Goal: Contribute content: Contribute content

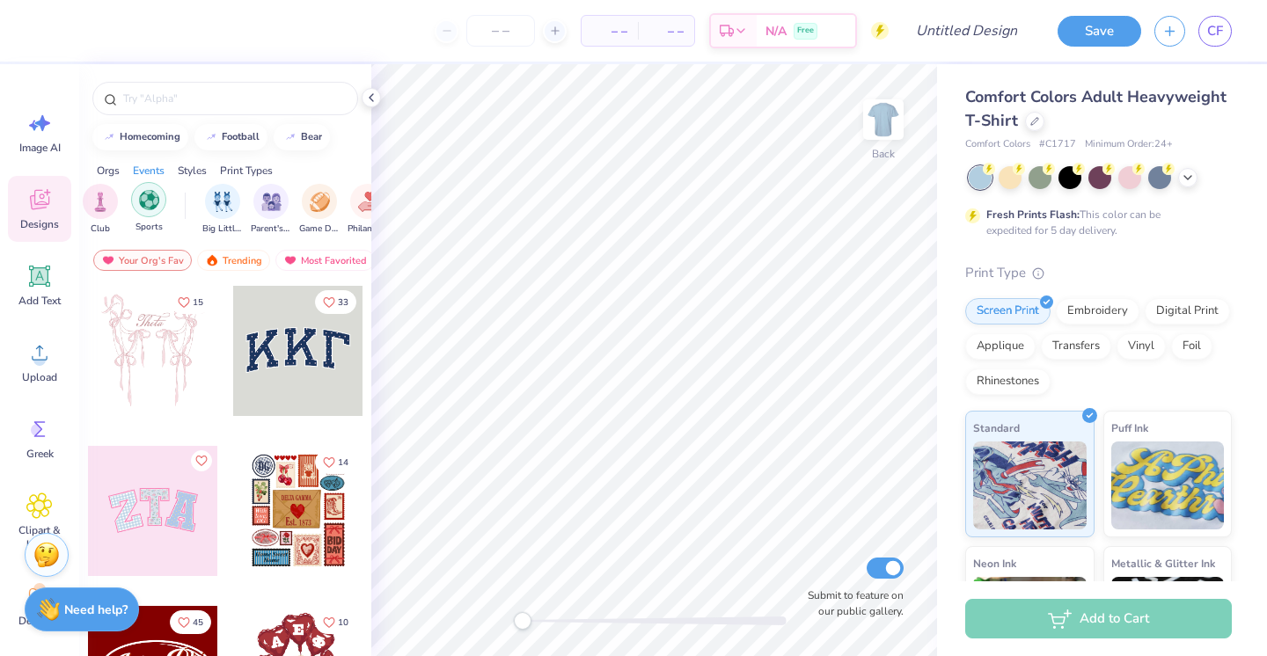
scroll to position [0, 233]
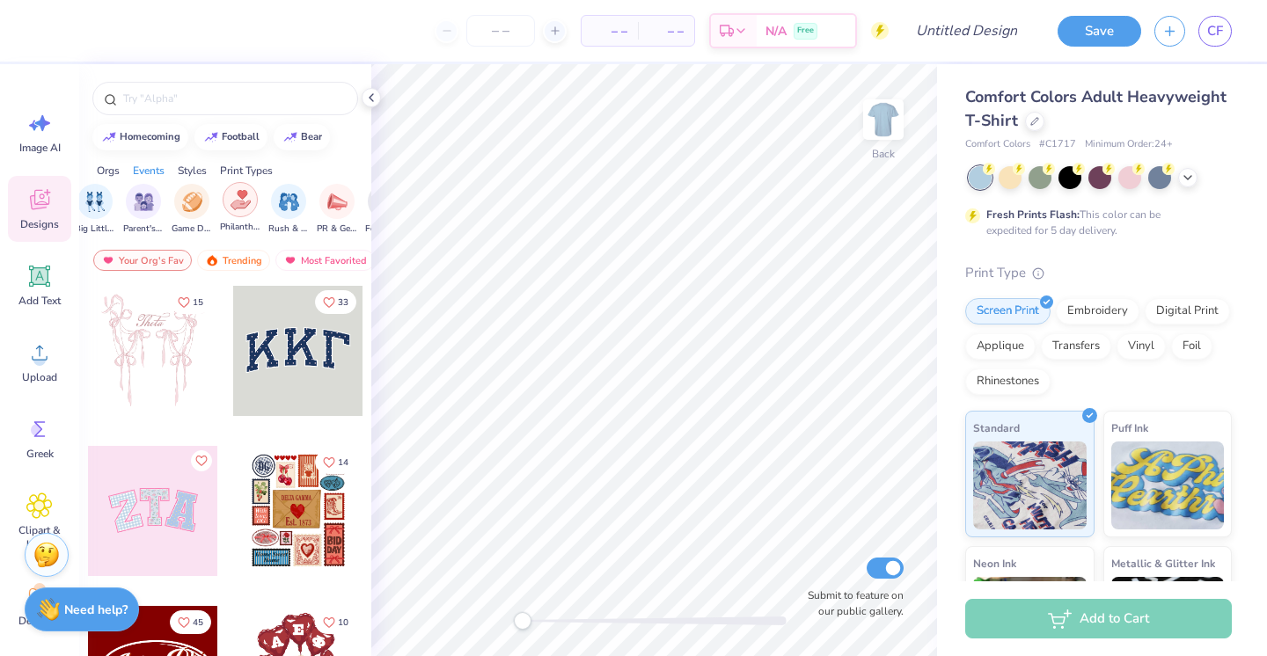
click at [232, 207] on img "filter for Philanthropy" at bounding box center [241, 200] width 20 height 20
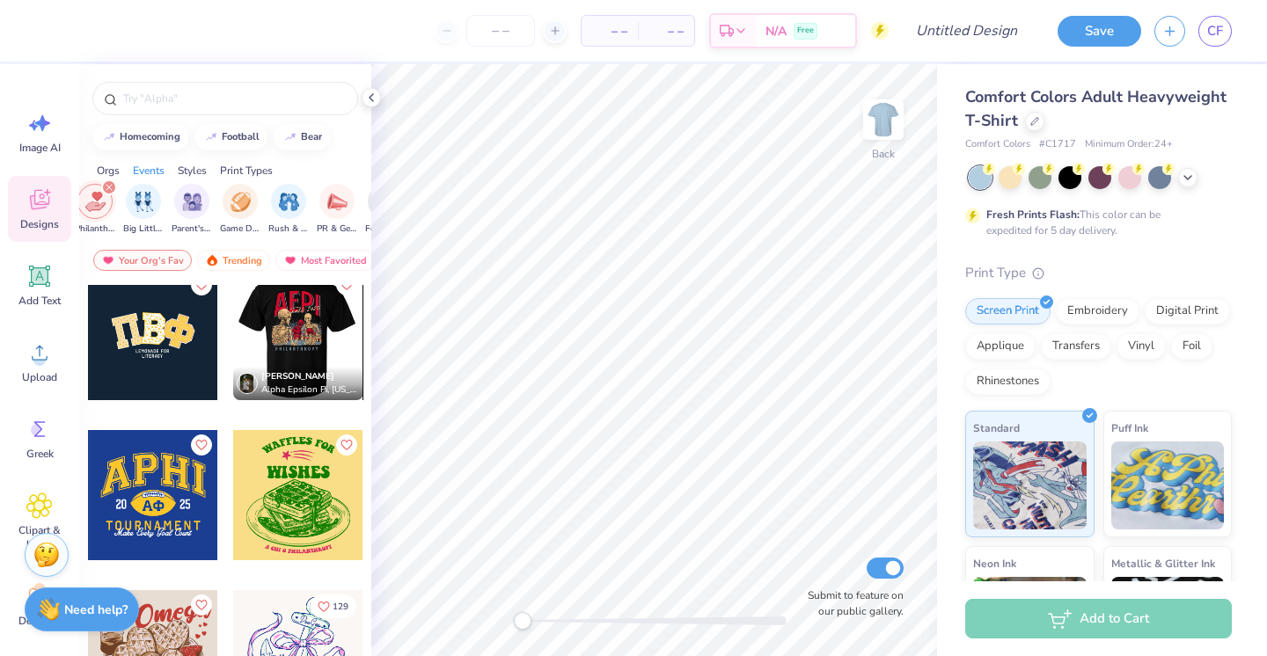
scroll to position [0, 0]
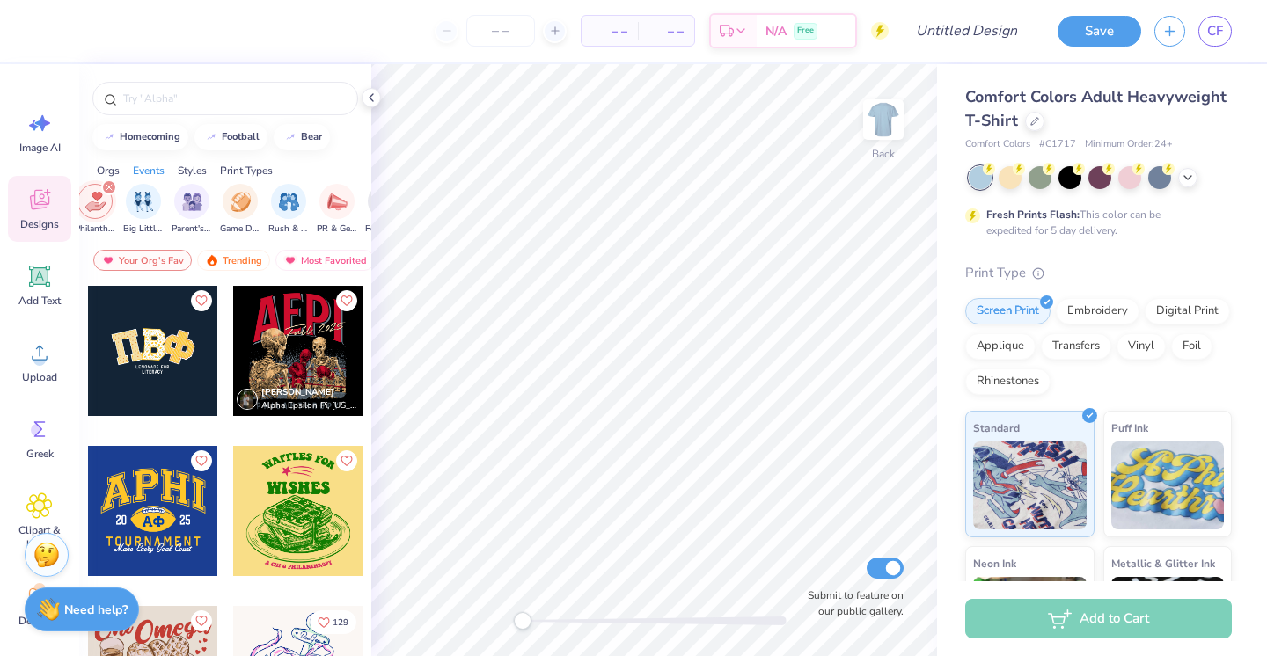
click at [181, 334] on div at bounding box center [153, 351] width 130 height 130
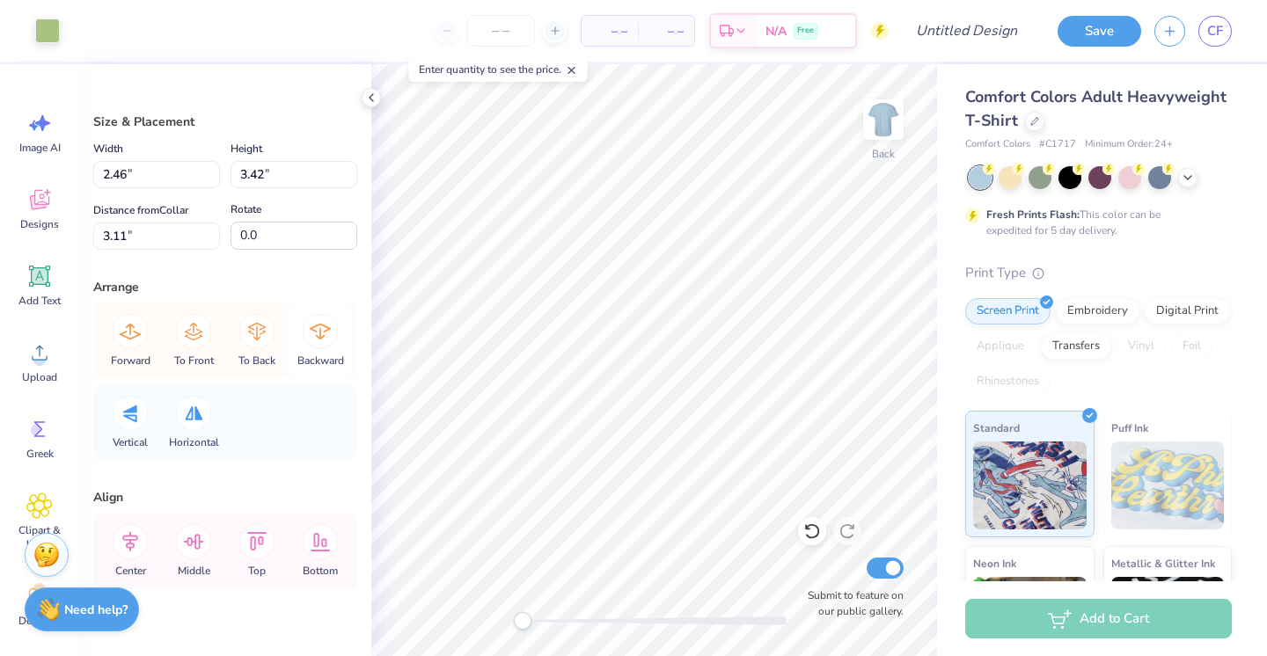
scroll to position [29, 0]
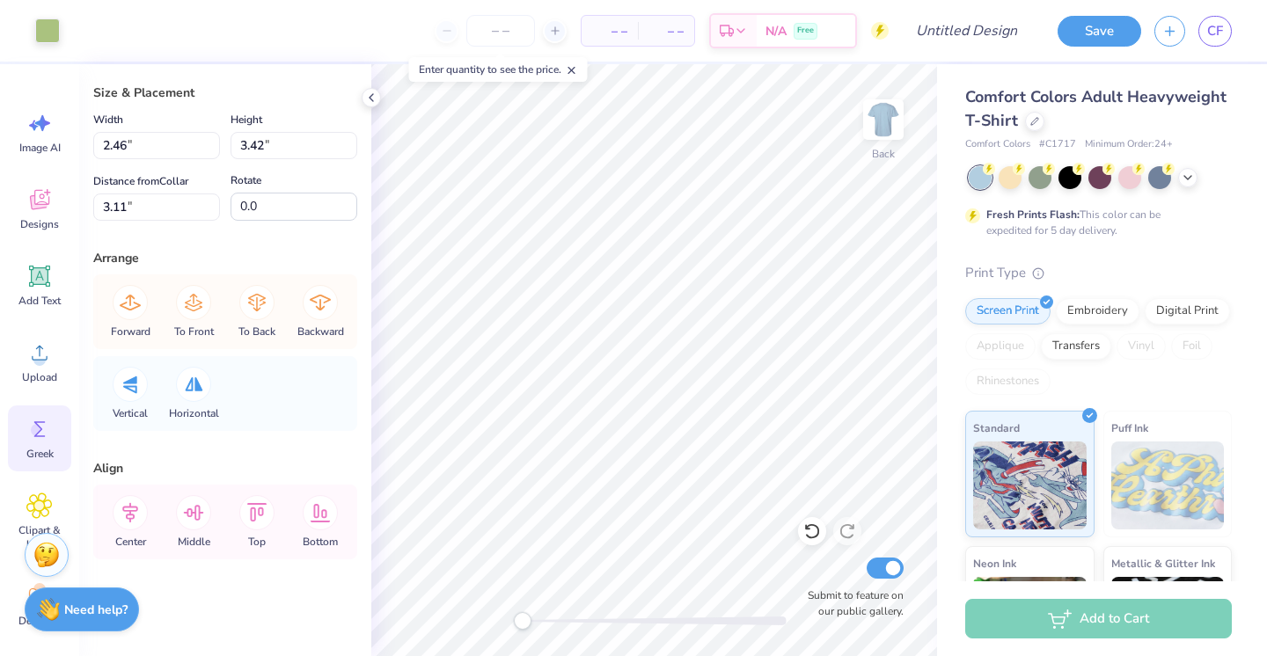
click at [33, 424] on icon at bounding box center [39, 429] width 26 height 26
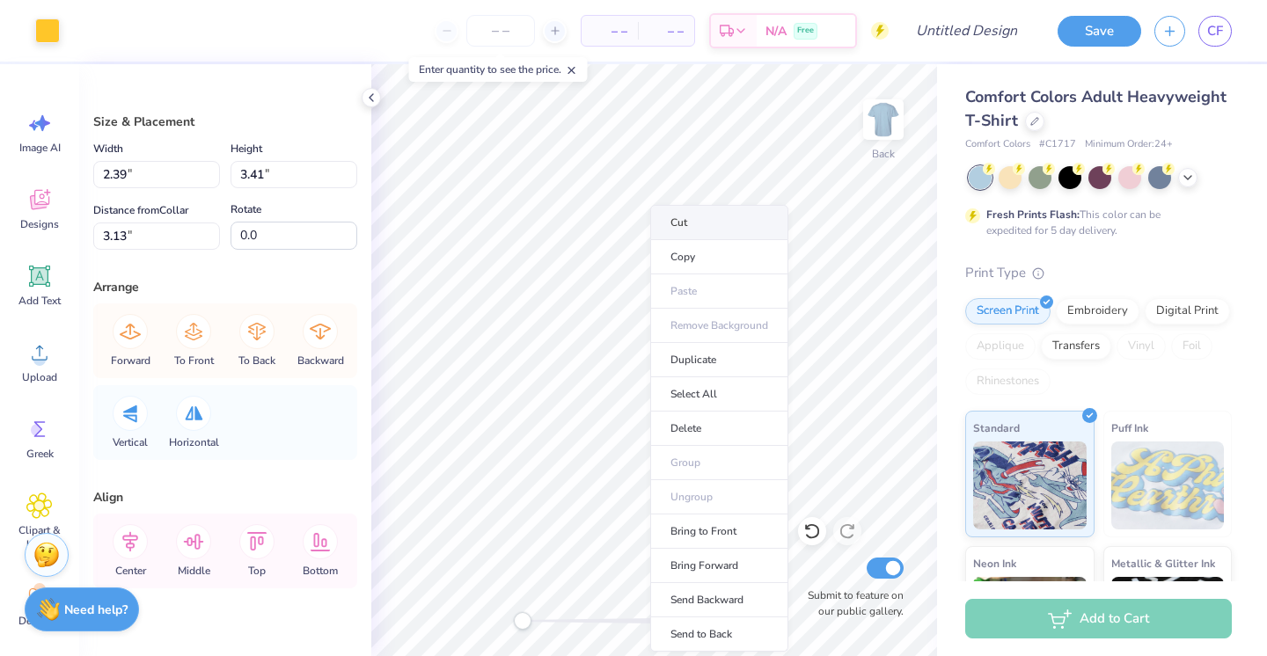
click at [692, 223] on li "Cut" at bounding box center [719, 222] width 138 height 35
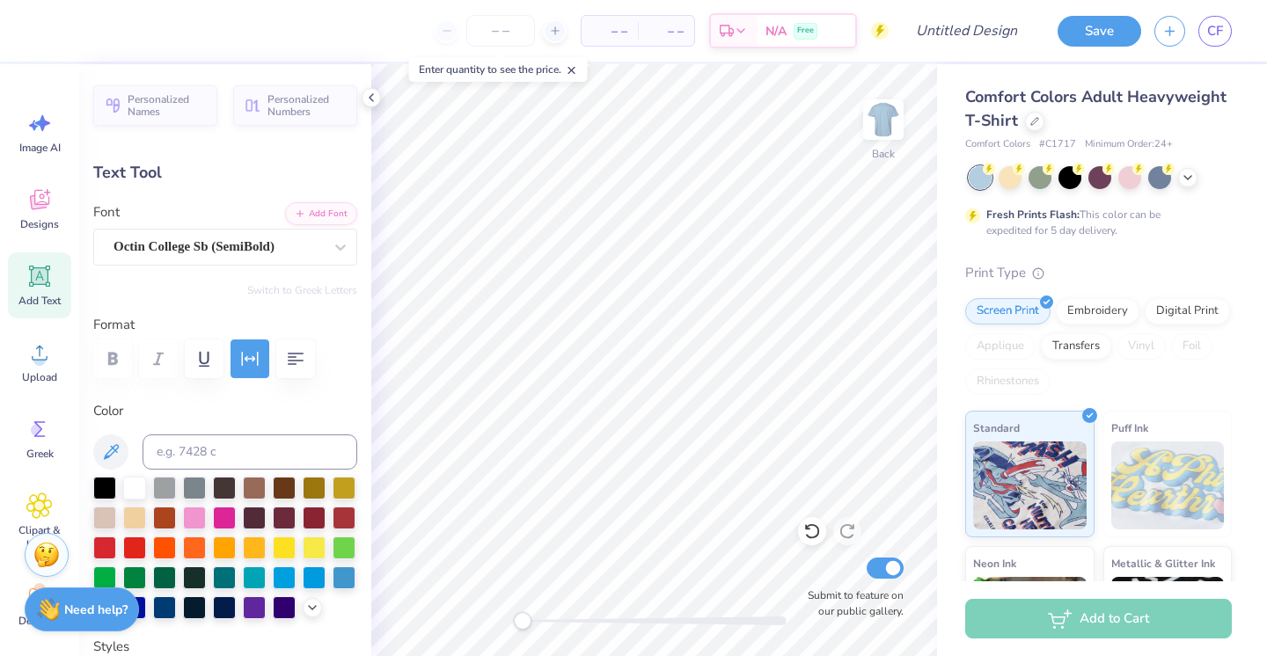
scroll to position [0, 2]
click at [301, 243] on div "Octin College Sb (SemiBold)" at bounding box center [218, 246] width 213 height 27
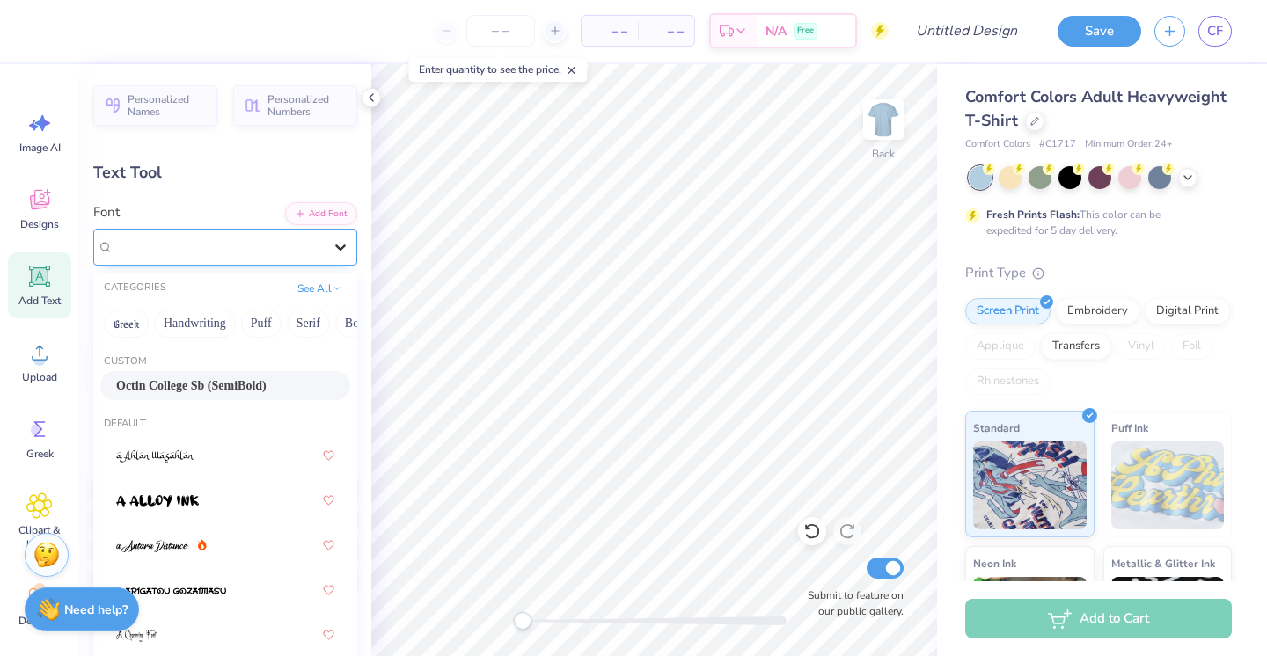
click at [344, 242] on icon at bounding box center [341, 247] width 18 height 18
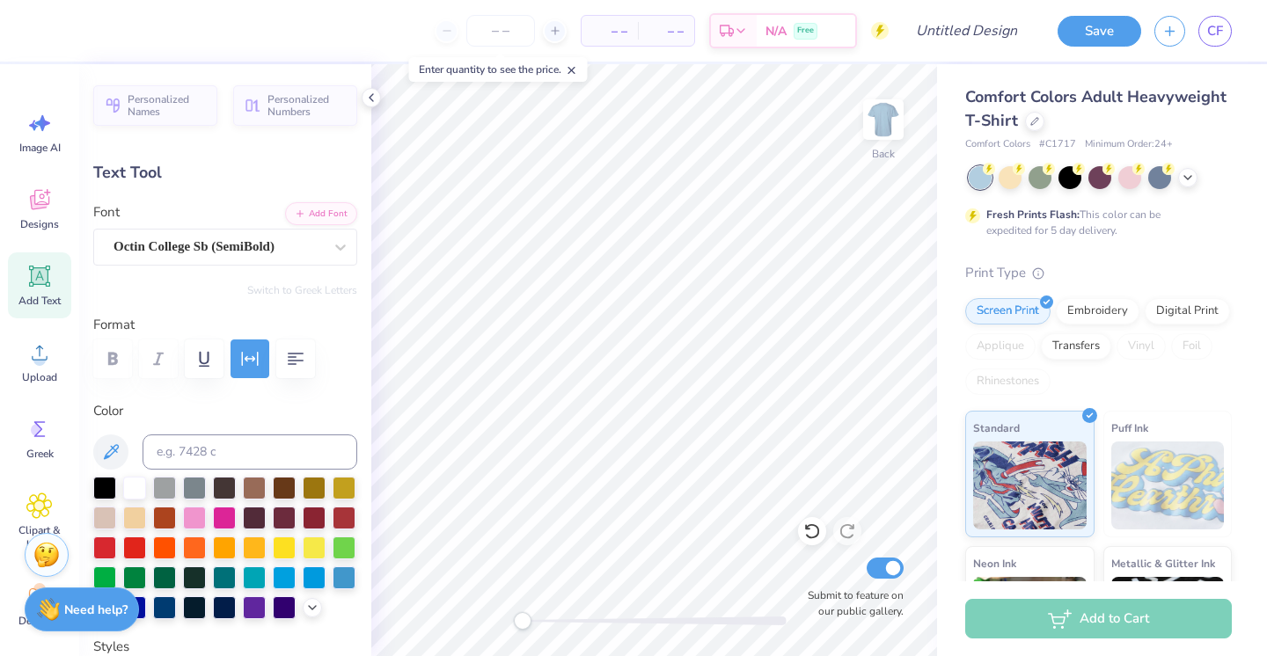
scroll to position [0, 0]
type textarea "C"
type textarea "Cure"
type input "3.76"
type input "7.21"
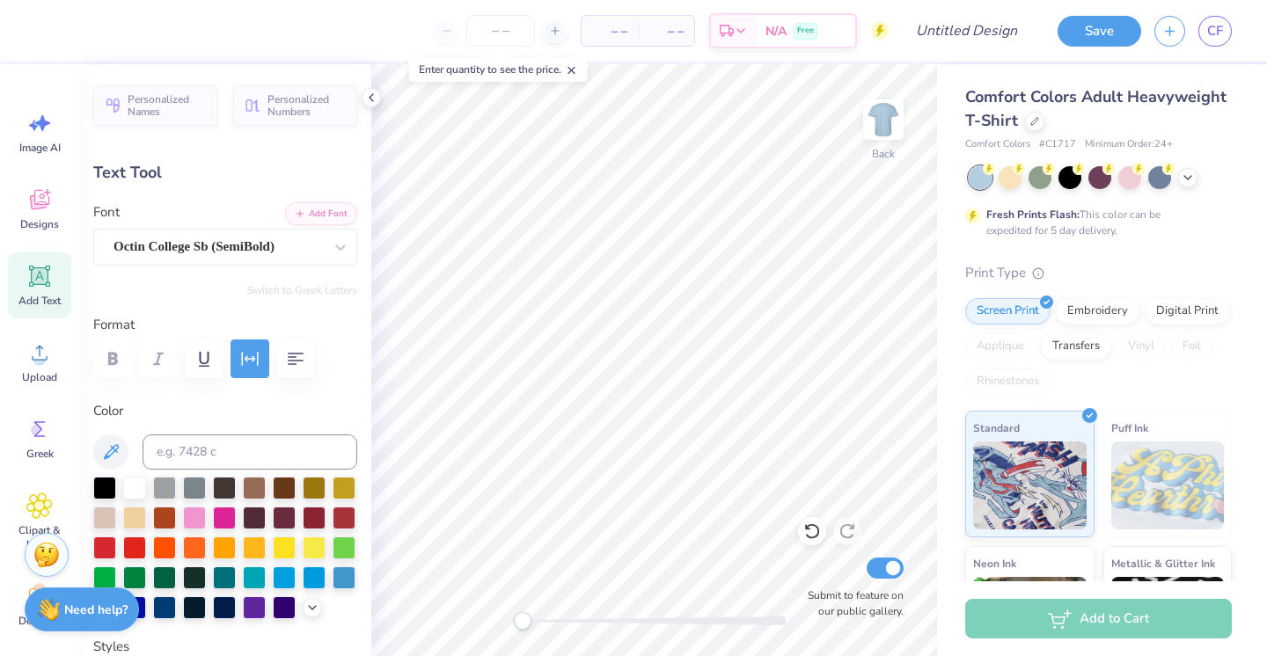
type textarea "Capture The"
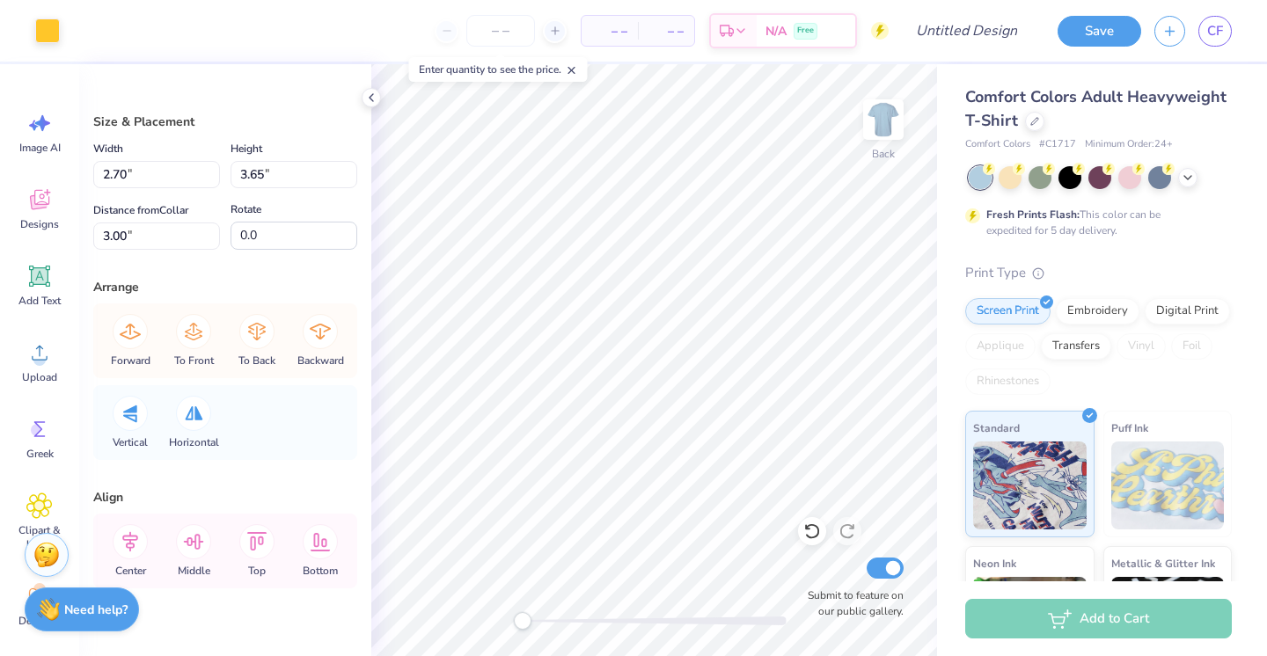
scroll to position [114, 0]
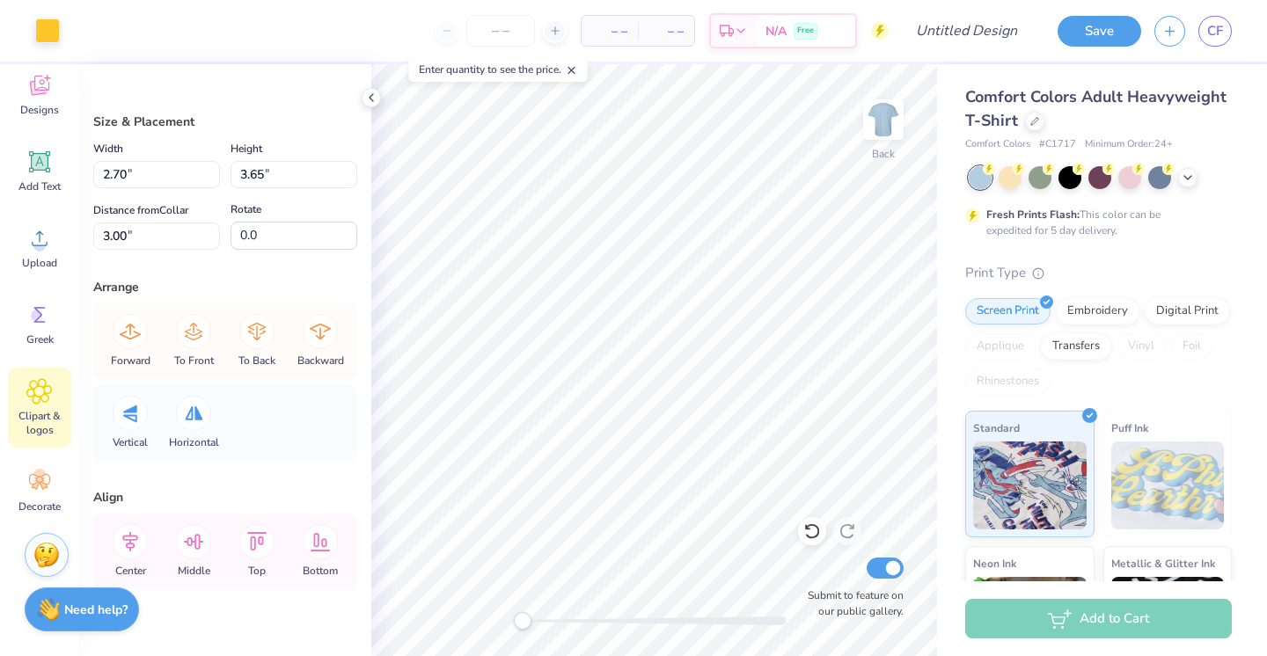
click at [43, 424] on span "Clipart & logos" at bounding box center [40, 423] width 58 height 28
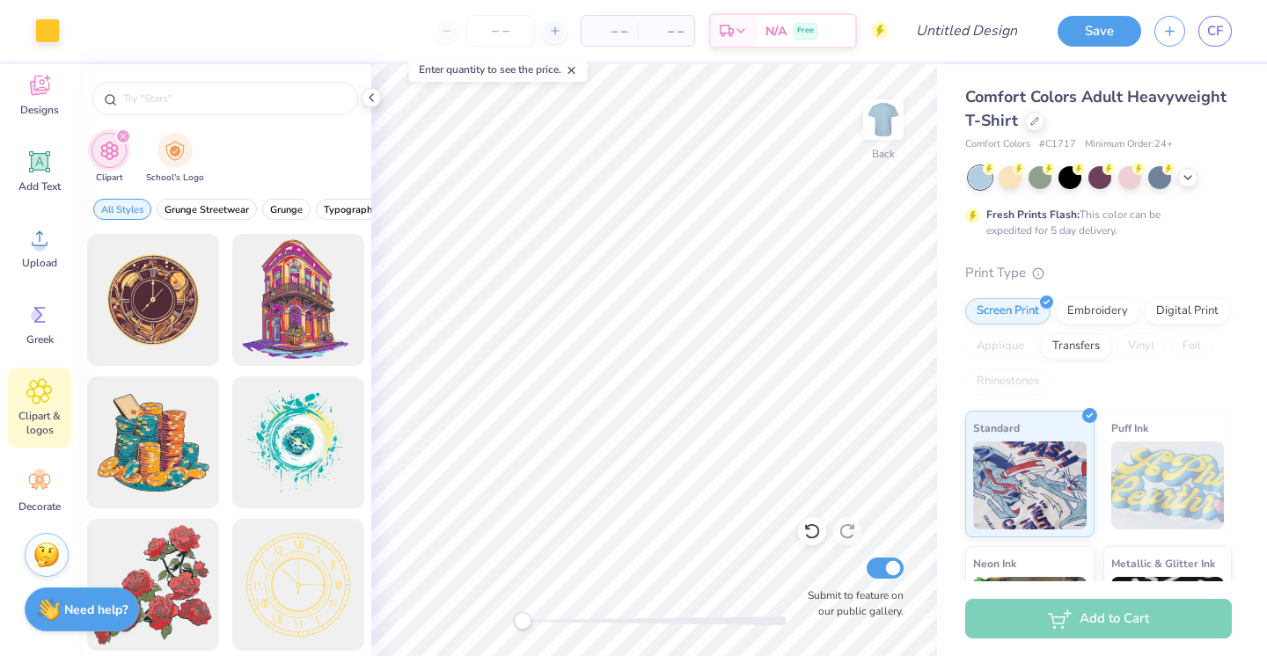
click at [197, 120] on div at bounding box center [225, 94] width 292 height 60
click at [192, 102] on input "text" at bounding box center [233, 99] width 225 height 18
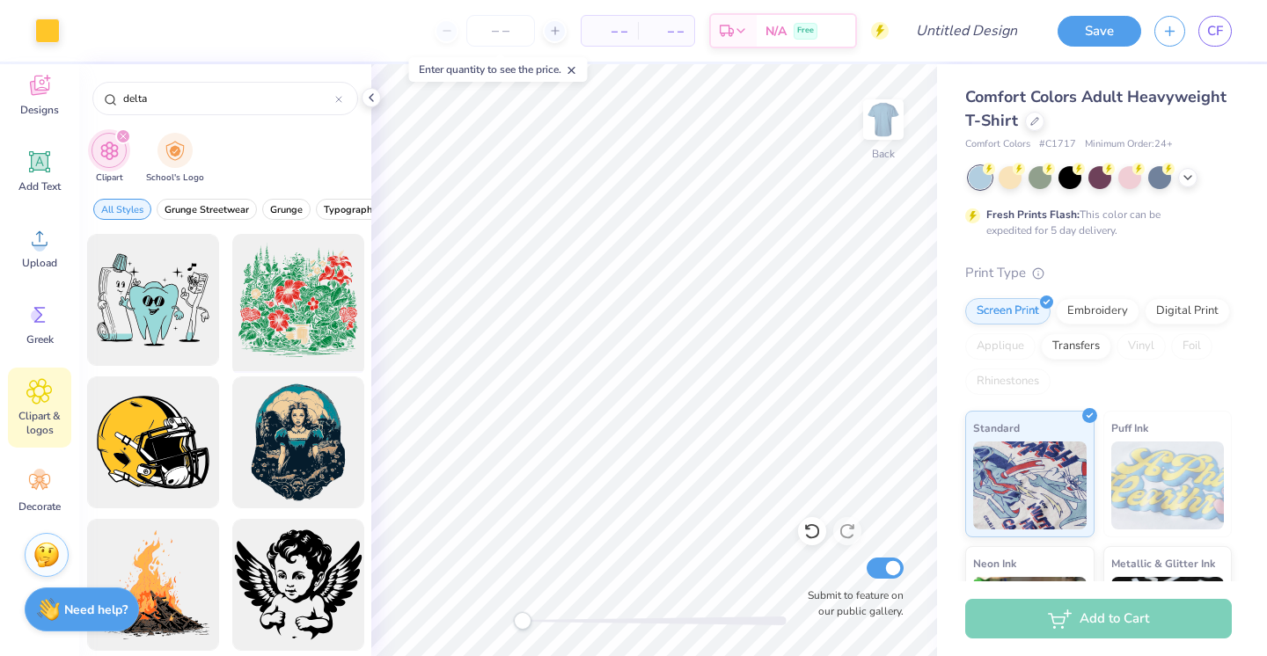
scroll to position [4, 0]
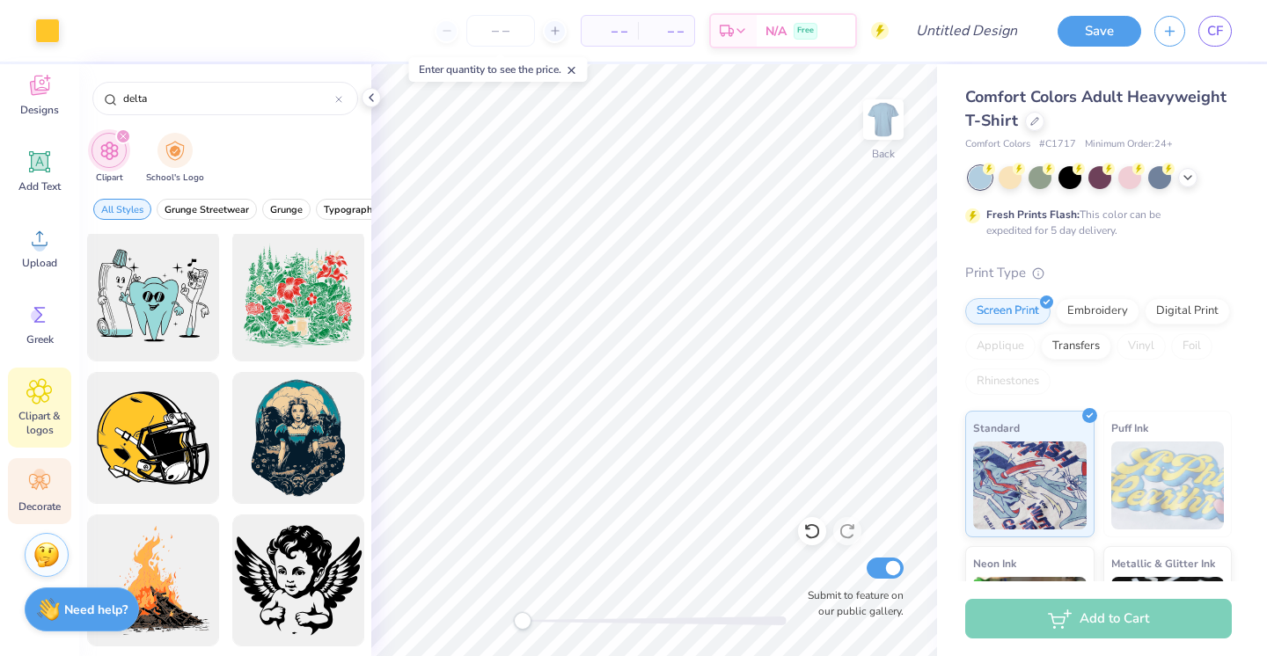
type input "delta"
click at [42, 486] on icon at bounding box center [44, 486] width 8 height 8
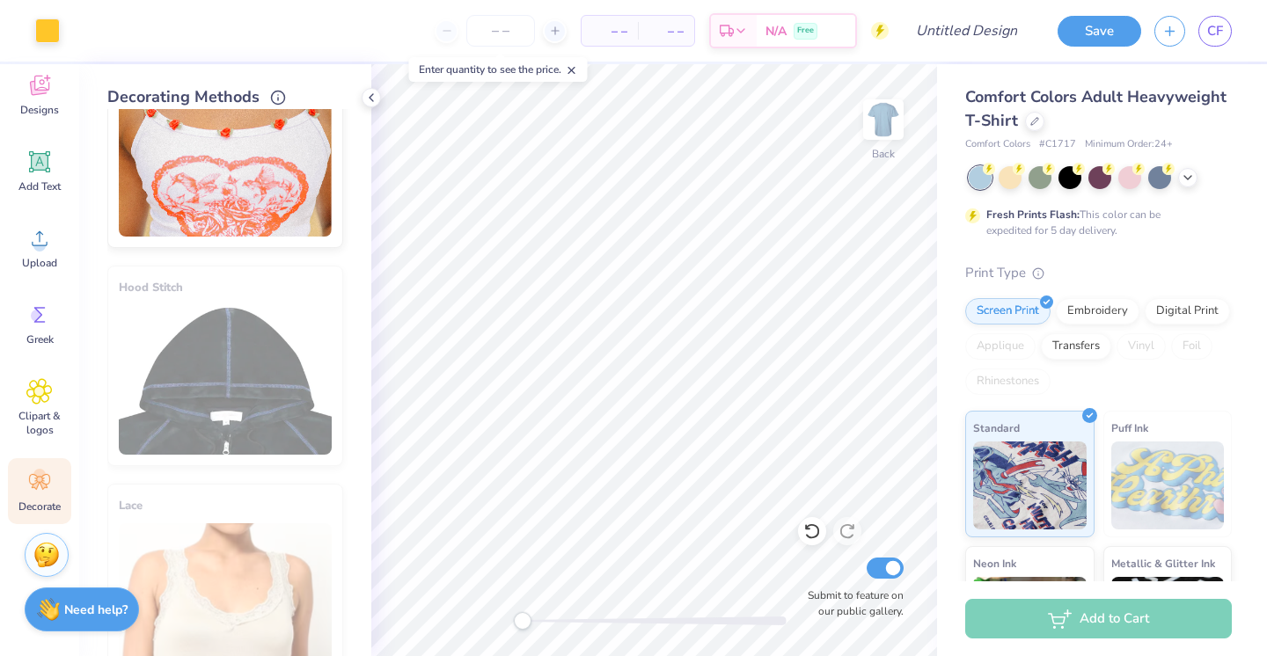
scroll to position [994, 0]
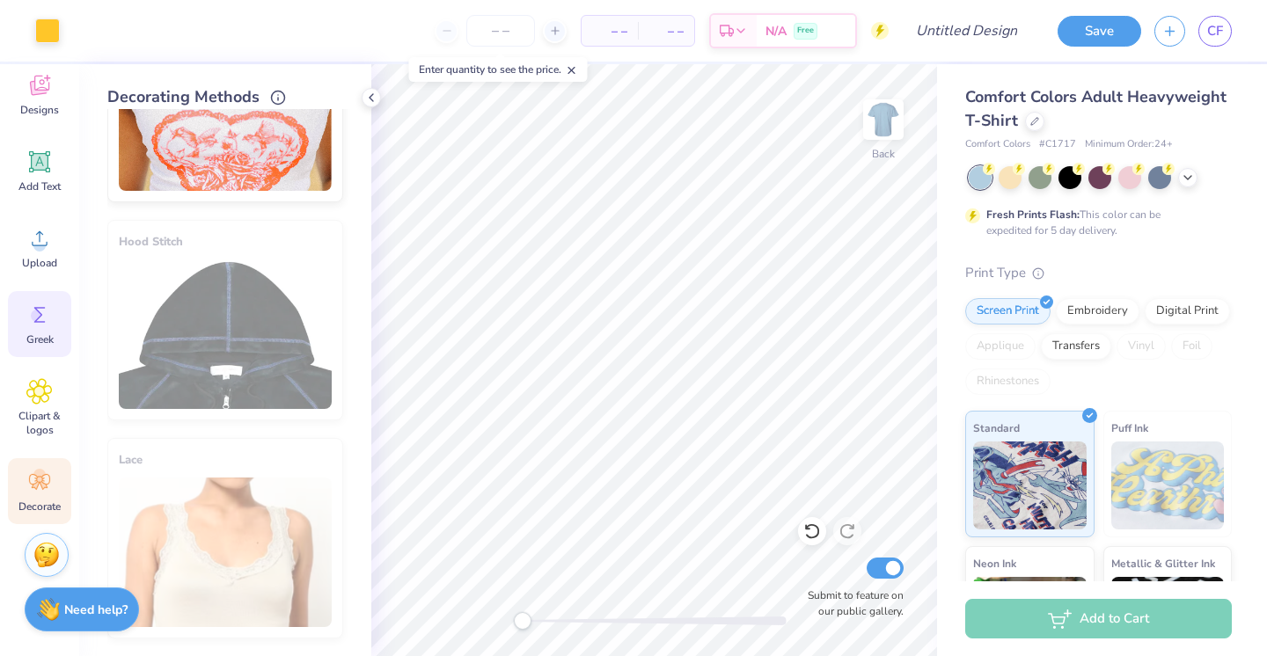
click at [37, 322] on icon at bounding box center [39, 315] width 11 height 16
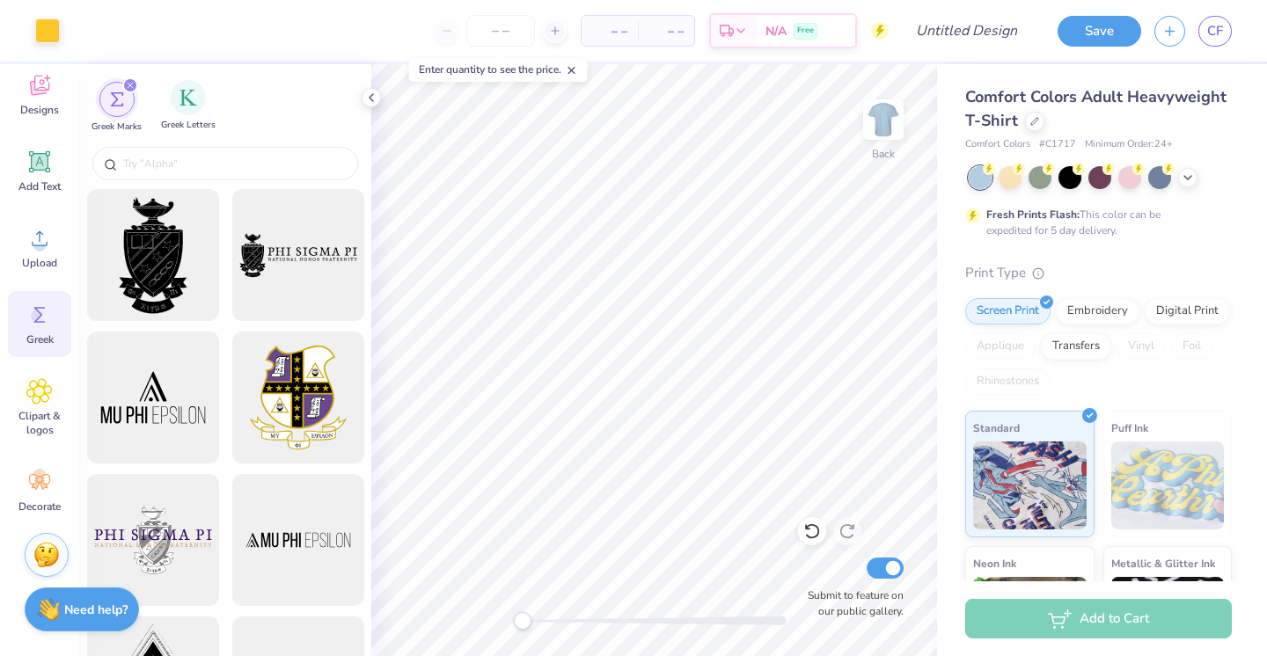
click at [177, 118] on div "Greek Letters" at bounding box center [188, 106] width 55 height 52
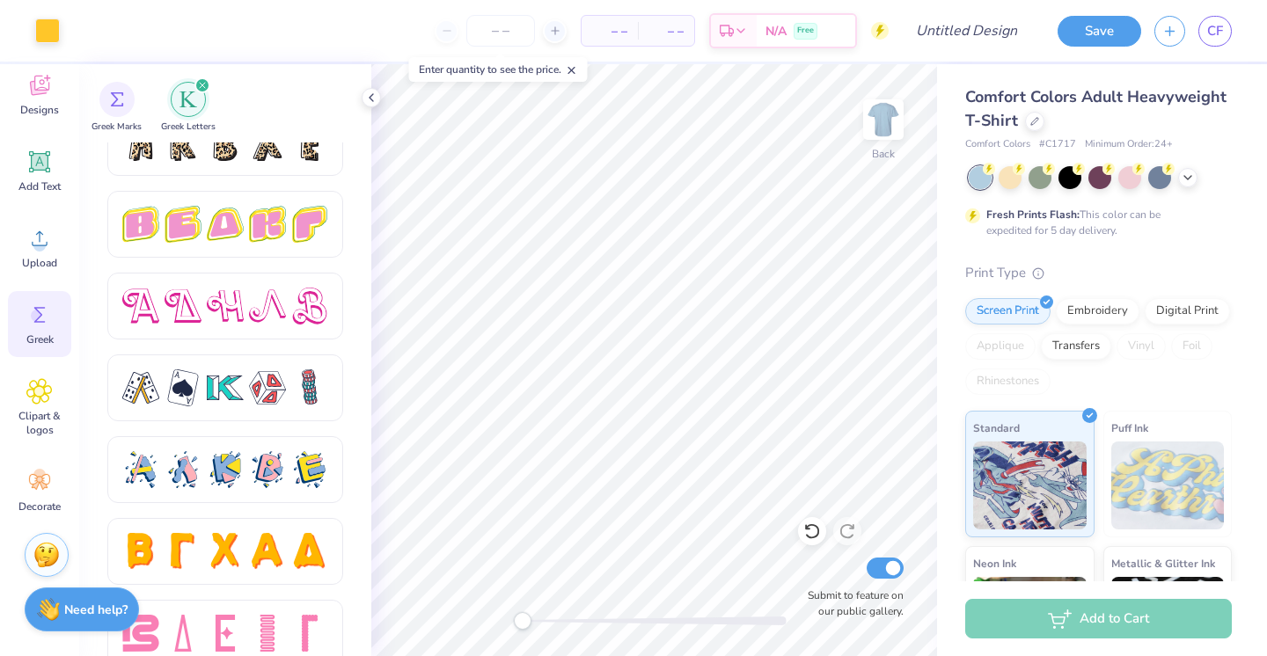
scroll to position [3002, 0]
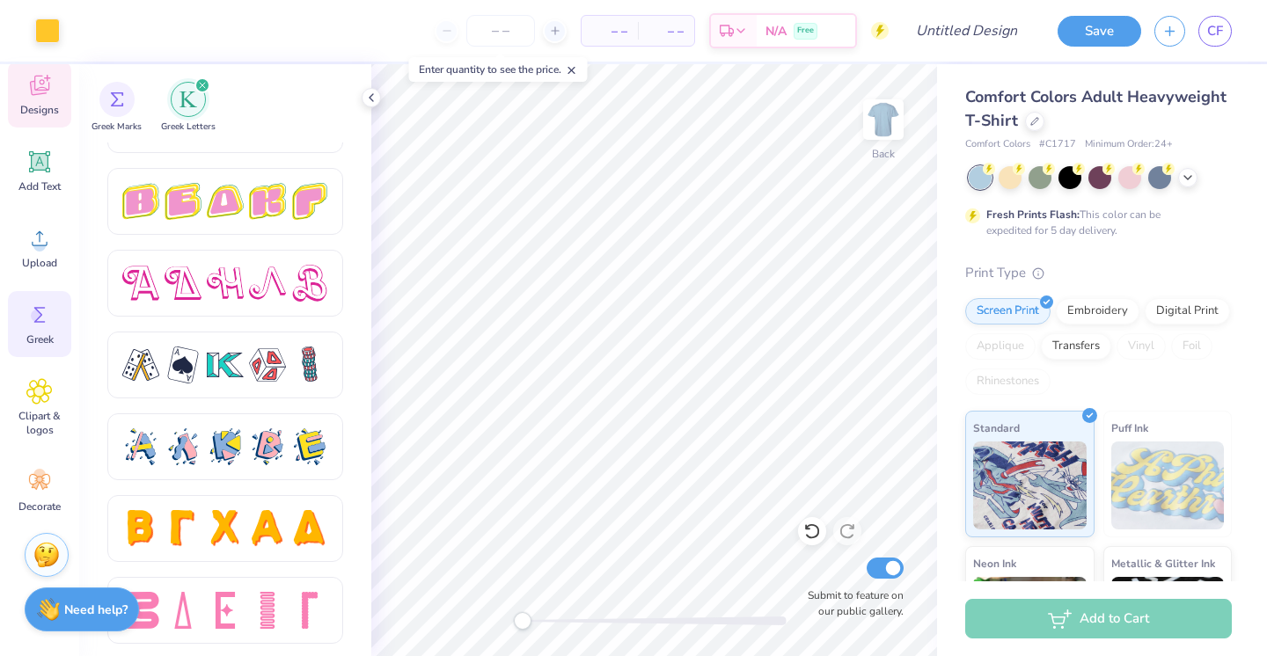
click at [51, 107] on span "Designs" at bounding box center [39, 110] width 39 height 14
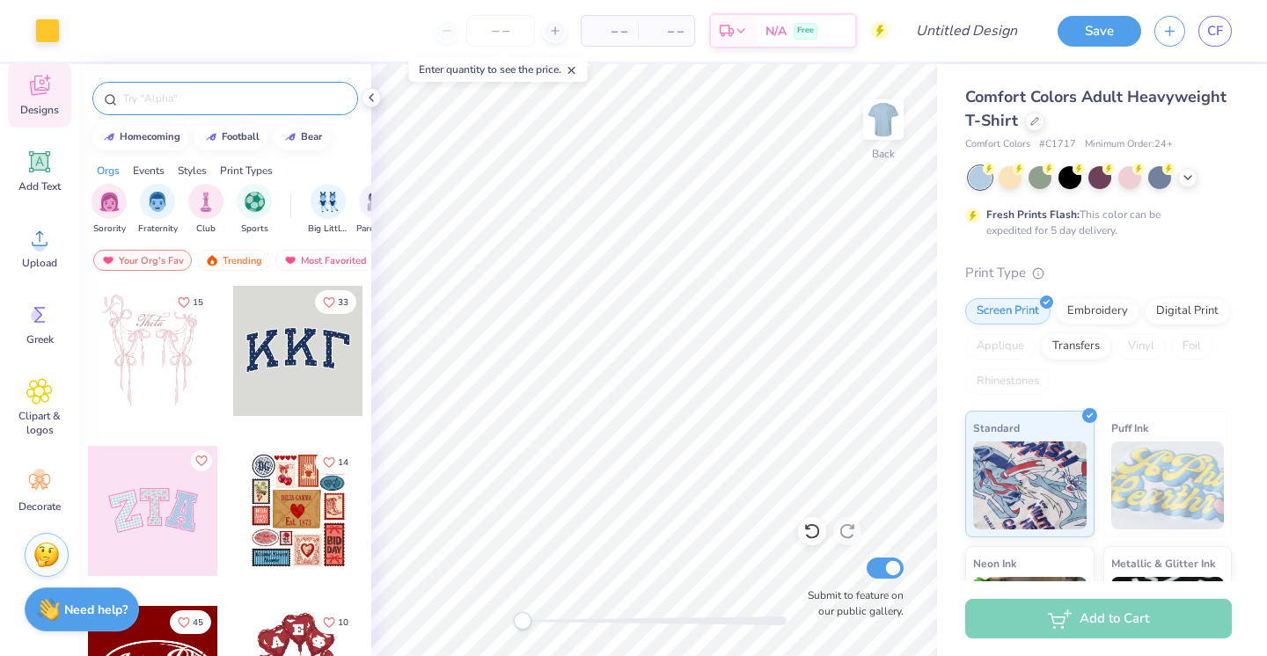
click at [142, 105] on input "text" at bounding box center [233, 99] width 225 height 18
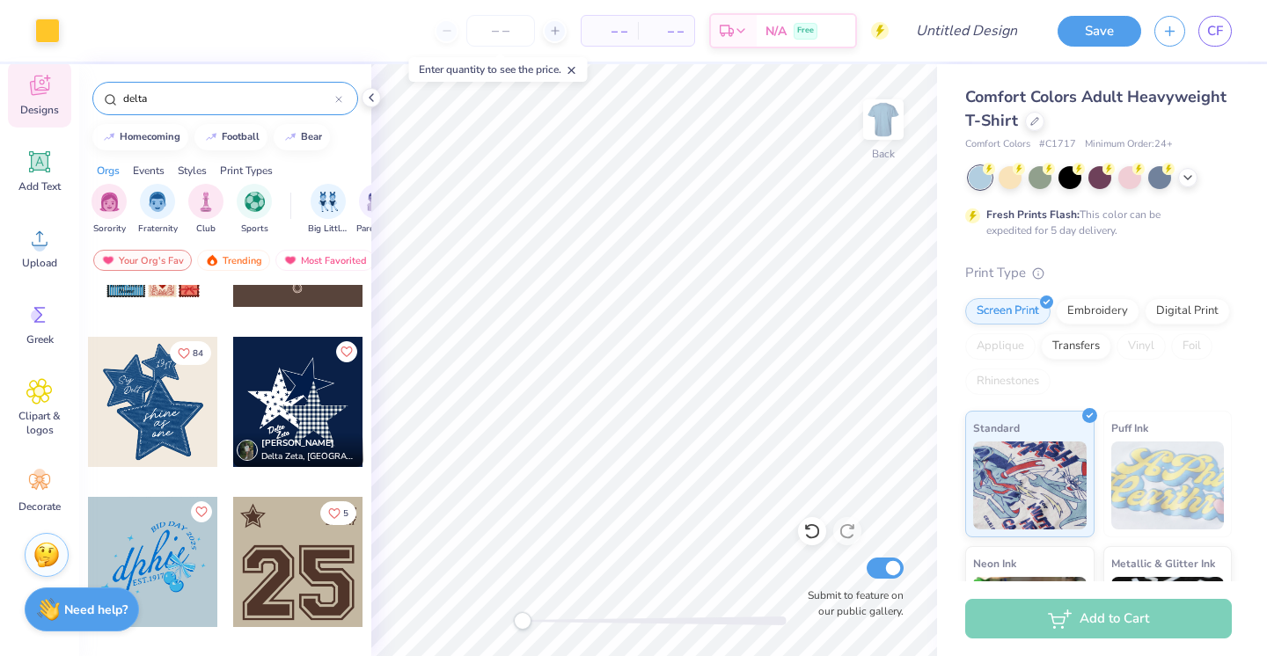
scroll to position [116, 0]
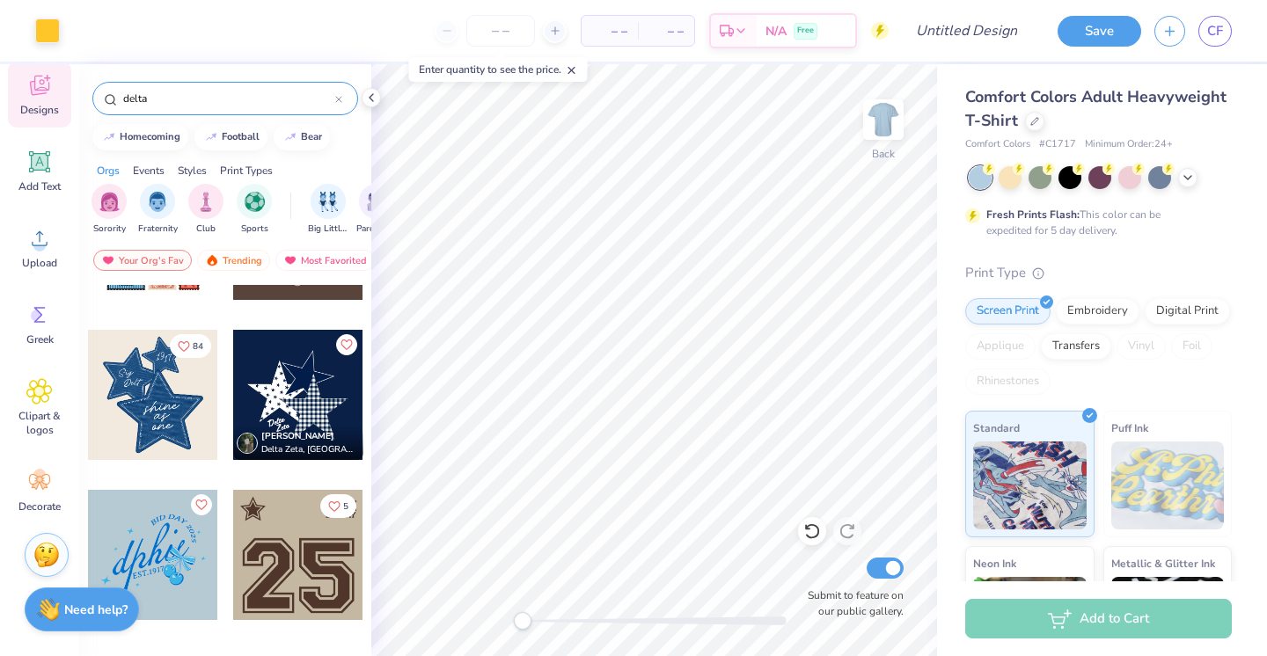
type input "delta"
click at [194, 399] on div at bounding box center [153, 395] width 130 height 130
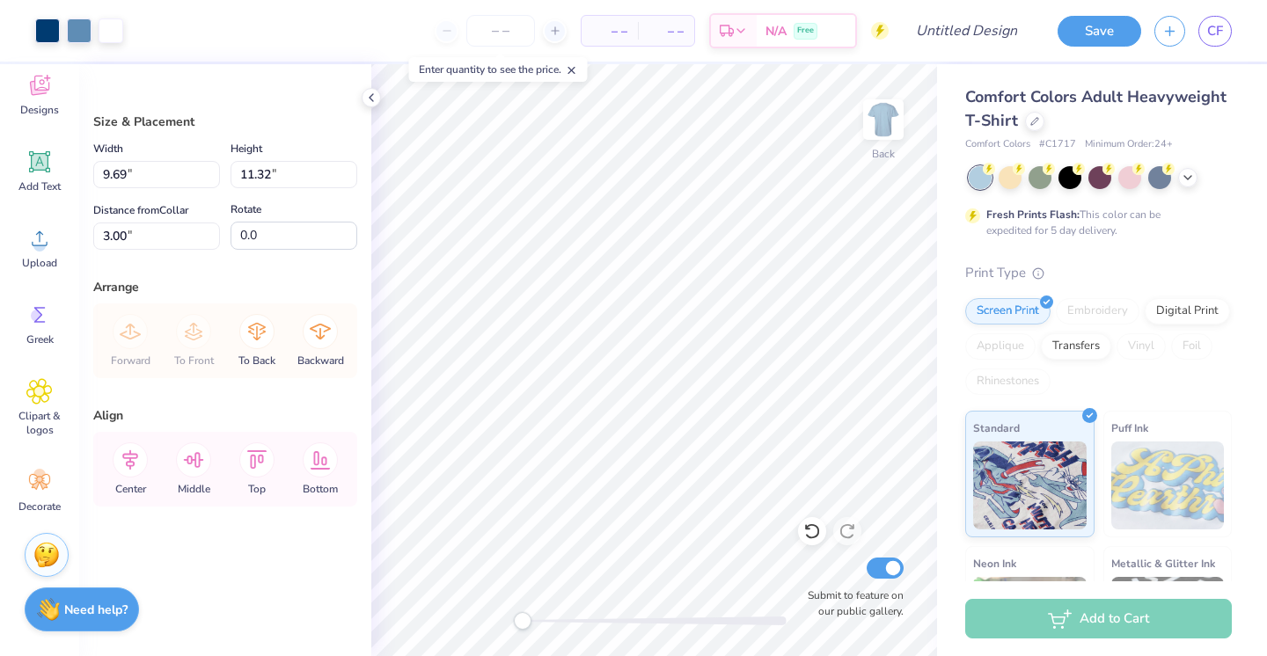
type input "3.33"
type input "3.74"
type input "3.25"
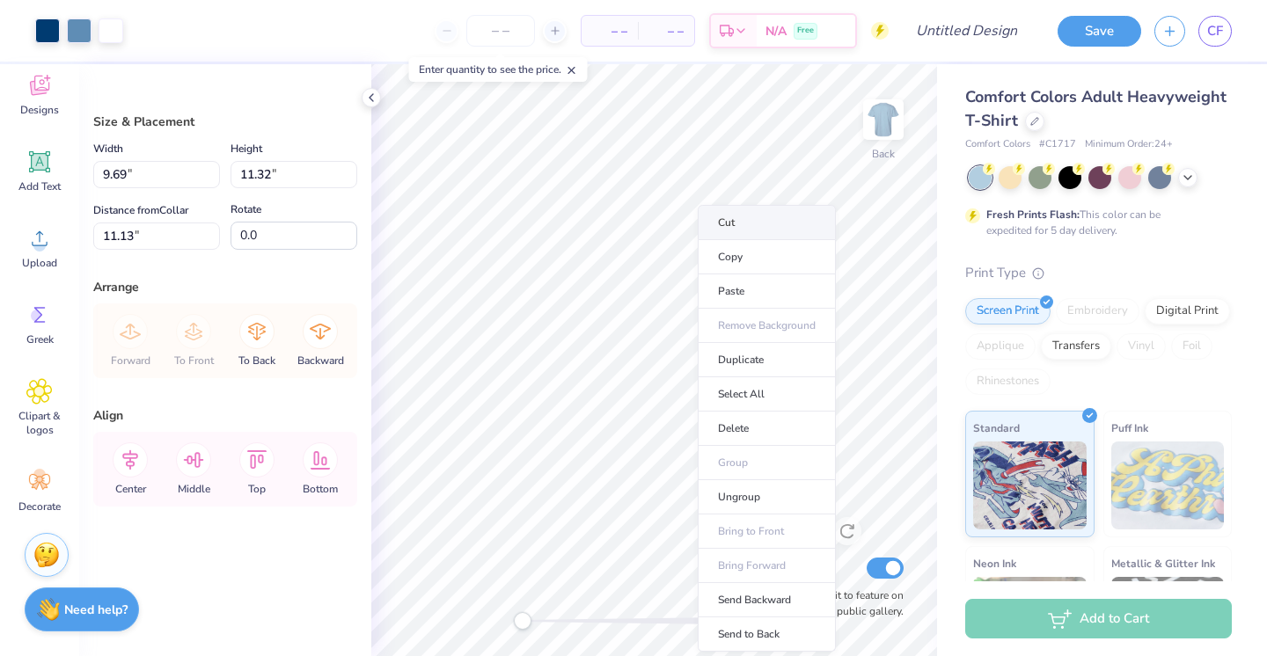
click at [749, 217] on li "Cut" at bounding box center [767, 222] width 138 height 35
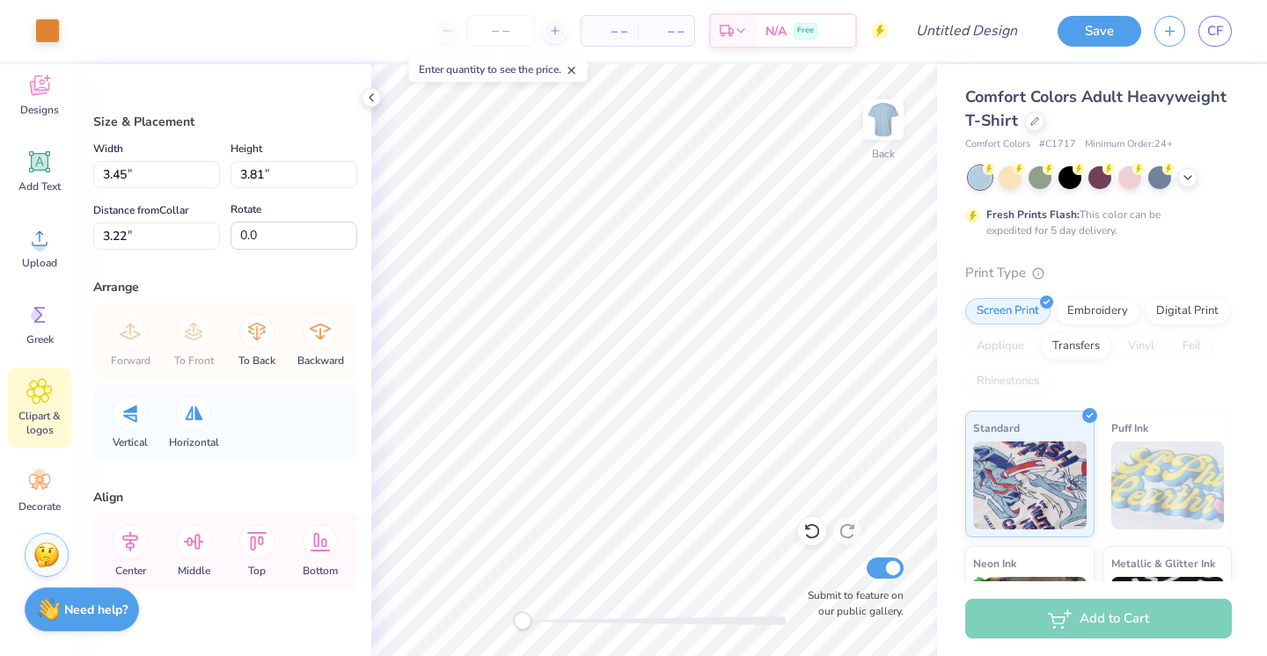
click at [38, 397] on icon at bounding box center [39, 391] width 26 height 26
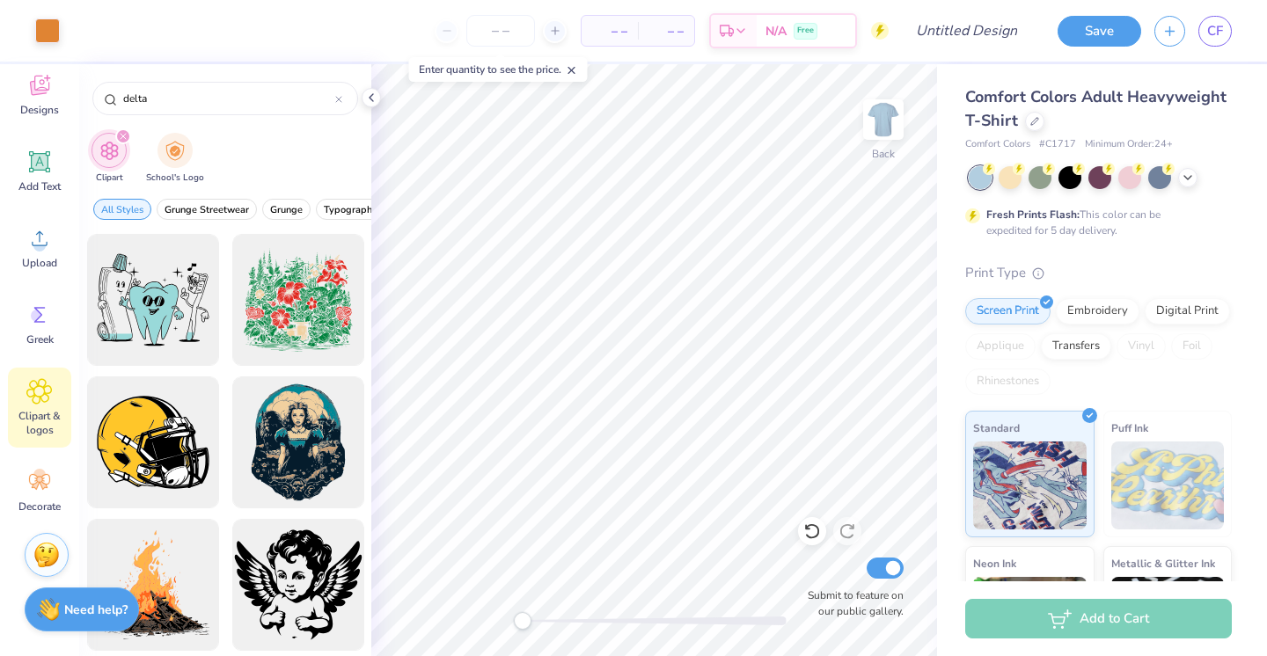
scroll to position [4, 0]
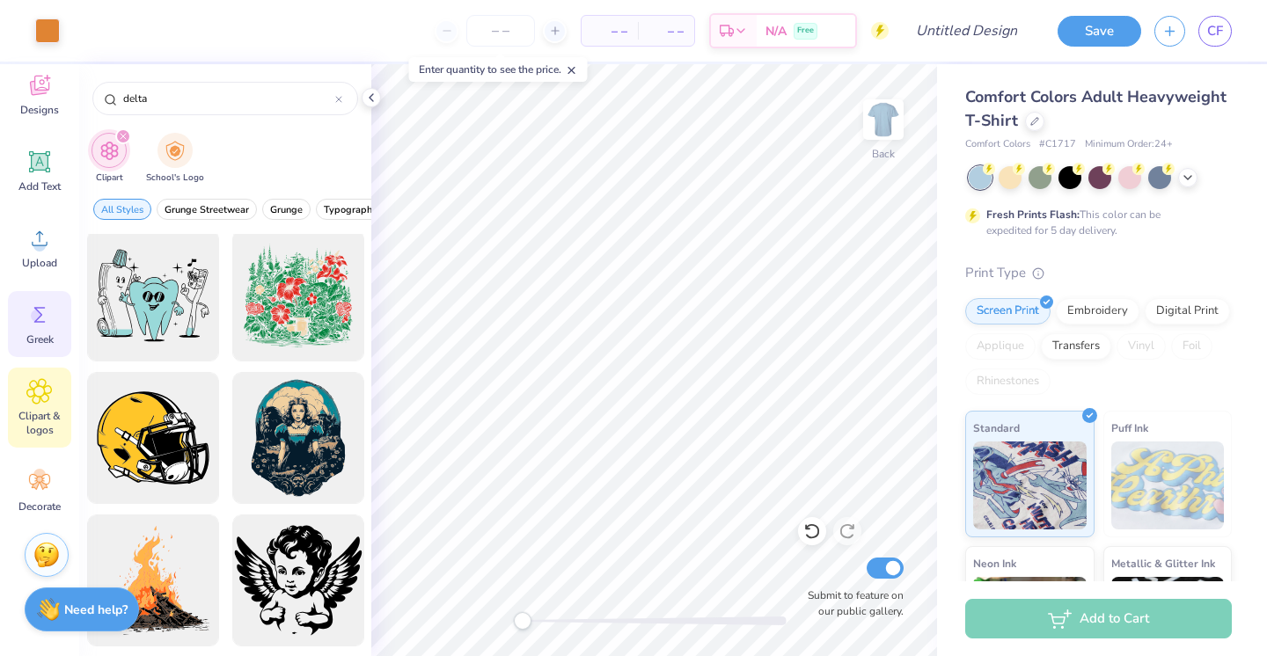
click at [27, 322] on icon at bounding box center [39, 315] width 26 height 26
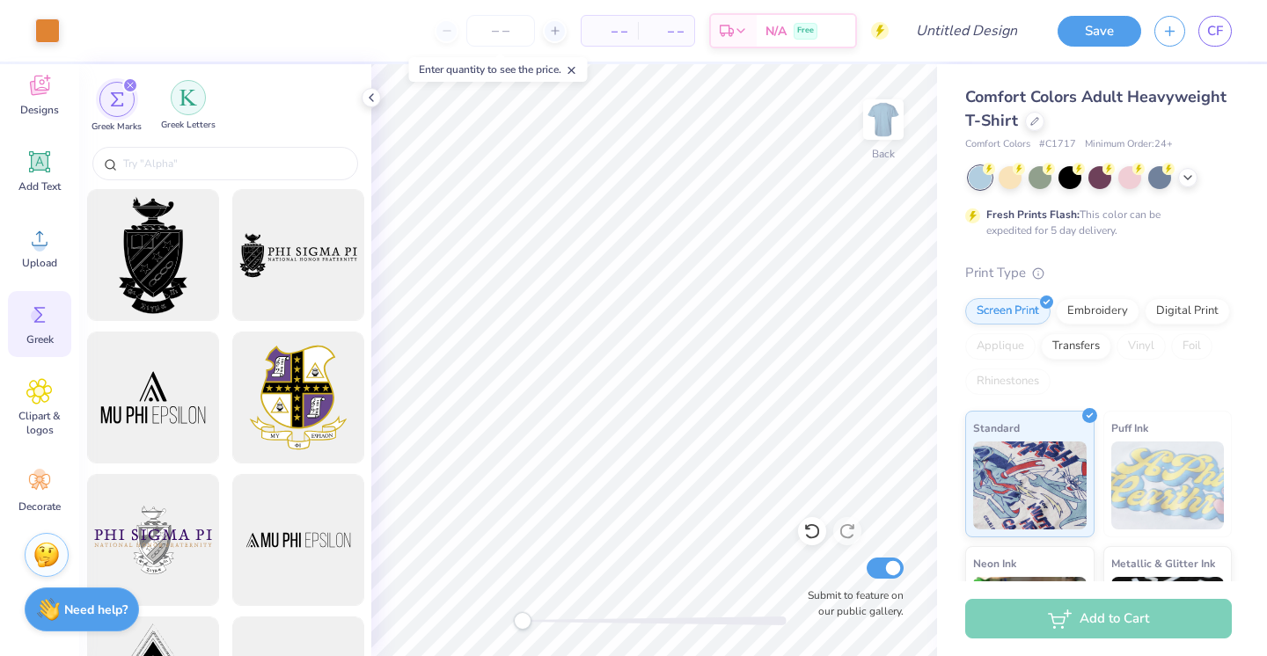
click at [180, 104] on img "filter for Greek Letters" at bounding box center [188, 98] width 18 height 18
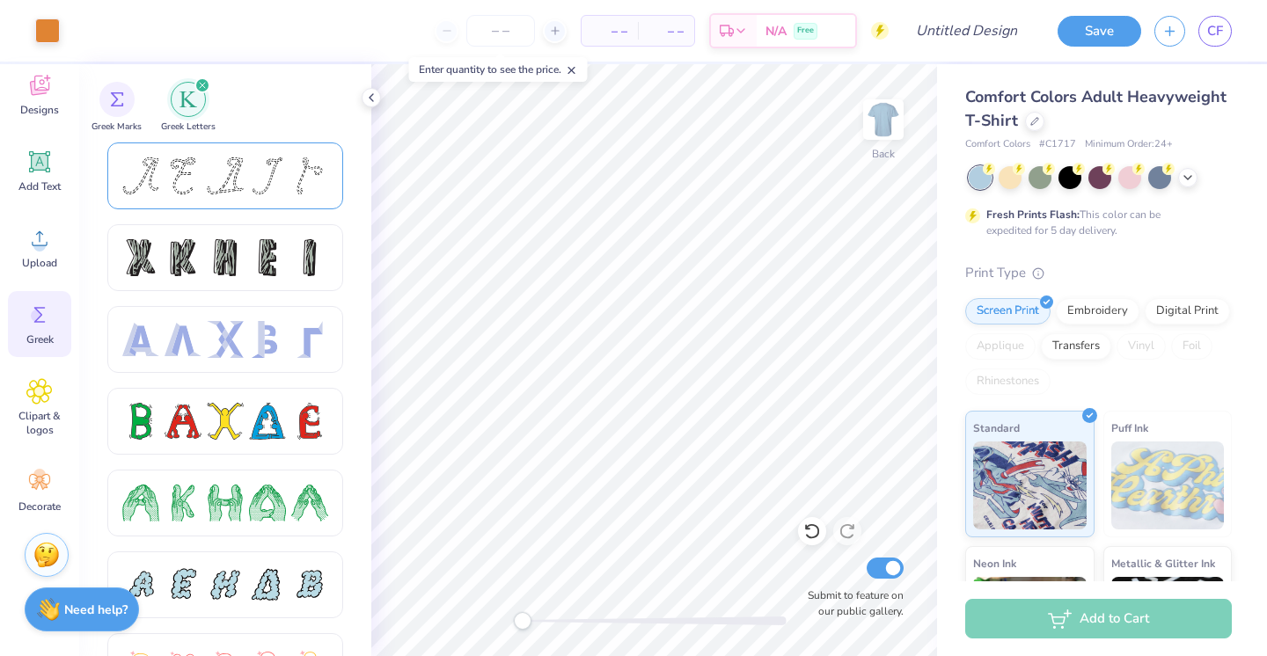
click at [277, 194] on div at bounding box center [267, 175] width 37 height 37
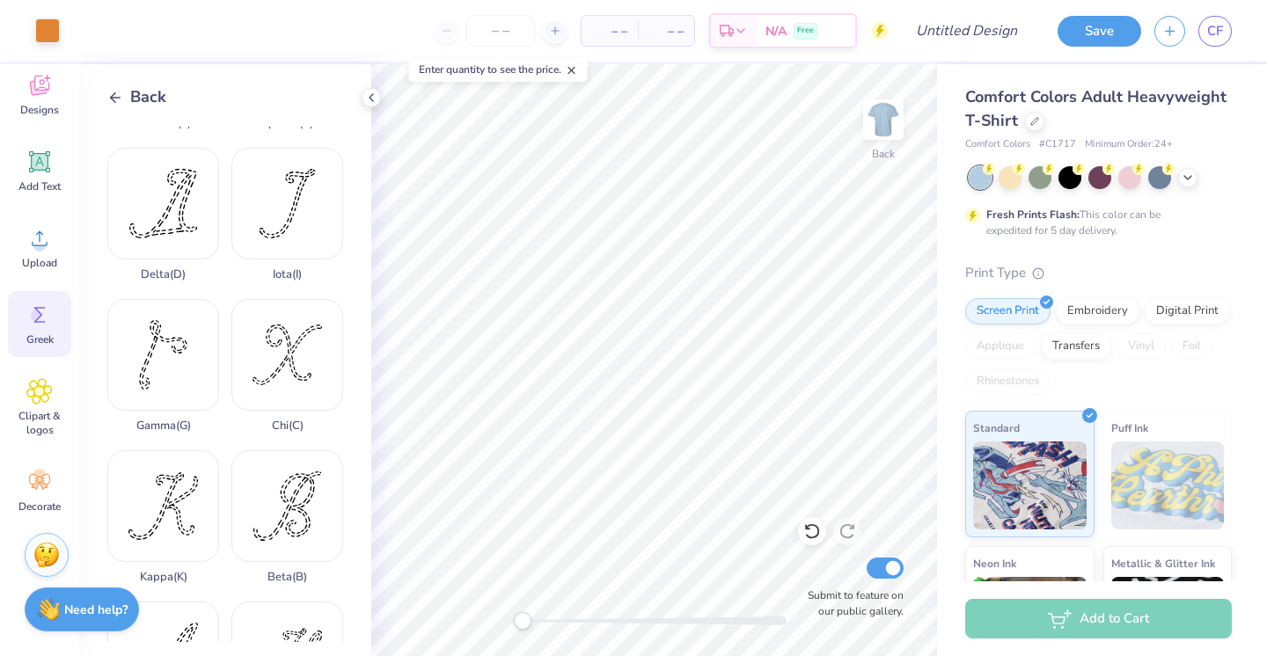
scroll to position [113, 0]
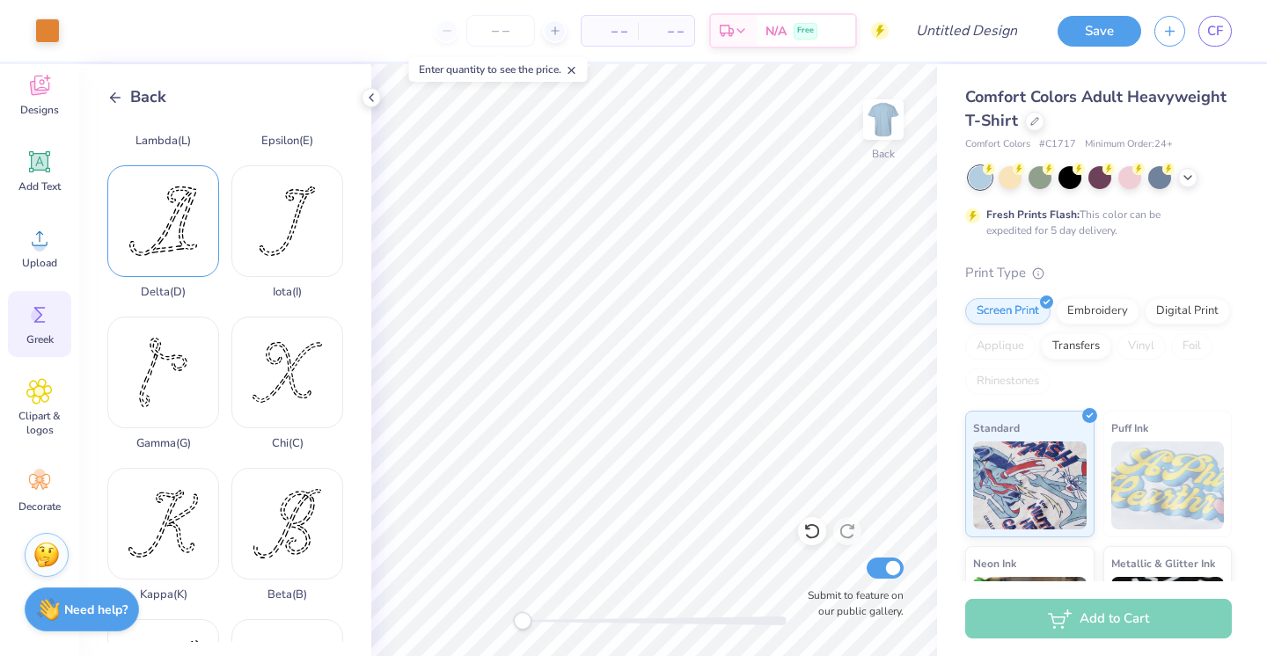
click at [185, 244] on div "Delta ( D )" at bounding box center [163, 232] width 112 height 134
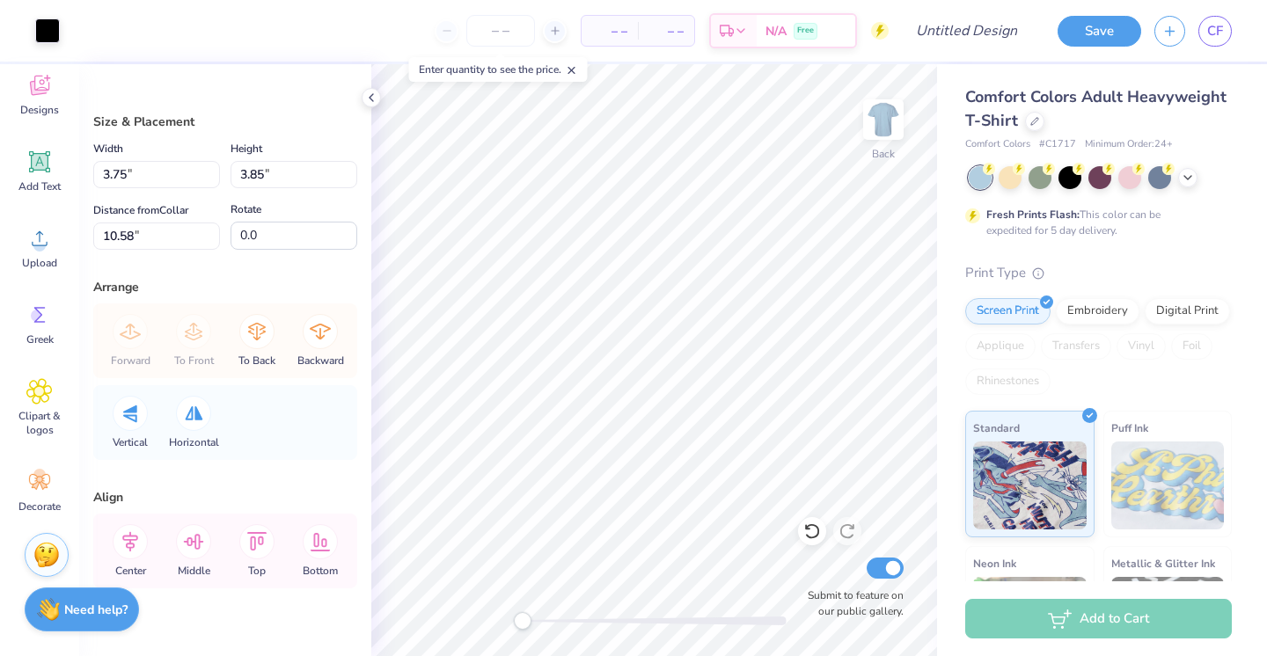
type input "8.78"
type input "9.00"
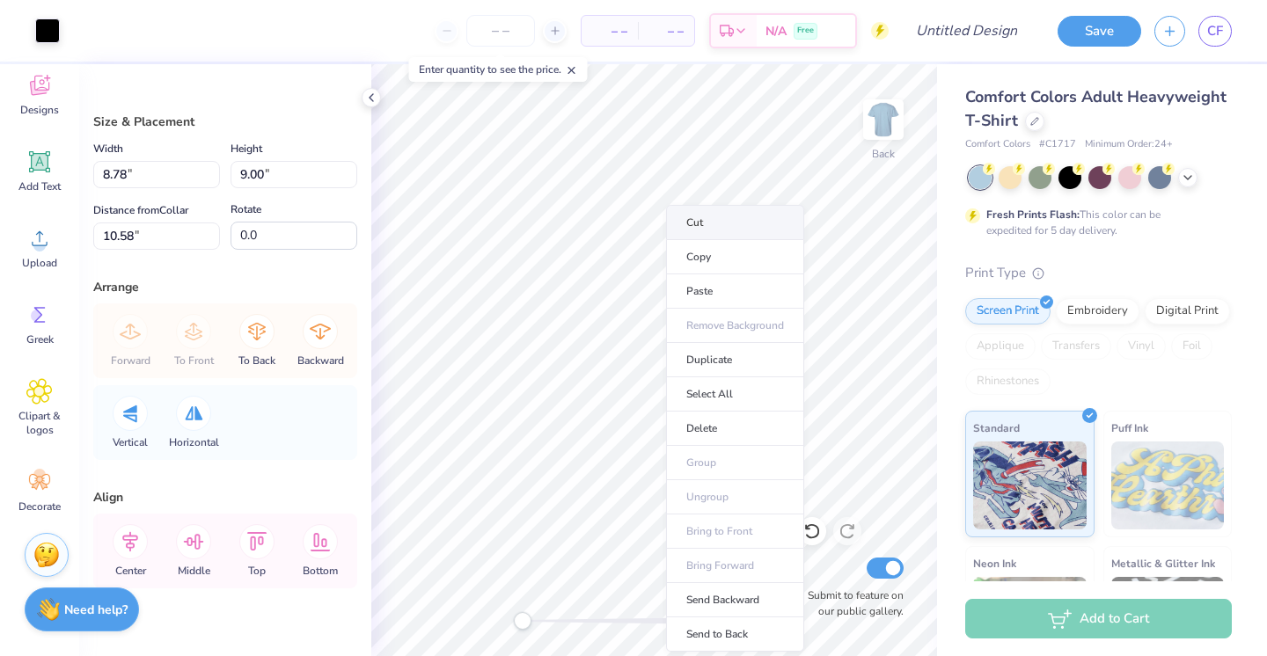
click at [723, 231] on li "Cut" at bounding box center [735, 222] width 138 height 35
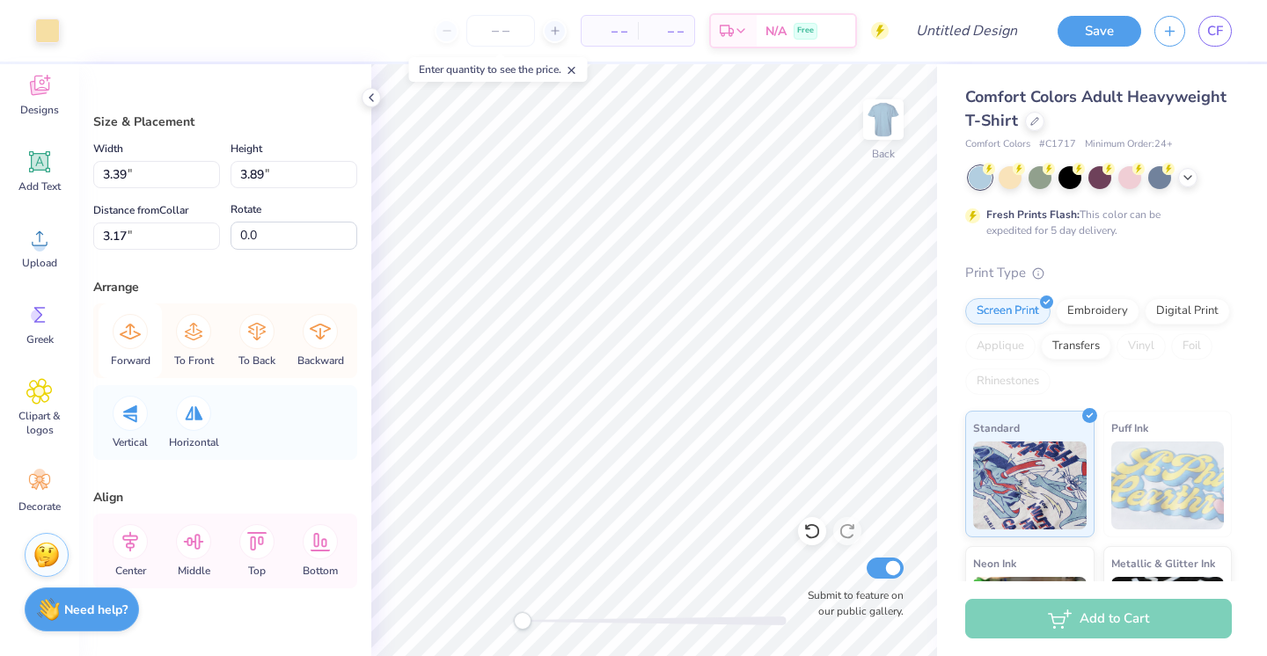
scroll to position [29, 0]
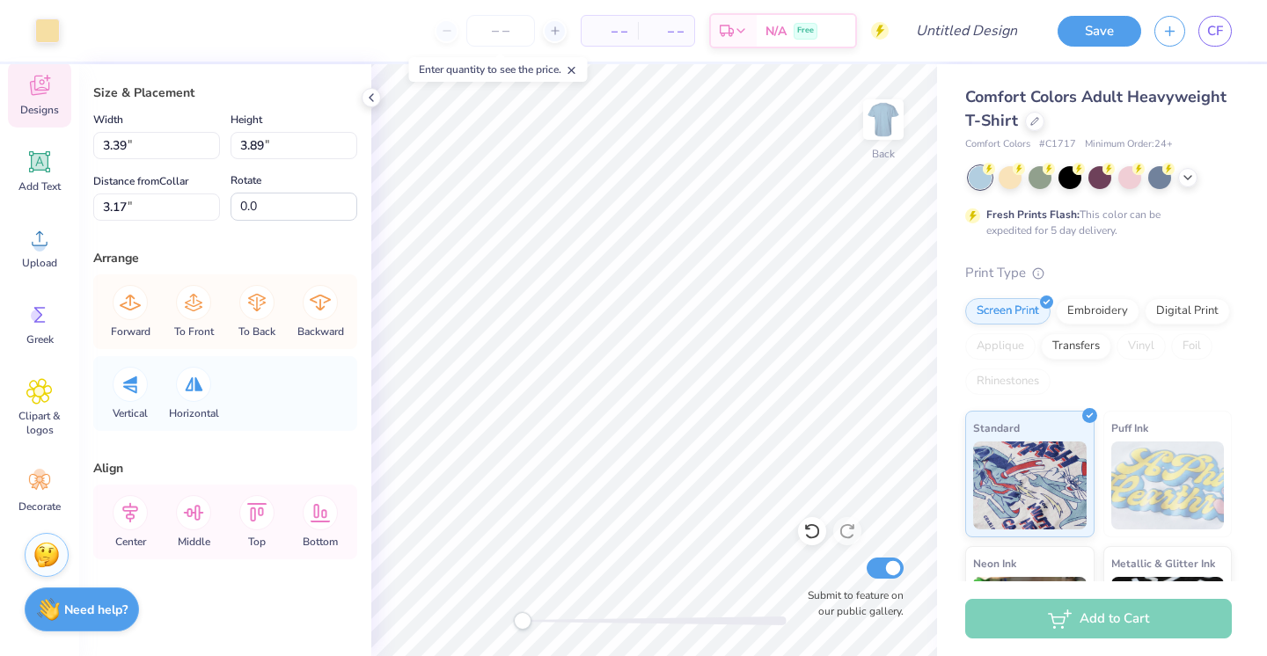
click at [50, 99] on div "Designs" at bounding box center [39, 95] width 63 height 66
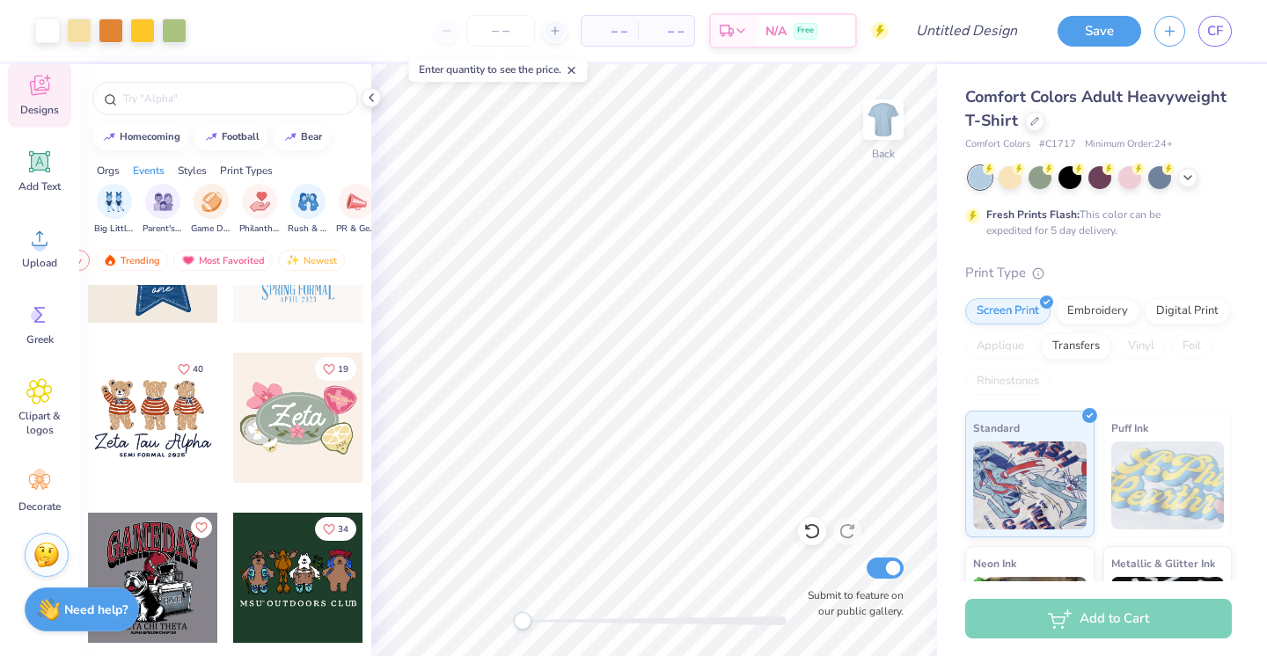
scroll to position [0, 259]
click at [216, 206] on img "filter for Philanthropy" at bounding box center [215, 200] width 20 height 20
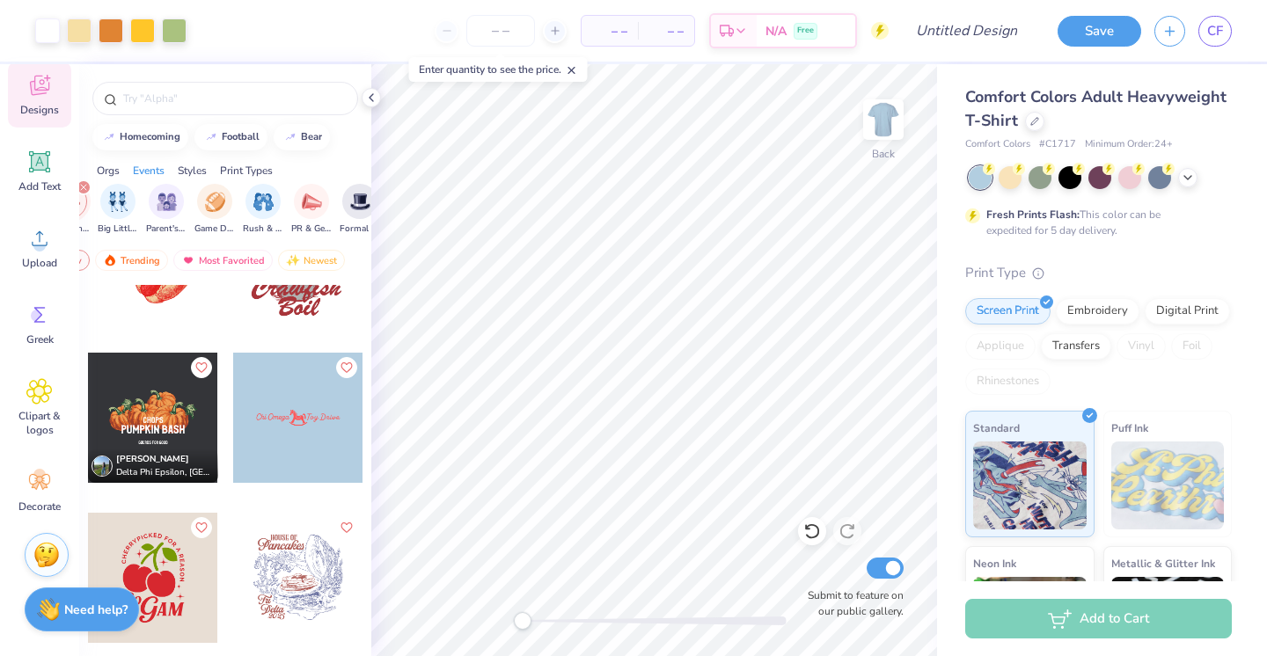
scroll to position [0, 0]
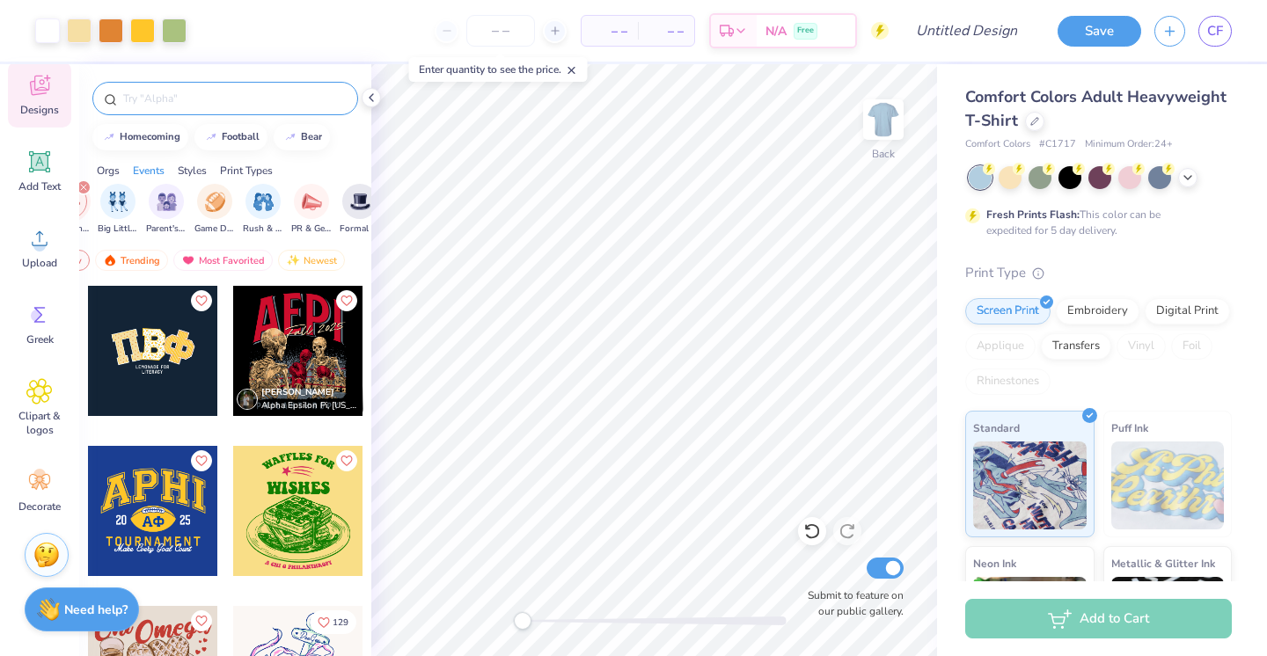
click at [215, 105] on input "text" at bounding box center [233, 99] width 225 height 18
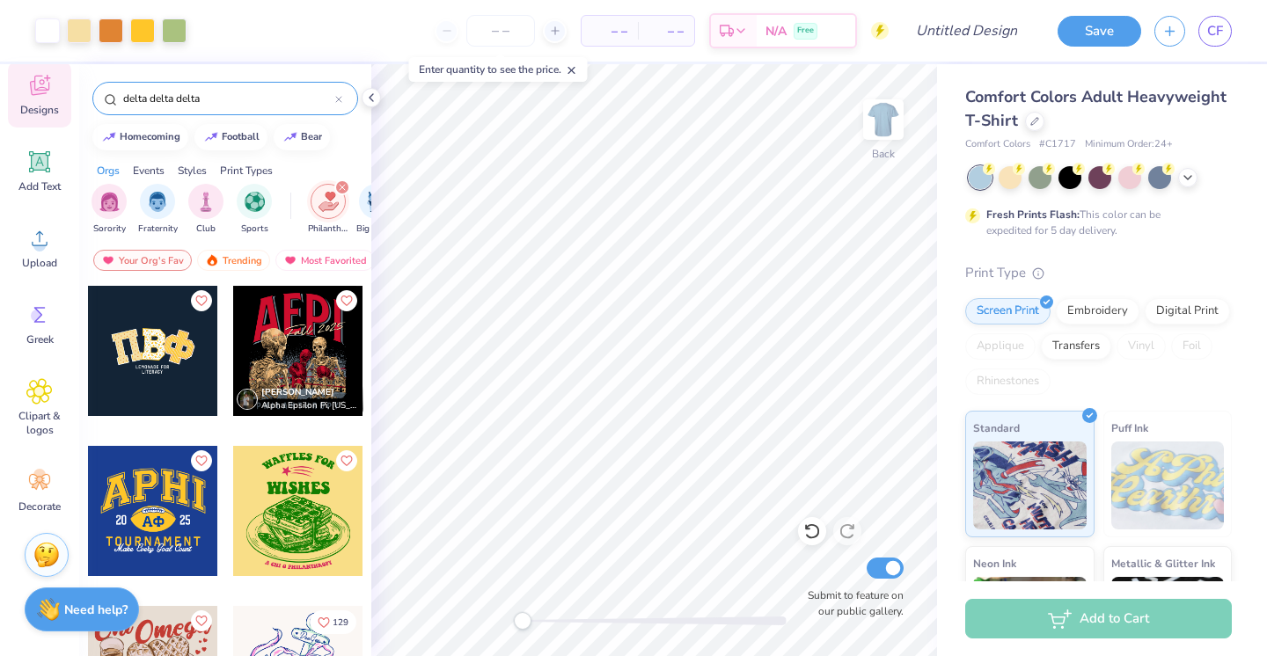
type input "delta delta delta"
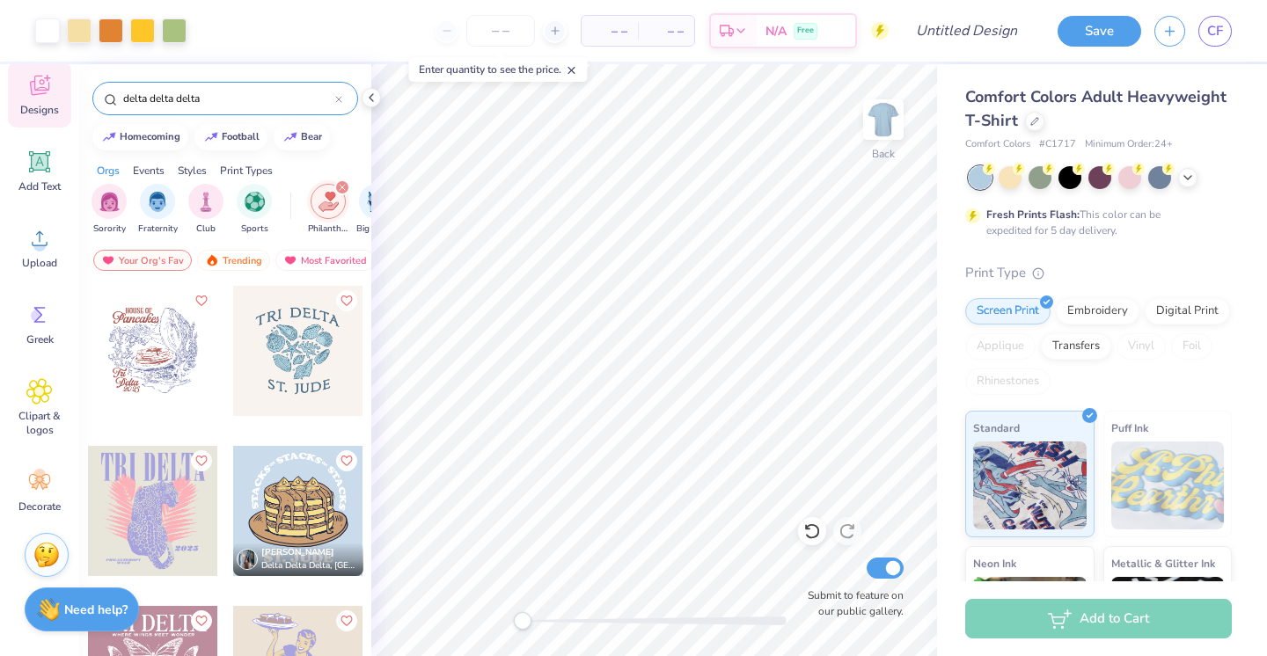
click at [232, 330] on div at bounding box center [167, 351] width 130 height 130
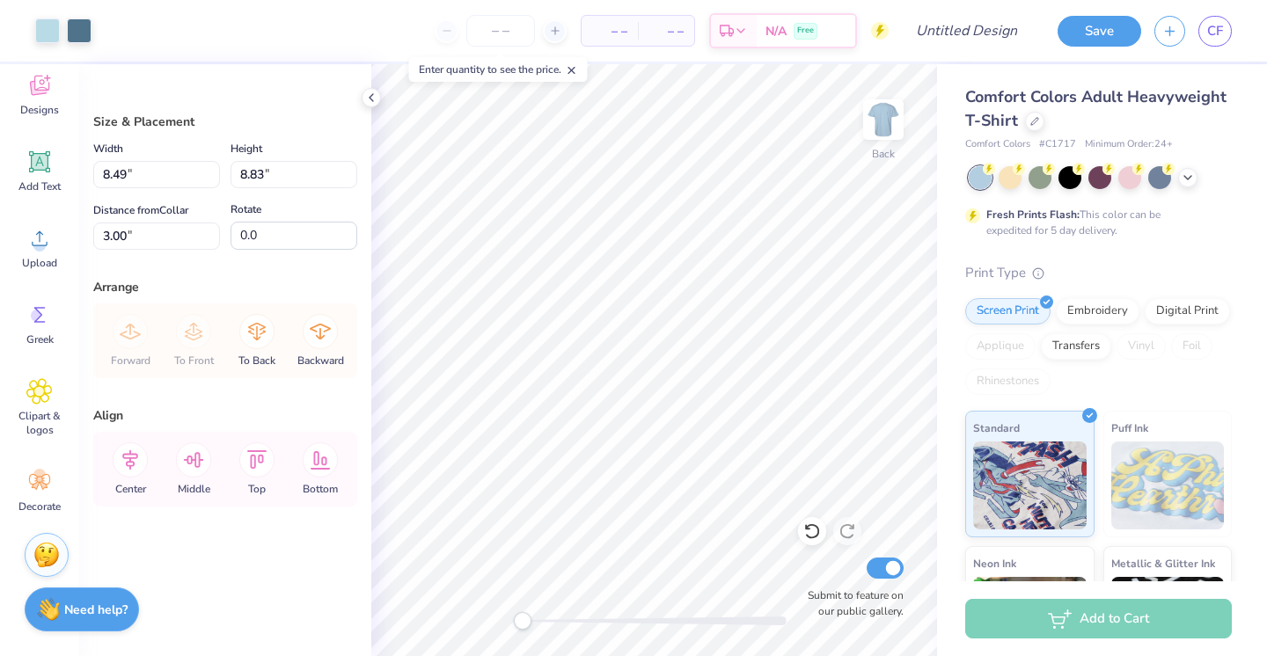
type input "3.33"
type input "3.74"
type input "3.28"
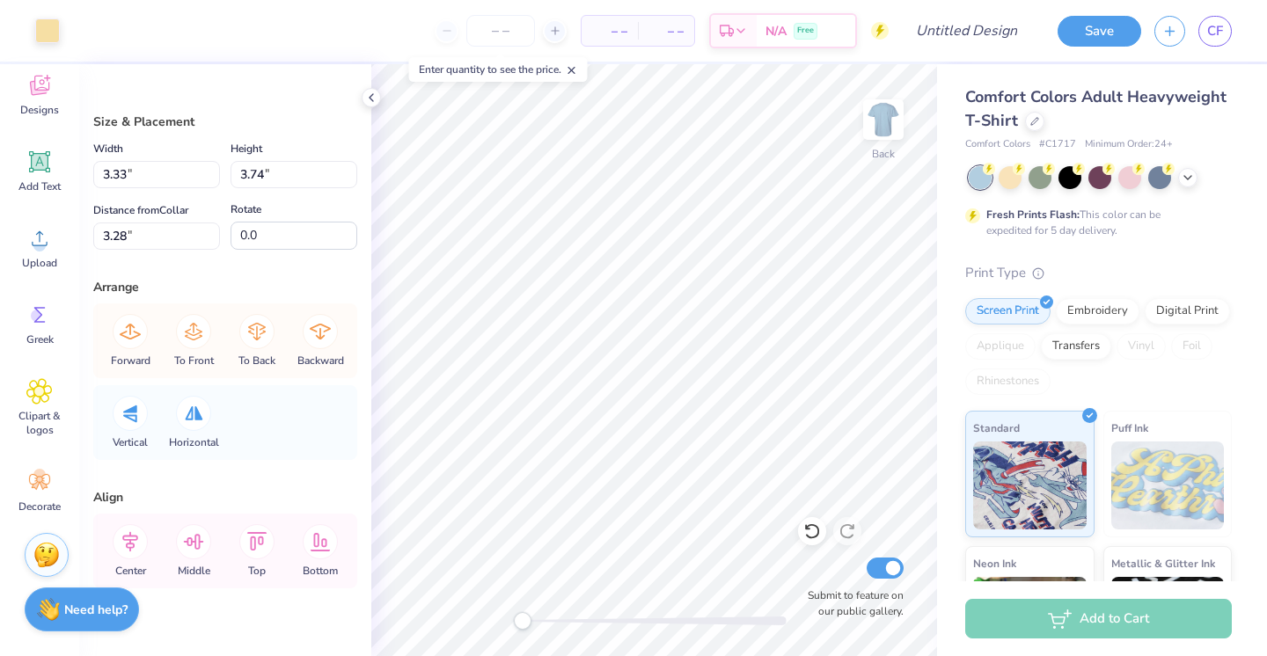
type input "3.39"
type input "3.75"
type input "3.25"
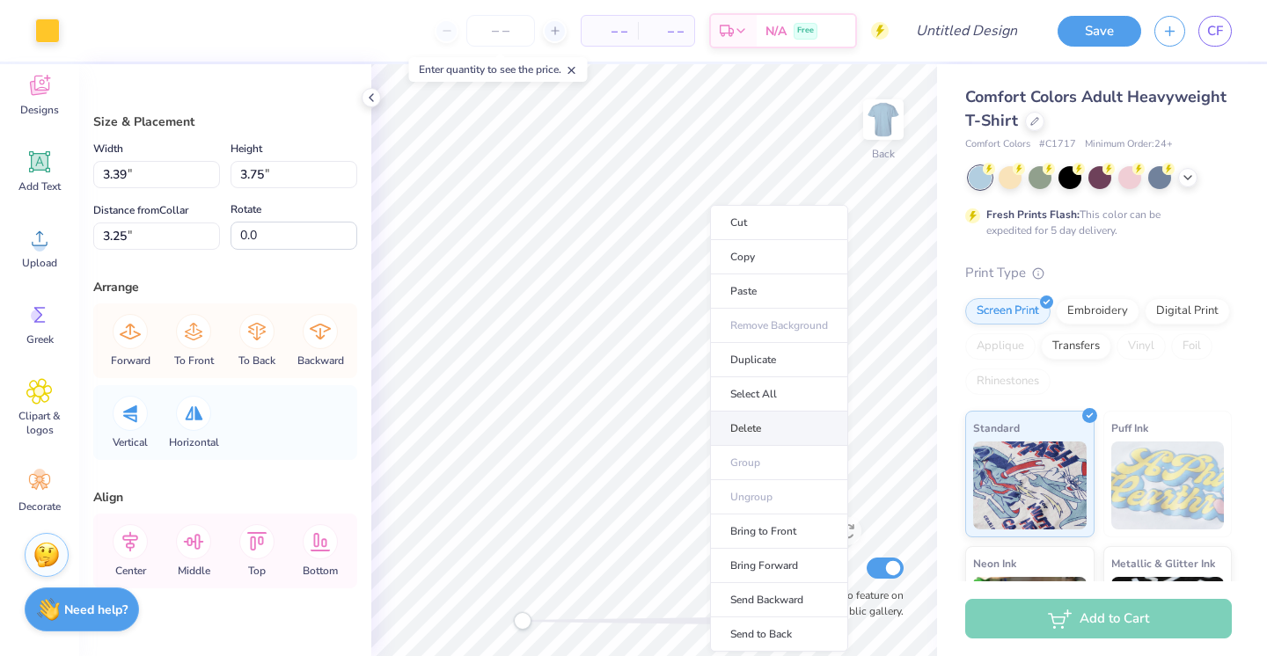
click at [763, 416] on li "Delete" at bounding box center [779, 429] width 138 height 34
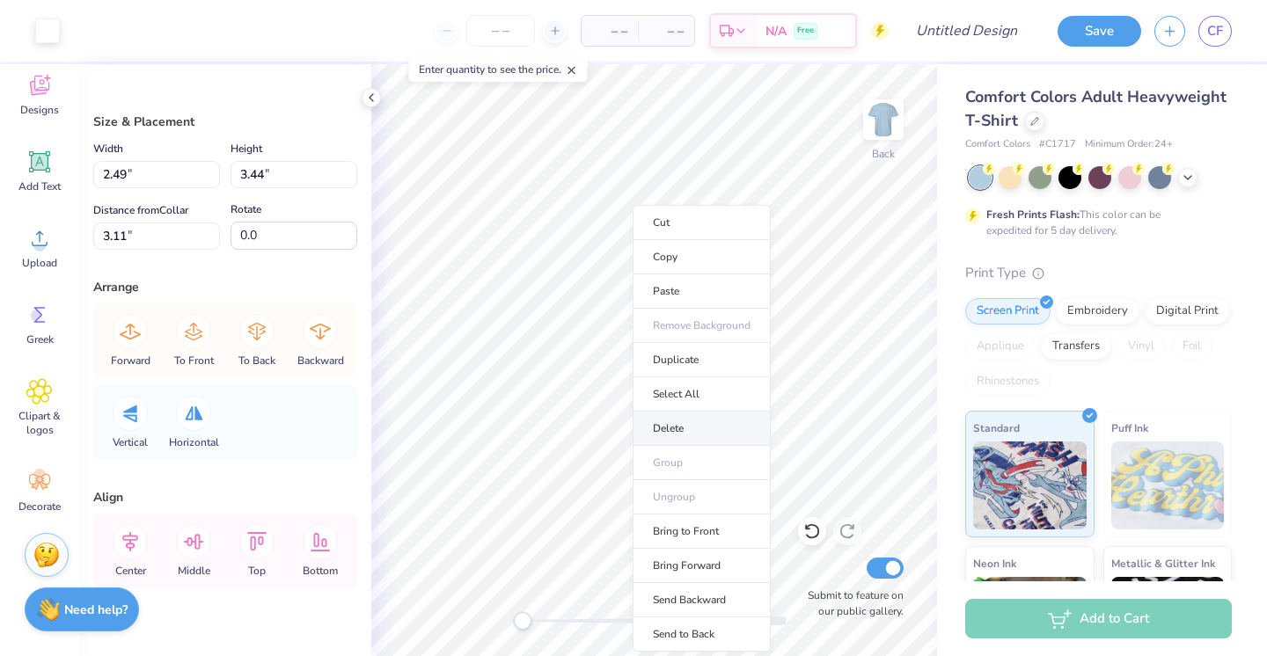
click at [707, 425] on li "Delete" at bounding box center [702, 429] width 138 height 34
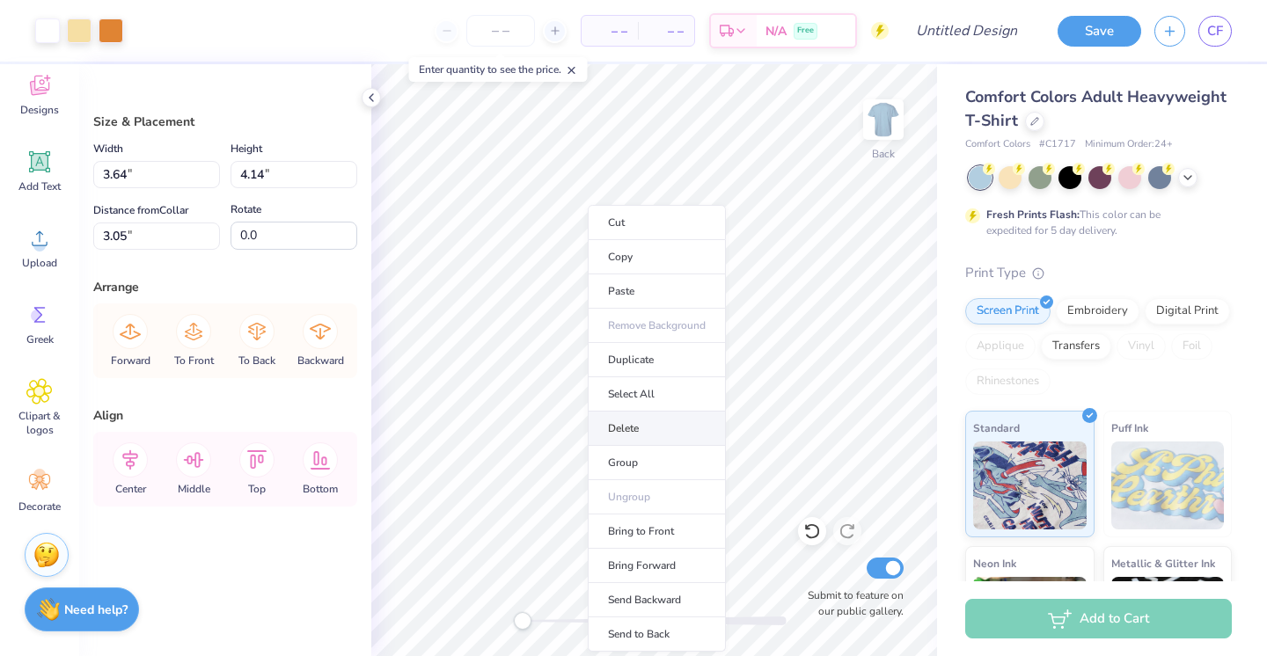
click at [654, 426] on li "Delete" at bounding box center [657, 429] width 138 height 34
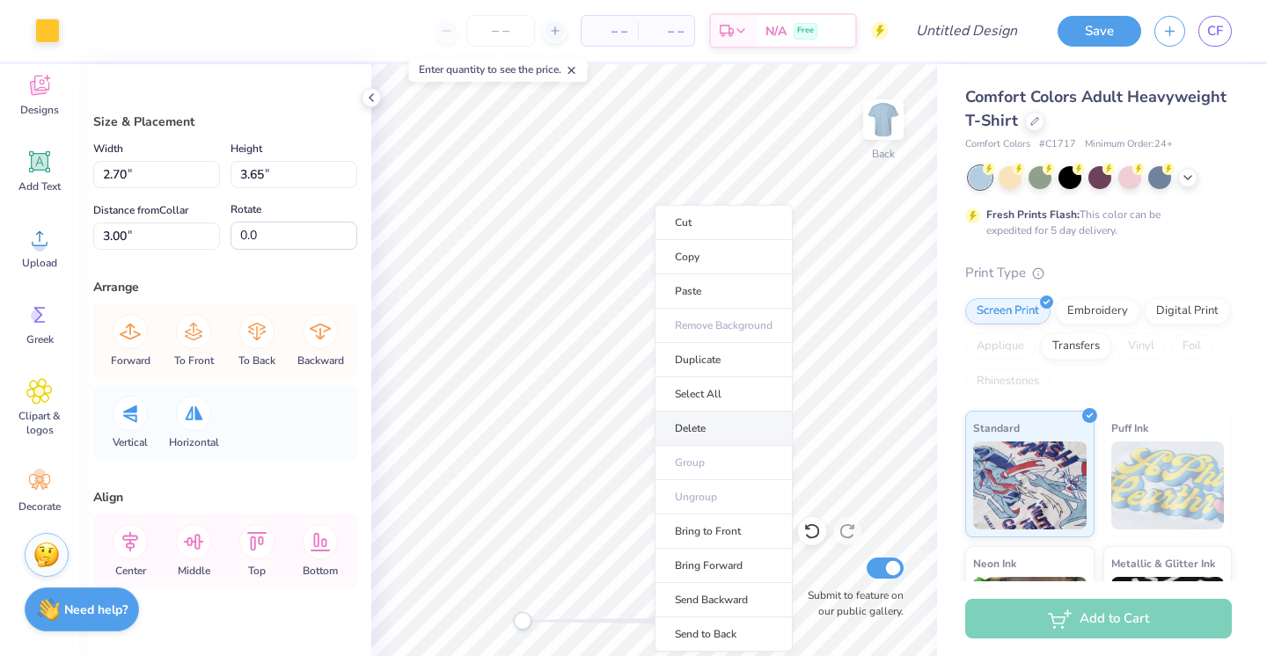
click at [714, 414] on li "Delete" at bounding box center [724, 429] width 138 height 34
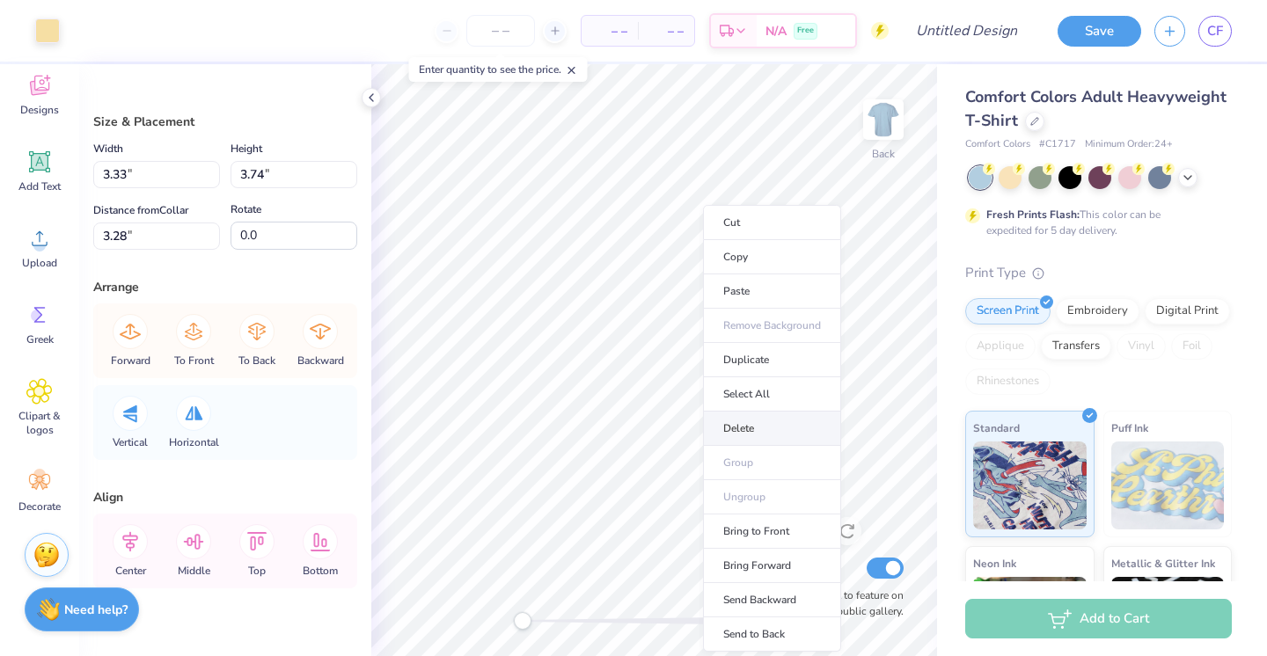
click at [743, 422] on li "Delete" at bounding box center [772, 429] width 138 height 34
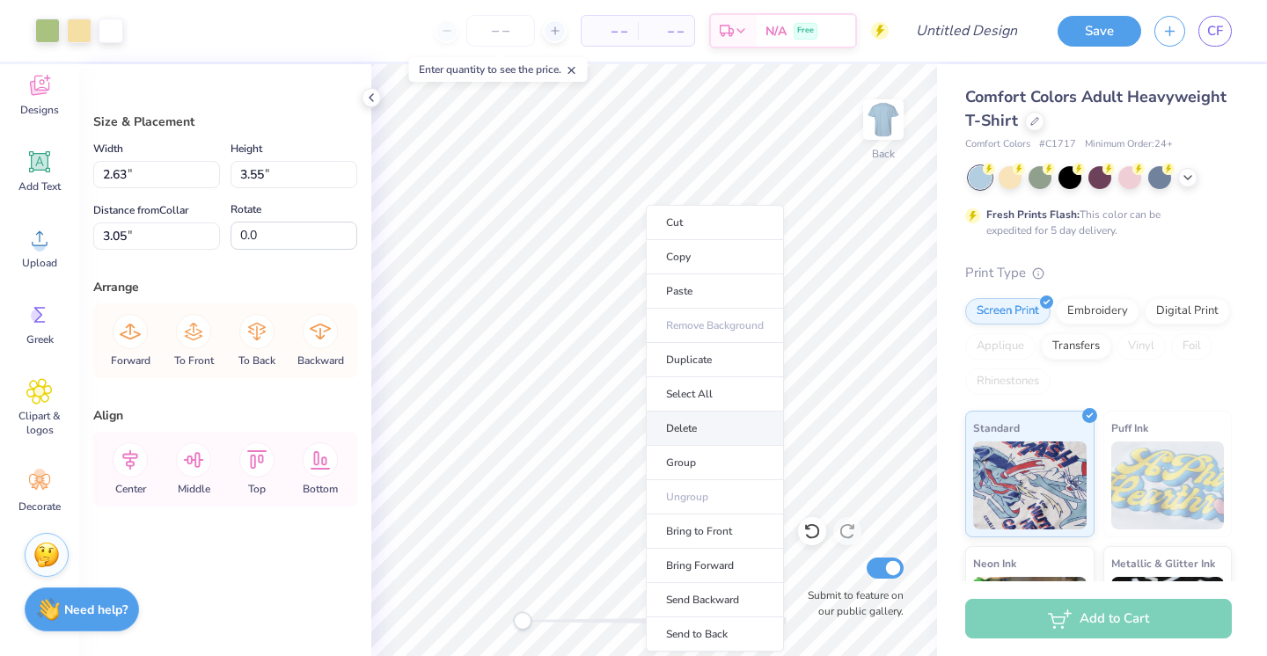
click at [695, 431] on li "Delete" at bounding box center [715, 429] width 138 height 34
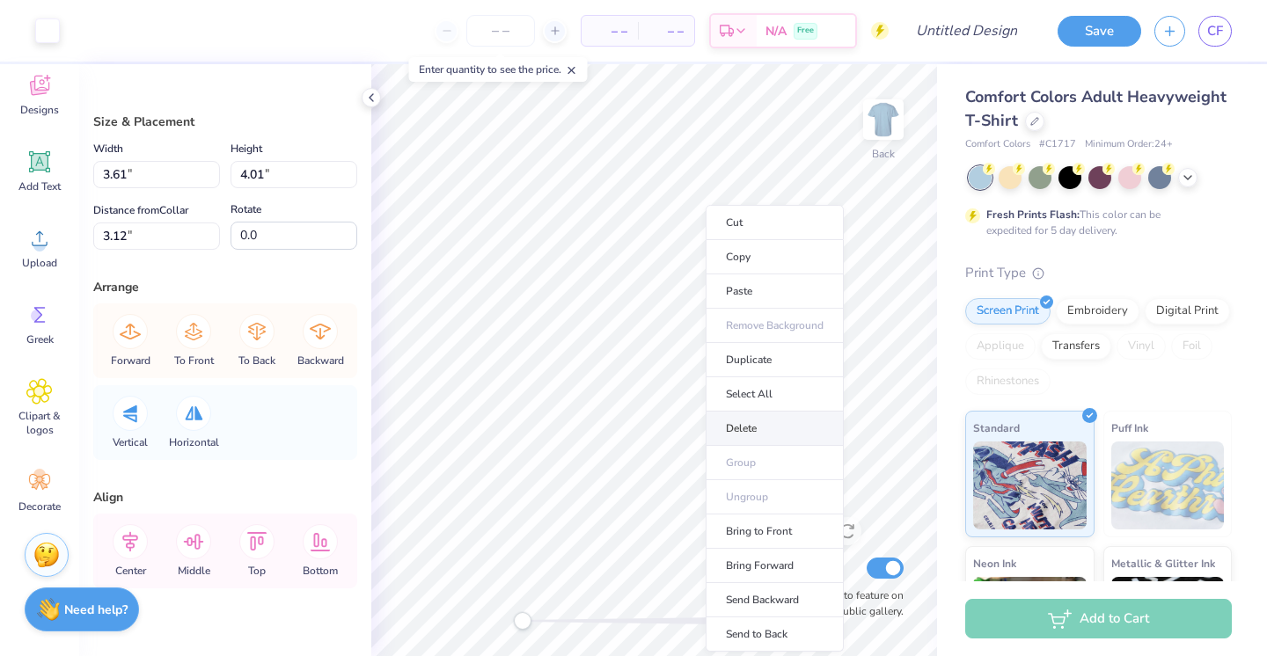
click at [747, 428] on li "Delete" at bounding box center [775, 429] width 138 height 34
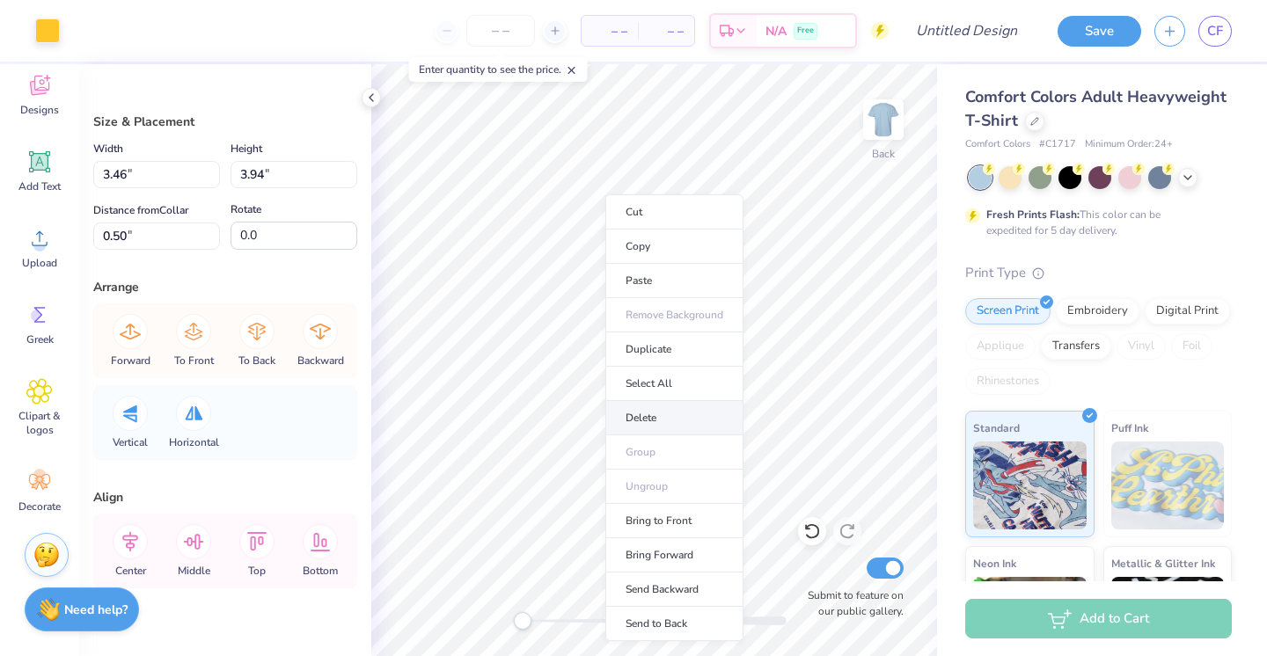
click at [680, 405] on li "Delete" at bounding box center [674, 418] width 138 height 34
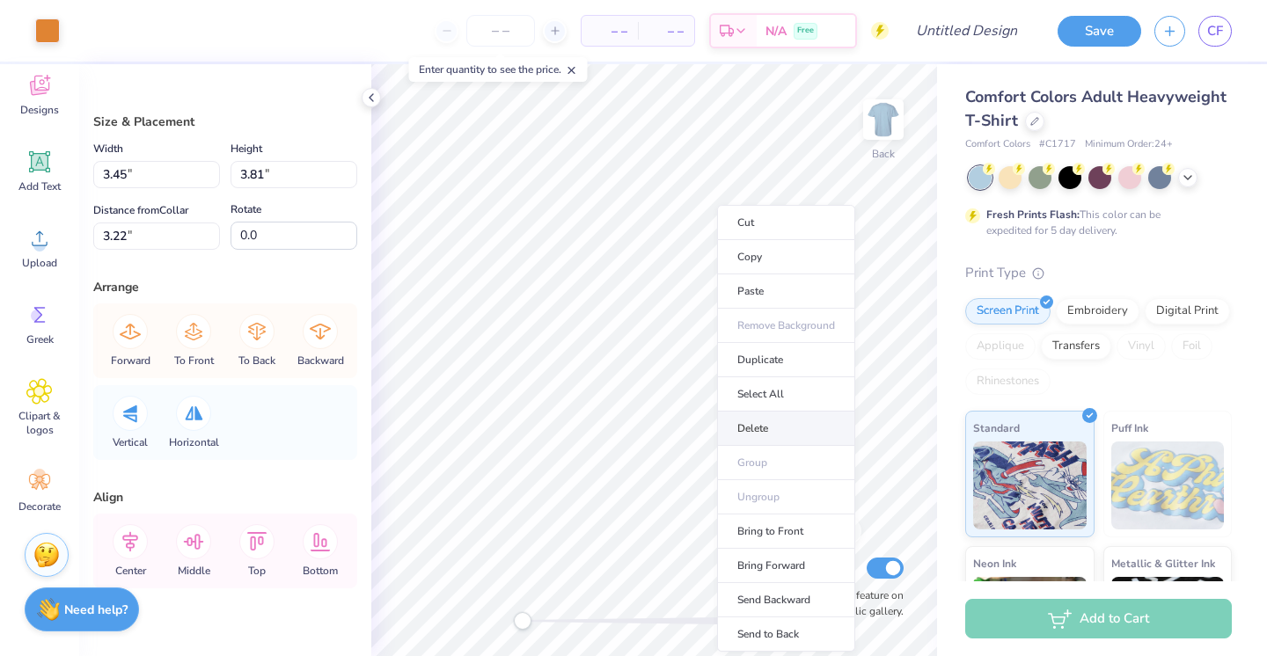
click at [771, 429] on li "Delete" at bounding box center [786, 429] width 138 height 34
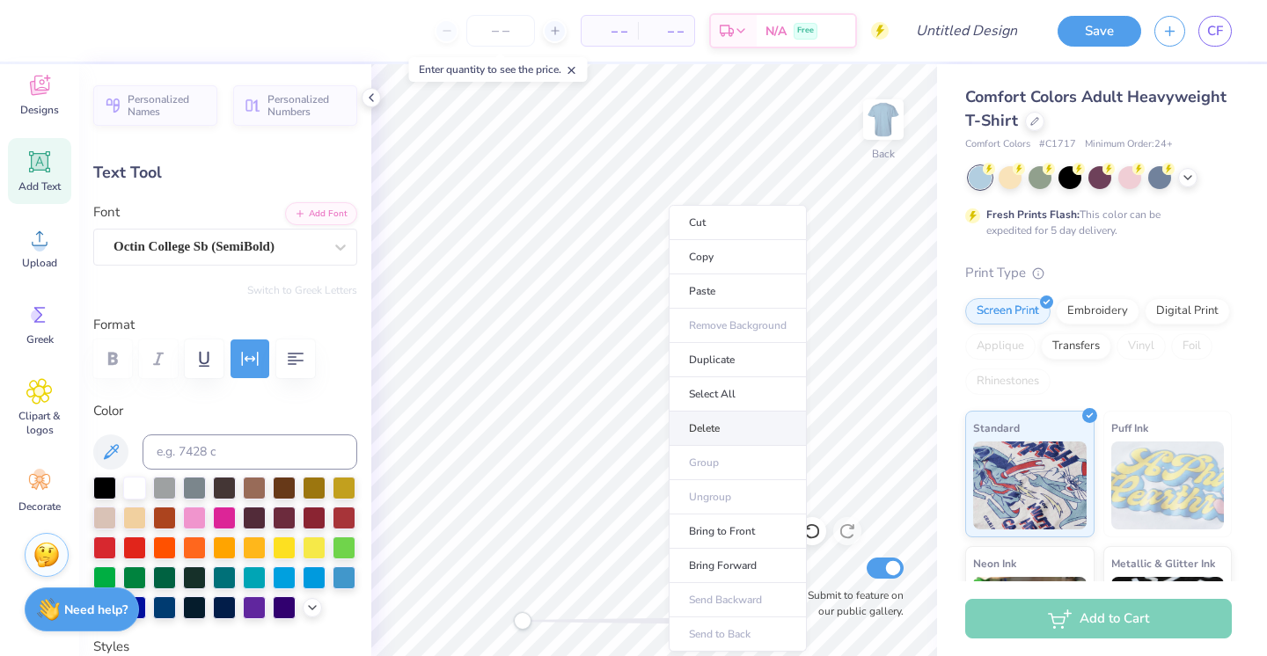
click at [737, 431] on li "Delete" at bounding box center [738, 429] width 138 height 34
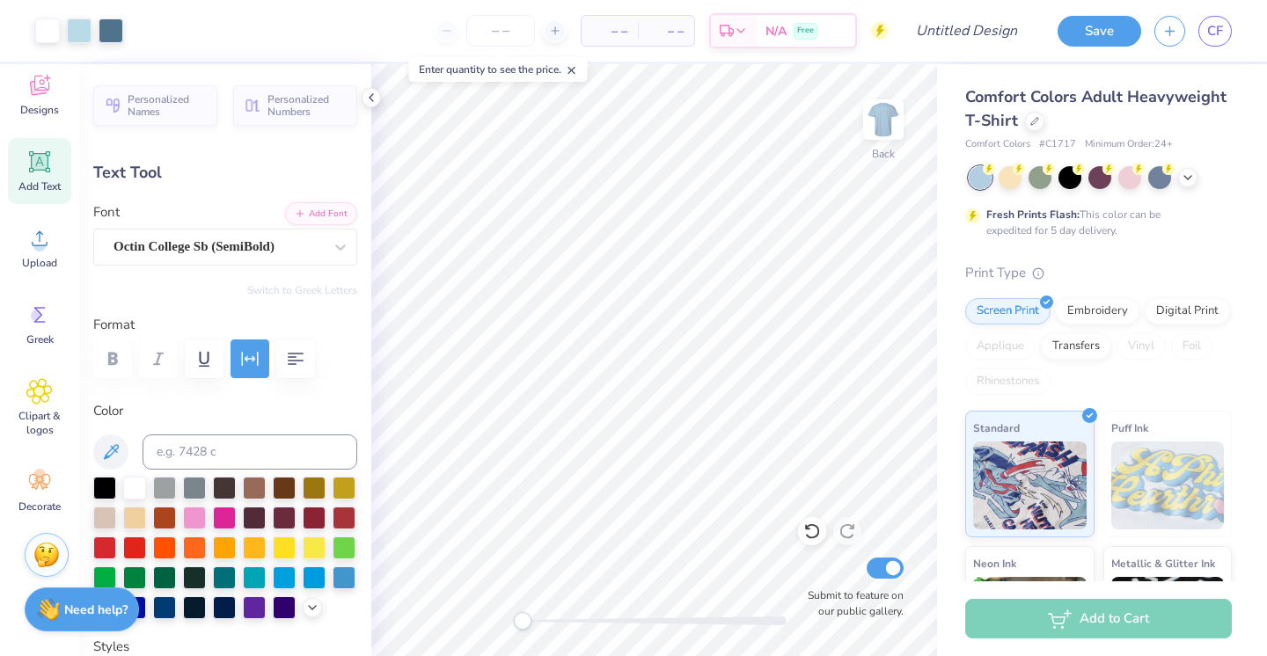
type input "1.24"
type input "7.76"
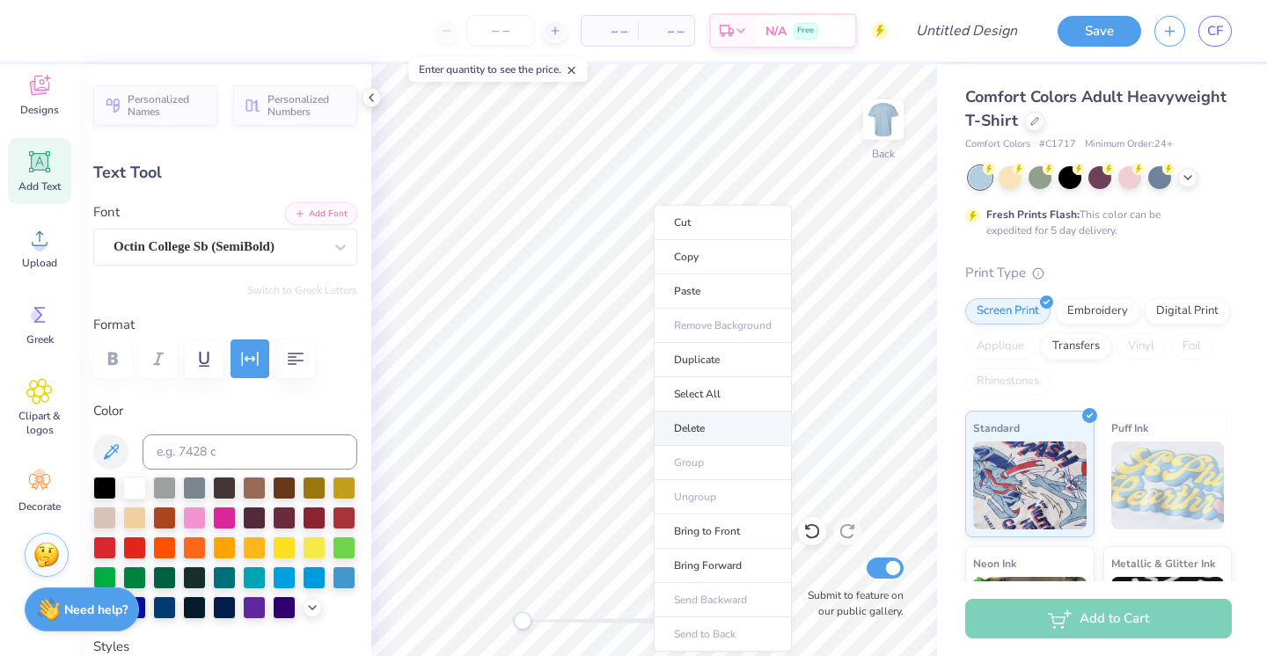
click at [712, 428] on li "Delete" at bounding box center [723, 429] width 138 height 34
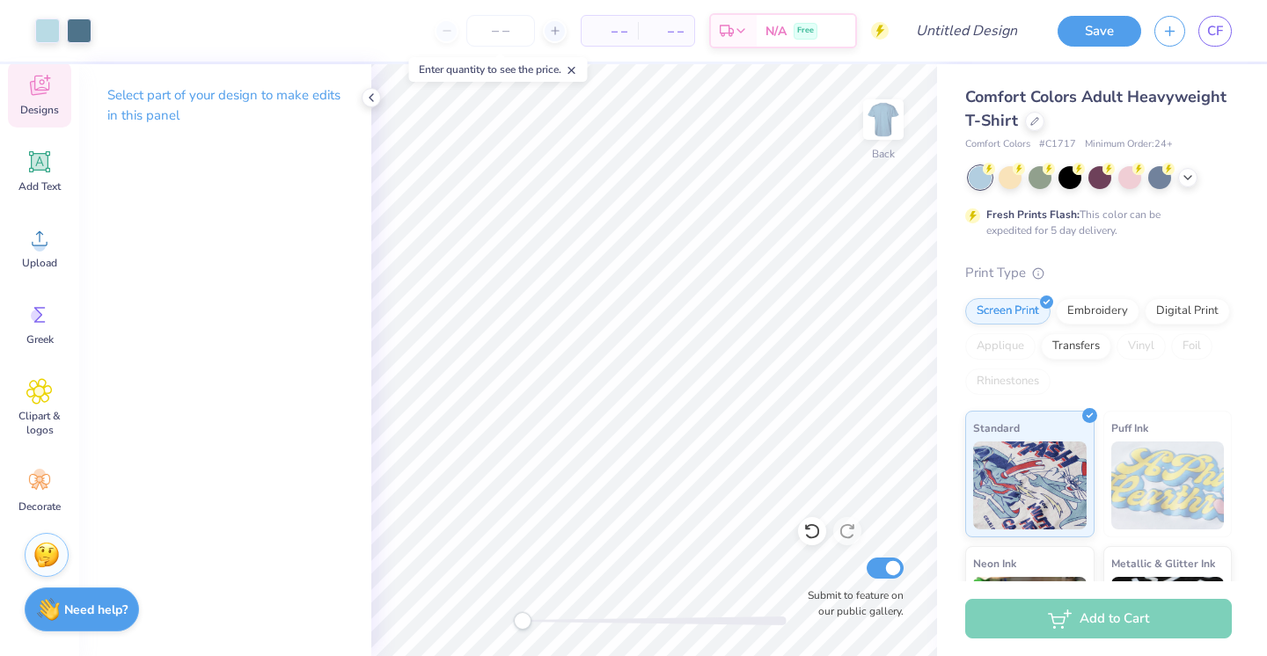
click at [40, 89] on icon at bounding box center [39, 86] width 19 height 20
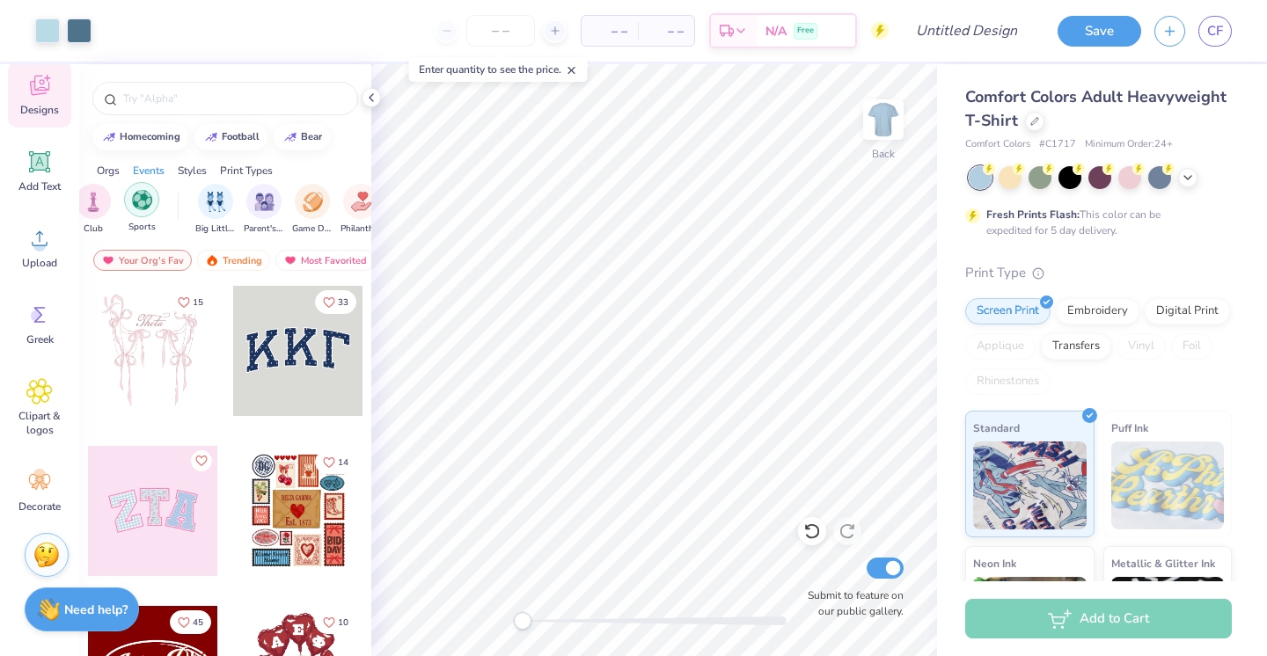
scroll to position [0, 250]
click at [224, 201] on img "filter for Philanthropy" at bounding box center [224, 200] width 20 height 20
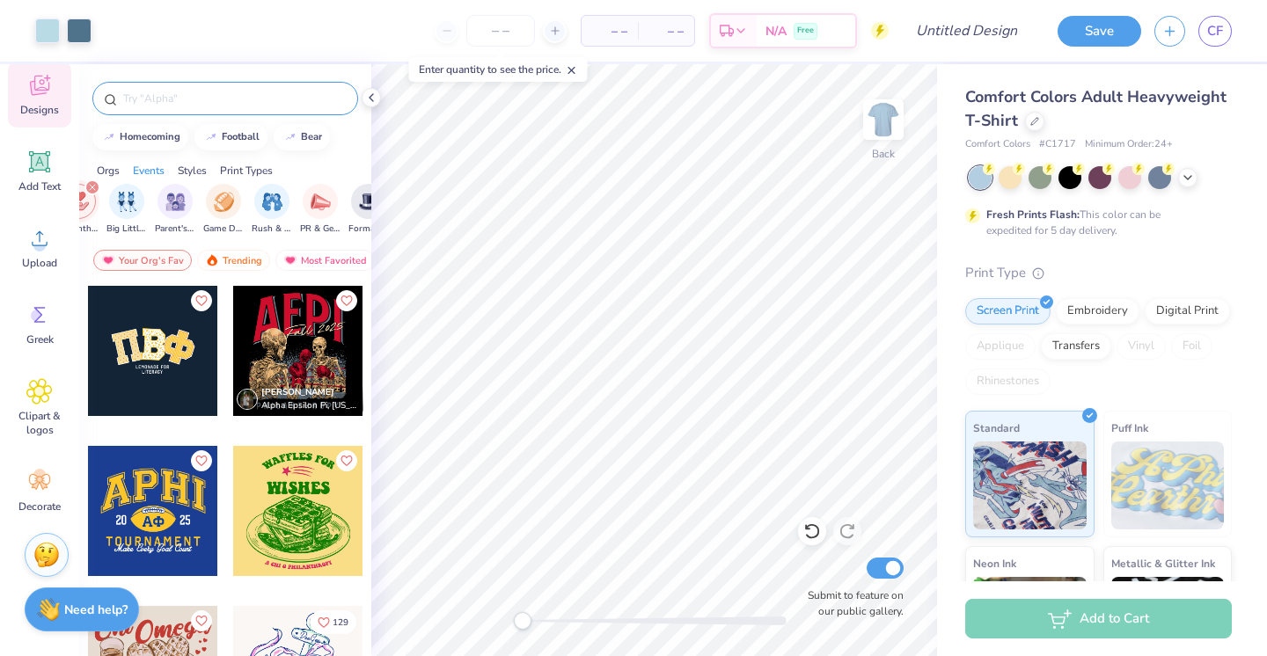
click at [243, 114] on div at bounding box center [225, 98] width 266 height 33
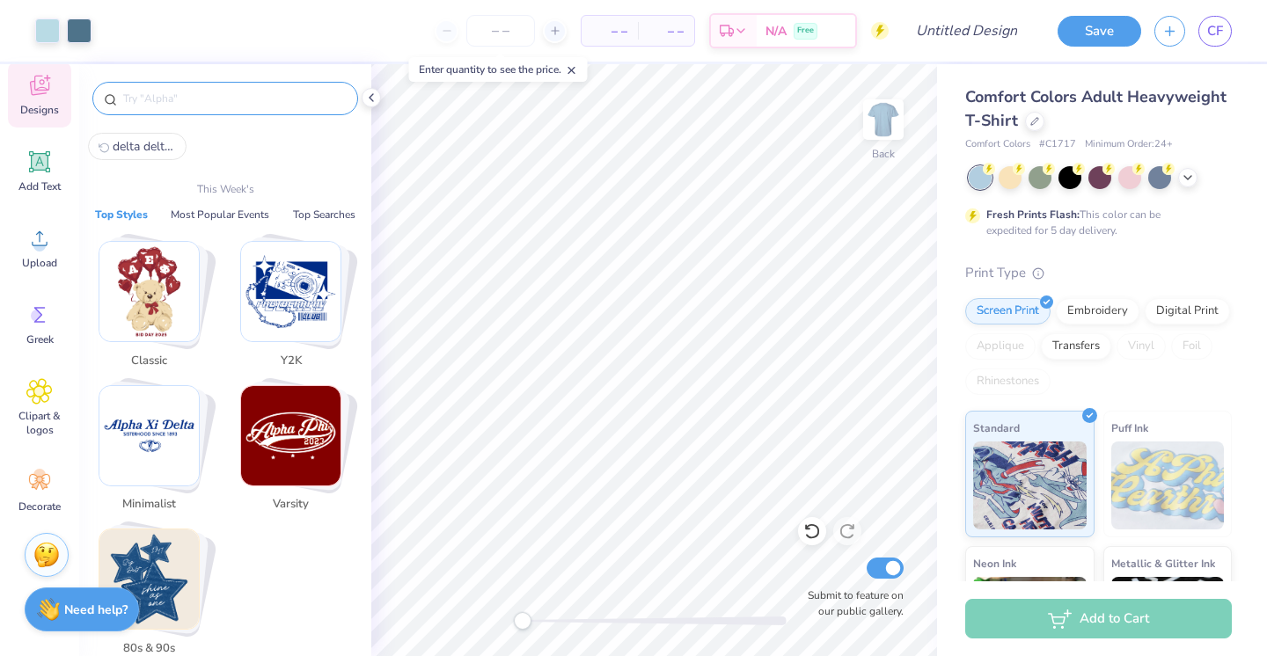
click at [233, 99] on input "text" at bounding box center [233, 99] width 225 height 18
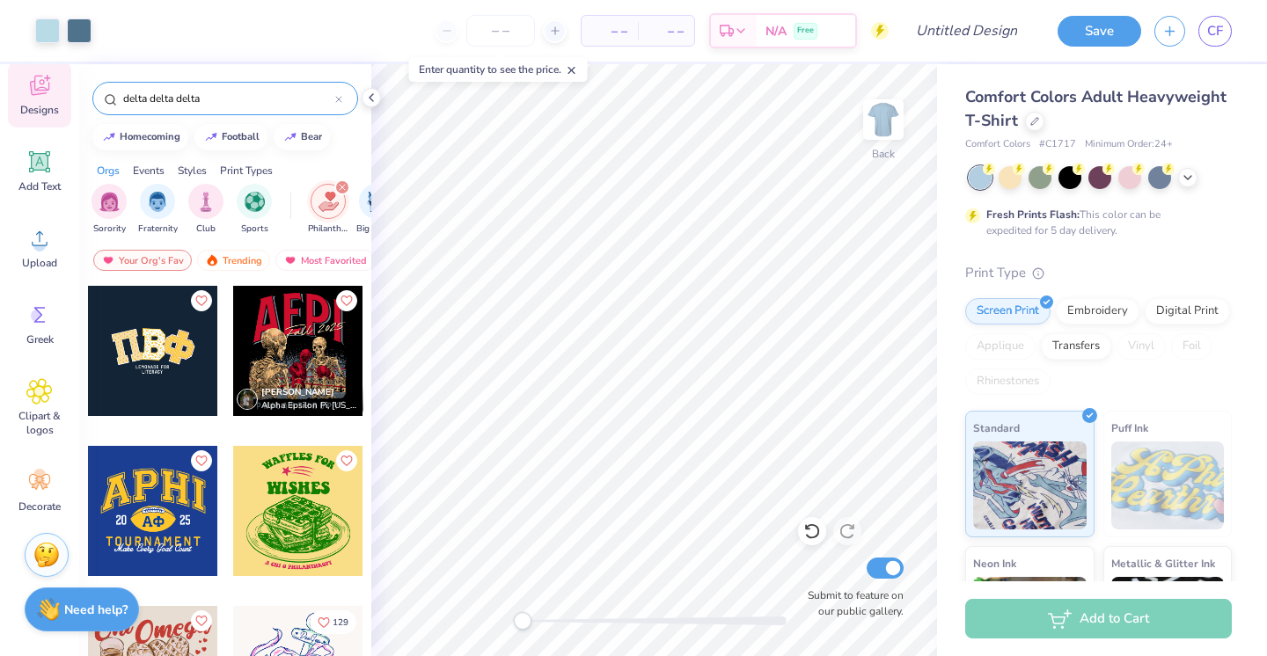
type input "delta delta delta"
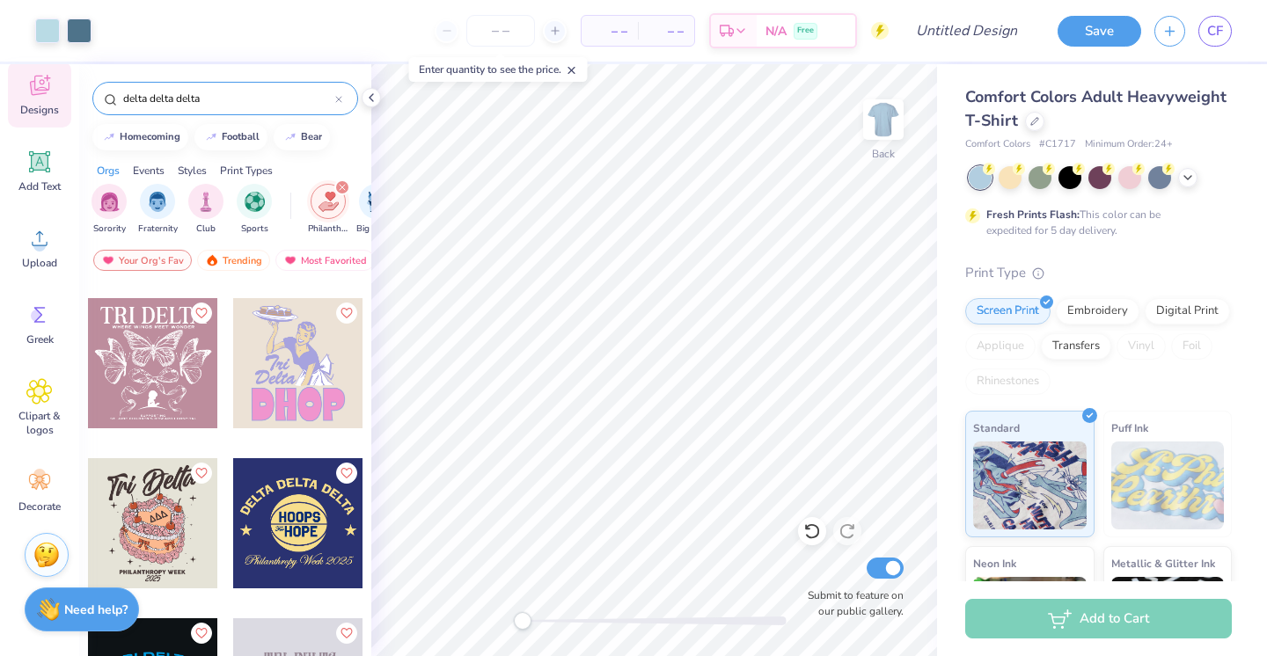
scroll to position [363, 0]
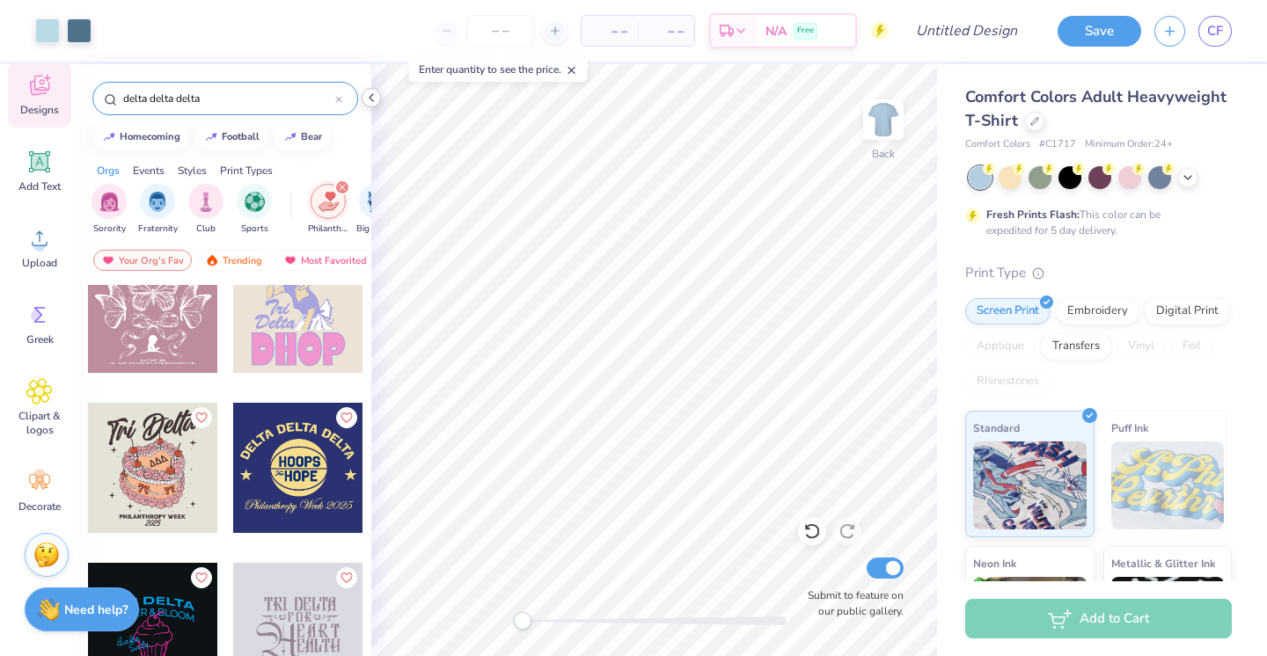
click at [374, 97] on icon at bounding box center [371, 98] width 14 height 14
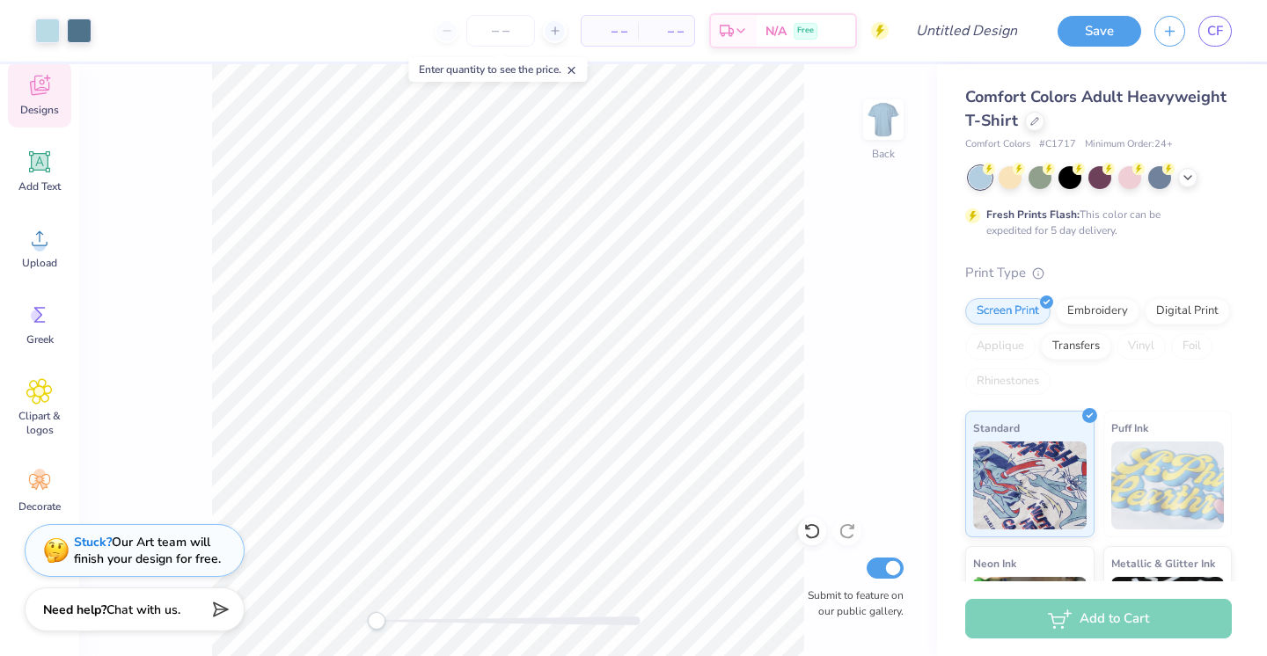
click at [39, 95] on icon at bounding box center [39, 85] width 26 height 26
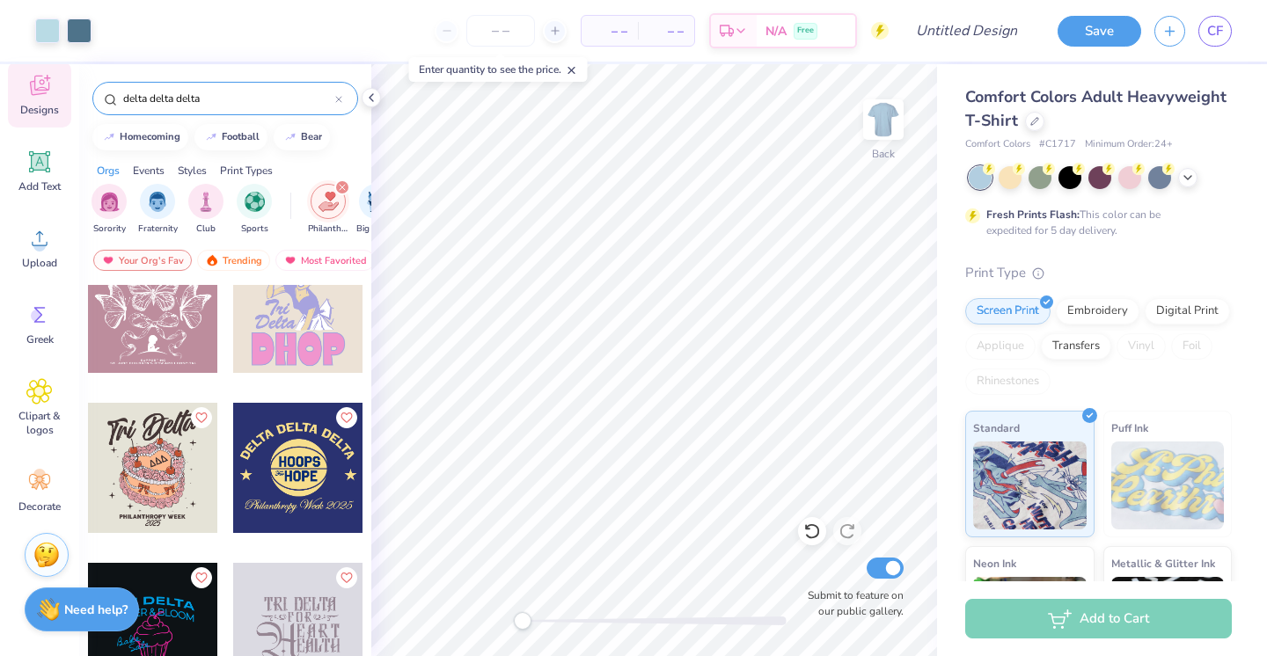
click at [344, 186] on icon "filter for Philanthropy" at bounding box center [342, 187] width 7 height 7
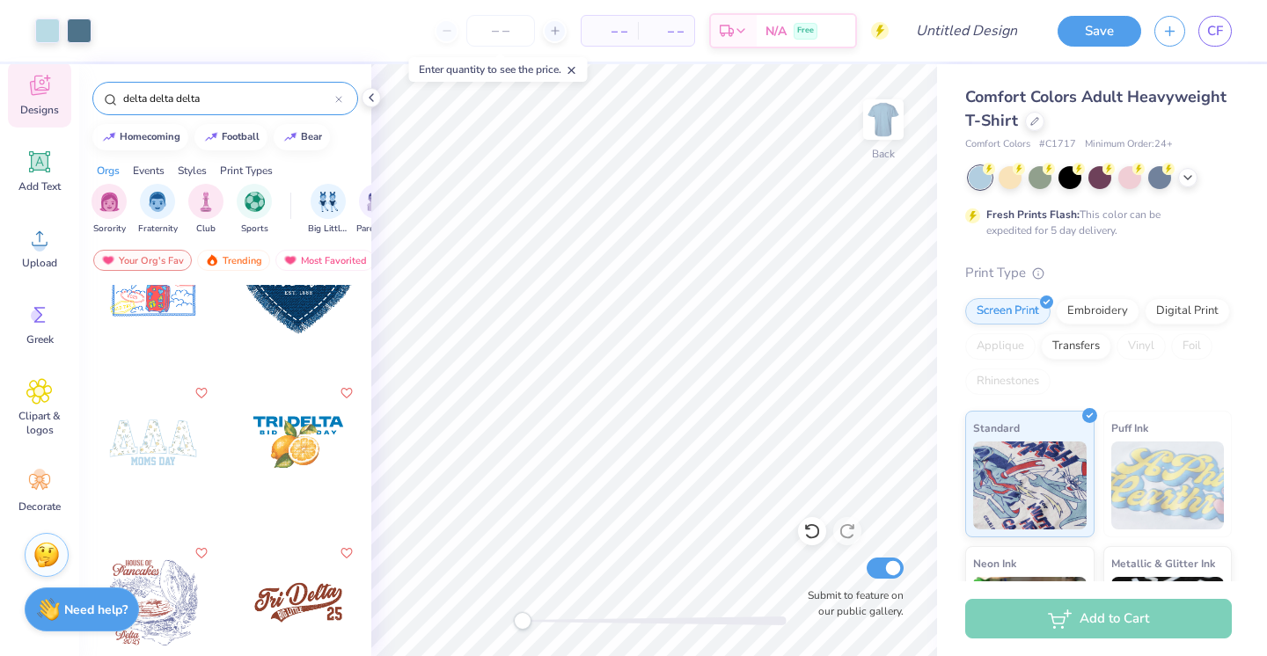
scroll to position [230, 0]
click at [87, 457] on div at bounding box center [22, 442] width 130 height 130
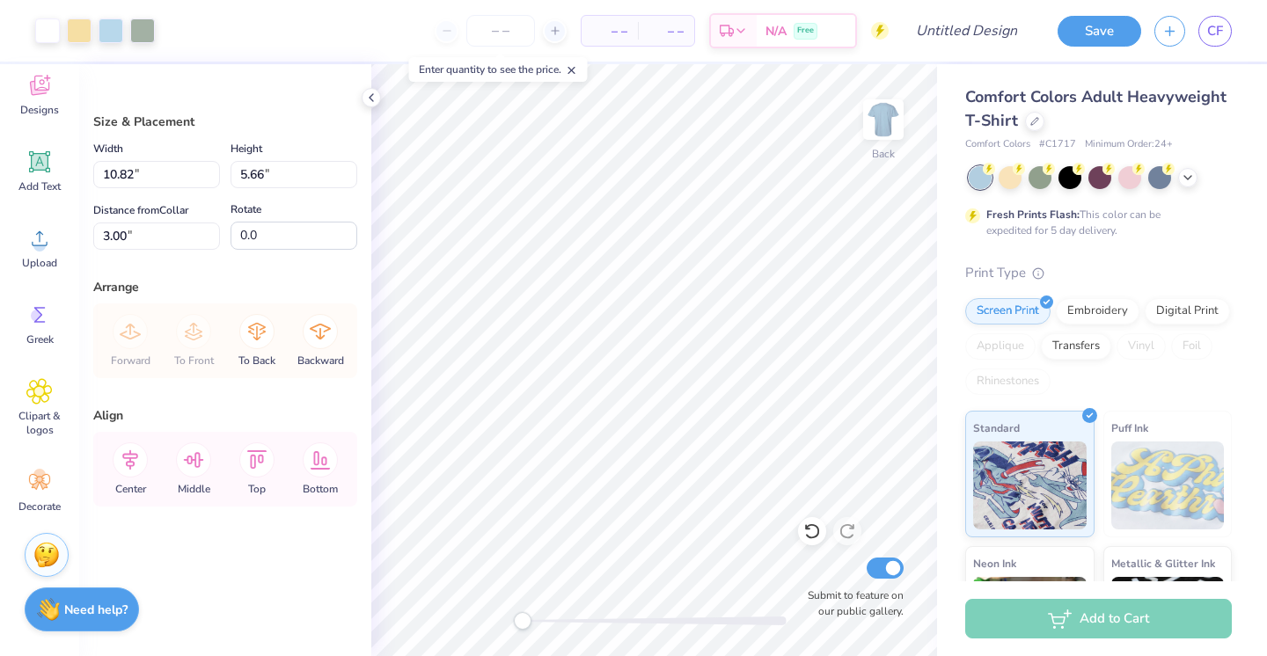
type input "8.49"
type input "8.83"
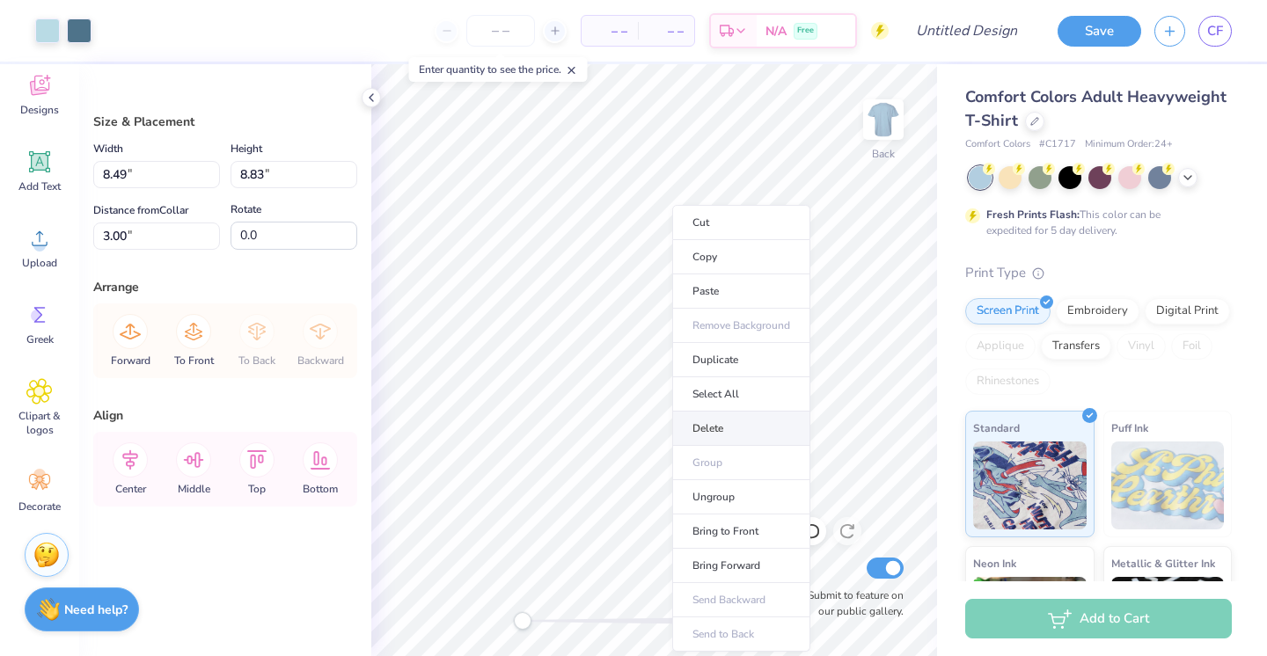
click at [715, 432] on li "Delete" at bounding box center [741, 429] width 138 height 34
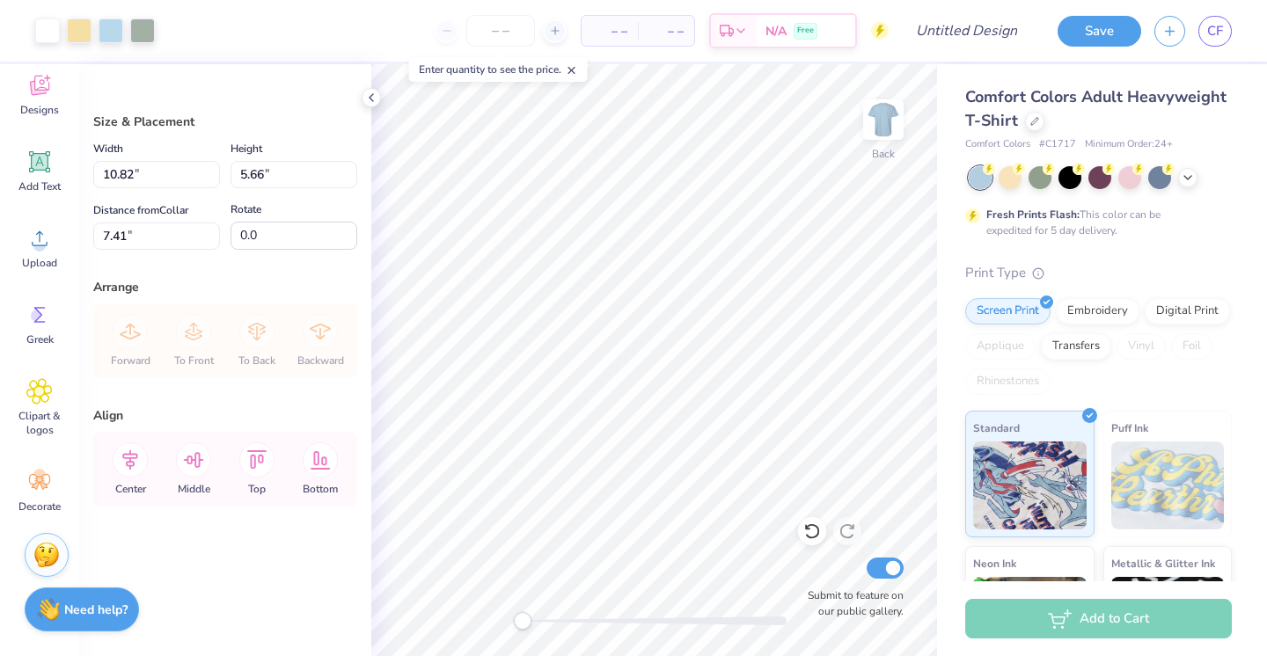
click at [39, 92] on icon at bounding box center [39, 88] width 17 height 14
click at [31, 111] on span "Designs" at bounding box center [39, 110] width 39 height 14
click at [32, 165] on icon at bounding box center [40, 162] width 17 height 17
click at [32, 84] on icon at bounding box center [39, 88] width 17 height 14
click at [41, 433] on span "Clipart & logos" at bounding box center [40, 423] width 58 height 28
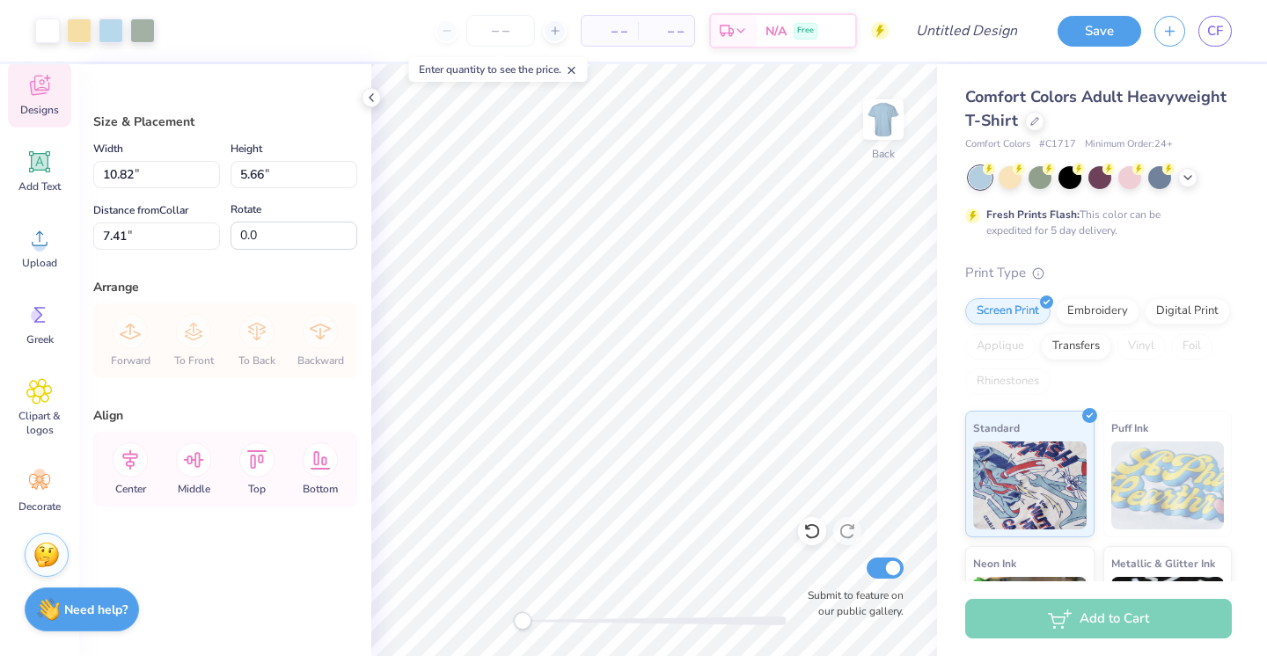
click at [37, 90] on icon at bounding box center [39, 86] width 19 height 20
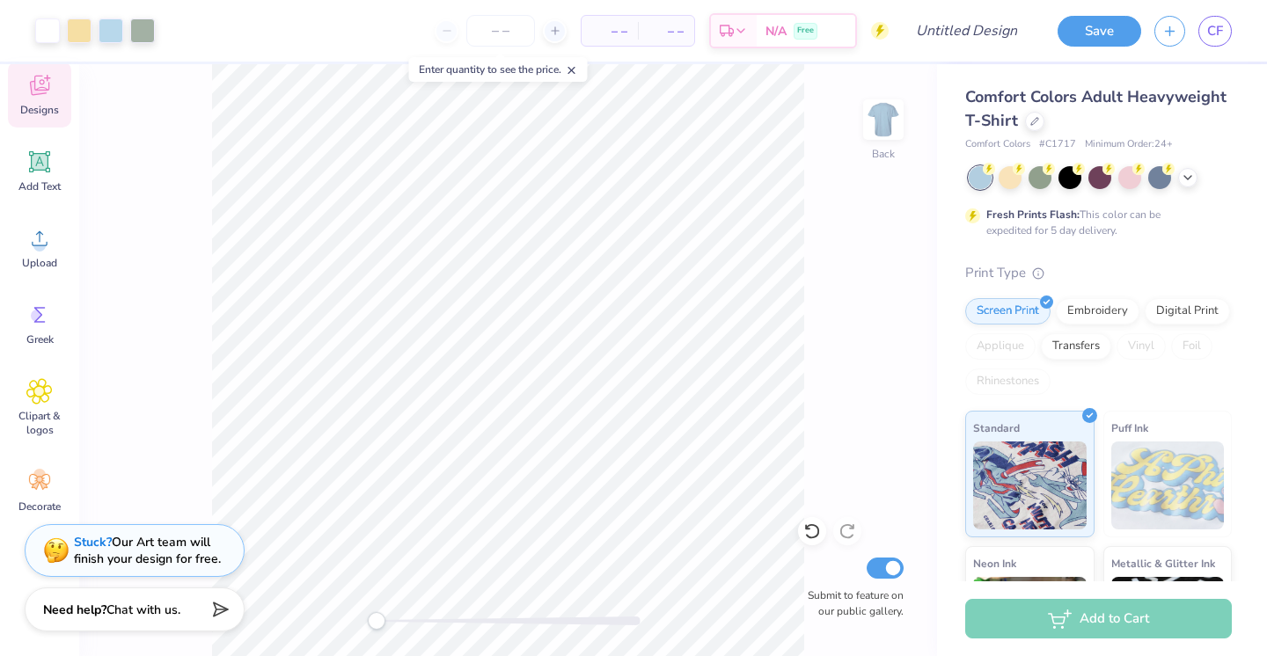
click at [47, 86] on icon at bounding box center [39, 85] width 26 height 26
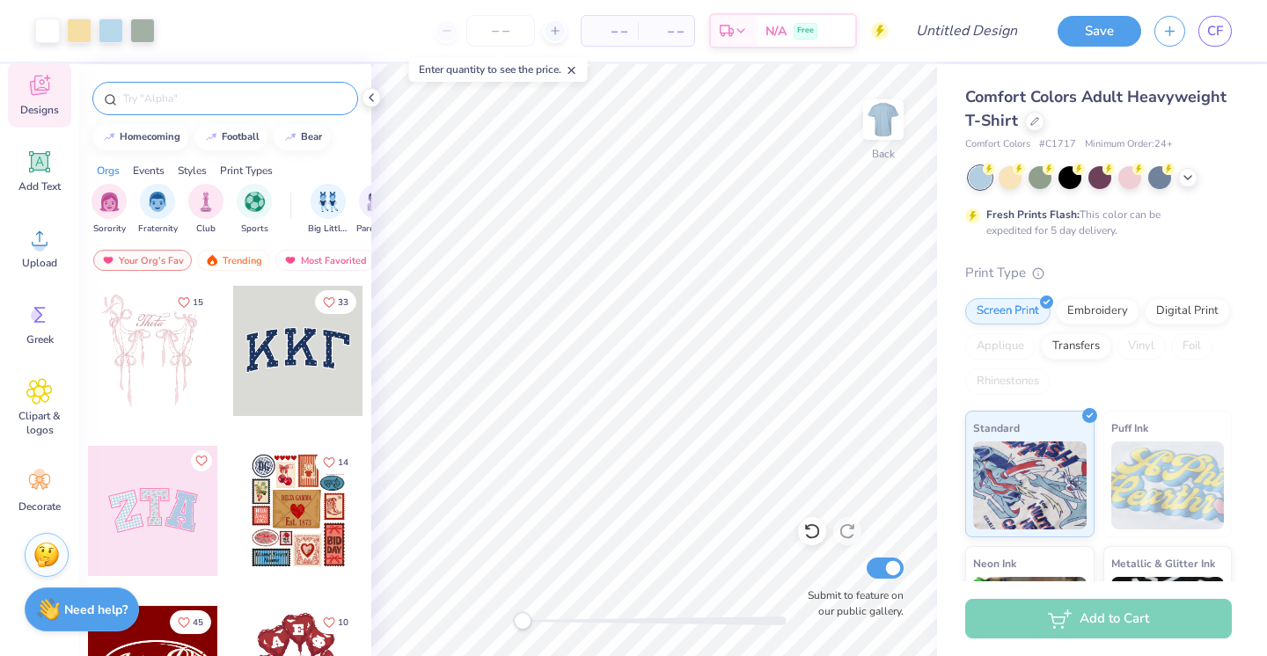
click at [216, 100] on input "text" at bounding box center [233, 99] width 225 height 18
type input "delta delta delta"
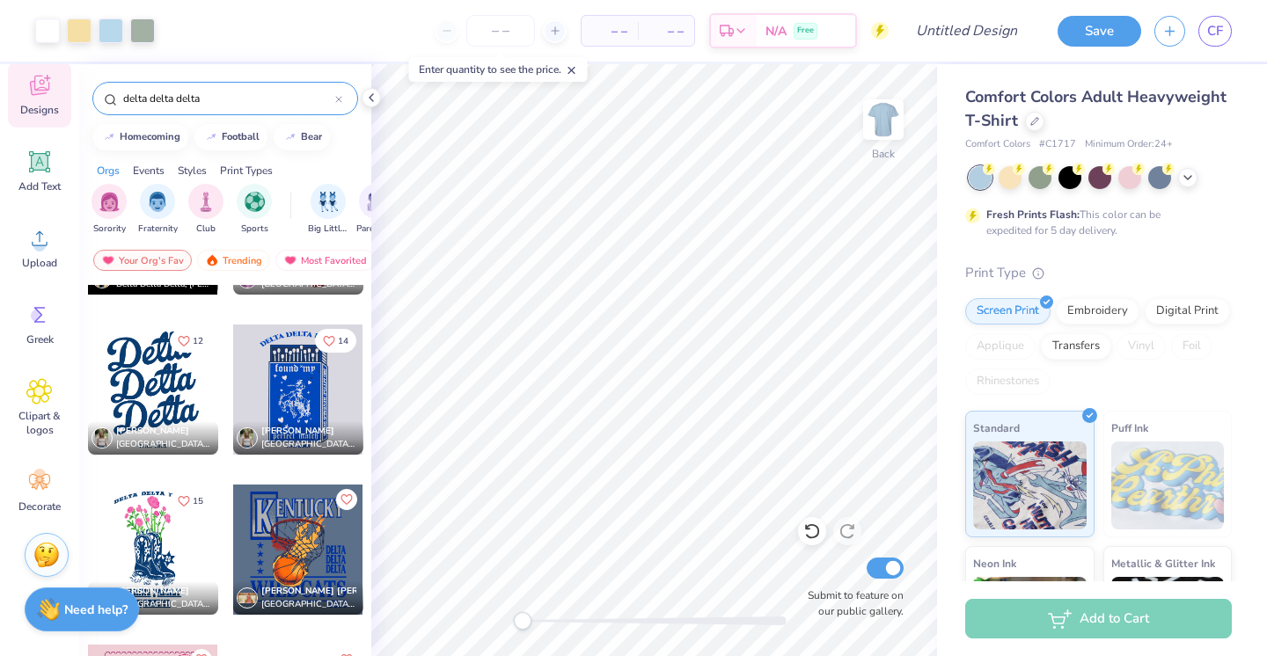
scroll to position [8126, 0]
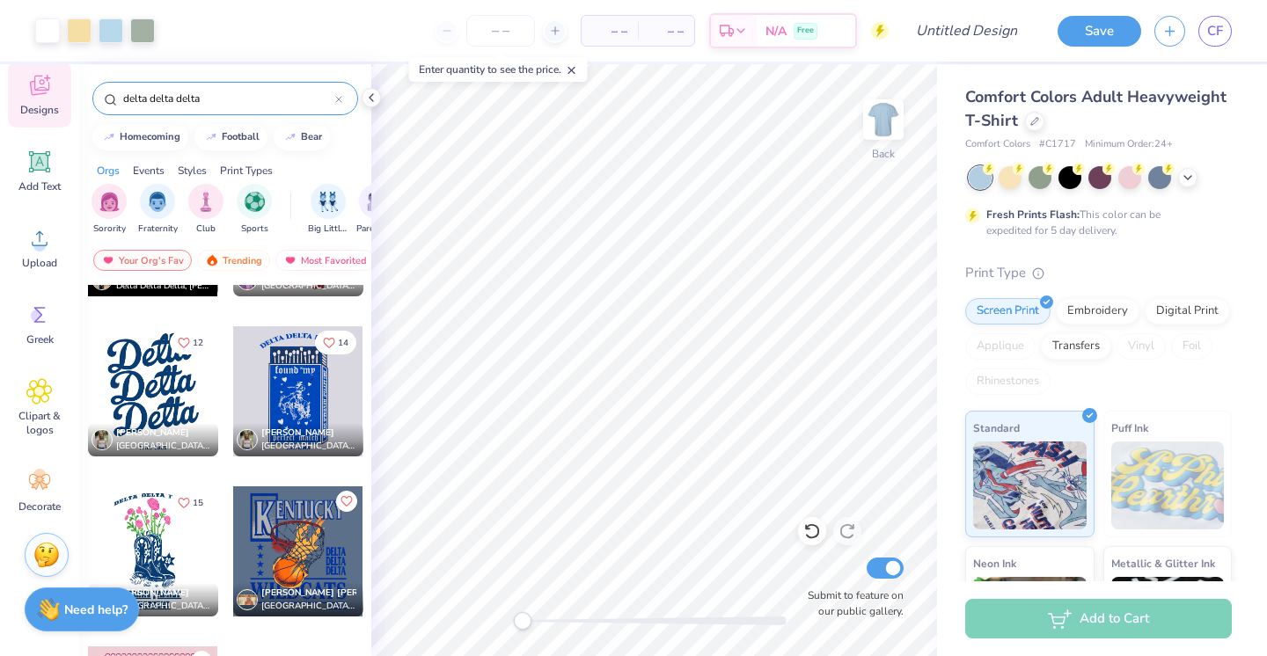
click at [194, 392] on div at bounding box center [153, 391] width 130 height 130
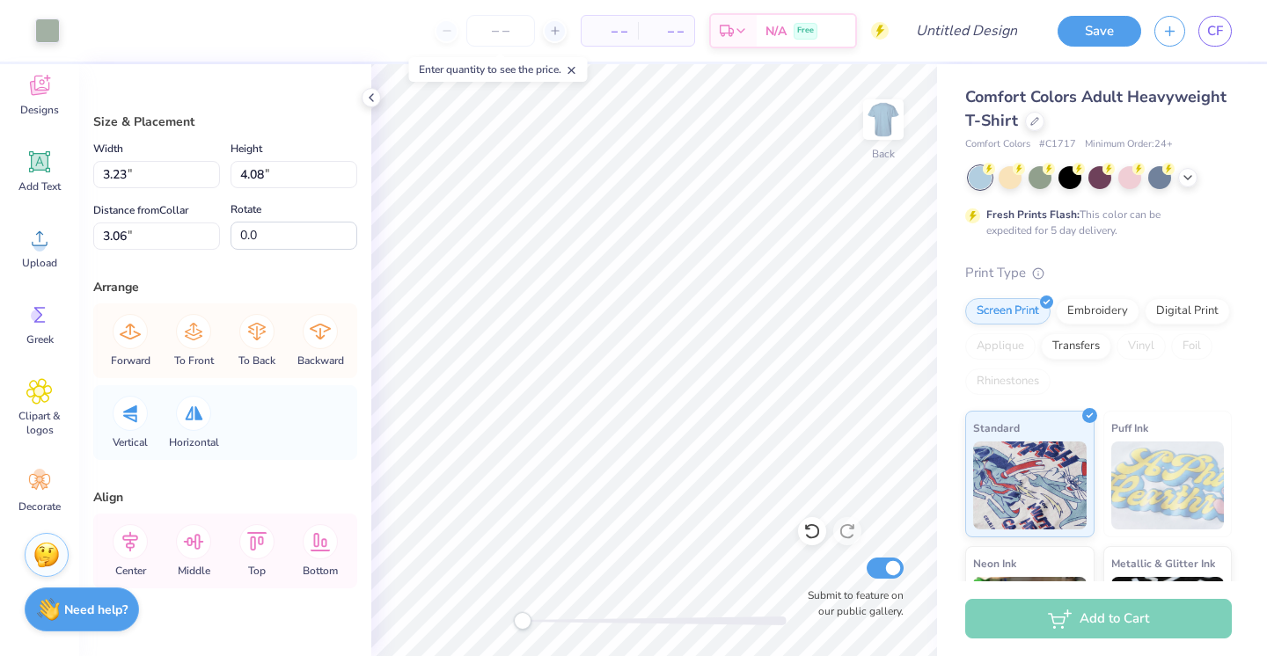
type input "3.36"
type input "4.21"
type input "3.00"
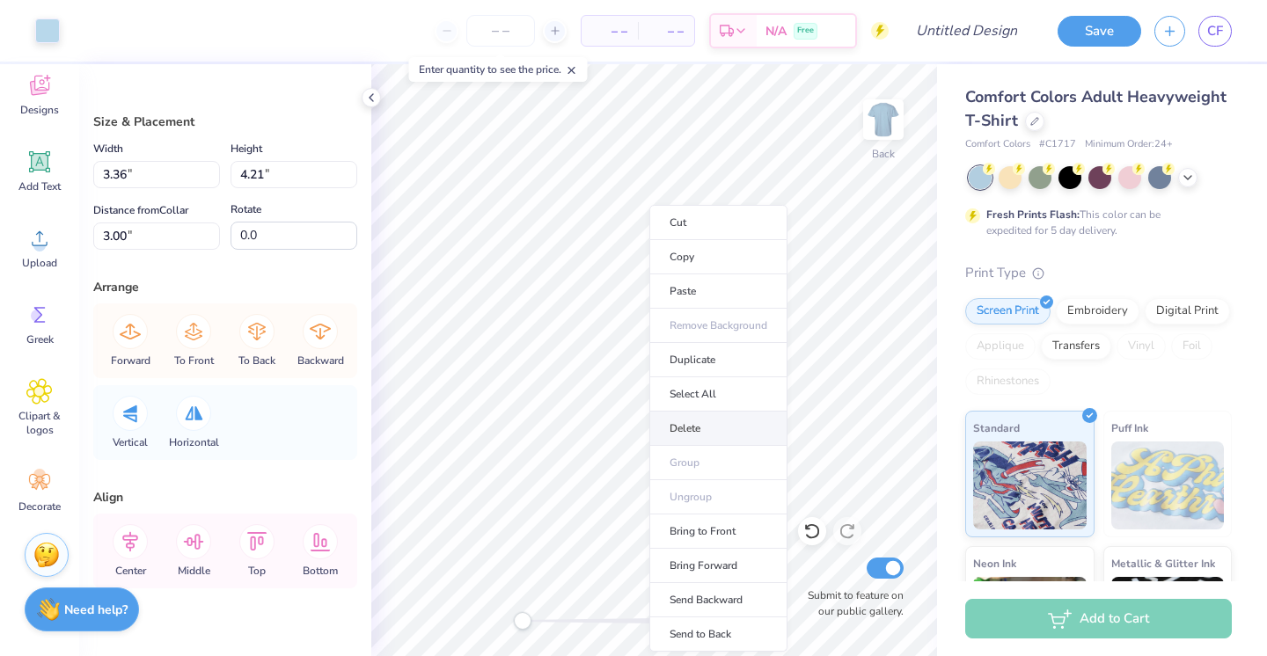
click at [696, 422] on li "Delete" at bounding box center [718, 429] width 138 height 34
click at [689, 420] on li "Delete" at bounding box center [716, 429] width 138 height 34
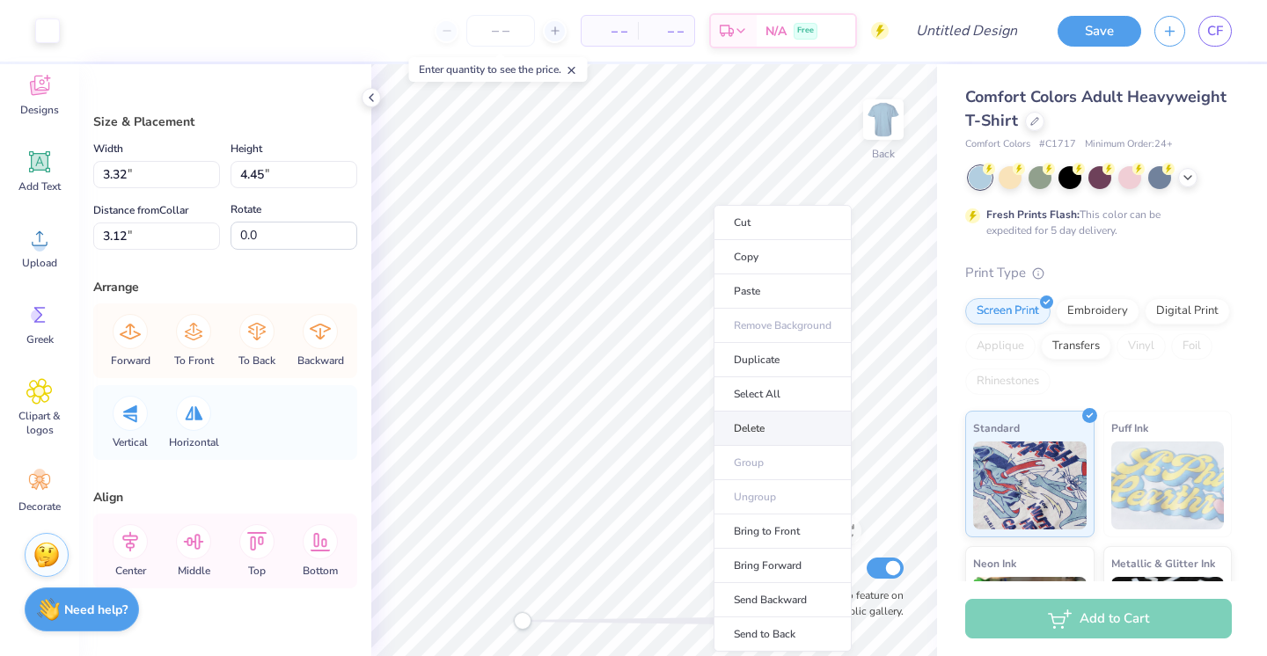
click at [751, 426] on li "Delete" at bounding box center [783, 429] width 138 height 34
click at [771, 421] on li "Delete" at bounding box center [805, 429] width 138 height 34
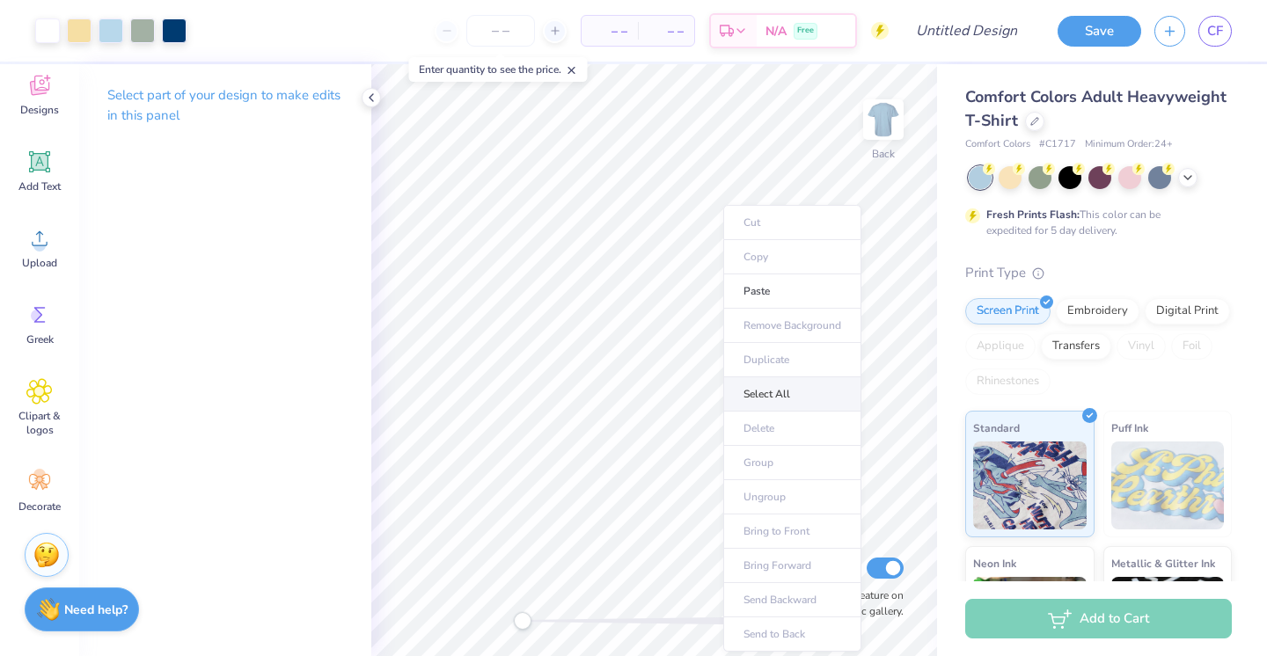
click at [774, 394] on li "Select All" at bounding box center [792, 394] width 138 height 34
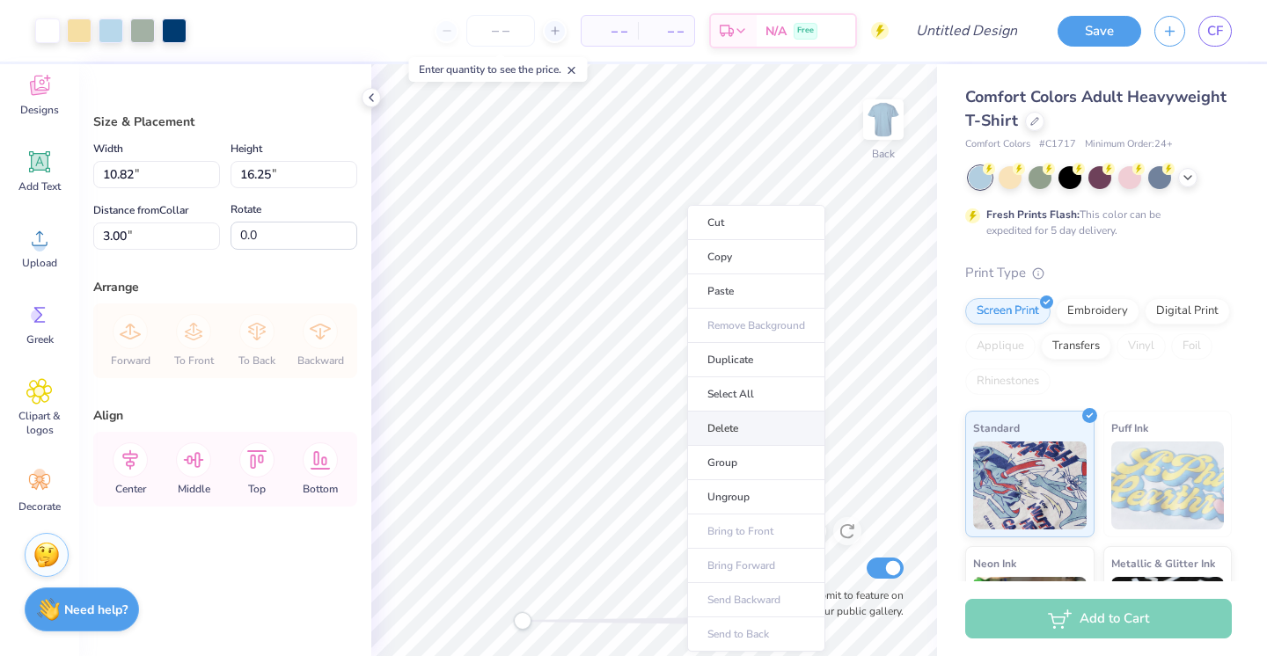
click at [752, 435] on li "Delete" at bounding box center [756, 429] width 138 height 34
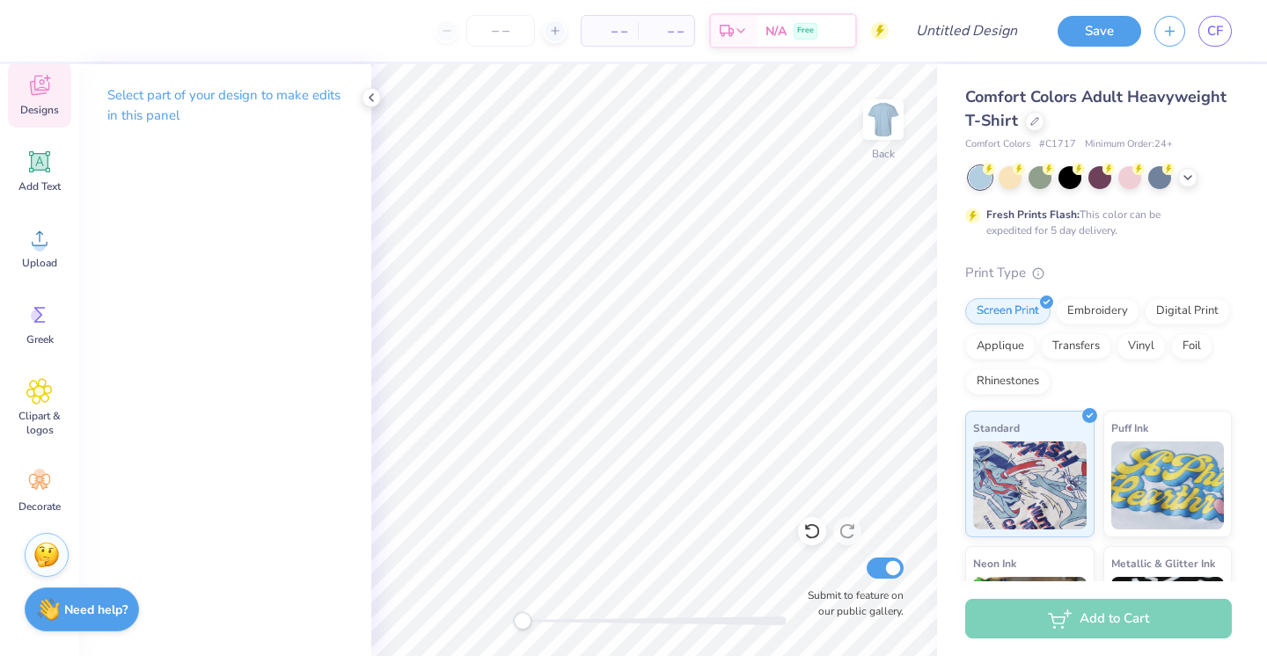
click at [40, 88] on icon at bounding box center [39, 86] width 19 height 20
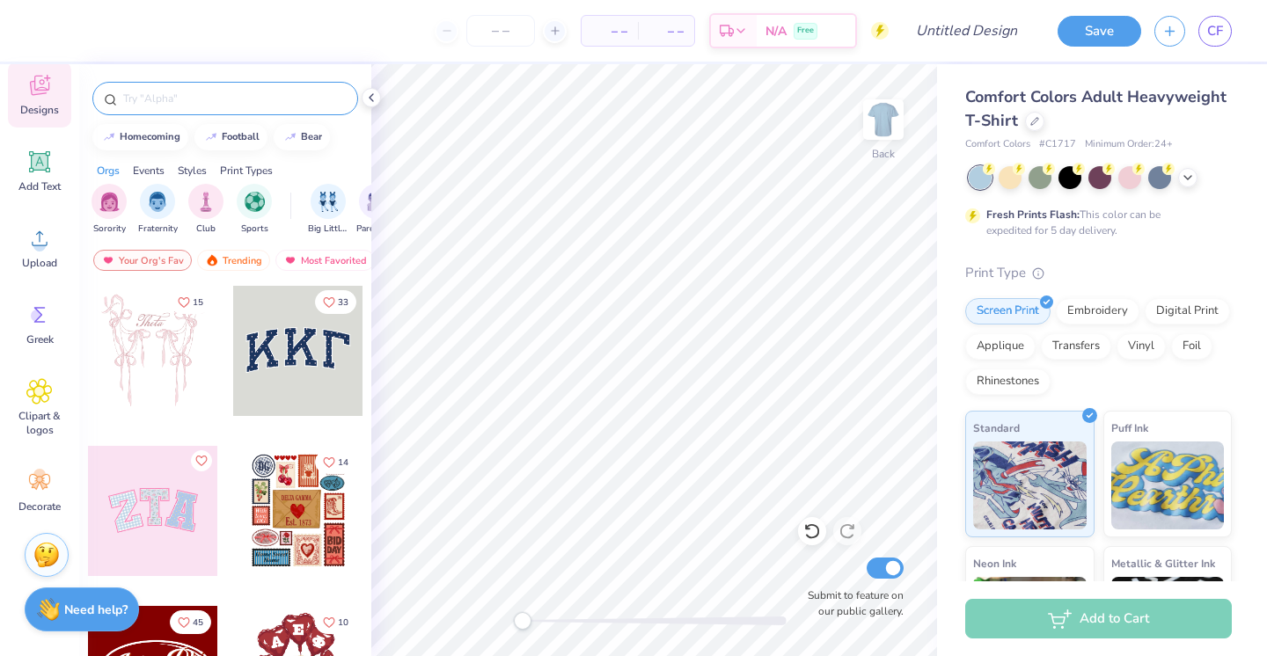
click at [207, 99] on input "text" at bounding box center [233, 99] width 225 height 18
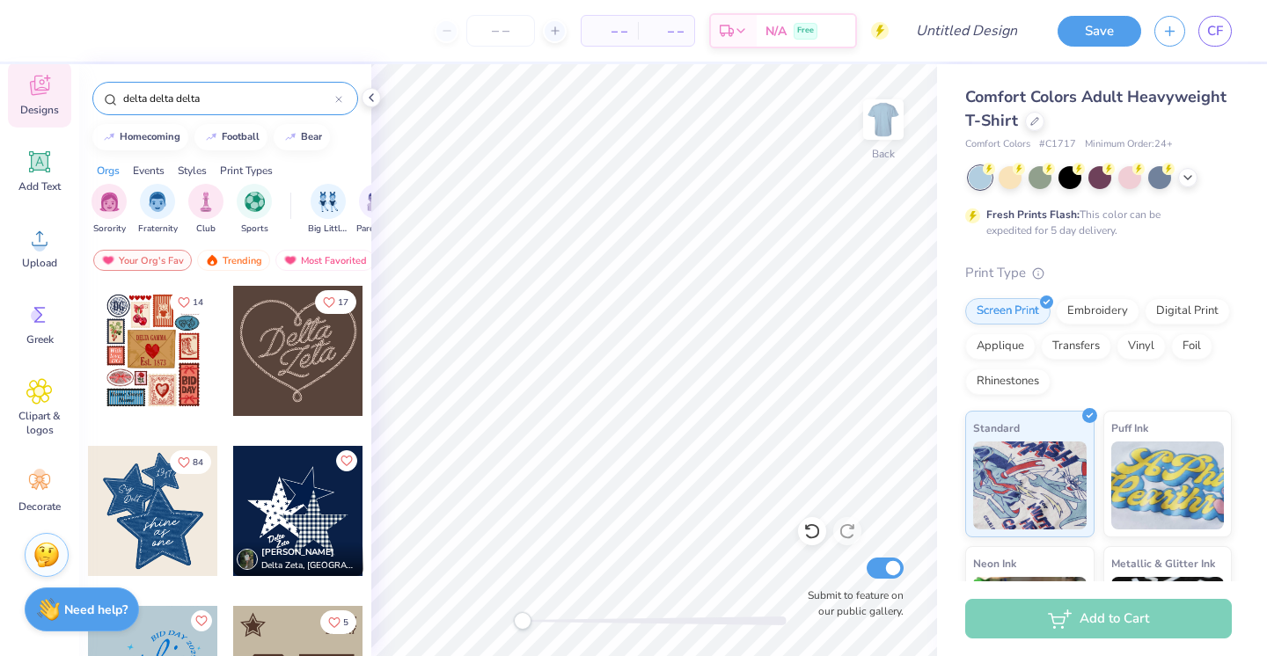
type input "delta delta delta"
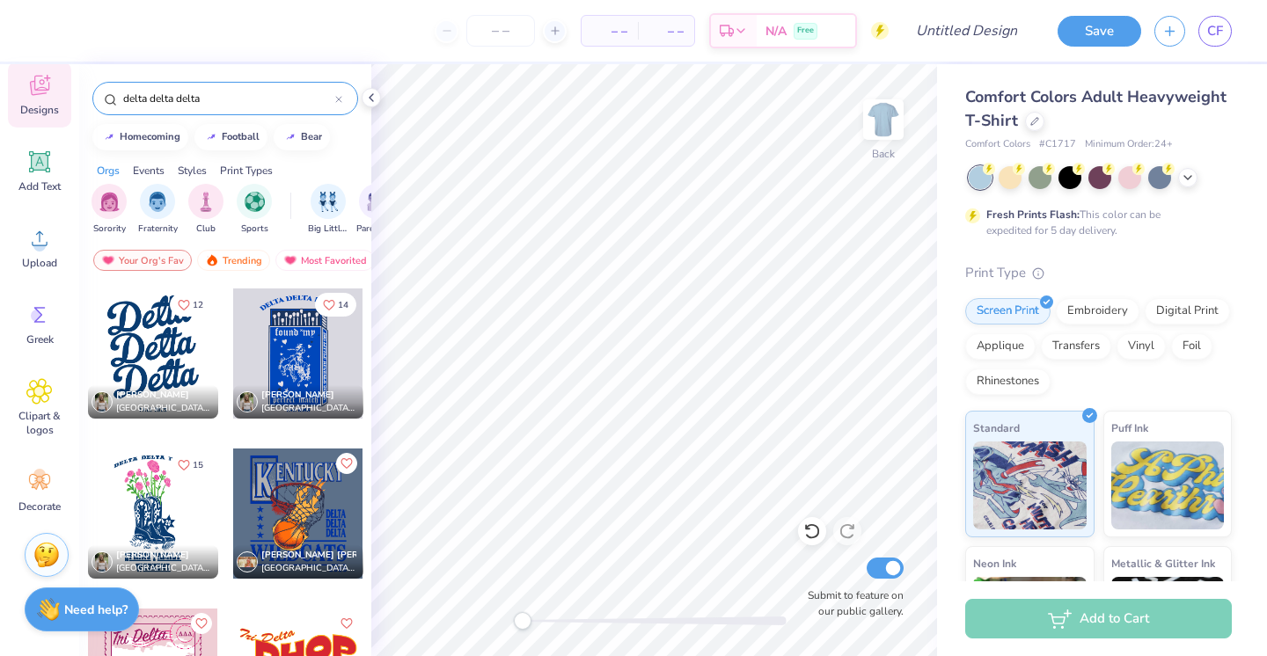
scroll to position [8161, 0]
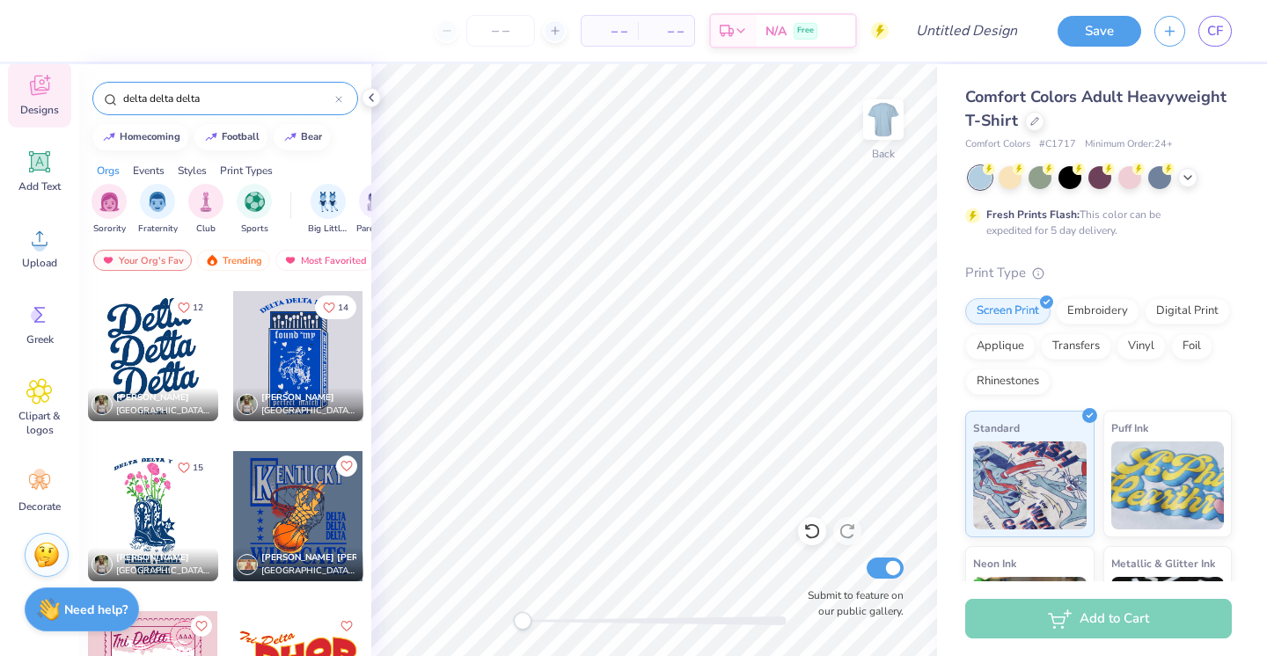
click at [160, 310] on div at bounding box center [153, 356] width 130 height 130
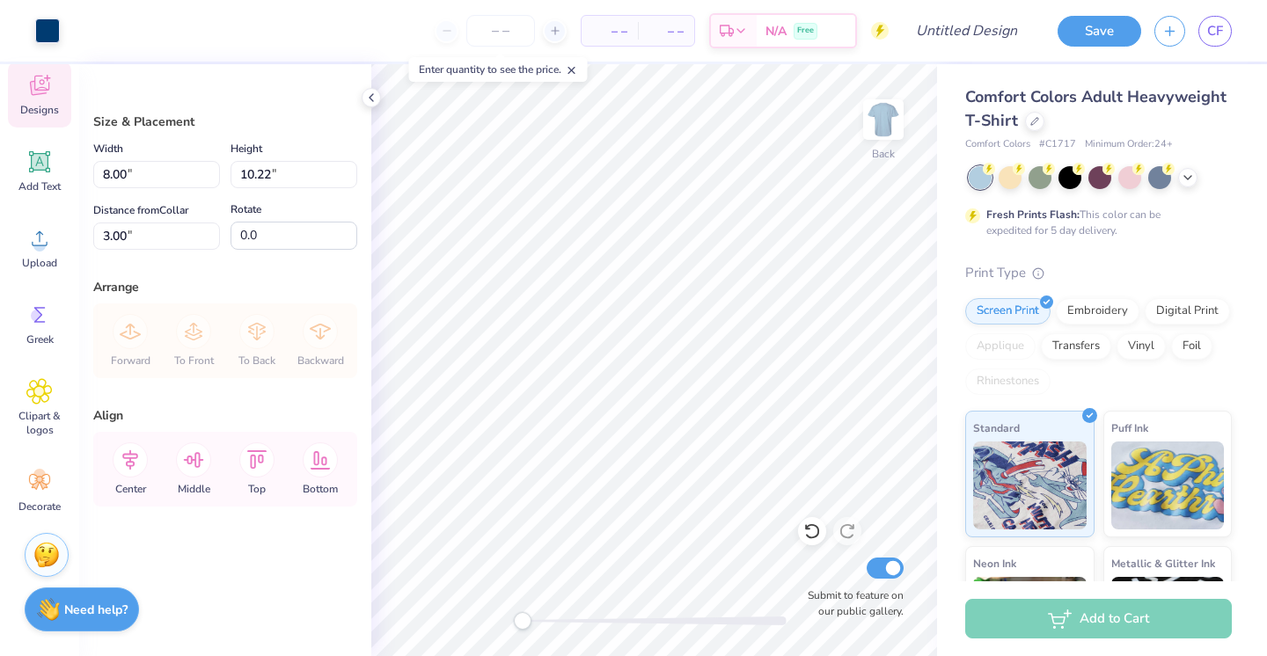
click at [29, 89] on icon at bounding box center [39, 85] width 26 height 26
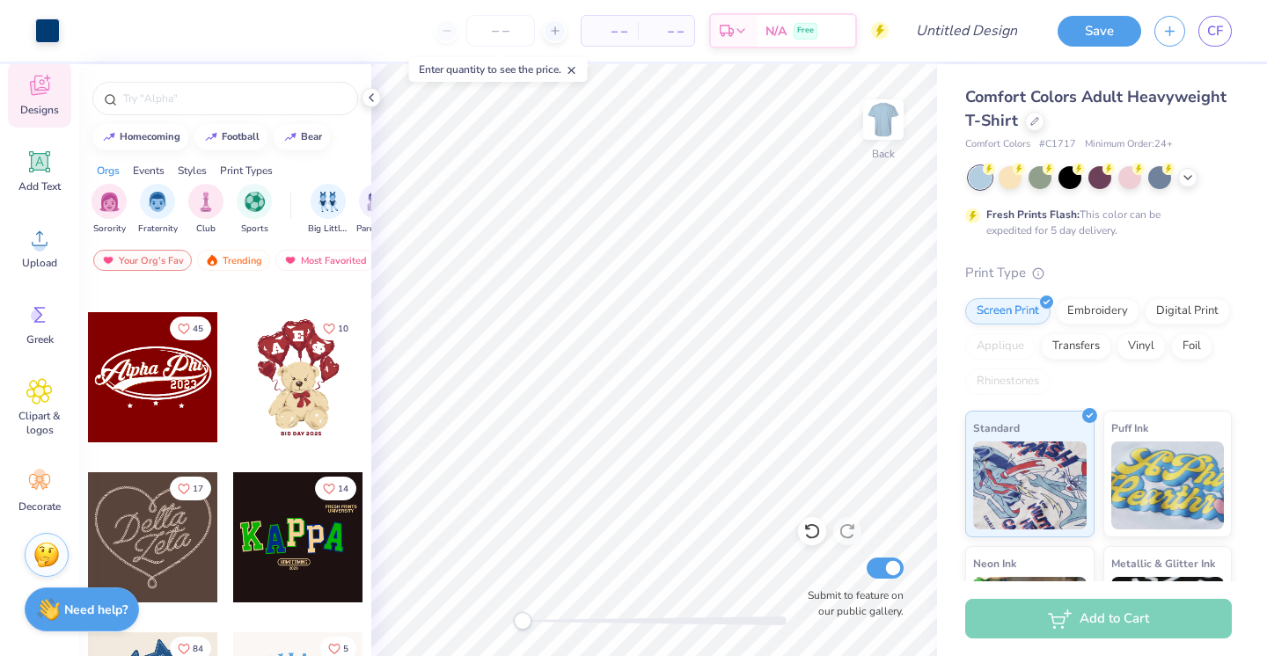
scroll to position [166, 0]
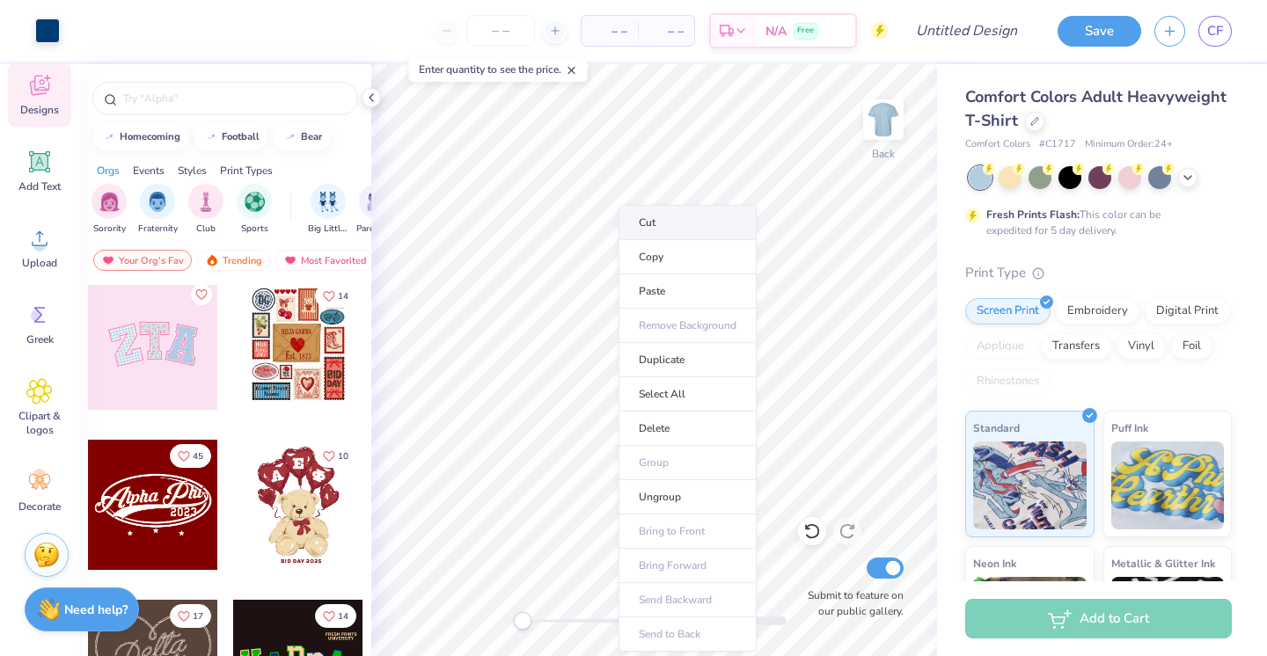
click at [667, 231] on li "Cut" at bounding box center [688, 222] width 138 height 35
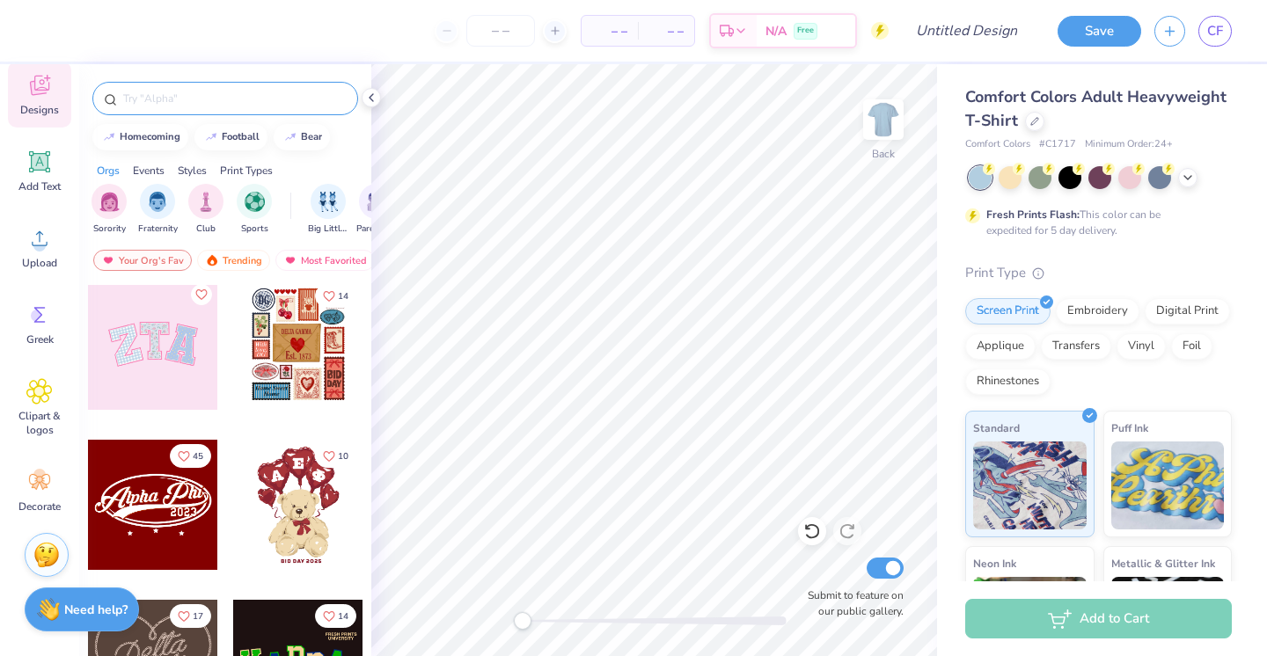
click at [171, 100] on input "text" at bounding box center [233, 99] width 225 height 18
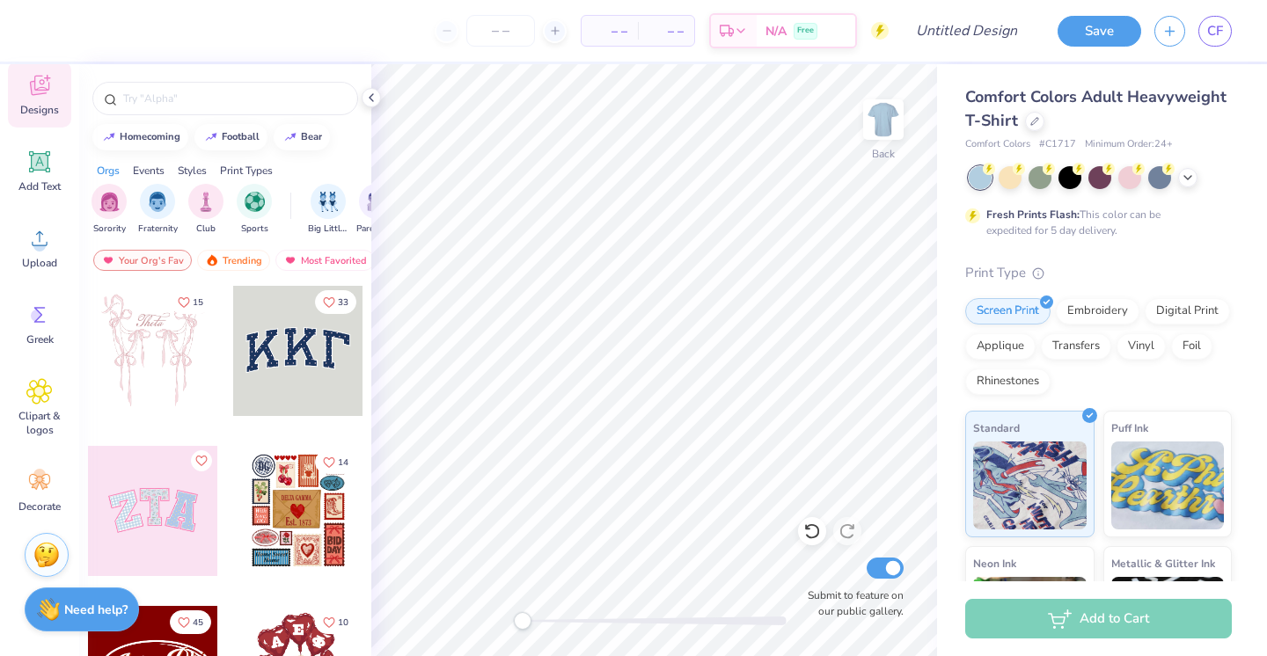
click at [44, 121] on div "Designs" at bounding box center [39, 95] width 63 height 66
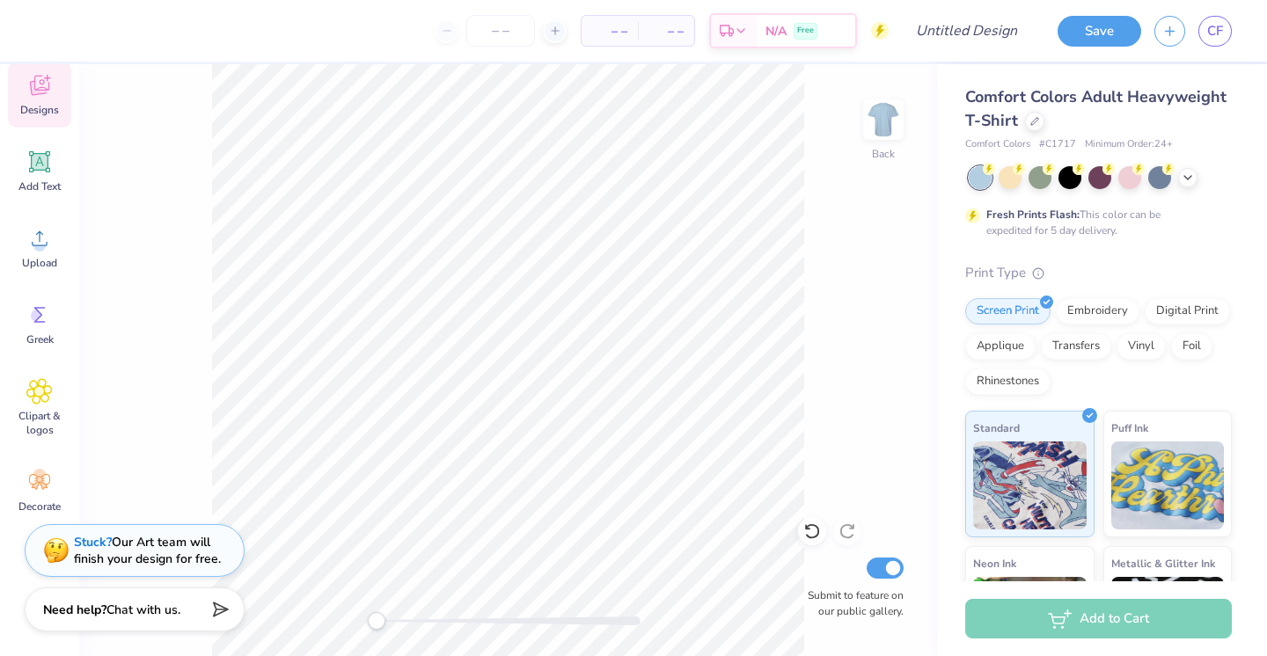
click at [48, 107] on span "Designs" at bounding box center [39, 110] width 39 height 14
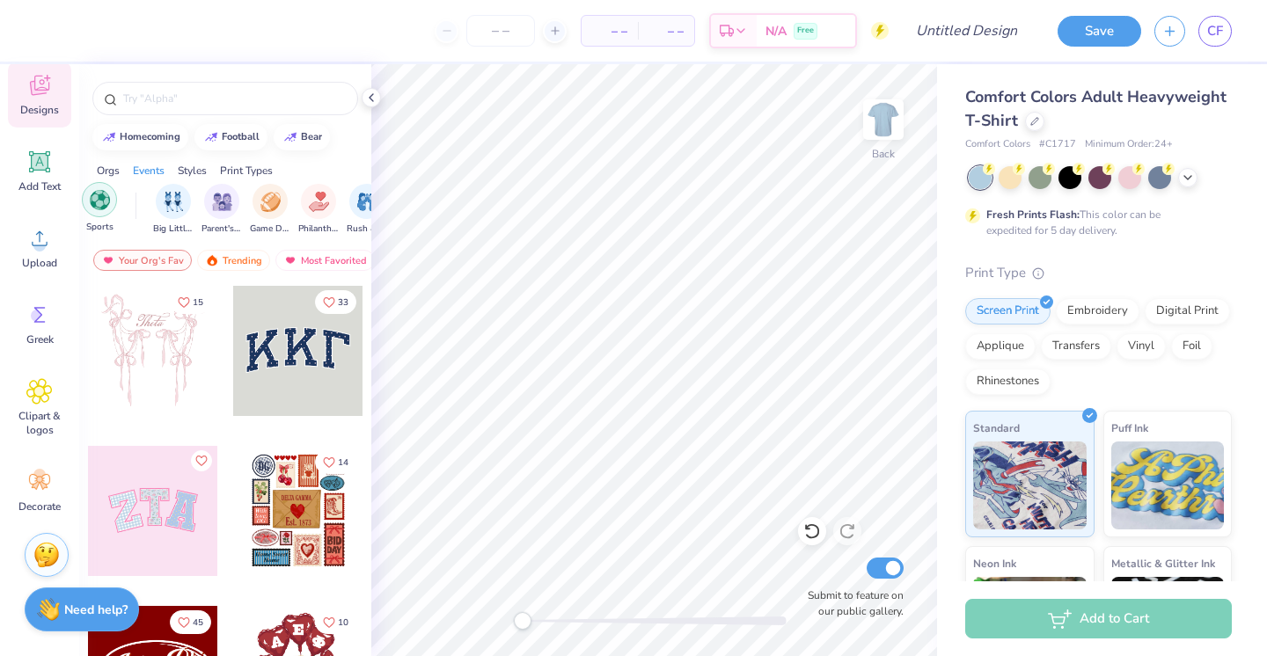
scroll to position [0, 170]
click at [292, 210] on div "filter for Philanthropy" at bounding box center [303, 199] width 35 height 35
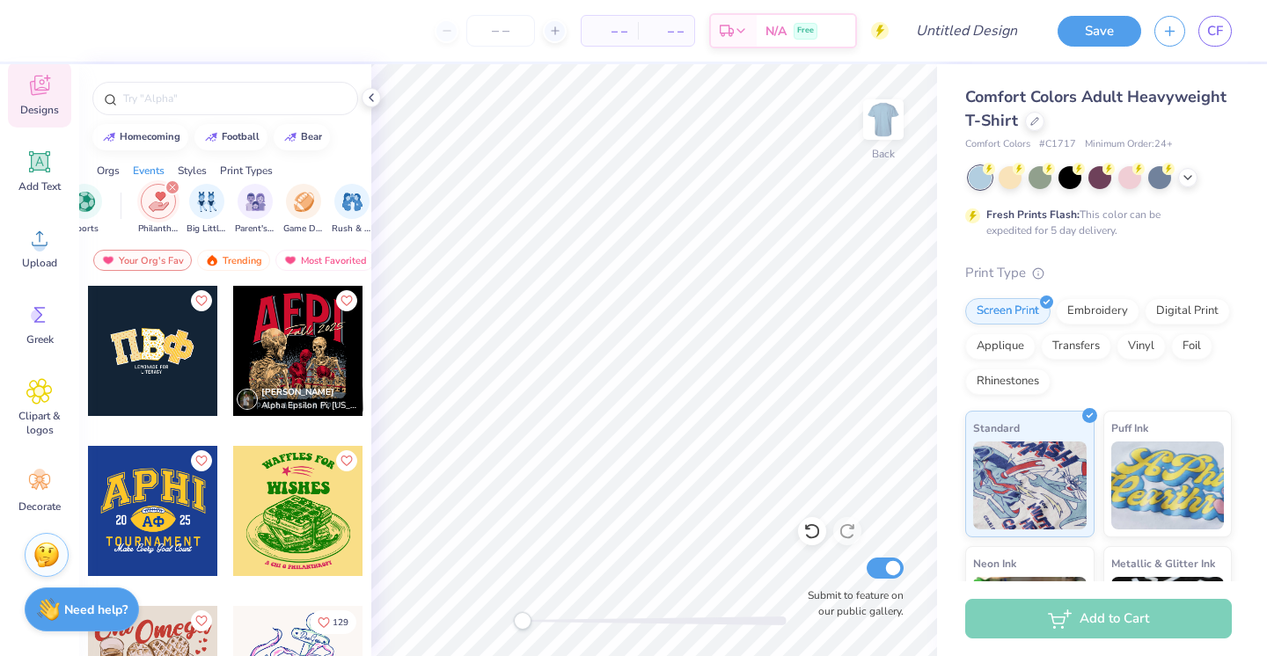
click at [135, 347] on div at bounding box center [152, 351] width 130 height 130
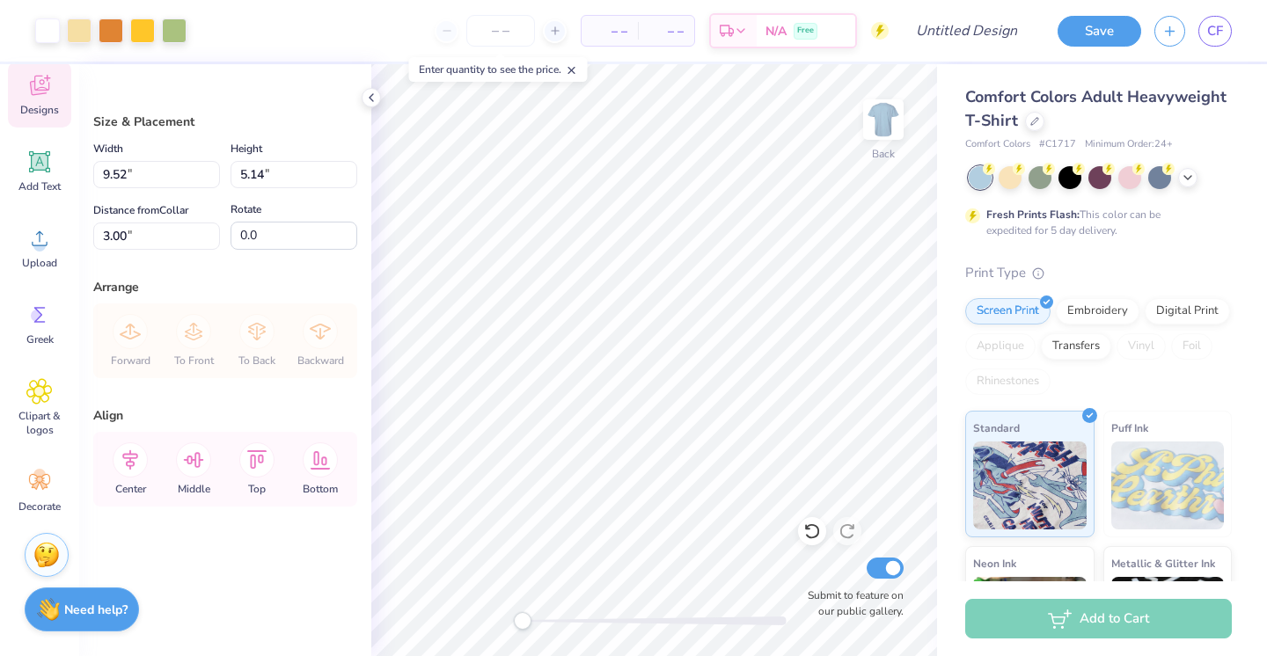
click at [36, 115] on span "Designs" at bounding box center [39, 110] width 39 height 14
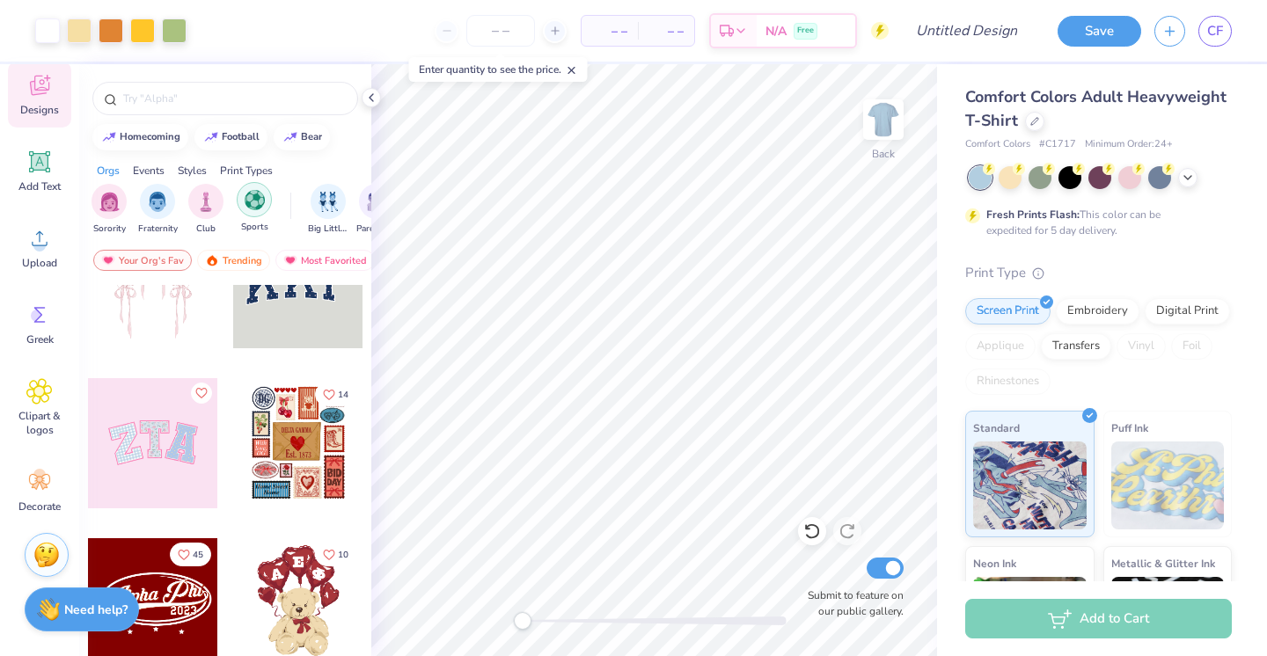
scroll to position [0, 180]
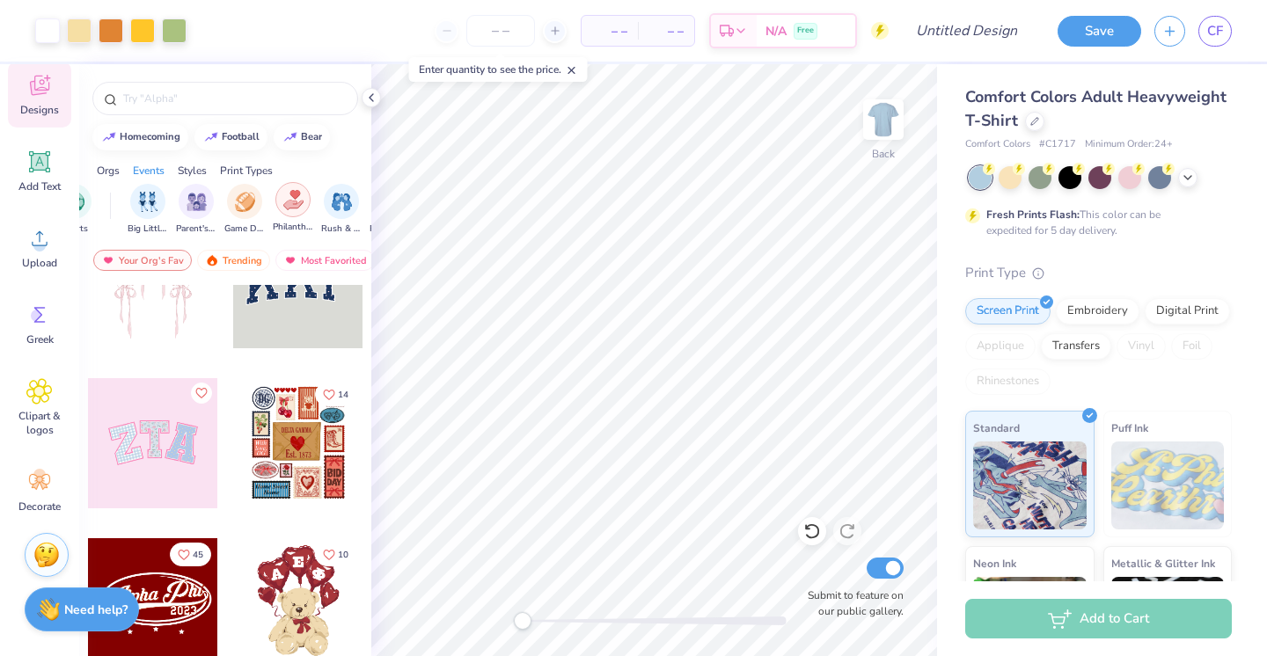
click at [296, 206] on img "filter for Philanthropy" at bounding box center [293, 200] width 20 height 20
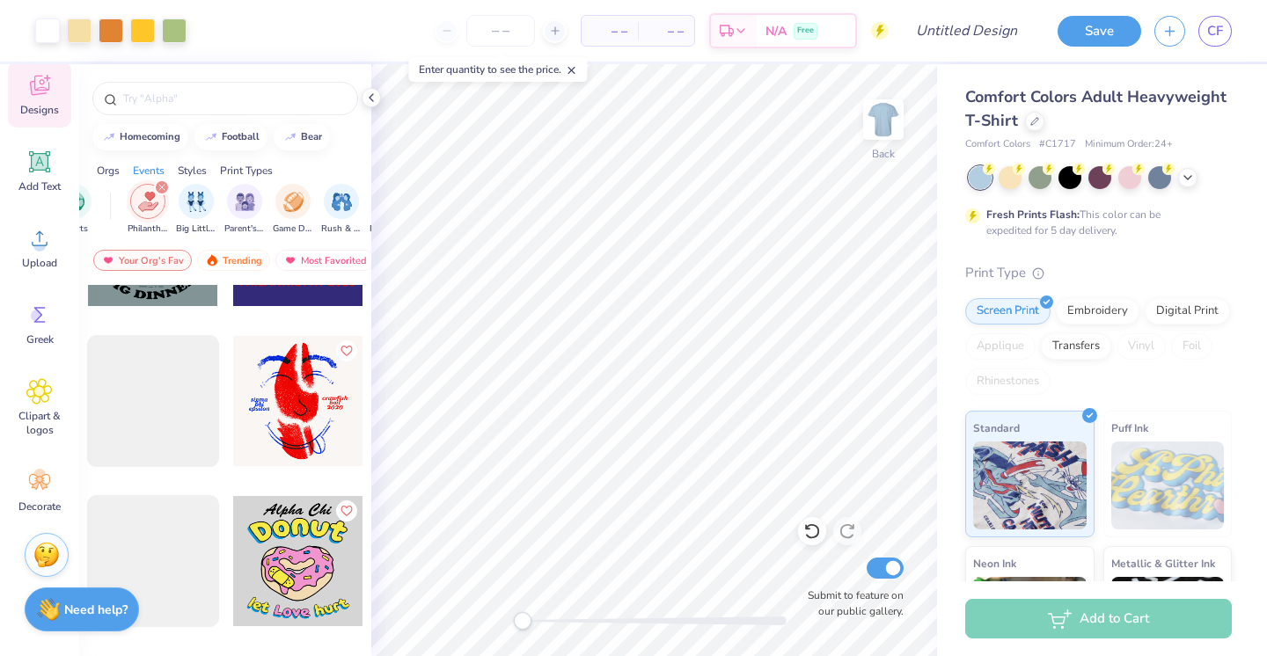
scroll to position [4299, 0]
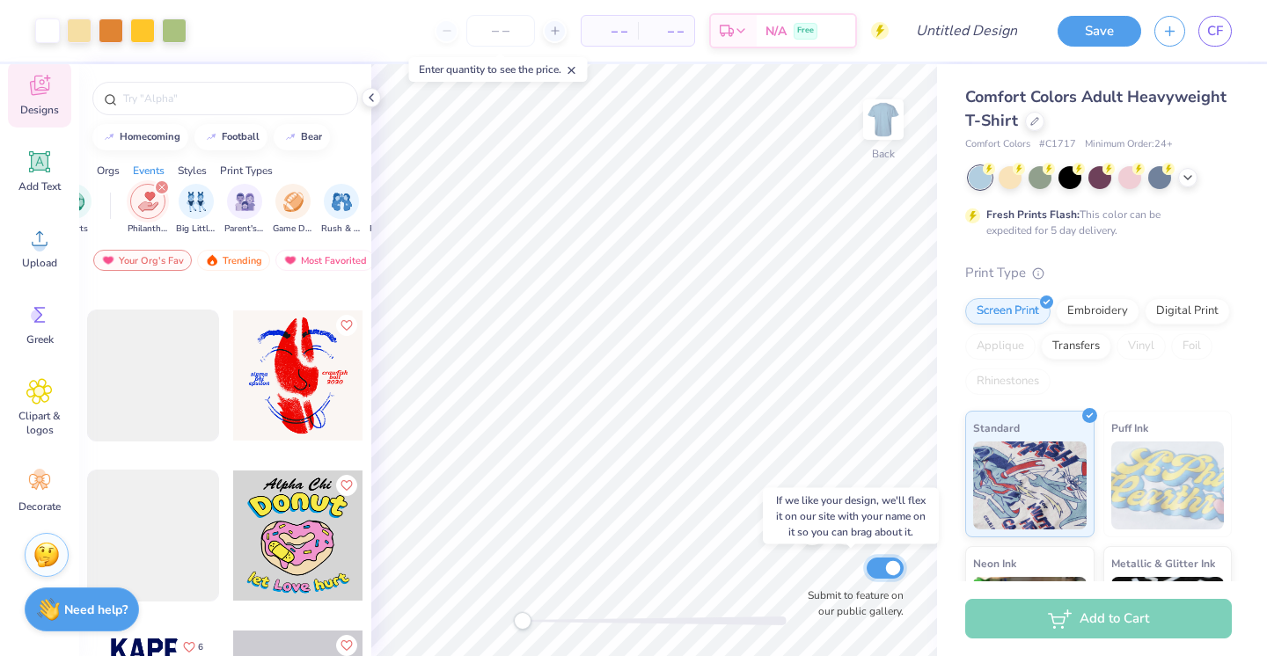
click at [891, 572] on input "Submit to feature on our public gallery." at bounding box center [885, 568] width 37 height 21
checkbox input "false"
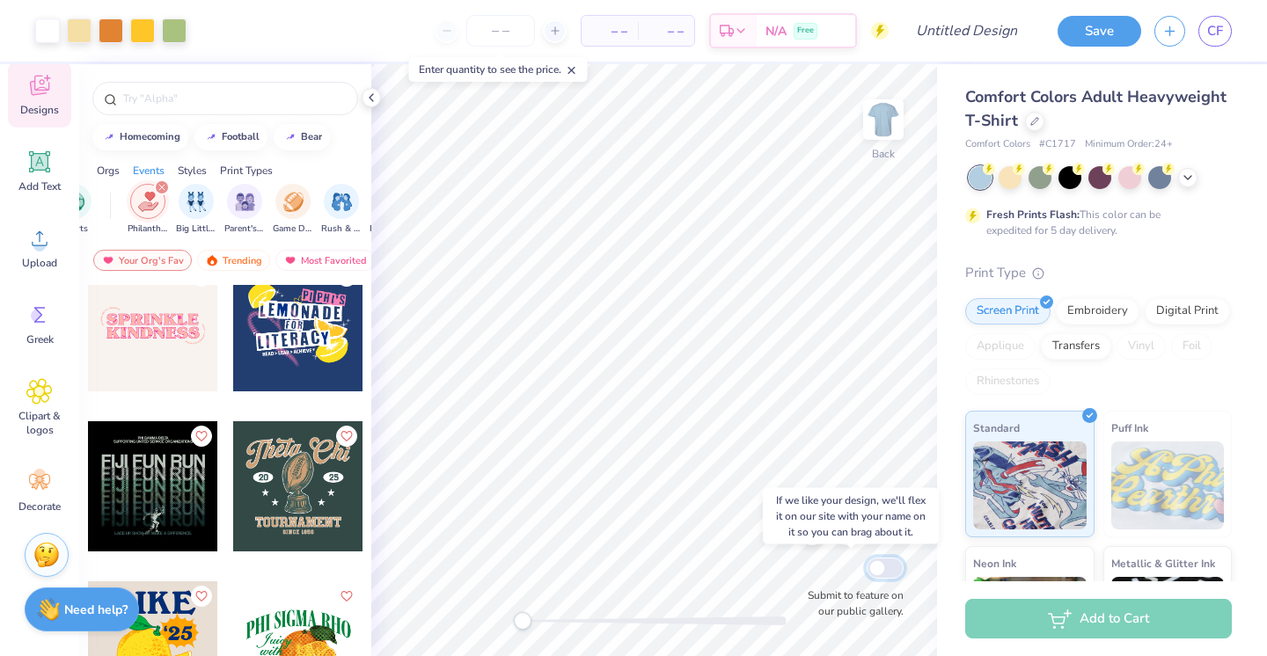
scroll to position [8349, 0]
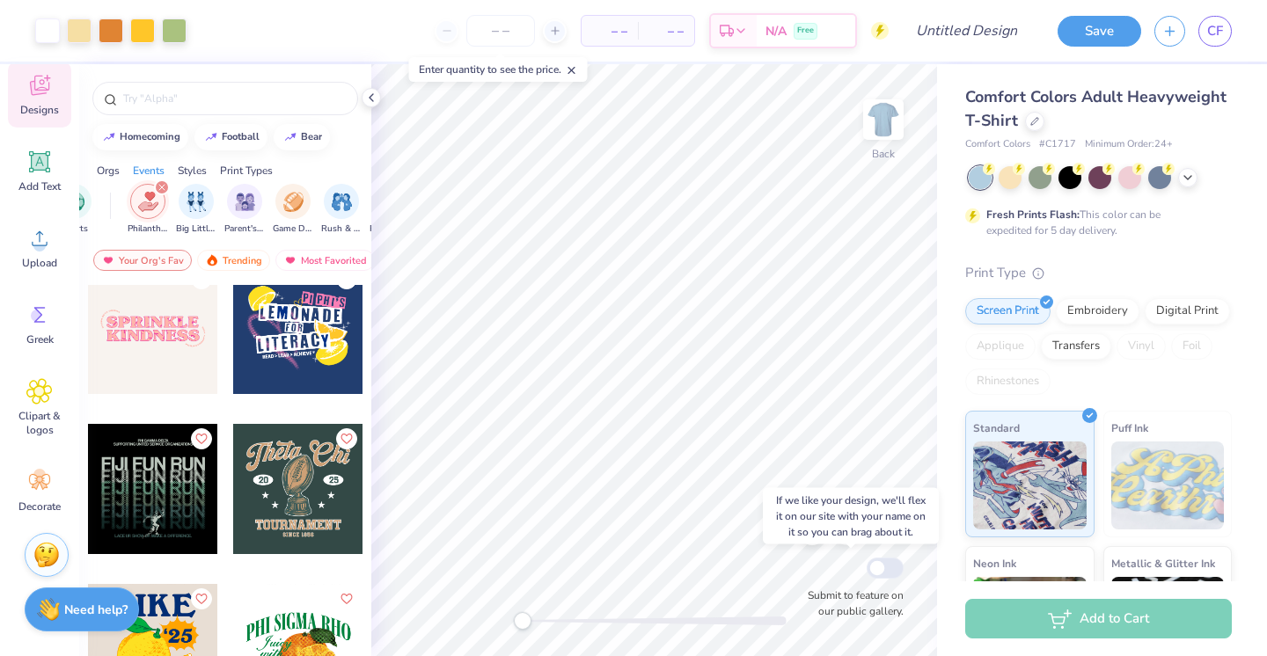
click at [184, 349] on div at bounding box center [153, 329] width 130 height 130
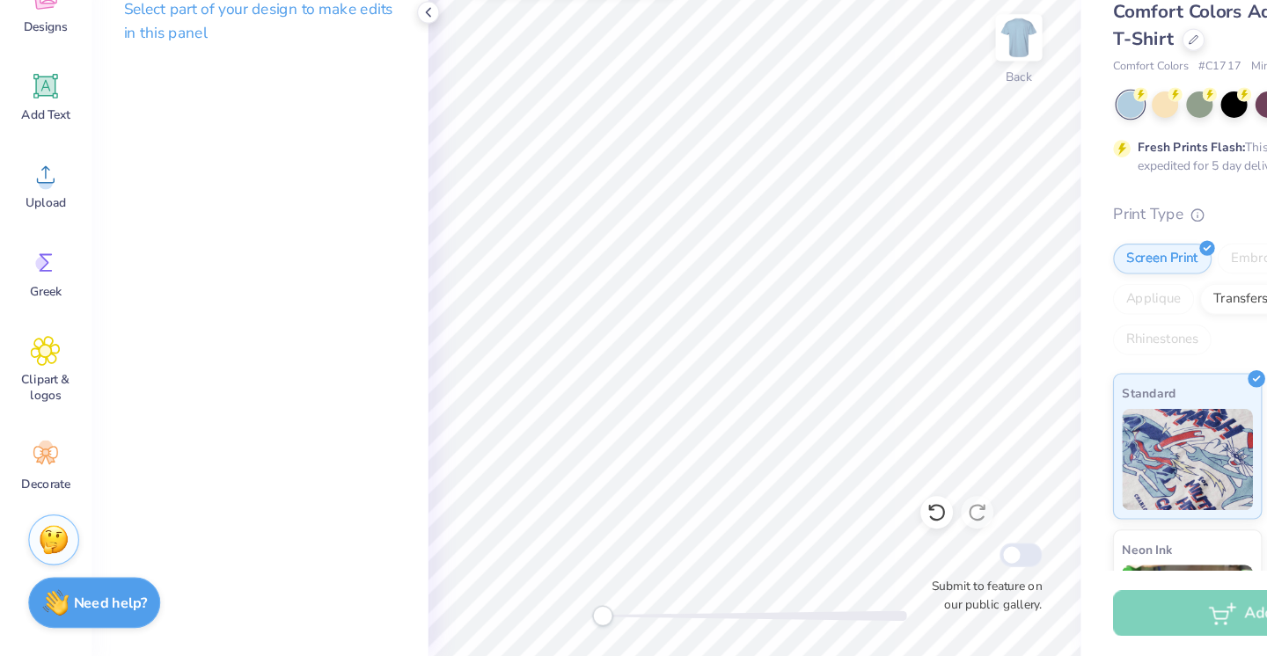
scroll to position [0, 0]
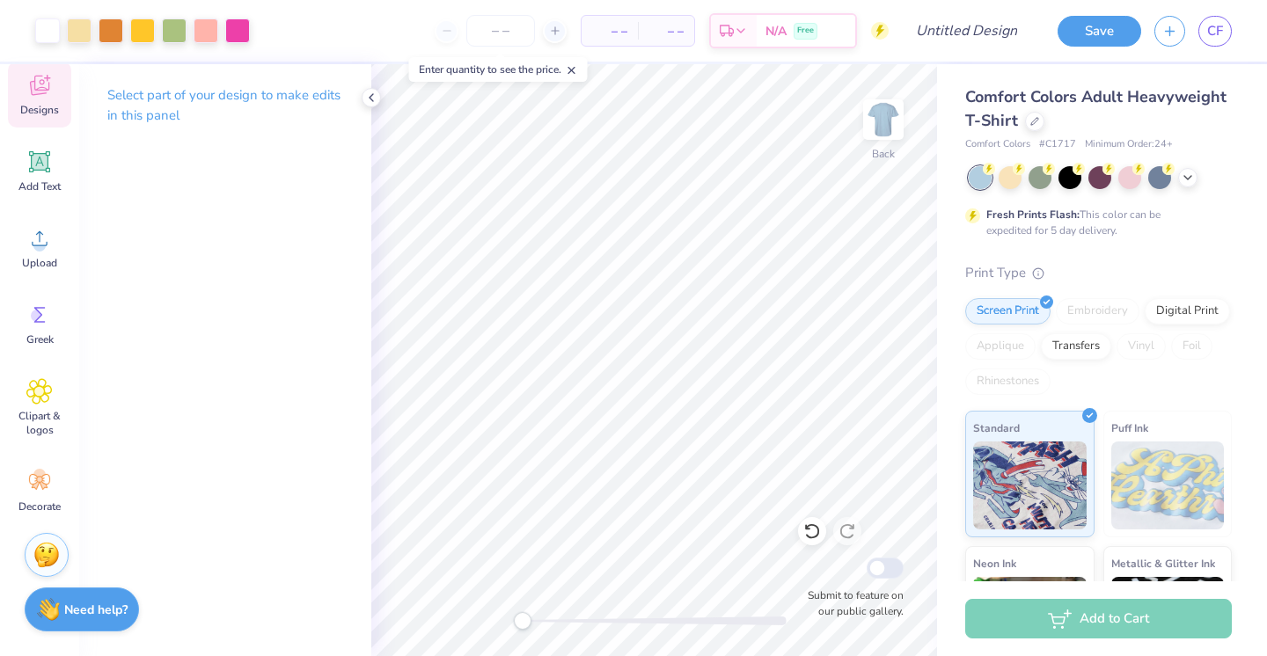
click at [56, 84] on div "Designs" at bounding box center [39, 95] width 63 height 66
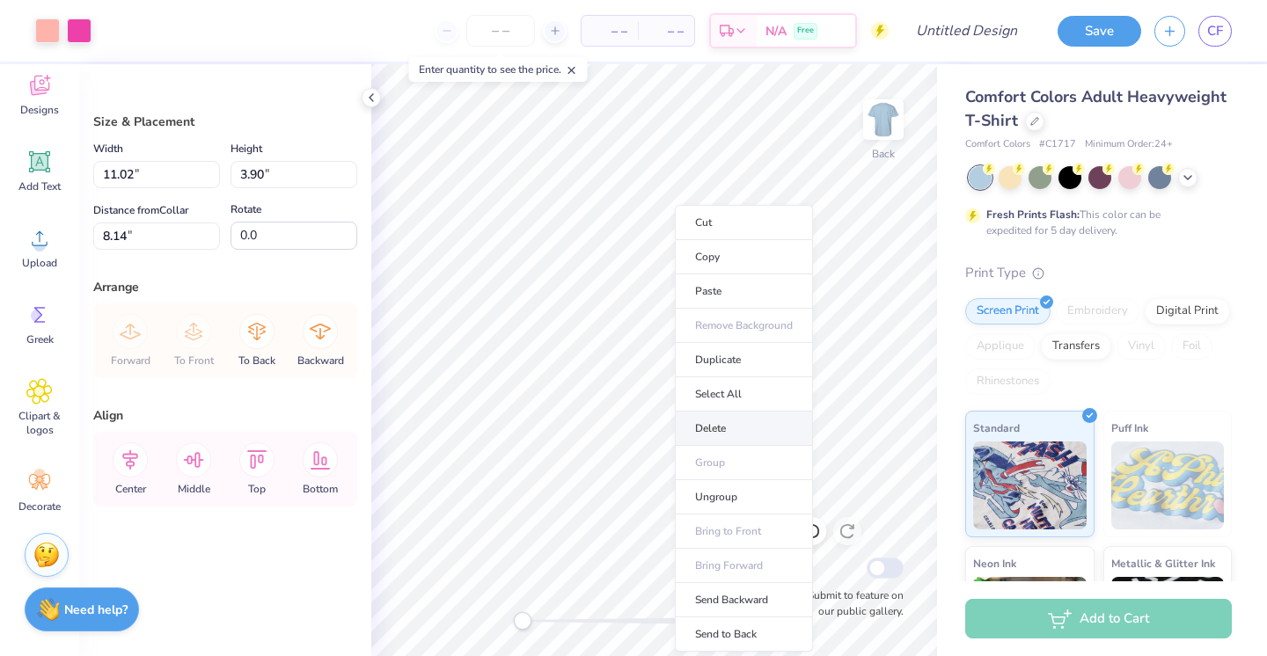
click at [739, 425] on li "Delete" at bounding box center [744, 429] width 138 height 34
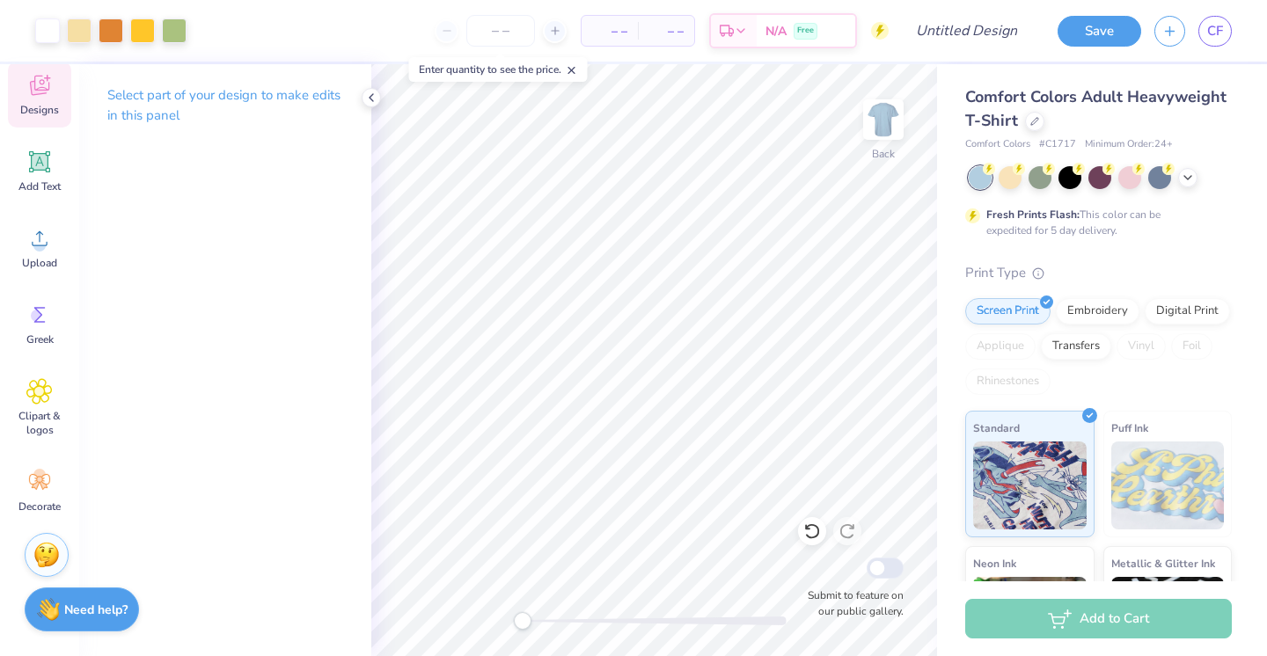
click at [40, 84] on icon at bounding box center [39, 86] width 19 height 20
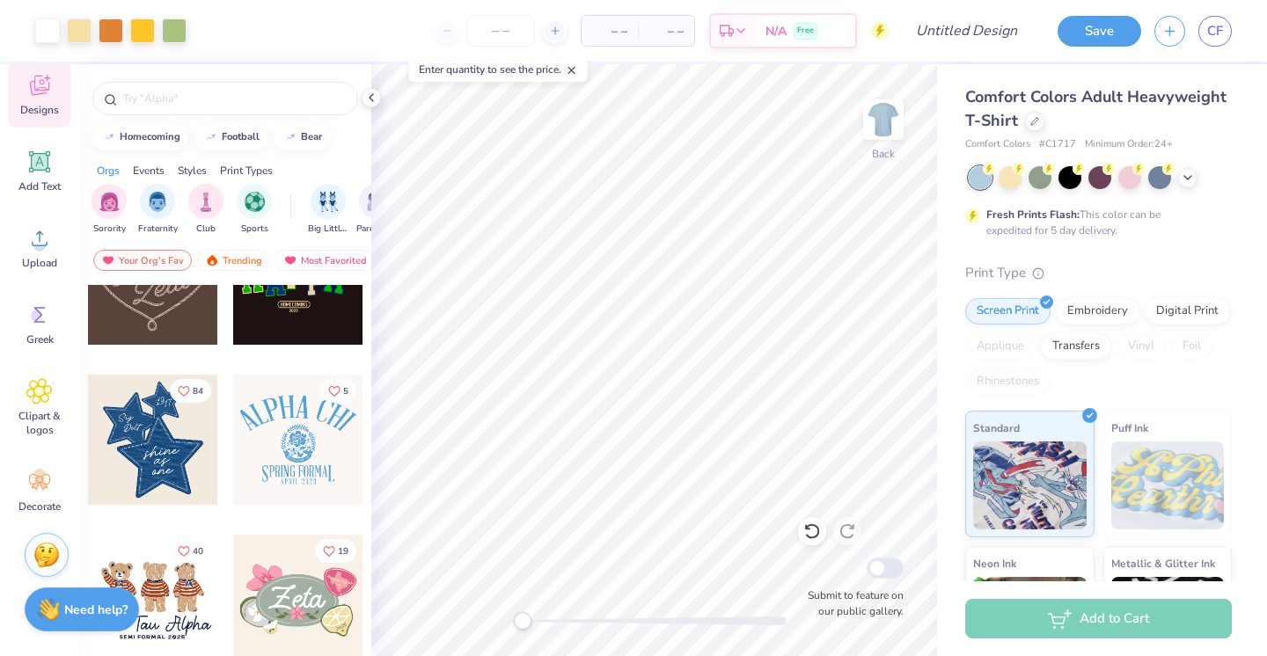
scroll to position [635, 0]
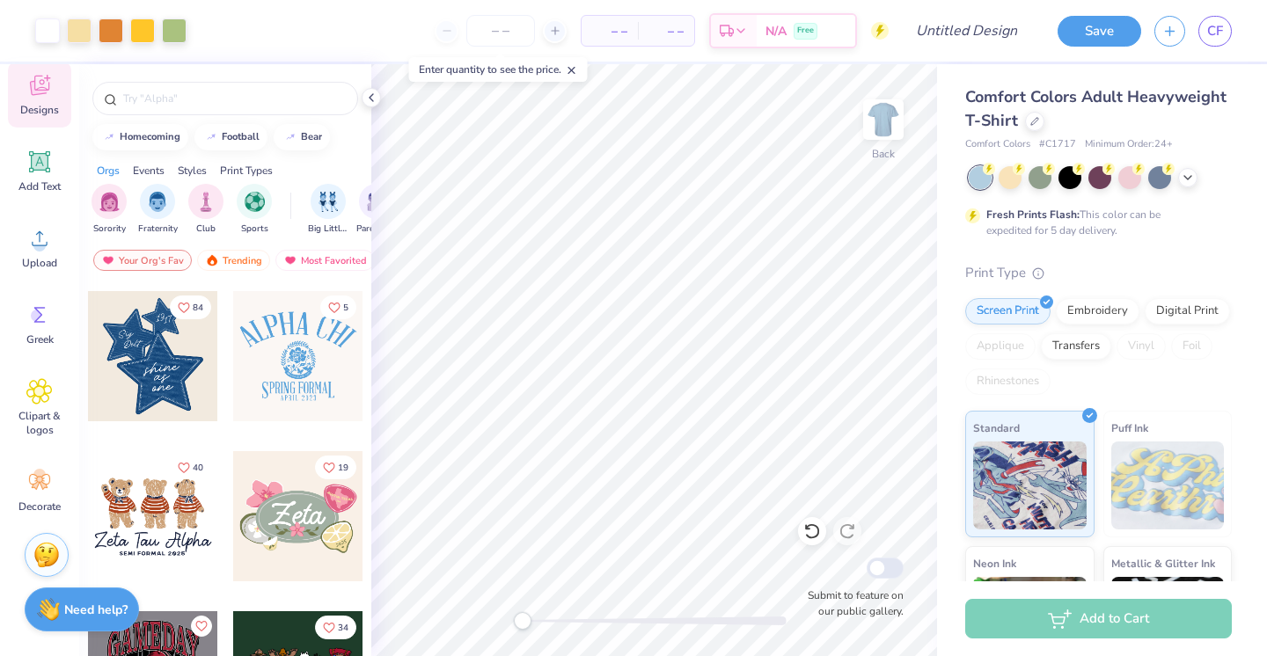
click at [176, 375] on div at bounding box center [153, 356] width 130 height 130
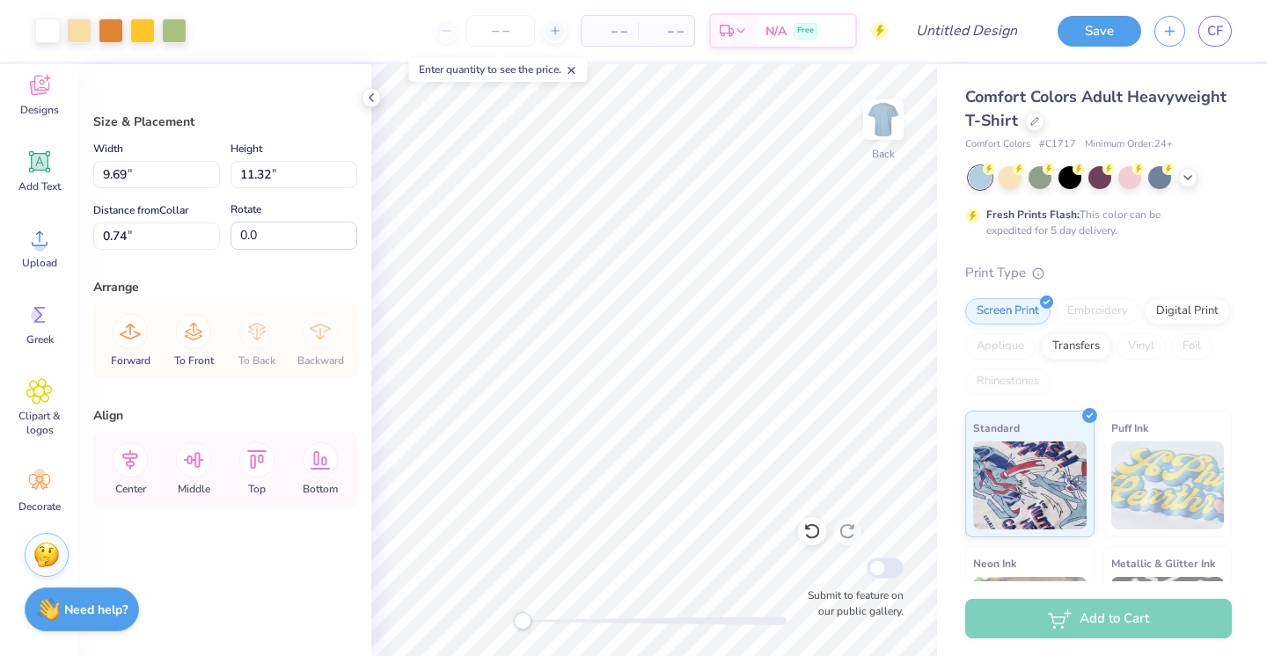
type input "9.52"
type input "5.14"
type input "3.00"
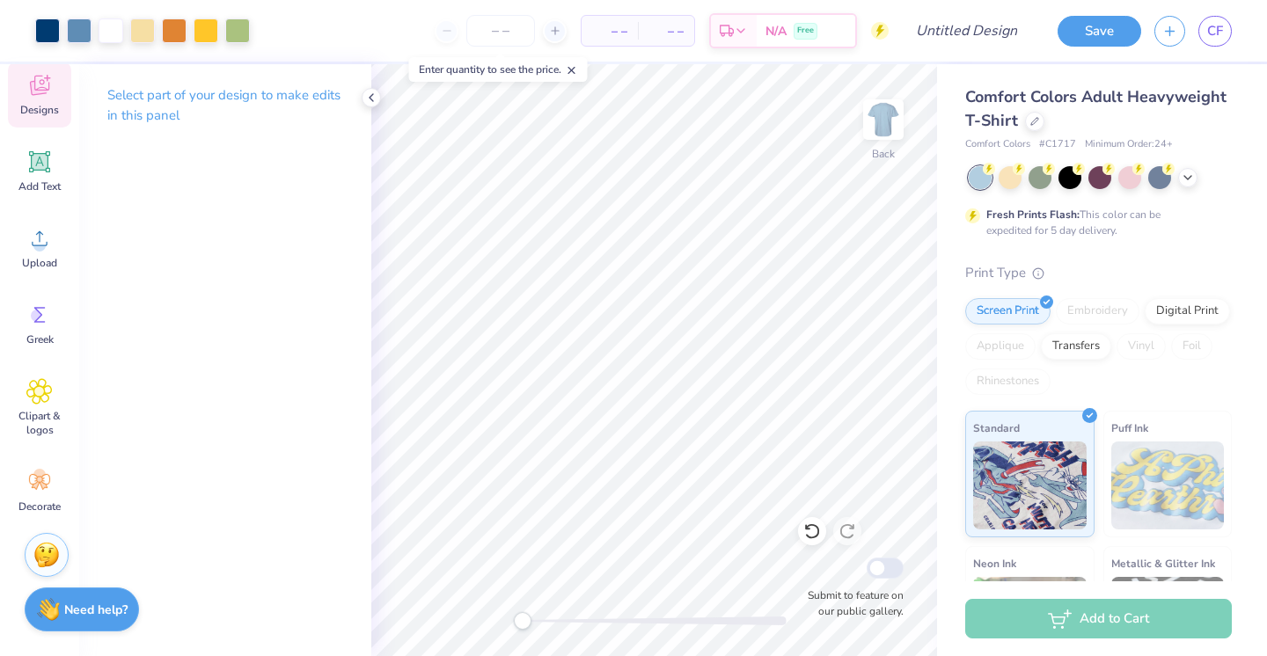
click at [44, 94] on icon at bounding box center [39, 85] width 26 height 26
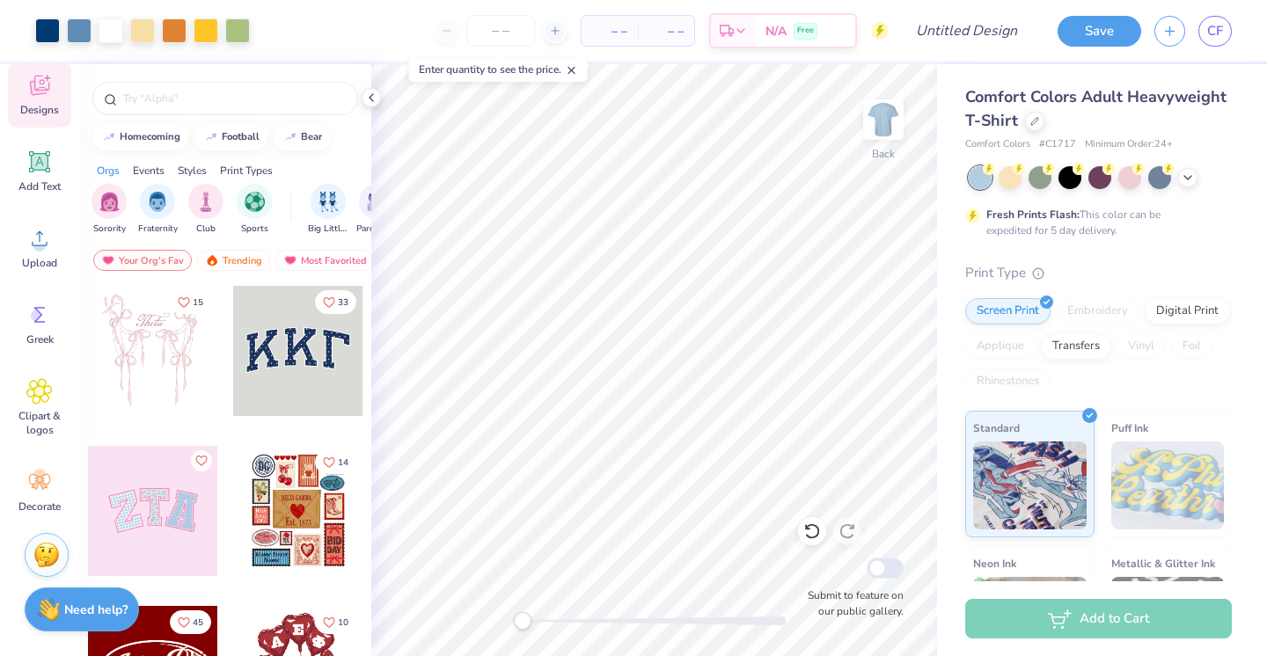
click at [148, 480] on div at bounding box center [153, 511] width 130 height 130
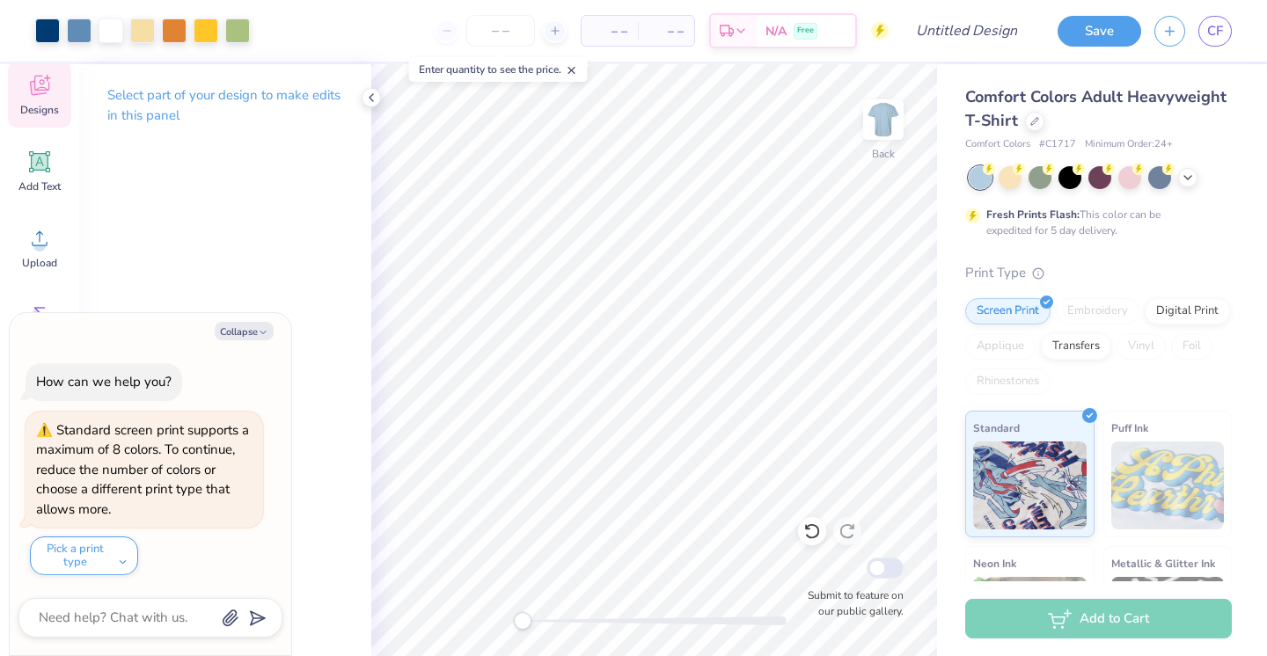
click at [40, 93] on icon at bounding box center [39, 86] width 19 height 20
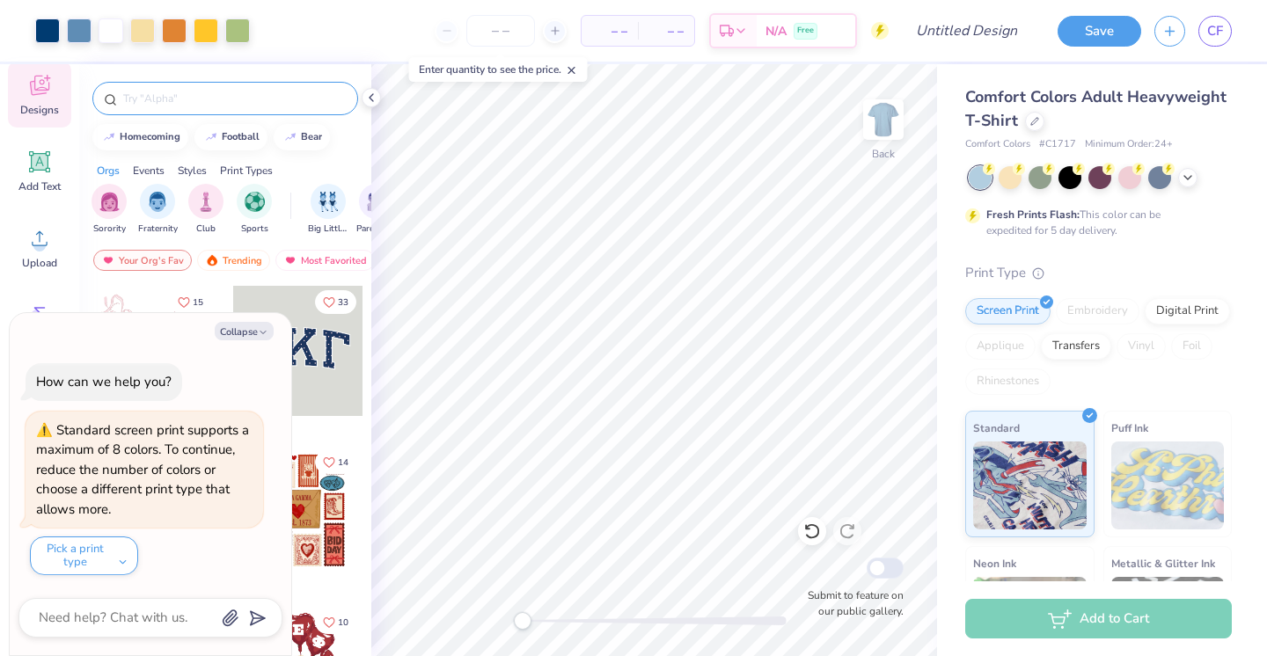
type textarea "x"
click at [180, 95] on input "text" at bounding box center [233, 99] width 225 height 18
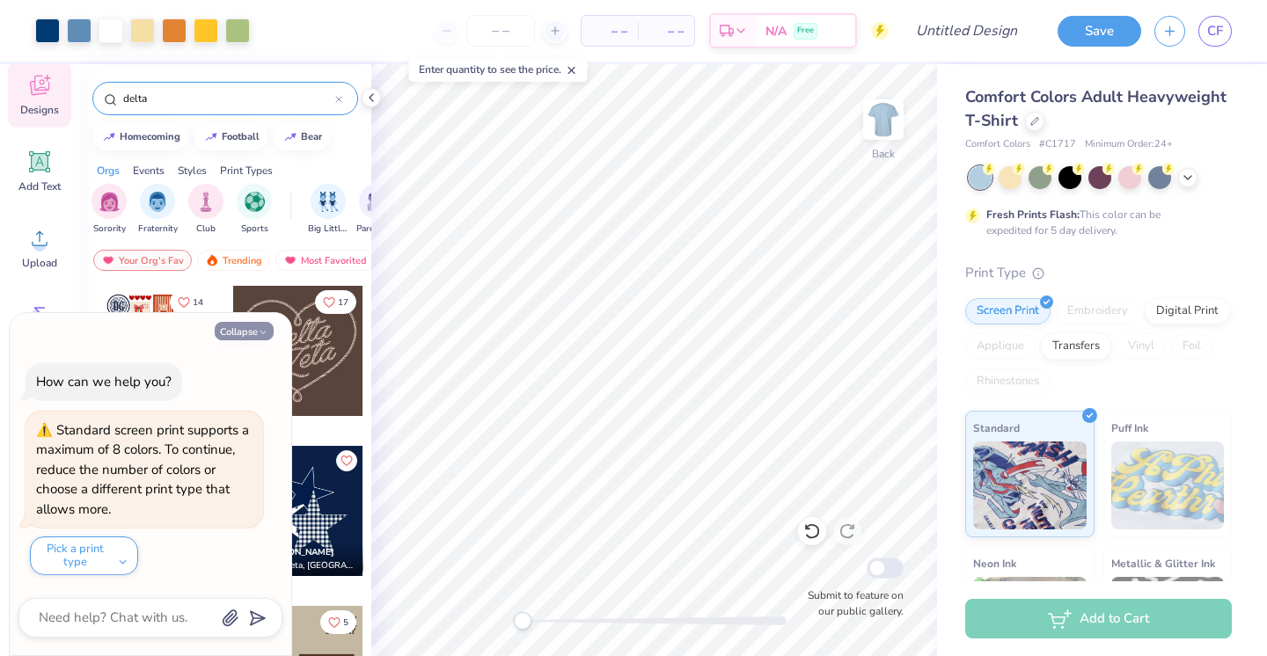
type input "delta"
click at [251, 325] on button "Collapse" at bounding box center [244, 331] width 59 height 18
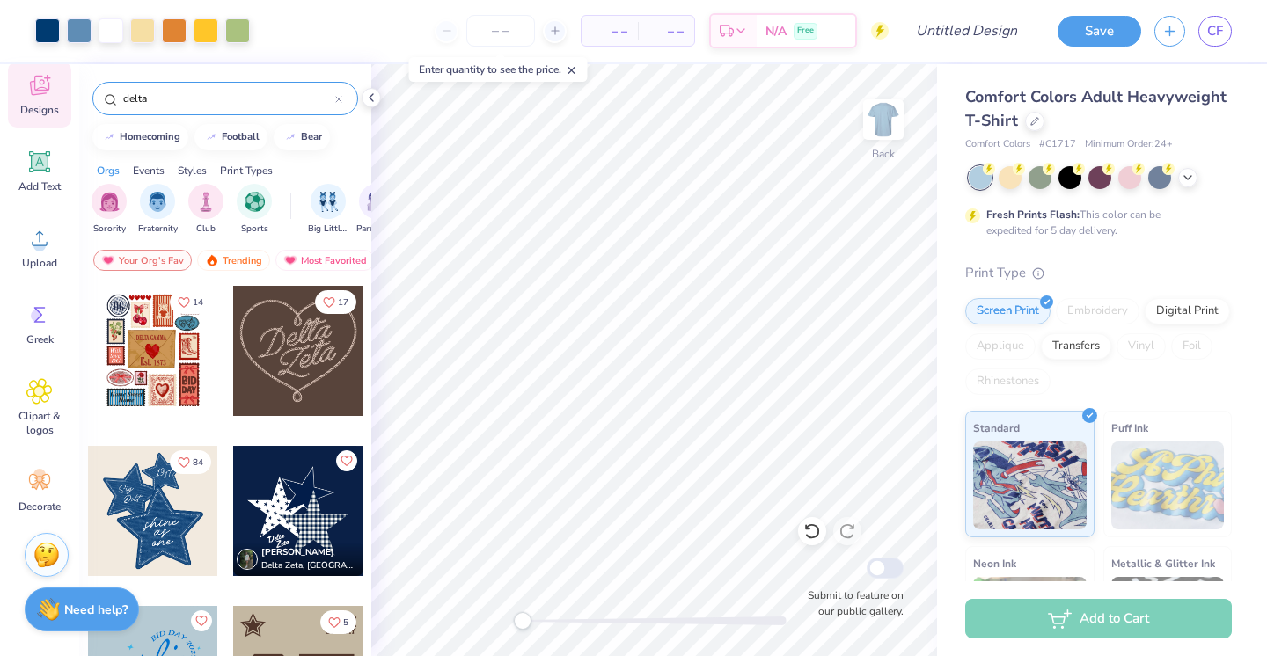
type textarea "x"
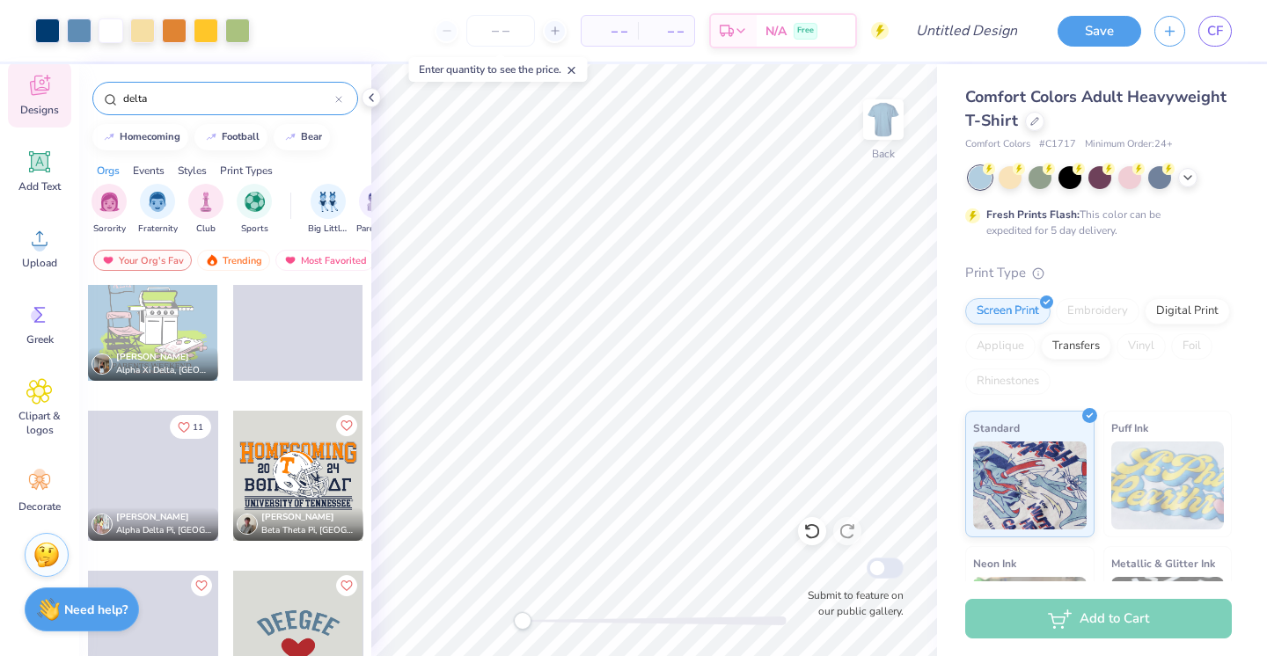
scroll to position [707, 0]
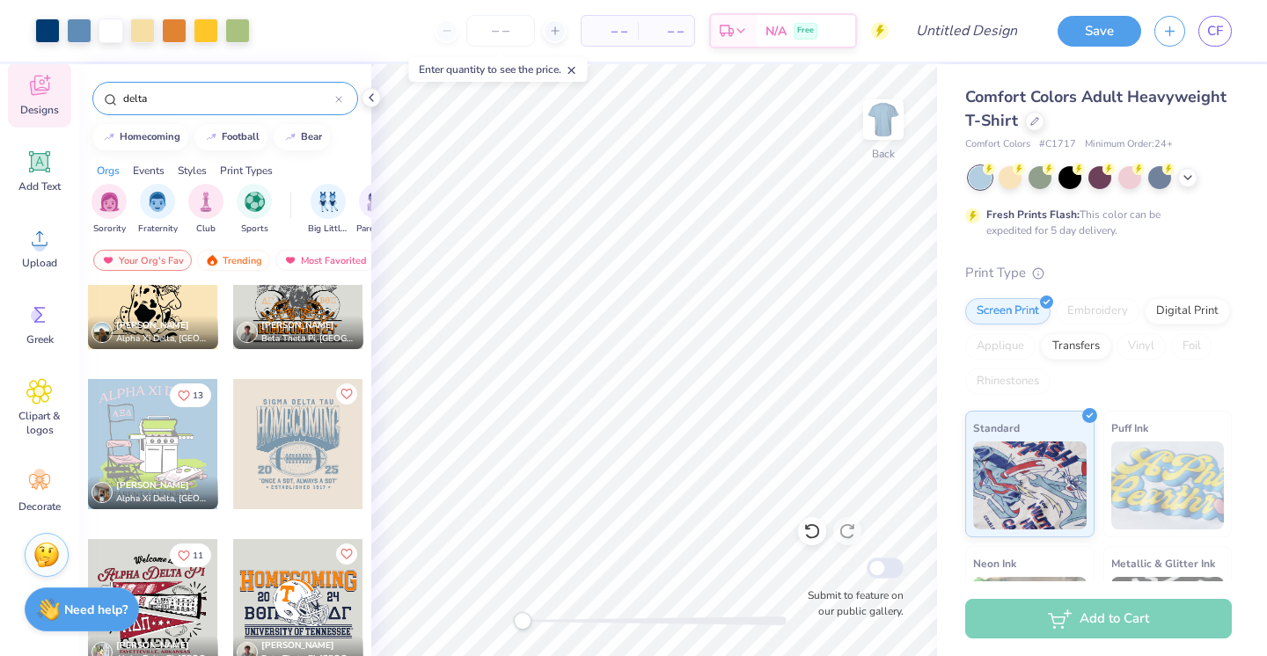
click at [197, 106] on input "delta" at bounding box center [228, 99] width 214 height 18
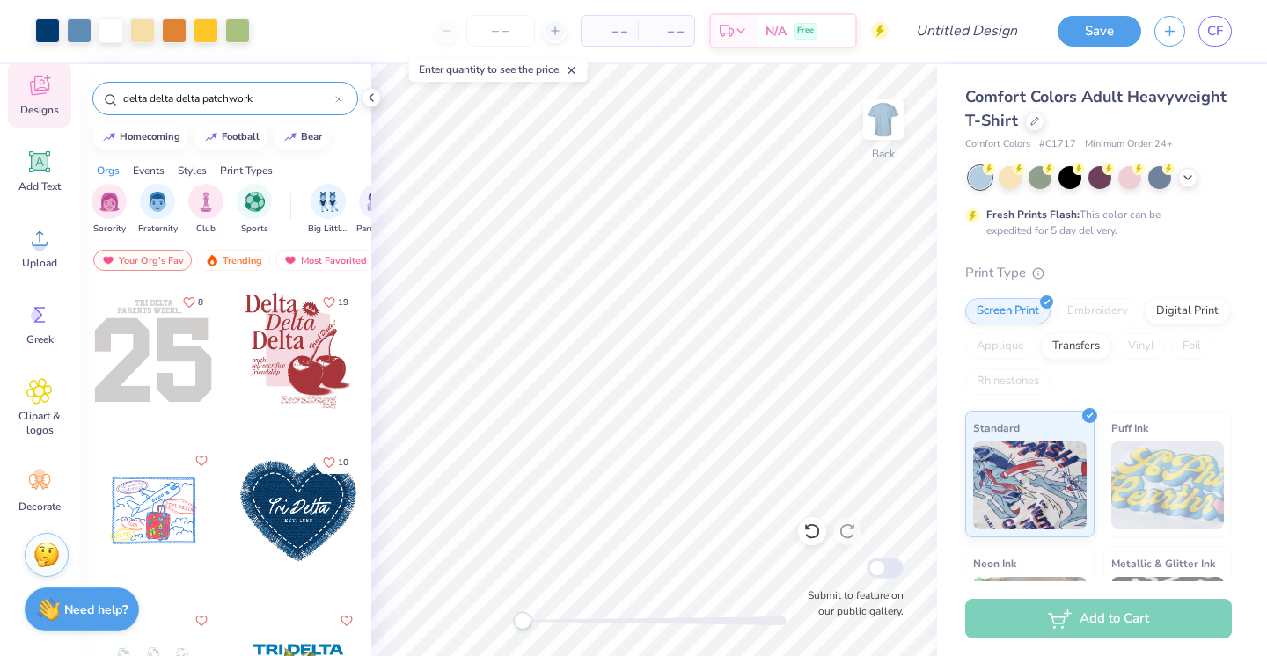
type input "delta delta delta patchwork"
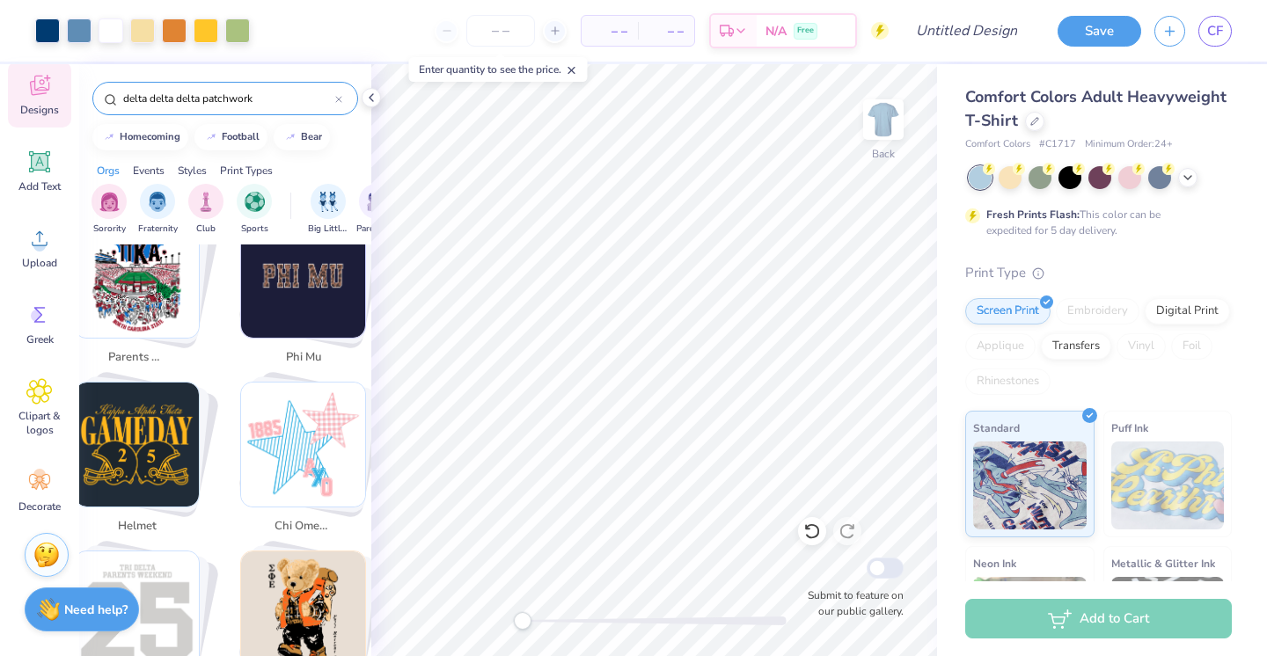
scroll to position [112, 0]
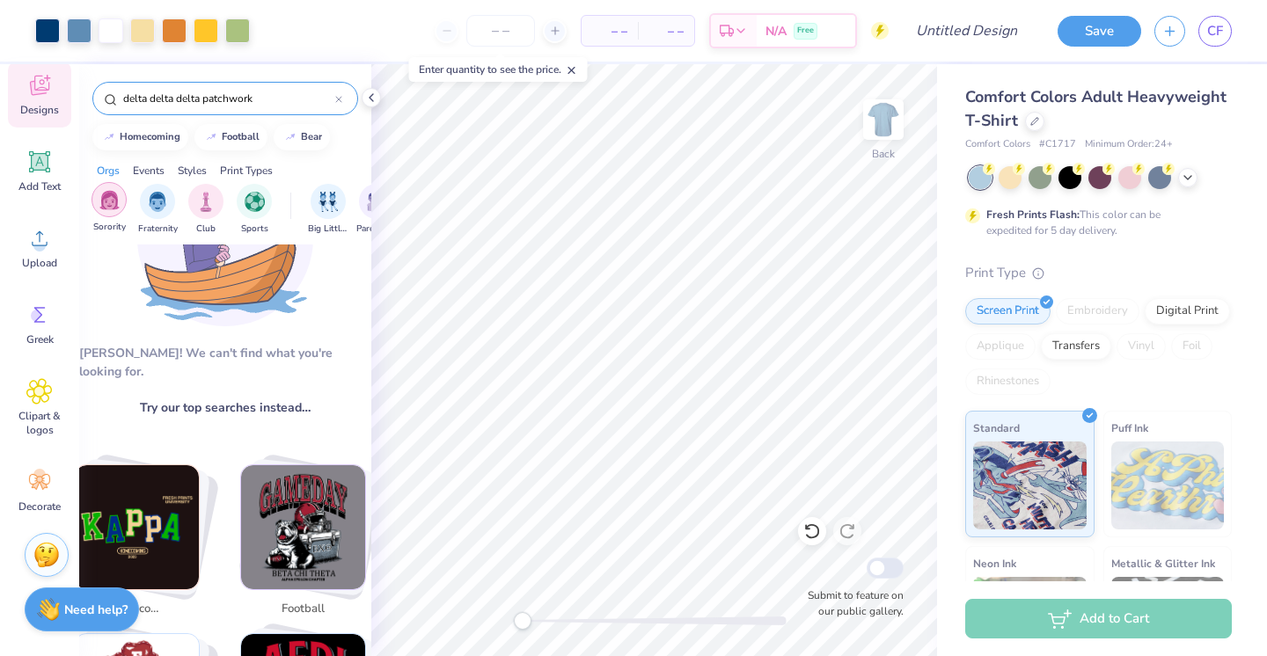
click at [112, 195] on img "filter for Sorority" at bounding box center [109, 200] width 20 height 20
click at [335, 101] on icon at bounding box center [338, 99] width 7 height 7
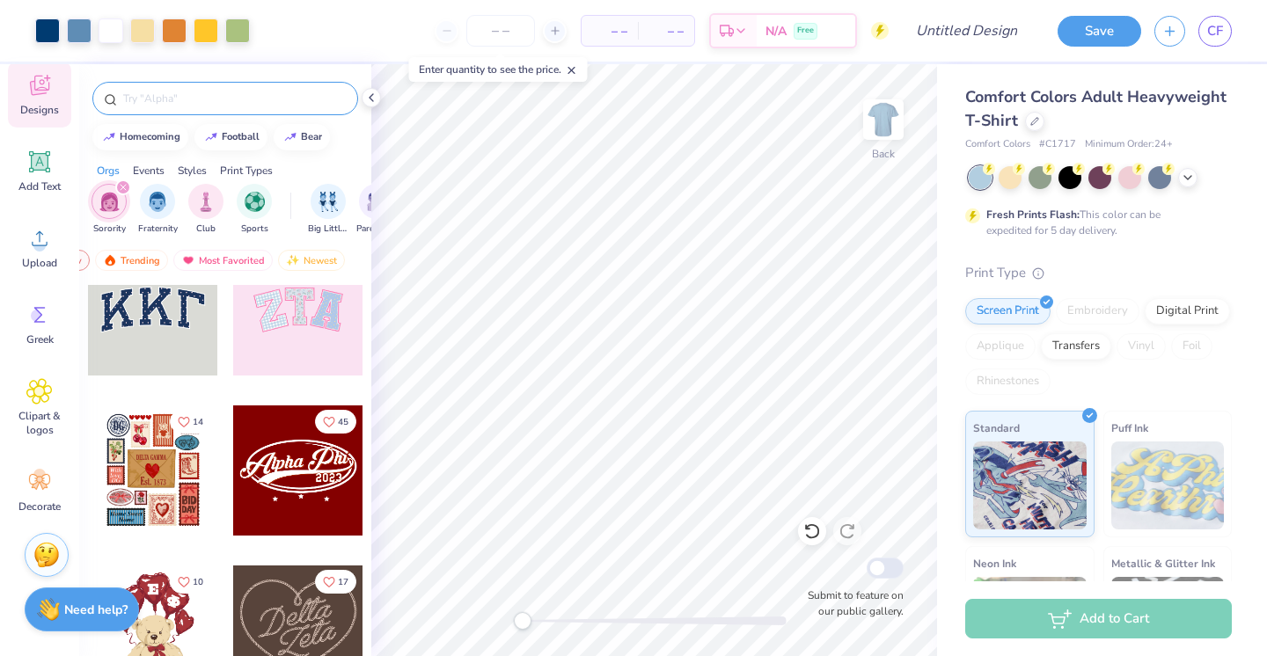
scroll to position [12, 0]
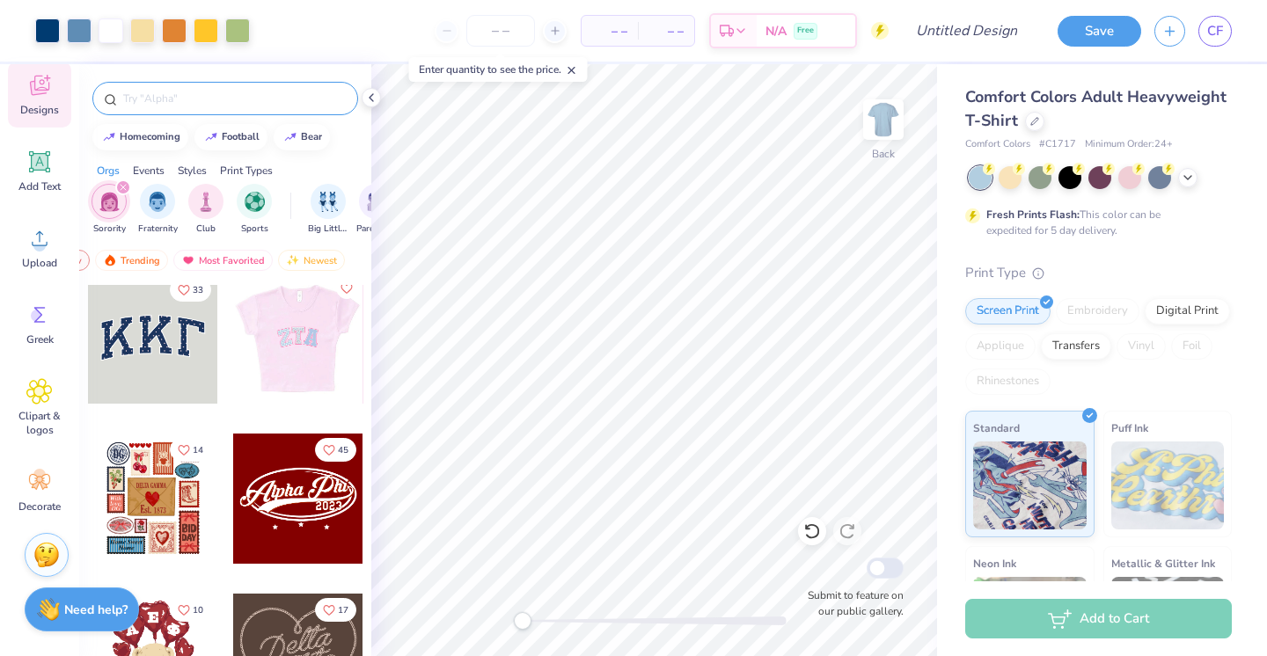
click at [277, 339] on div at bounding box center [297, 339] width 130 height 130
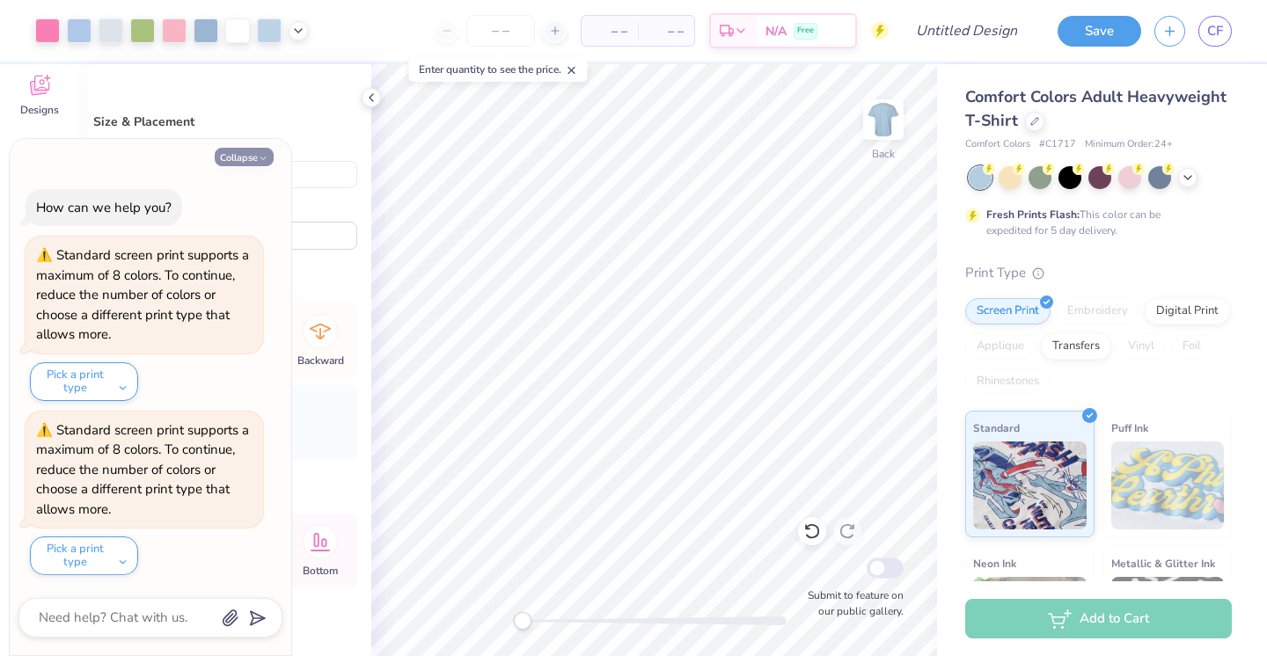
click at [251, 157] on button "Collapse" at bounding box center [244, 157] width 59 height 18
type textarea "x"
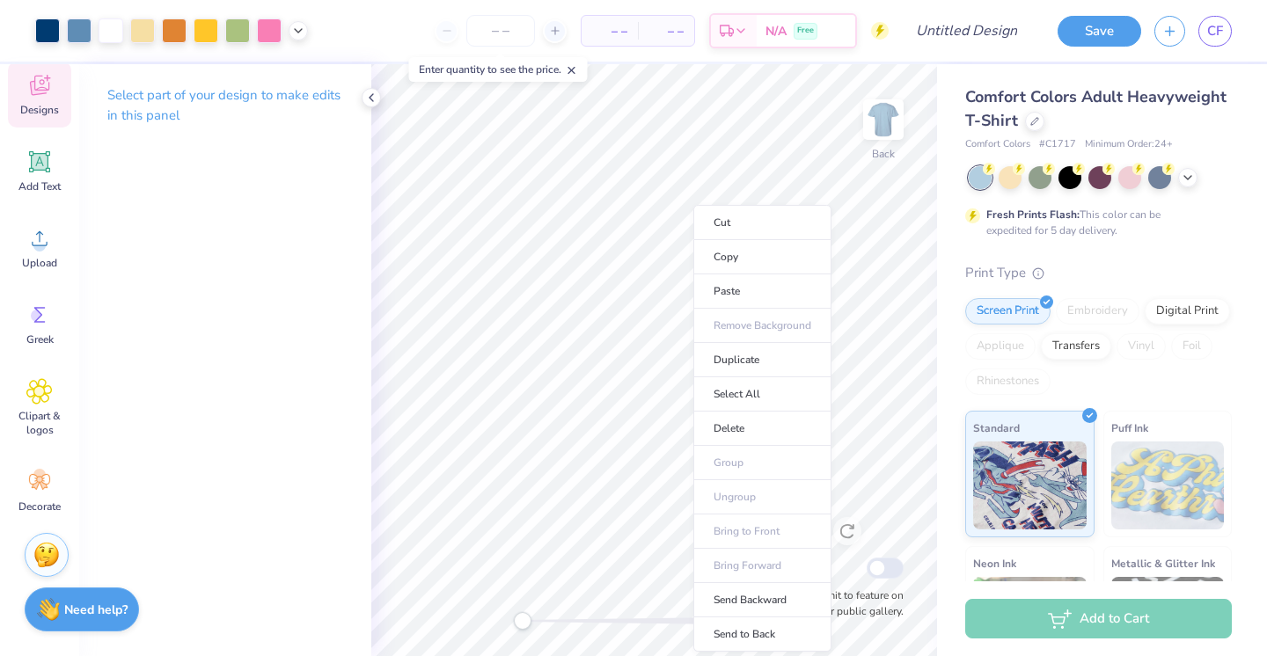
click at [23, 84] on div "Designs" at bounding box center [39, 95] width 63 height 66
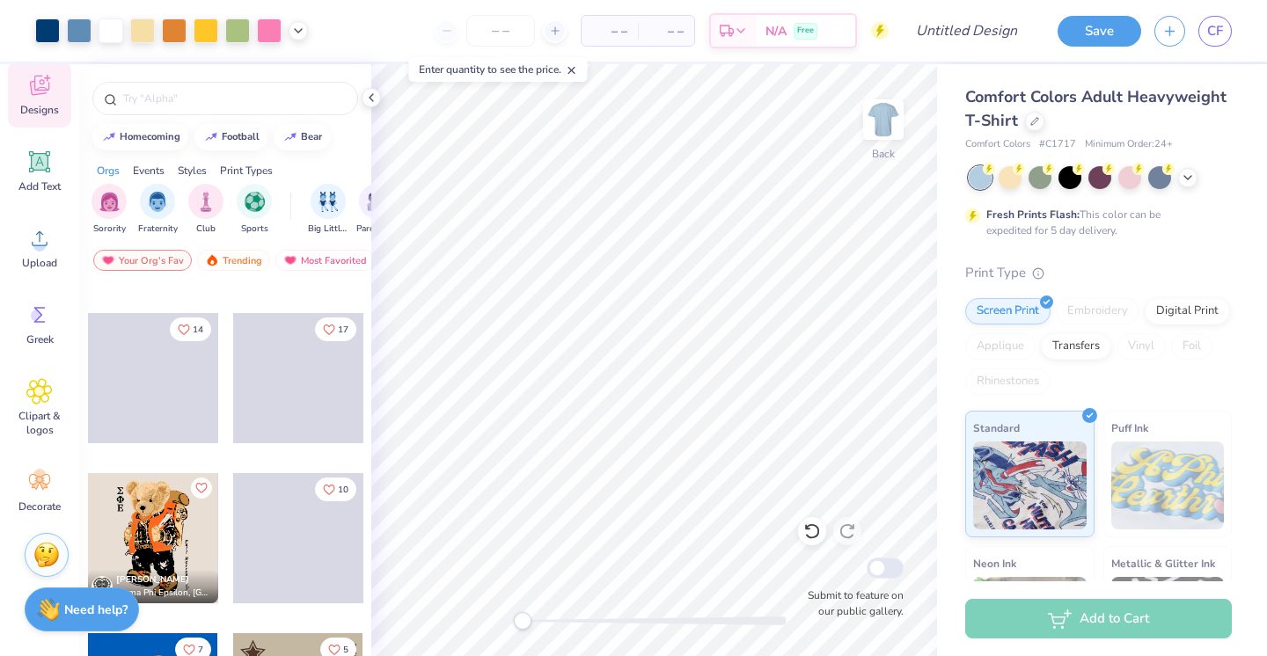
scroll to position [1904, 0]
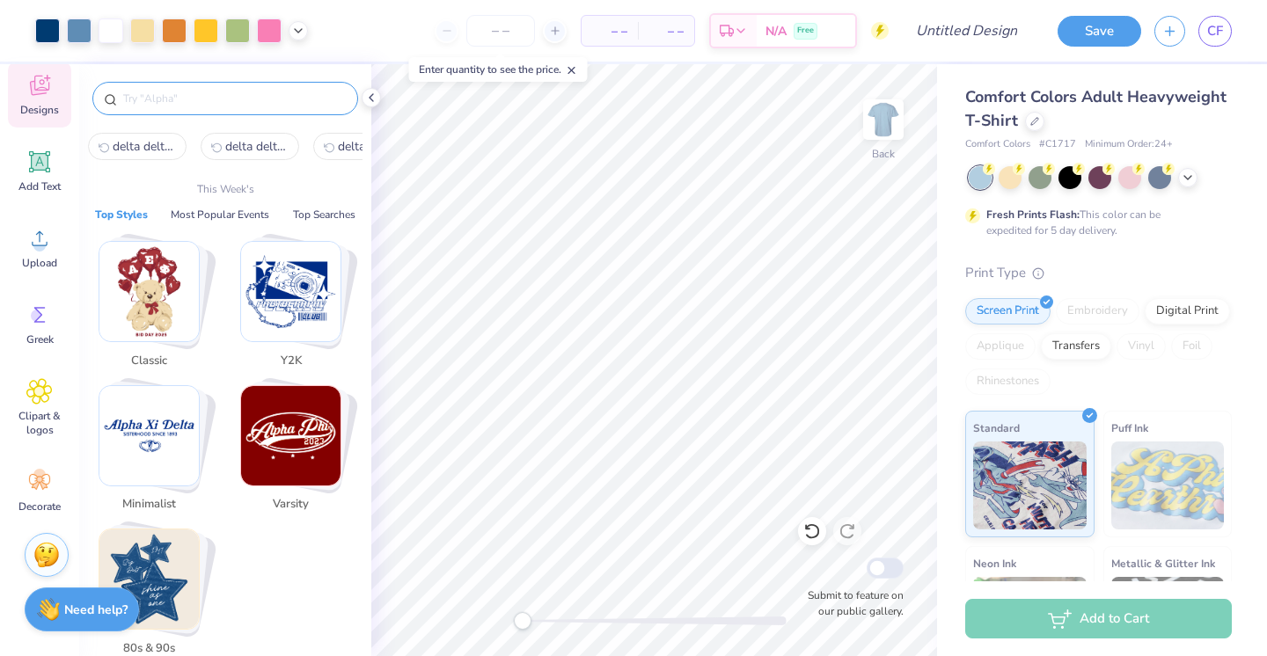
click at [182, 98] on input "text" at bounding box center [233, 99] width 225 height 18
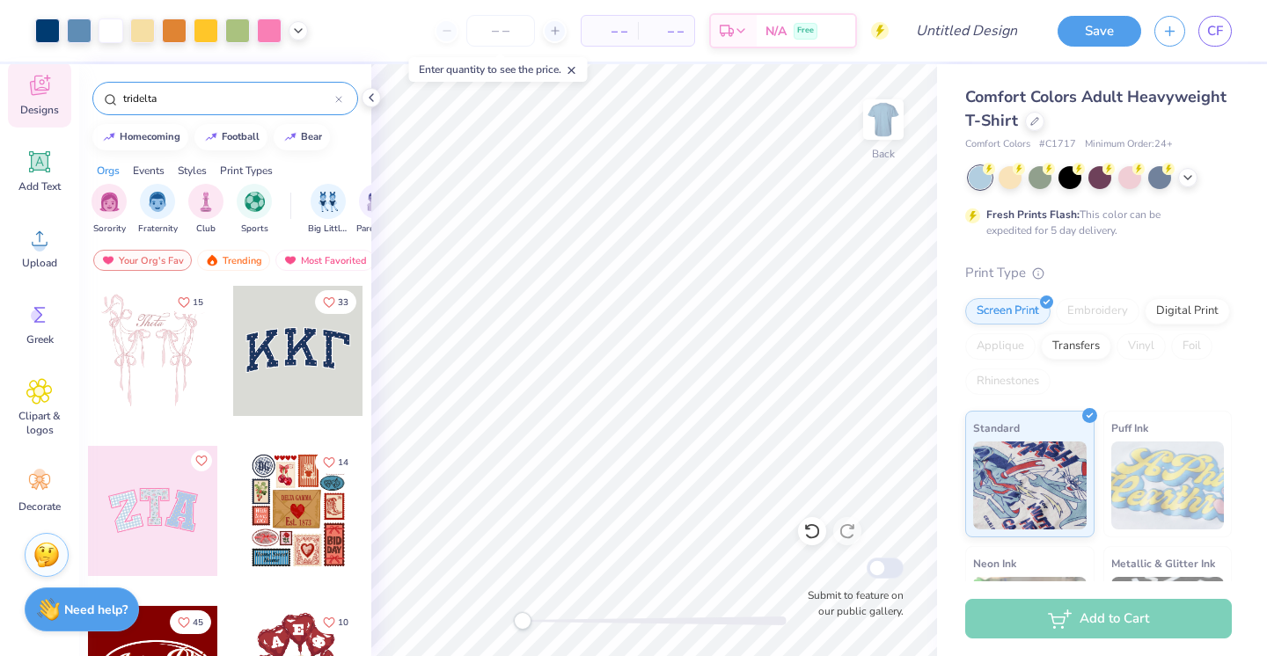
type input "tridelta"
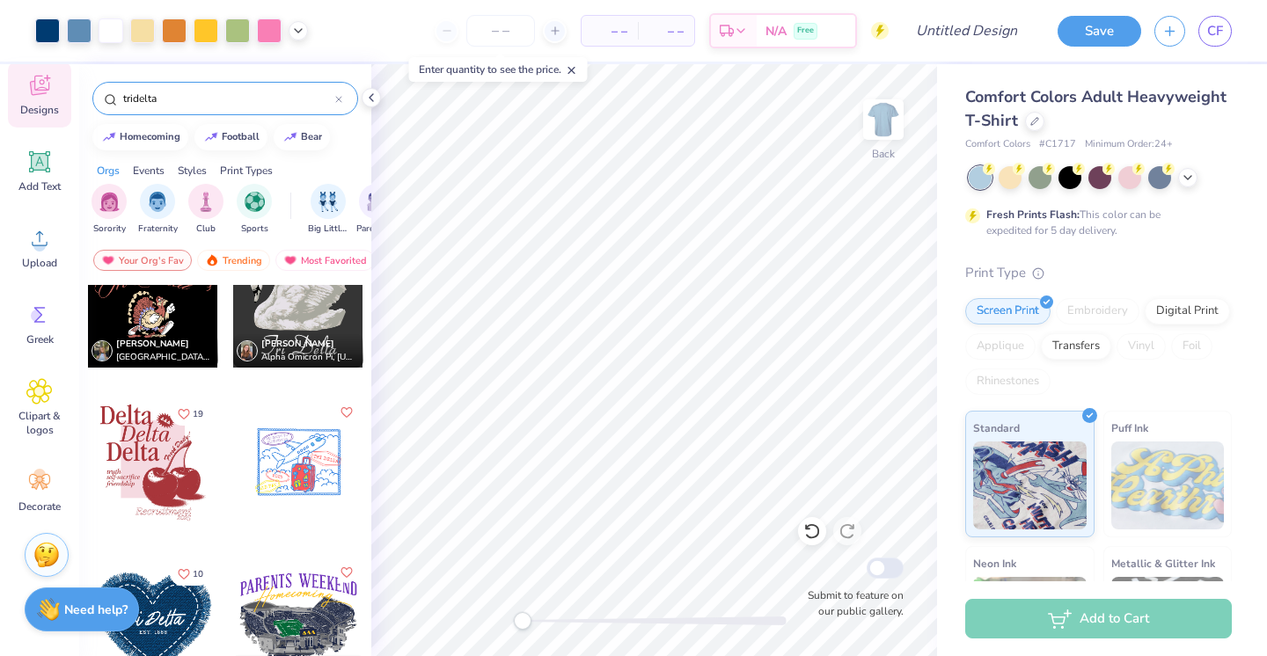
scroll to position [1500, 0]
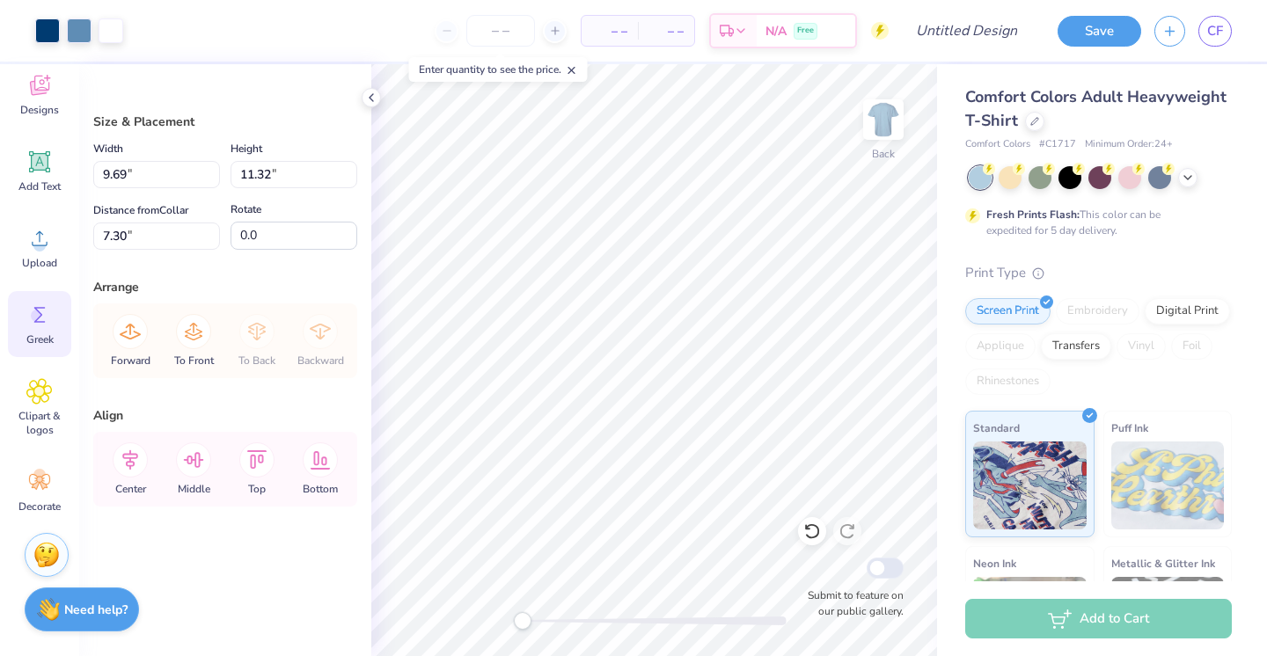
click at [40, 315] on circle at bounding box center [37, 316] width 12 height 12
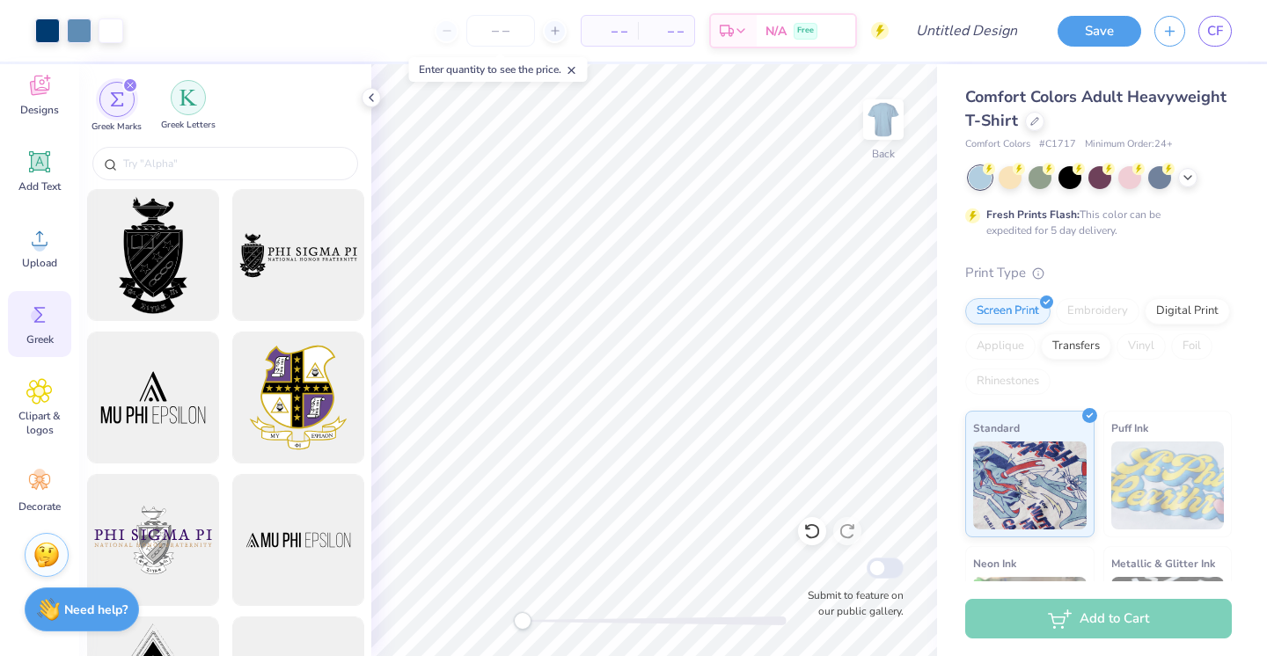
click at [182, 111] on div "filter for Greek Letters" at bounding box center [188, 97] width 35 height 35
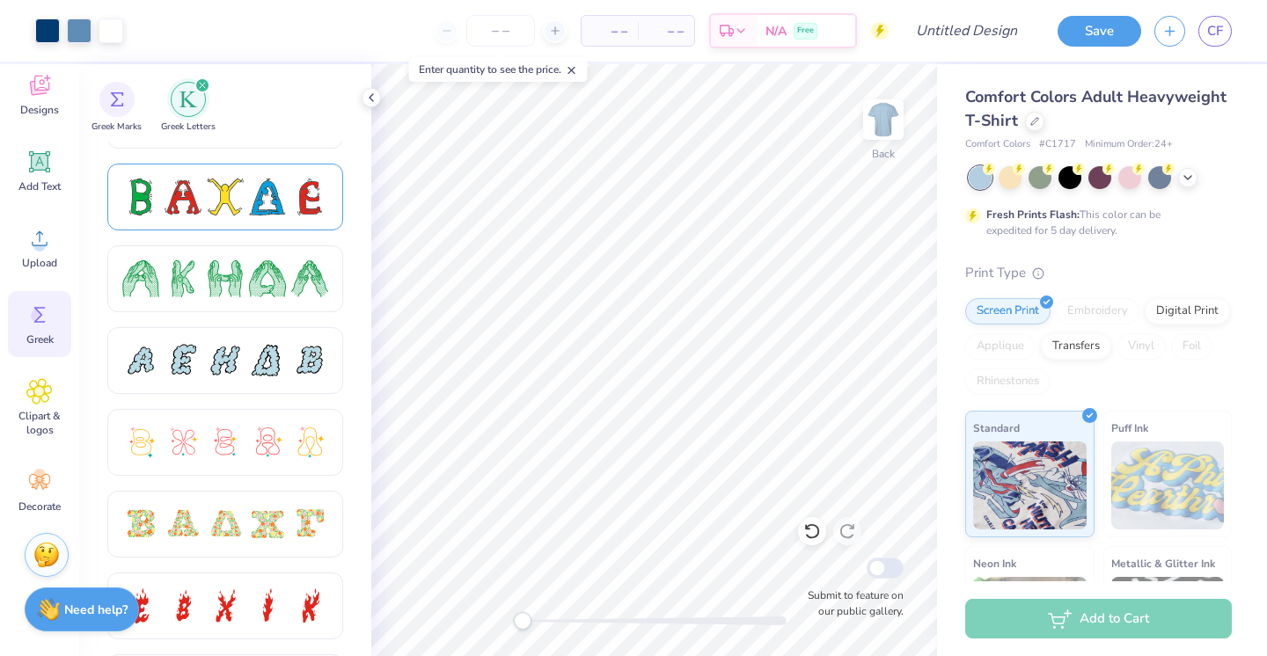
scroll to position [232, 0]
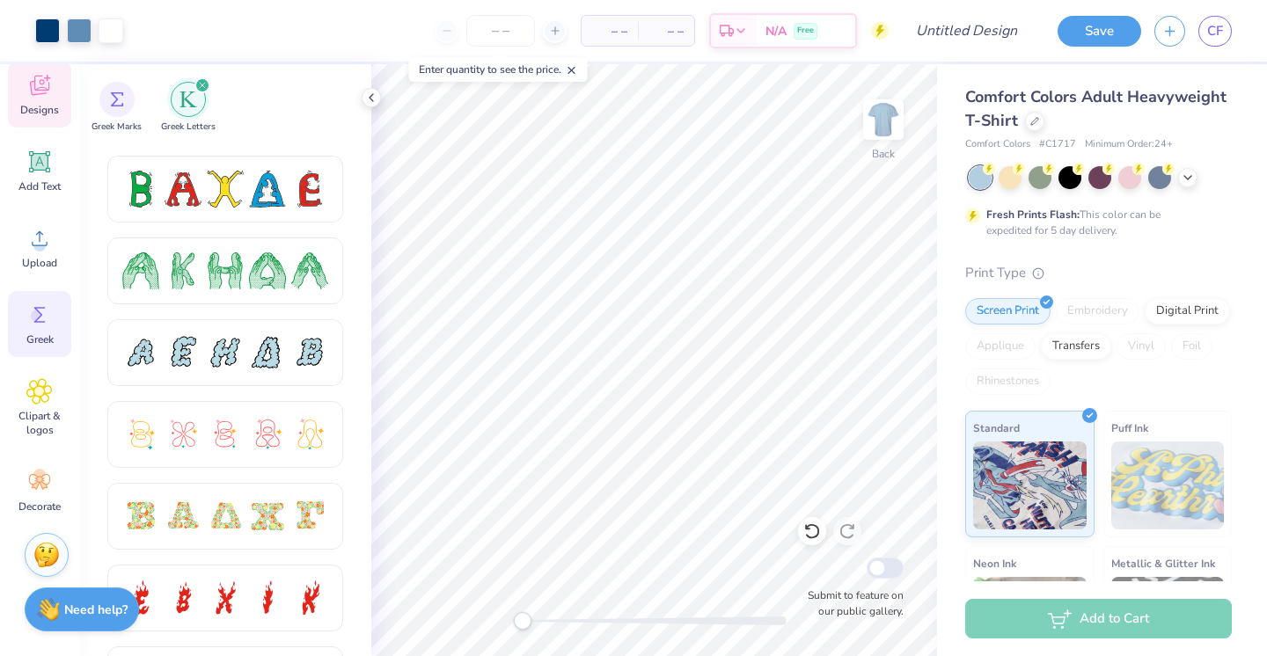
click at [32, 94] on icon at bounding box center [39, 86] width 19 height 20
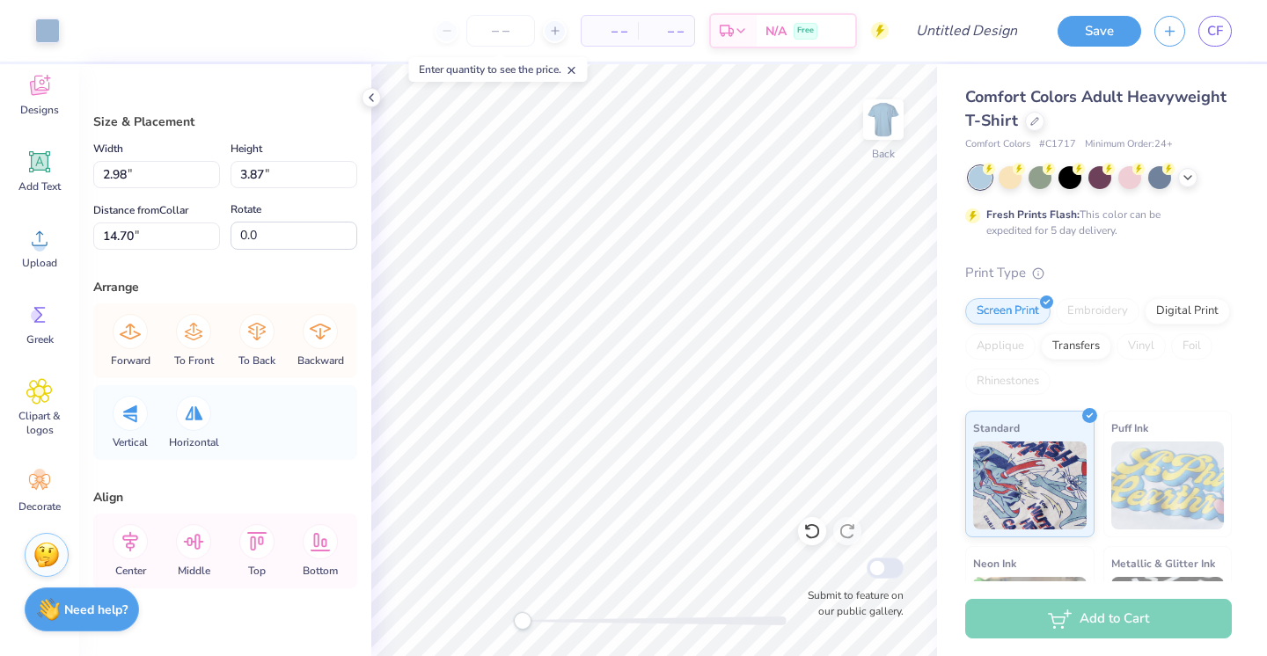
type input "9.71"
type input "4.86"
type input "14.57"
type input "3.28"
type input "4.31"
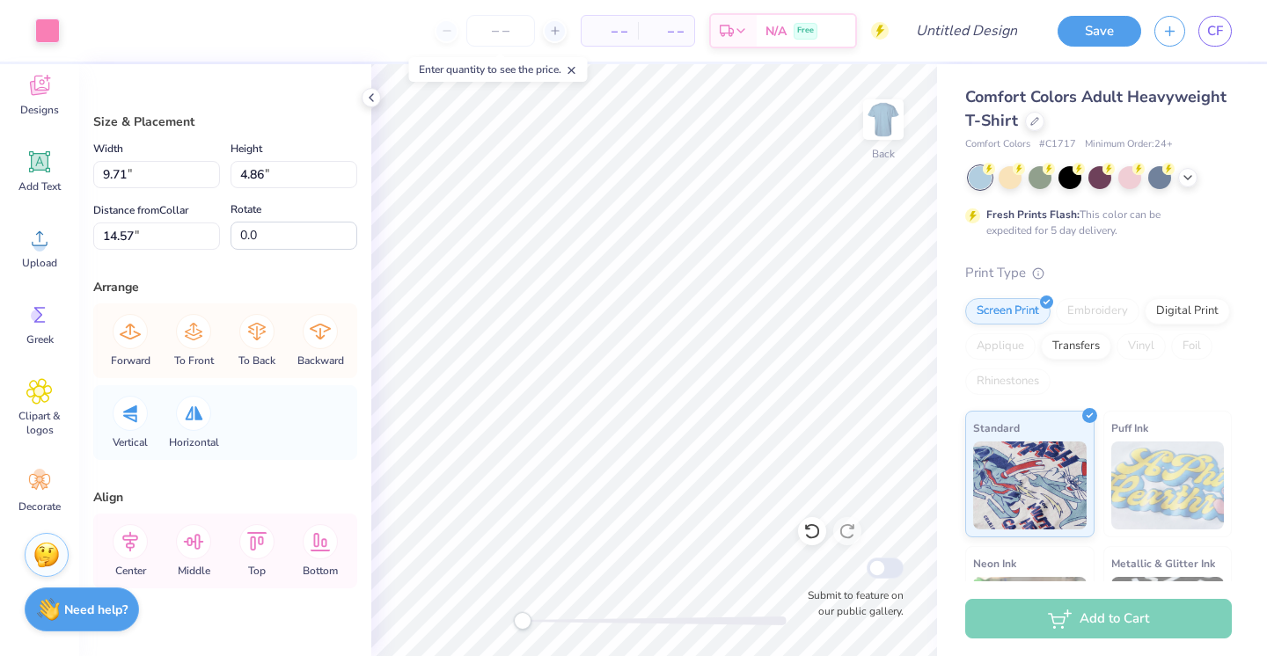
type input "14.92"
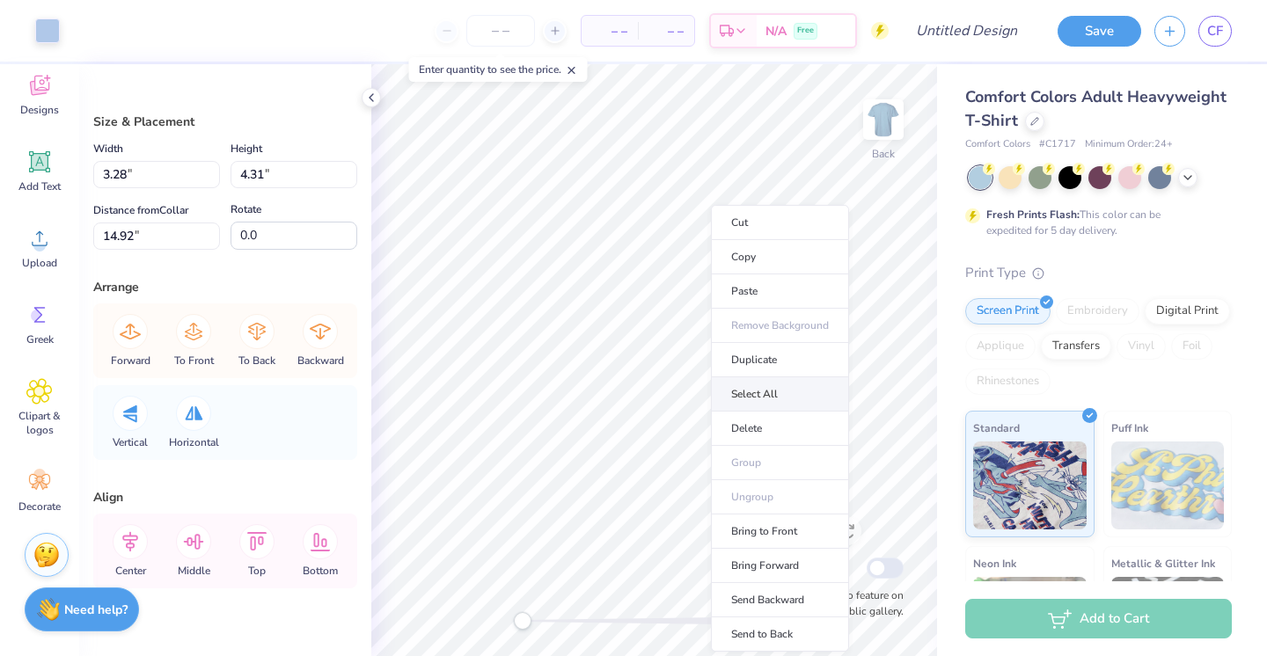
type input "9.71"
type input "4.86"
type input "14.64"
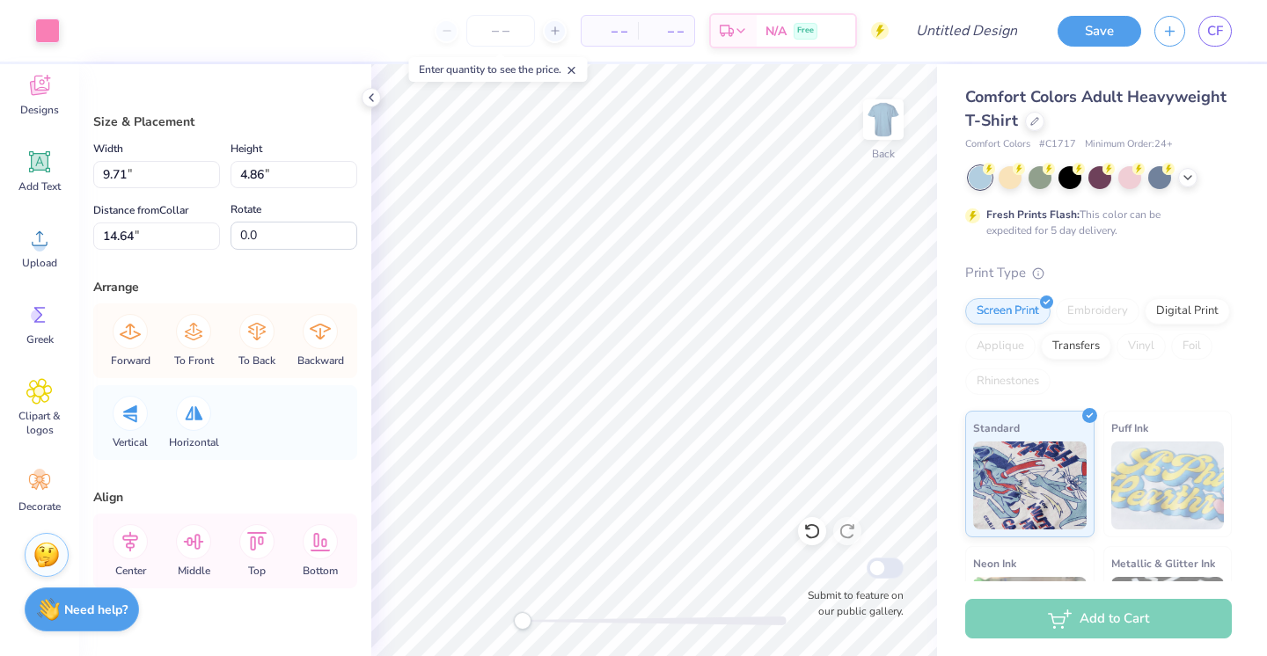
type input "9.69"
type input "11.32"
type input "7.26"
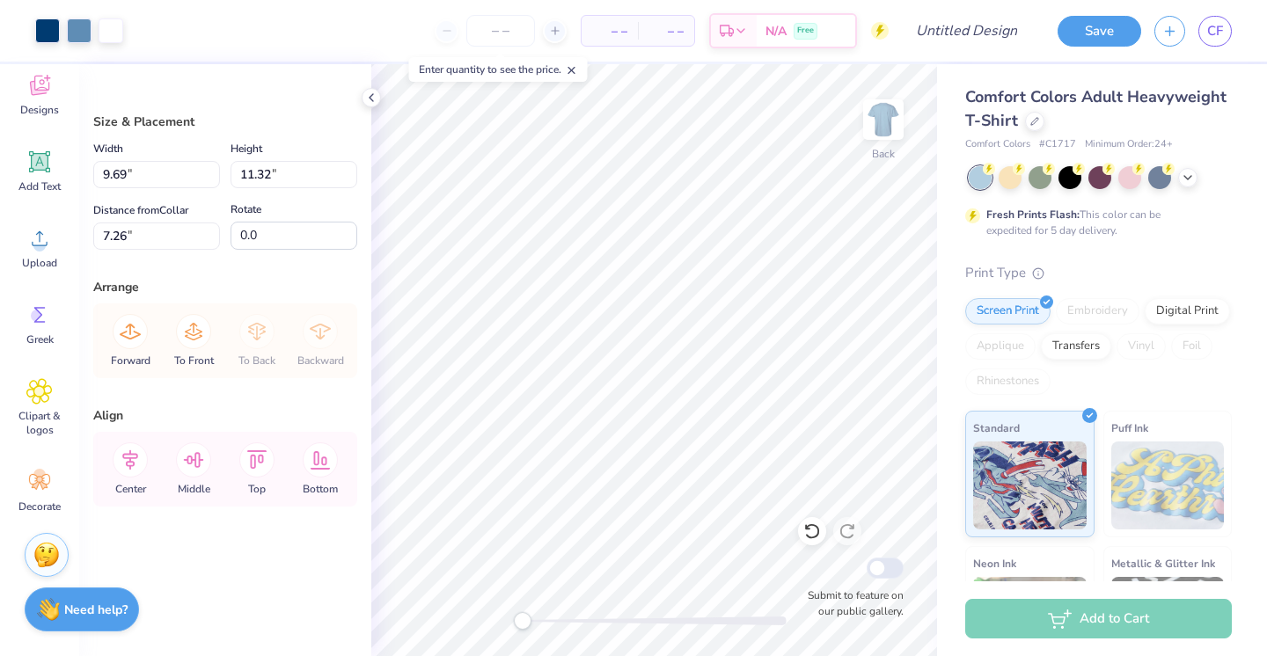
type input "3.52"
type input "4.39"
type input "14.89"
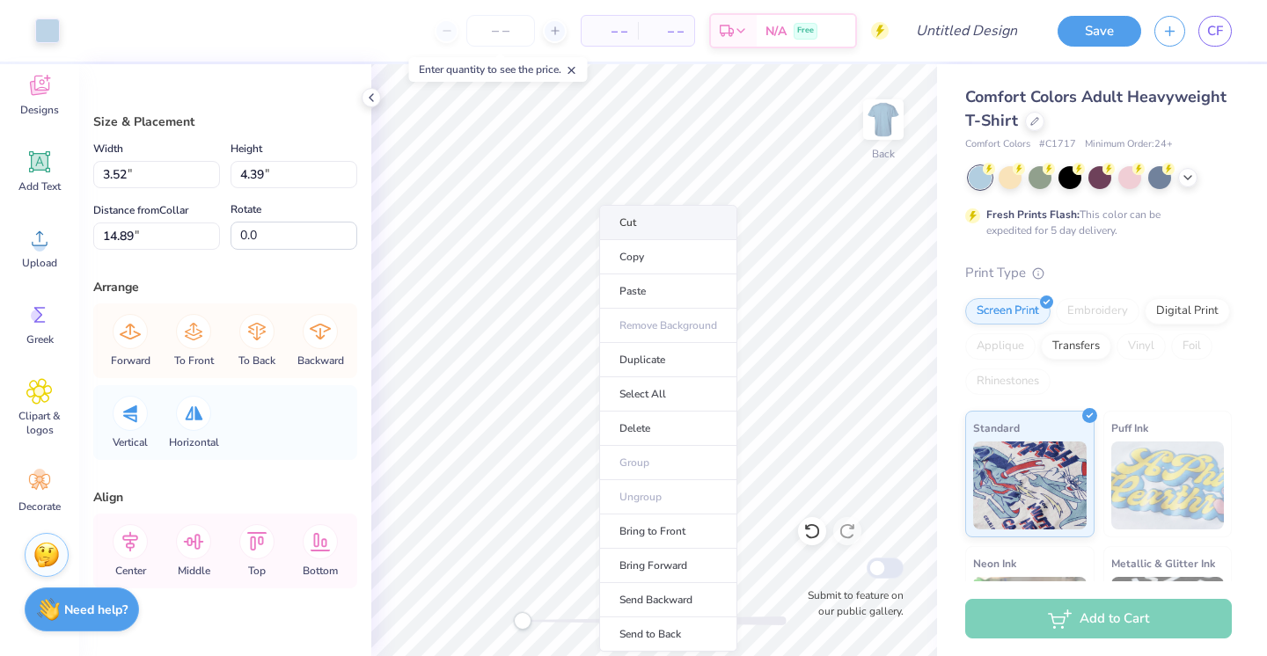
click at [655, 231] on li "Cut" at bounding box center [668, 222] width 138 height 35
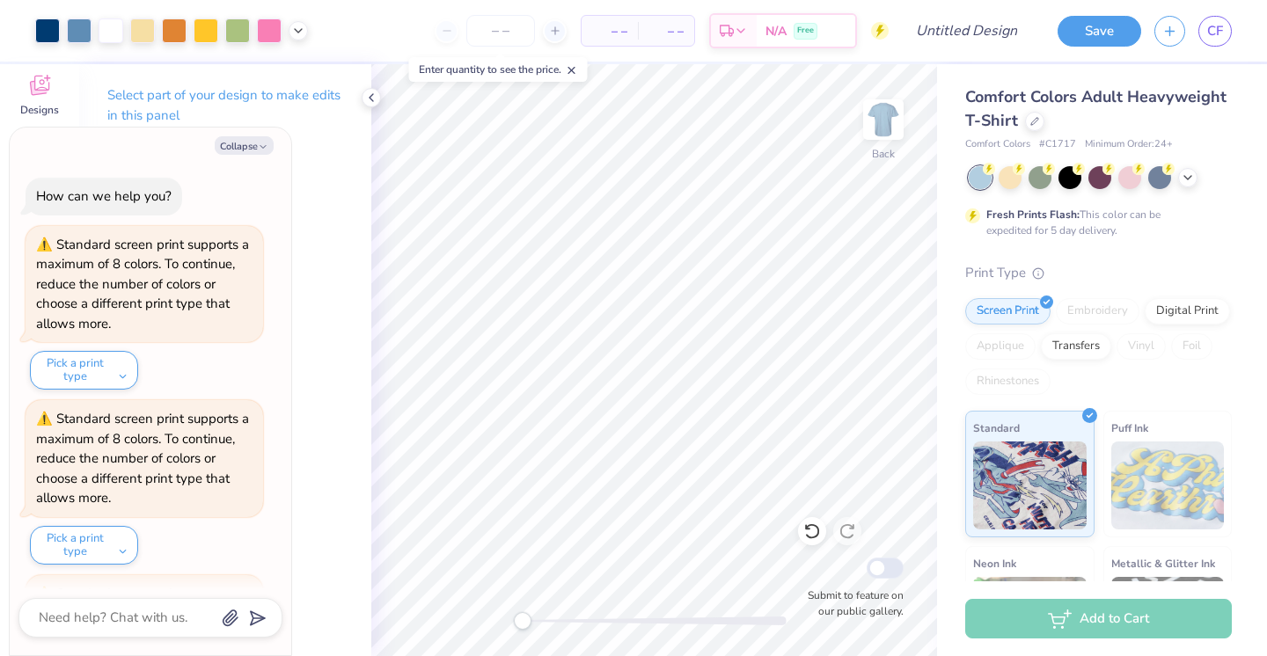
scroll to position [164, 0]
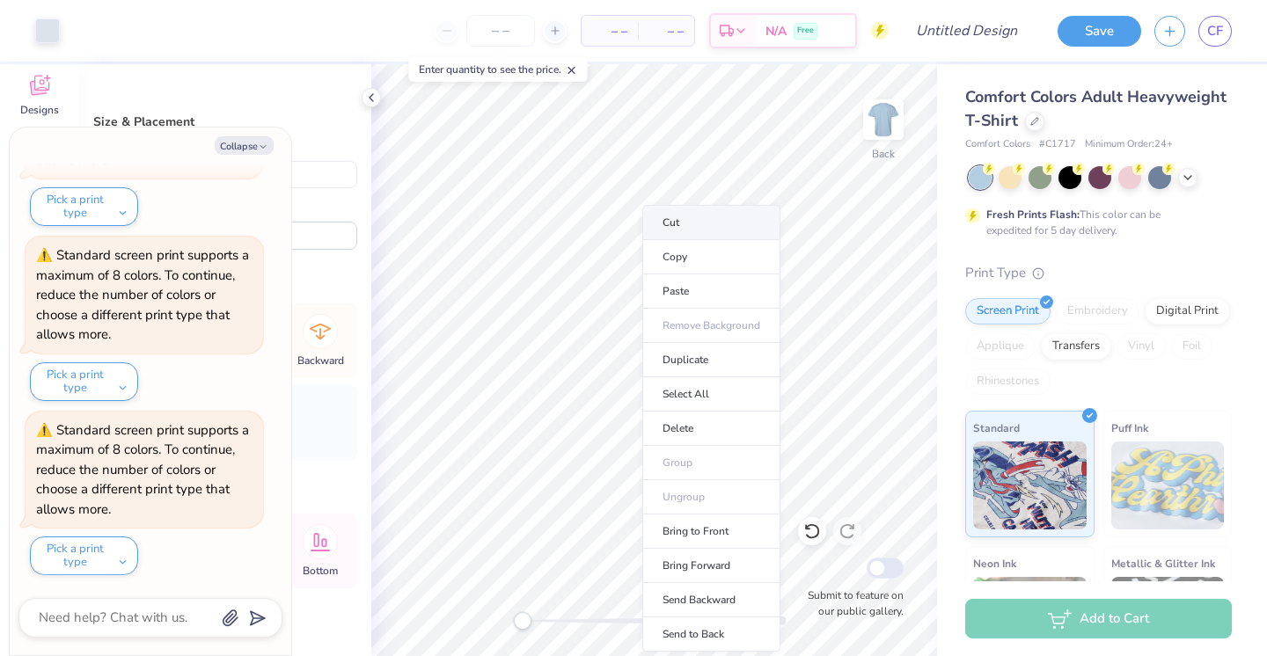
click at [707, 223] on li "Cut" at bounding box center [711, 222] width 138 height 35
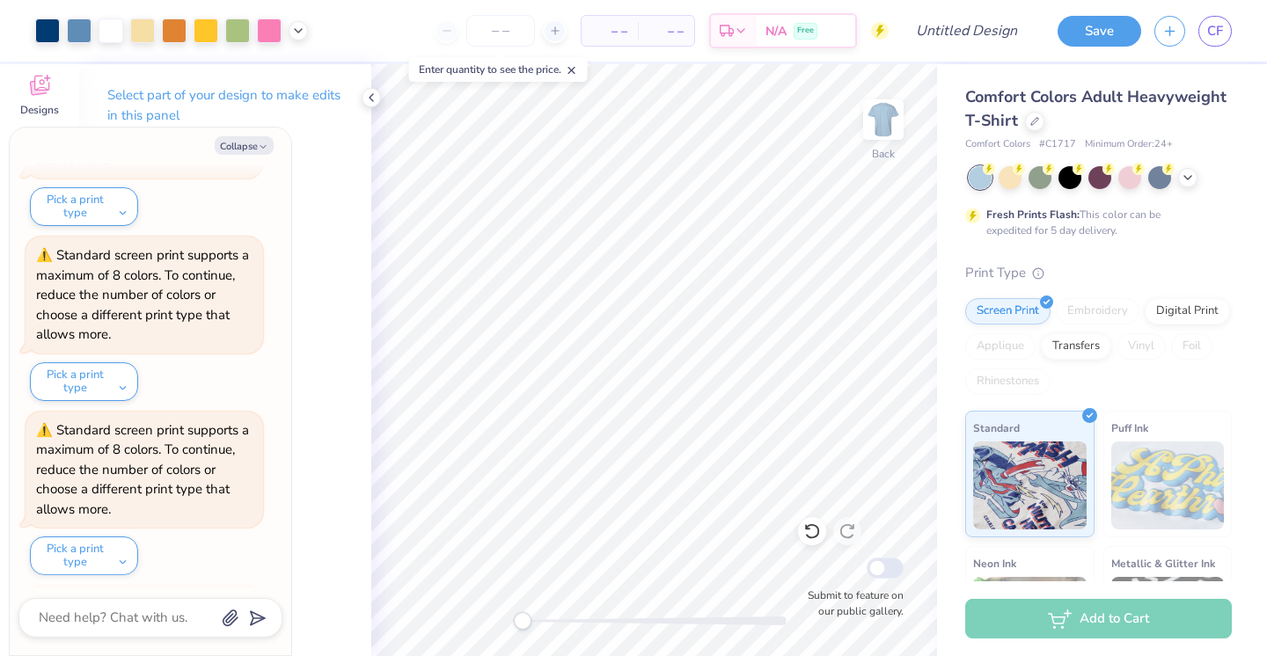
scroll to position [338, 0]
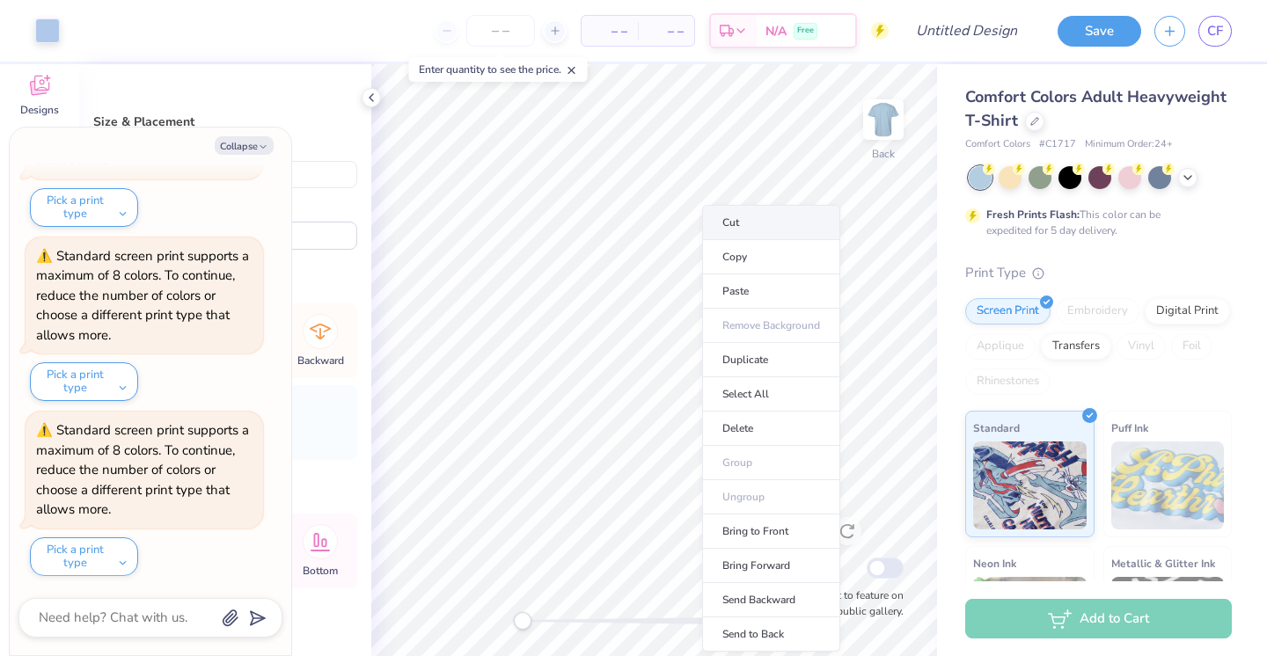
click at [729, 206] on li "Cut" at bounding box center [771, 222] width 138 height 35
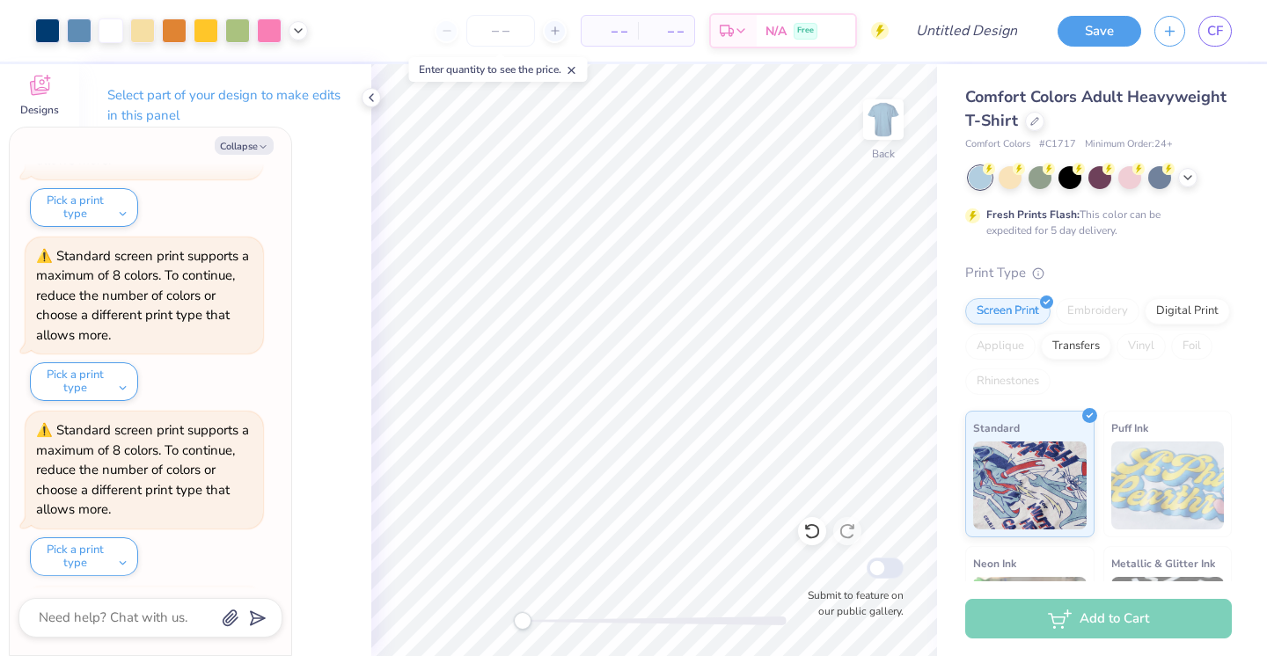
scroll to position [513, 0]
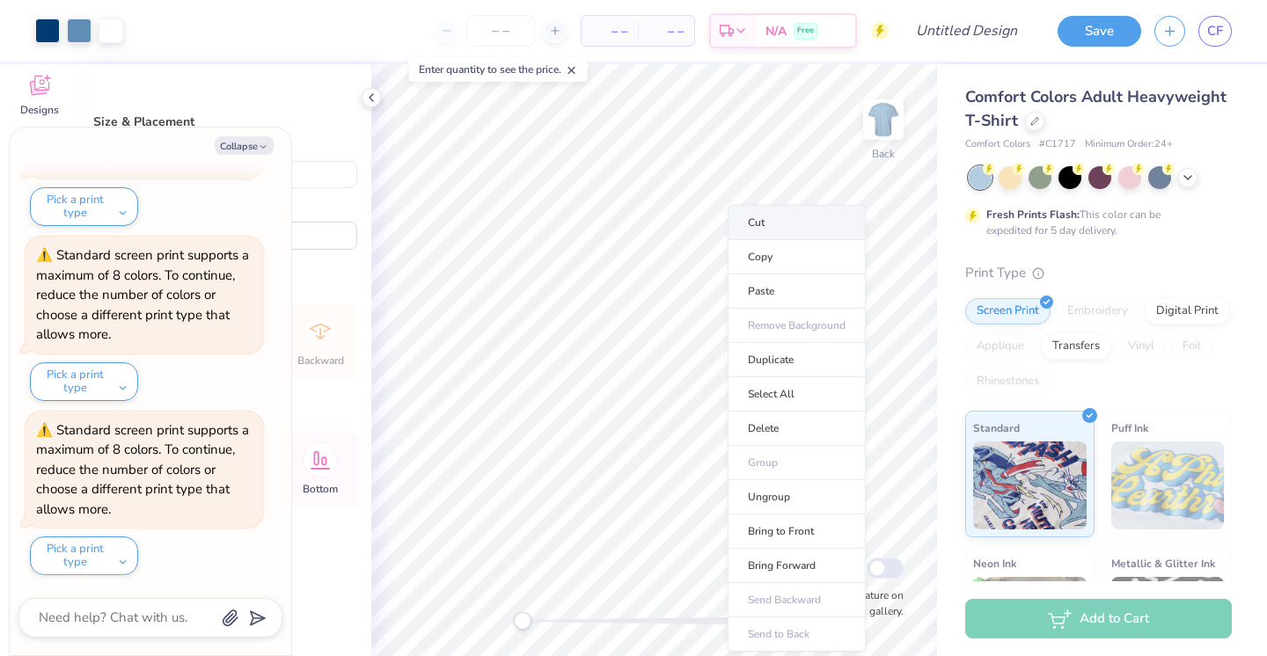
click at [771, 225] on li "Cut" at bounding box center [797, 222] width 138 height 35
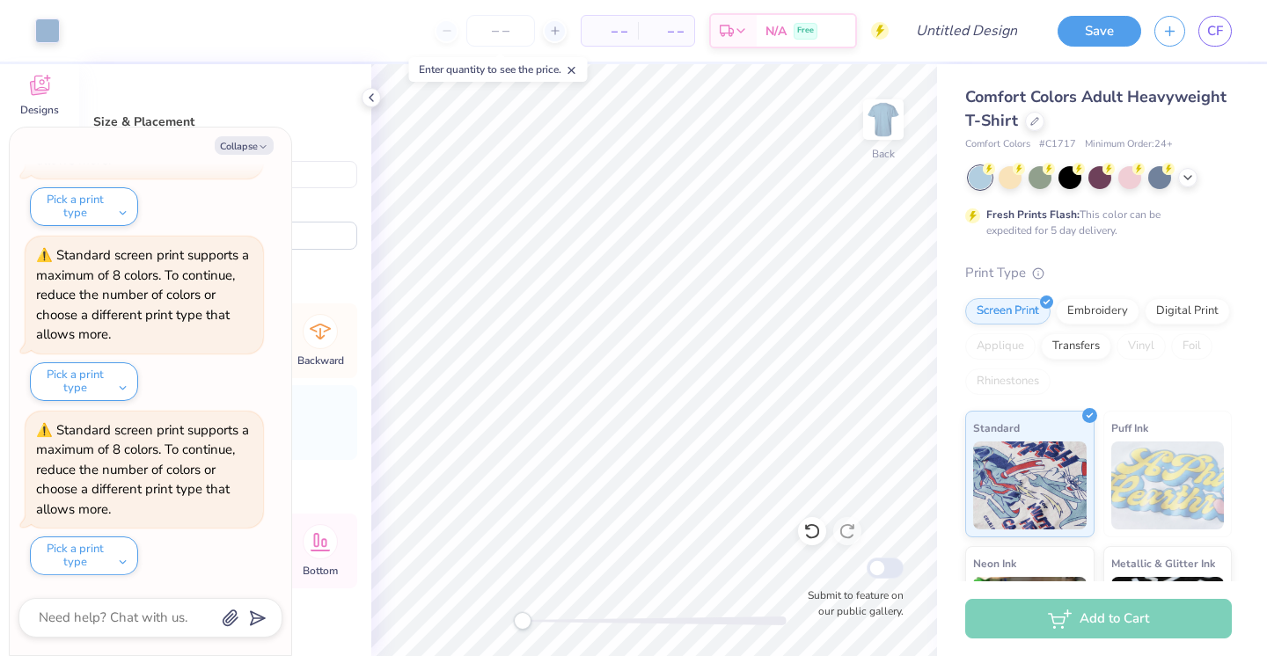
type textarea "x"
type input "9.71"
type input "4.86"
type input "14.64"
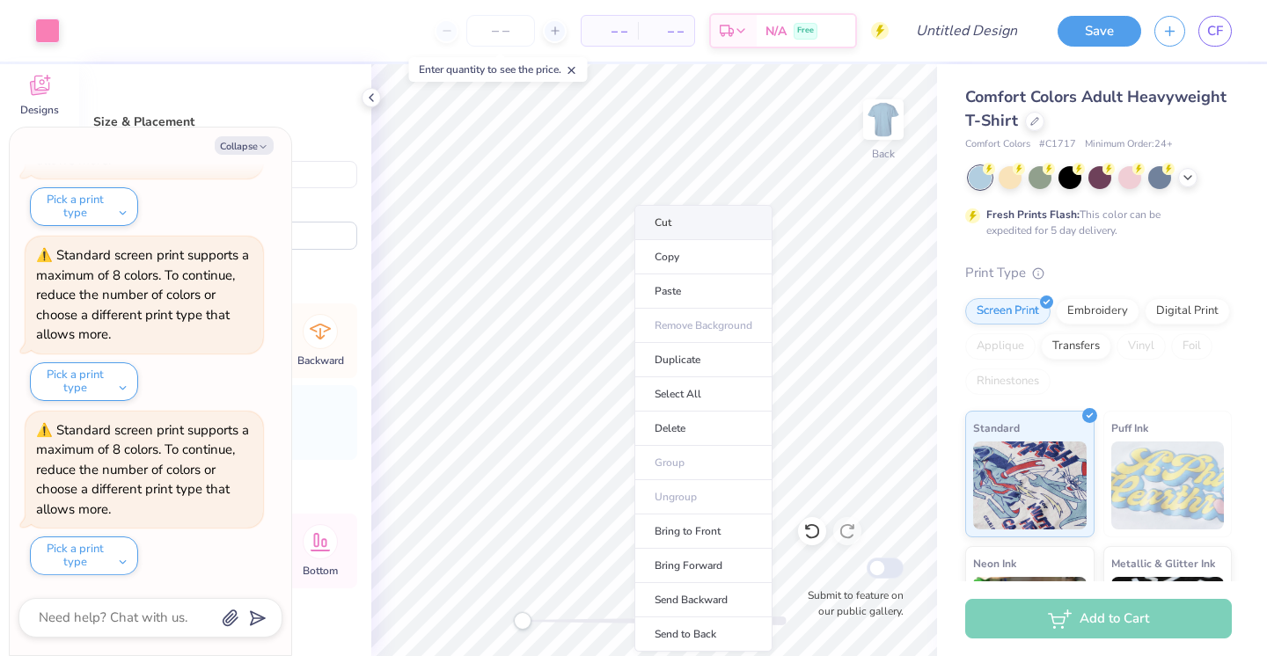
click at [664, 216] on li "Cut" at bounding box center [703, 222] width 138 height 35
click at [696, 230] on li "Cut" at bounding box center [724, 222] width 138 height 35
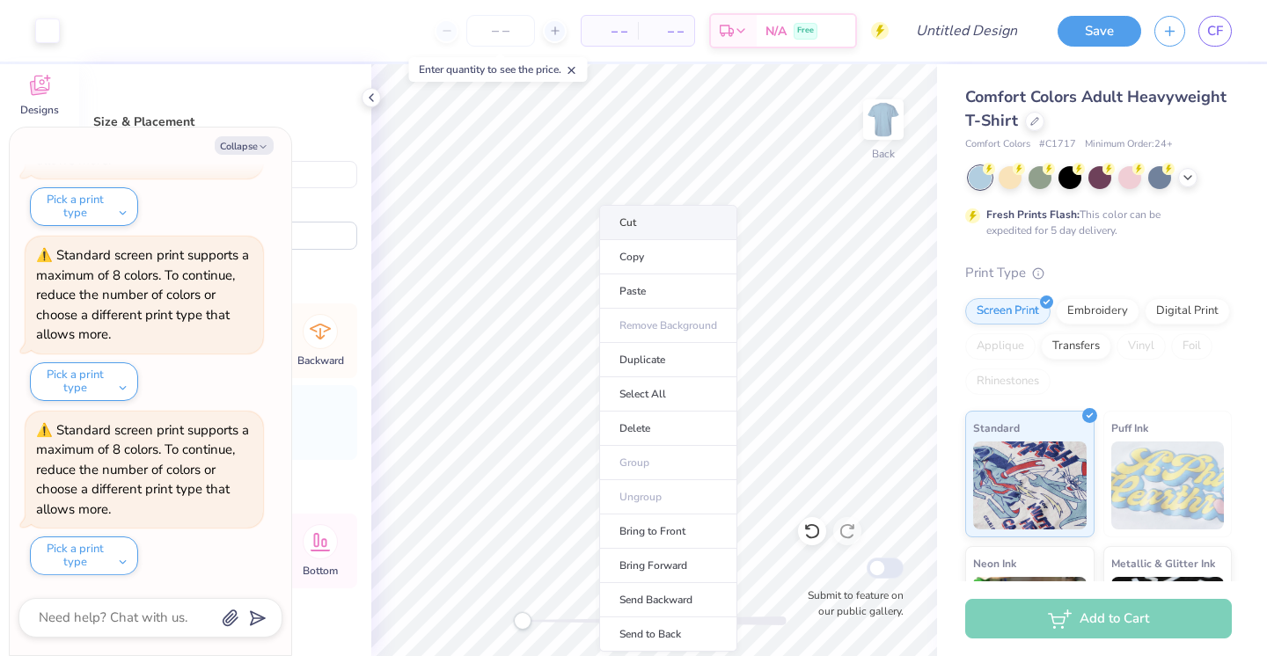
click at [651, 225] on li "Cut" at bounding box center [668, 222] width 138 height 35
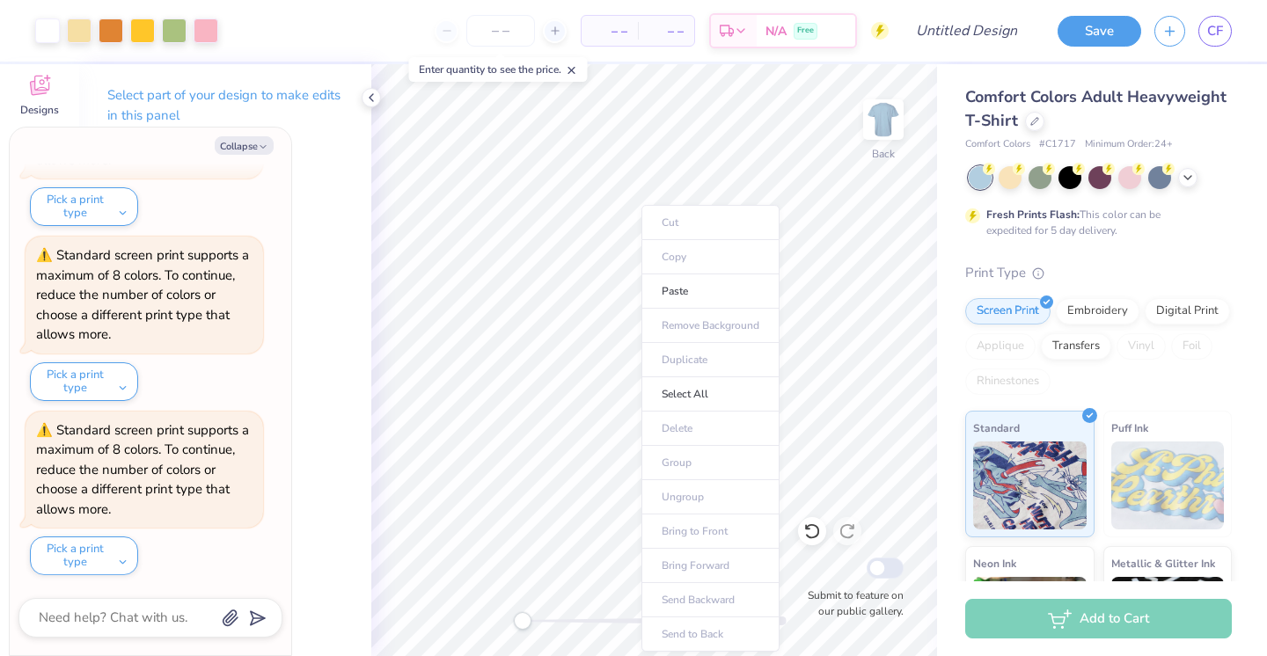
click at [645, 443] on ul "Cut Copy Paste Remove Background Duplicate Select All Delete Group Ungroup Brin…" at bounding box center [710, 428] width 138 height 447
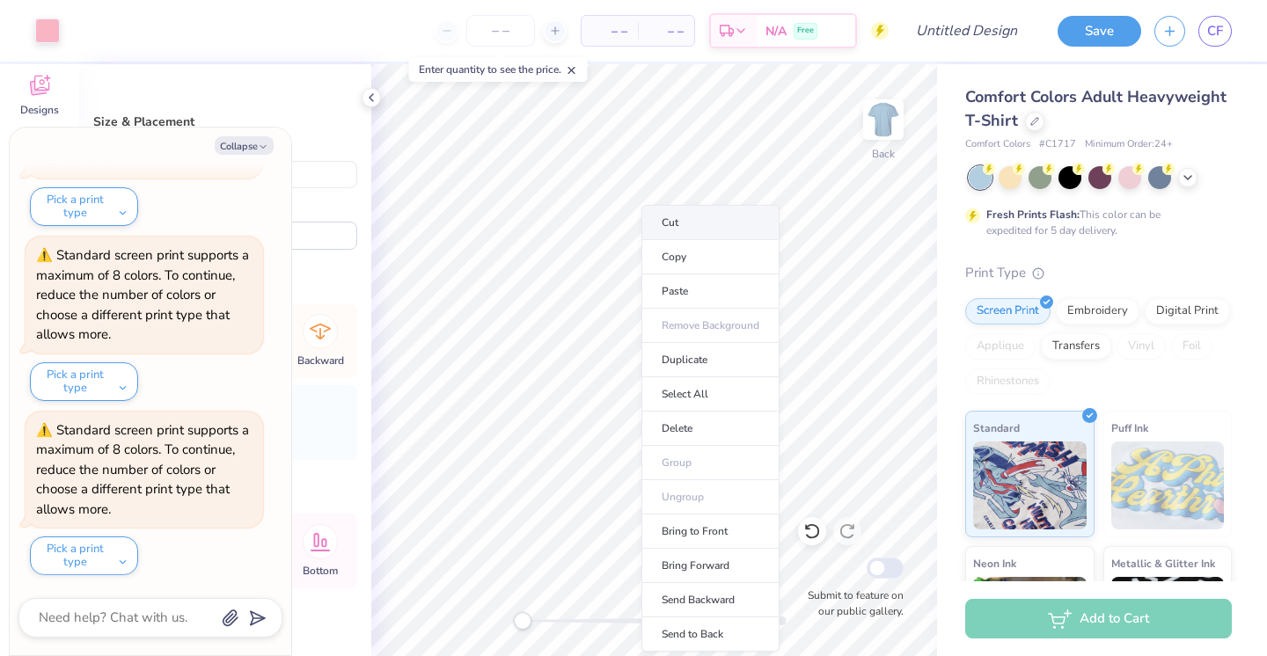
click at [691, 206] on li "Cut" at bounding box center [710, 222] width 138 height 35
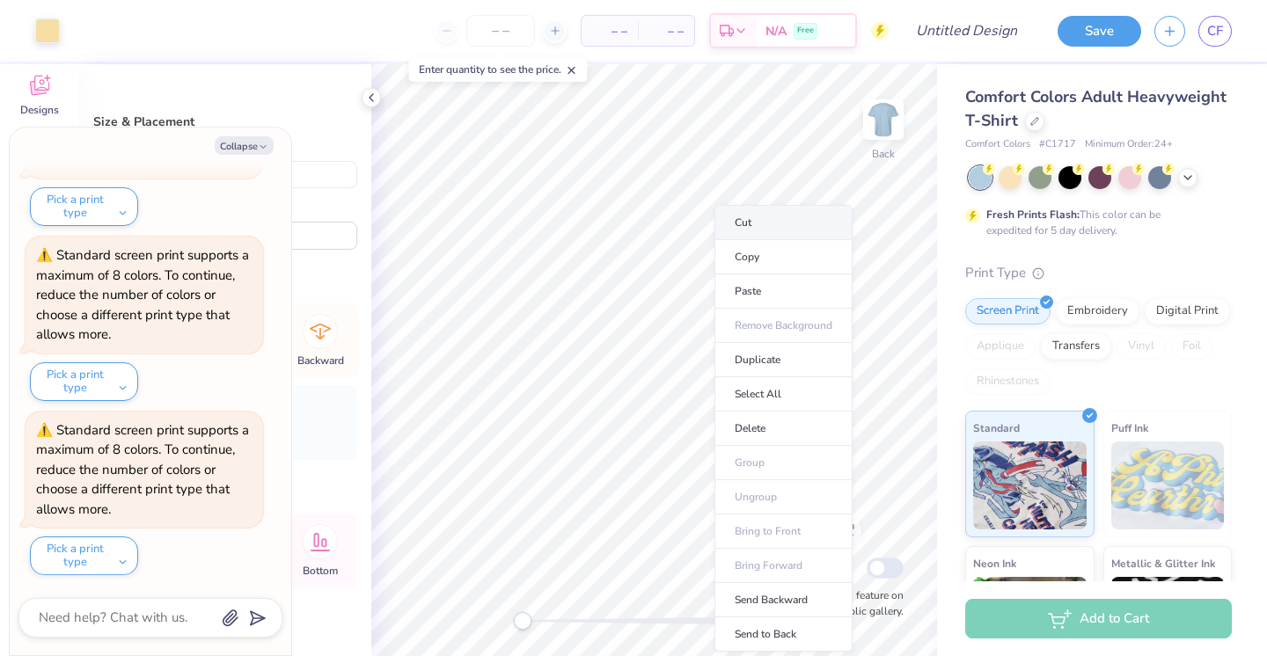
click at [750, 228] on li "Cut" at bounding box center [783, 222] width 138 height 35
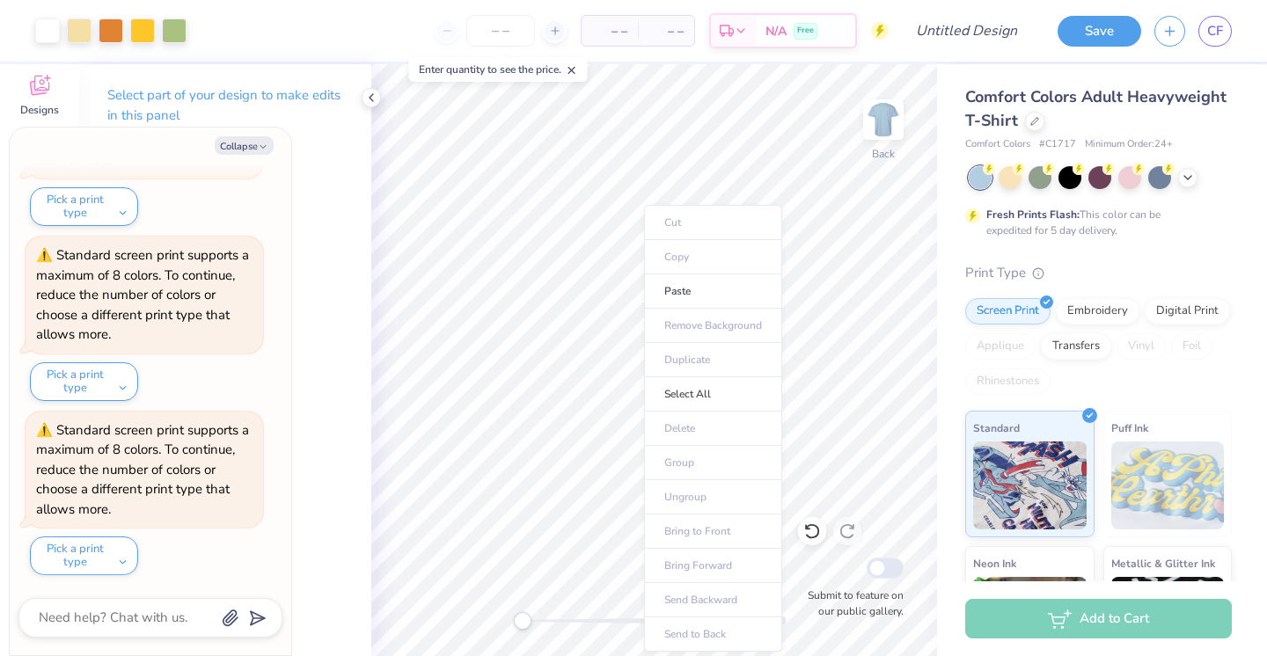
click at [644, 451] on ul "Cut Copy Paste Remove Background Duplicate Select All Delete Group Ungroup Brin…" at bounding box center [713, 428] width 138 height 447
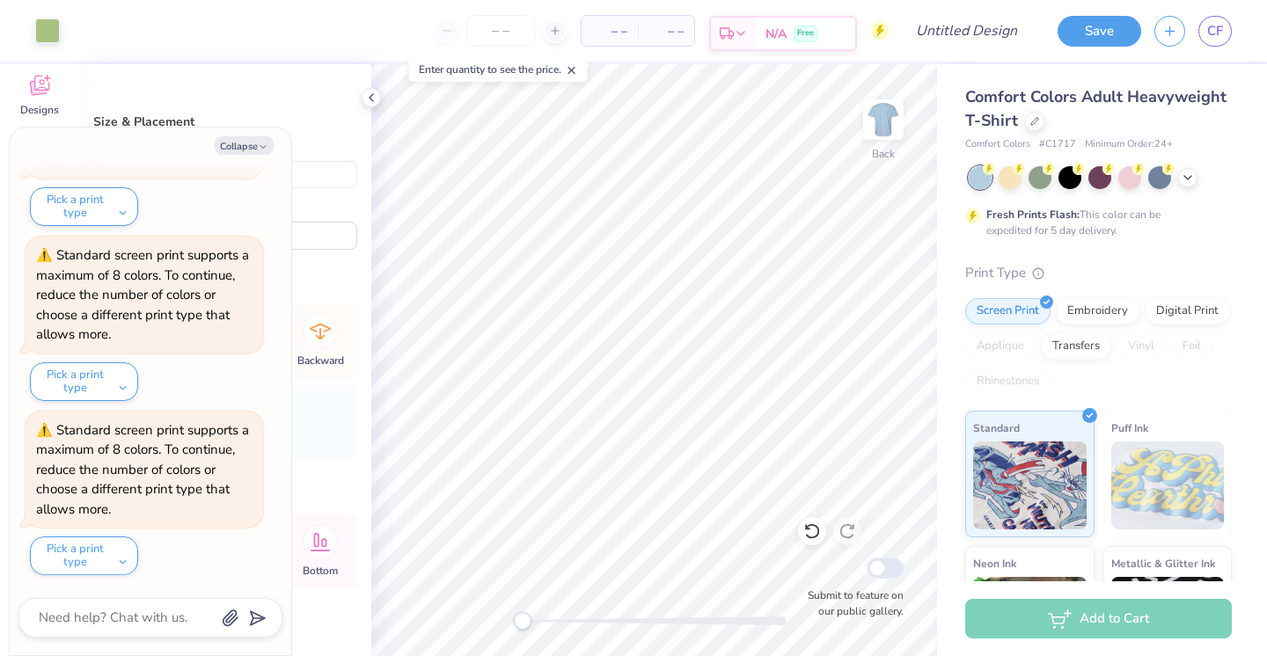
click at [805, 535] on icon at bounding box center [812, 532] width 18 height 18
click at [845, 538] on icon at bounding box center [846, 532] width 15 height 16
click at [752, 35] on div "Est. Delivery" at bounding box center [734, 34] width 46 height 32
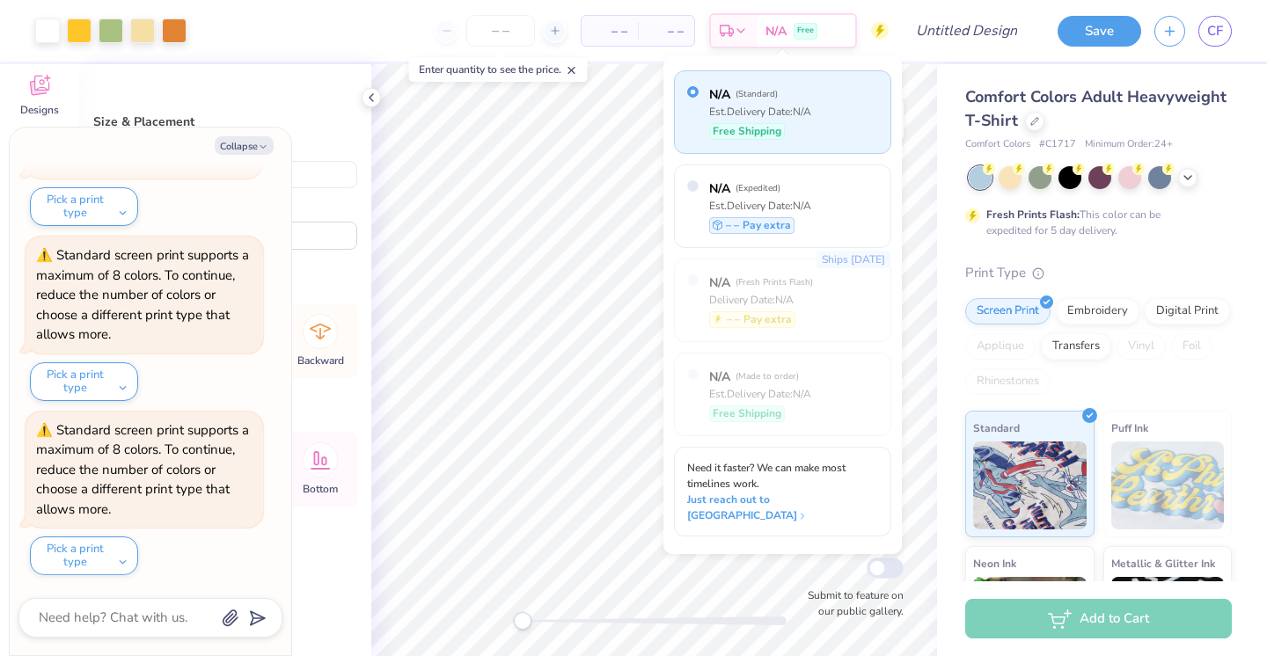
click at [780, 138] on span "Free Shipping" at bounding box center [747, 131] width 69 height 16
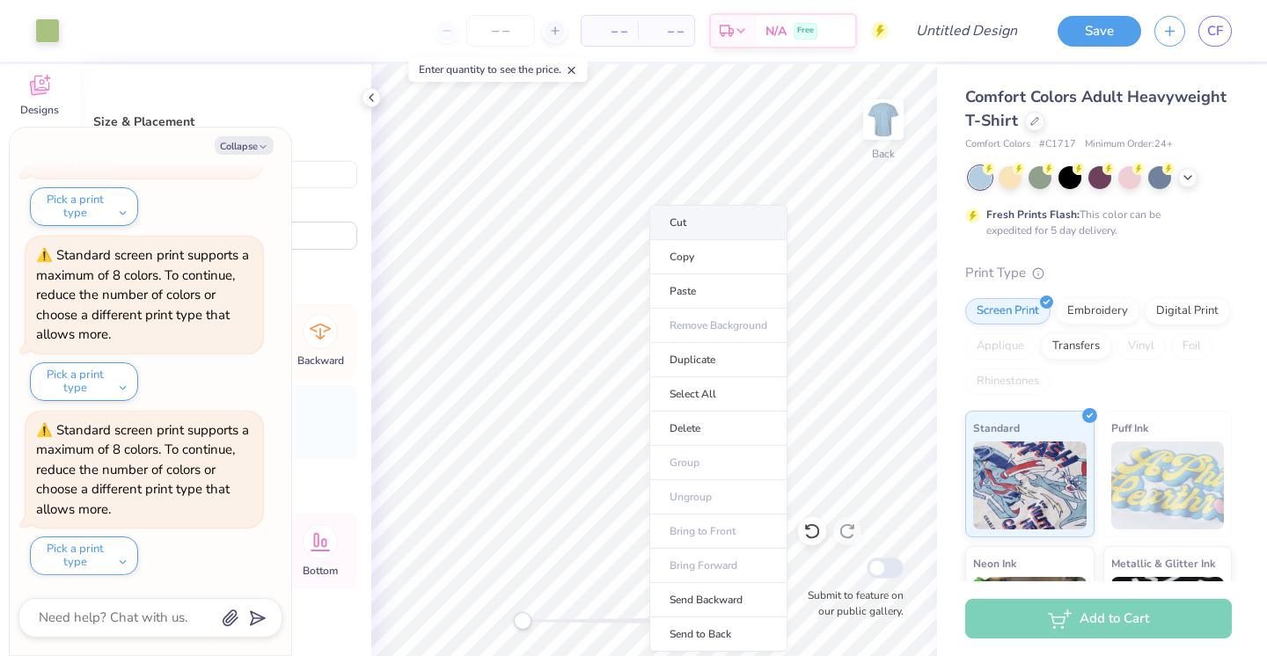
click at [697, 228] on li "Cut" at bounding box center [718, 222] width 138 height 35
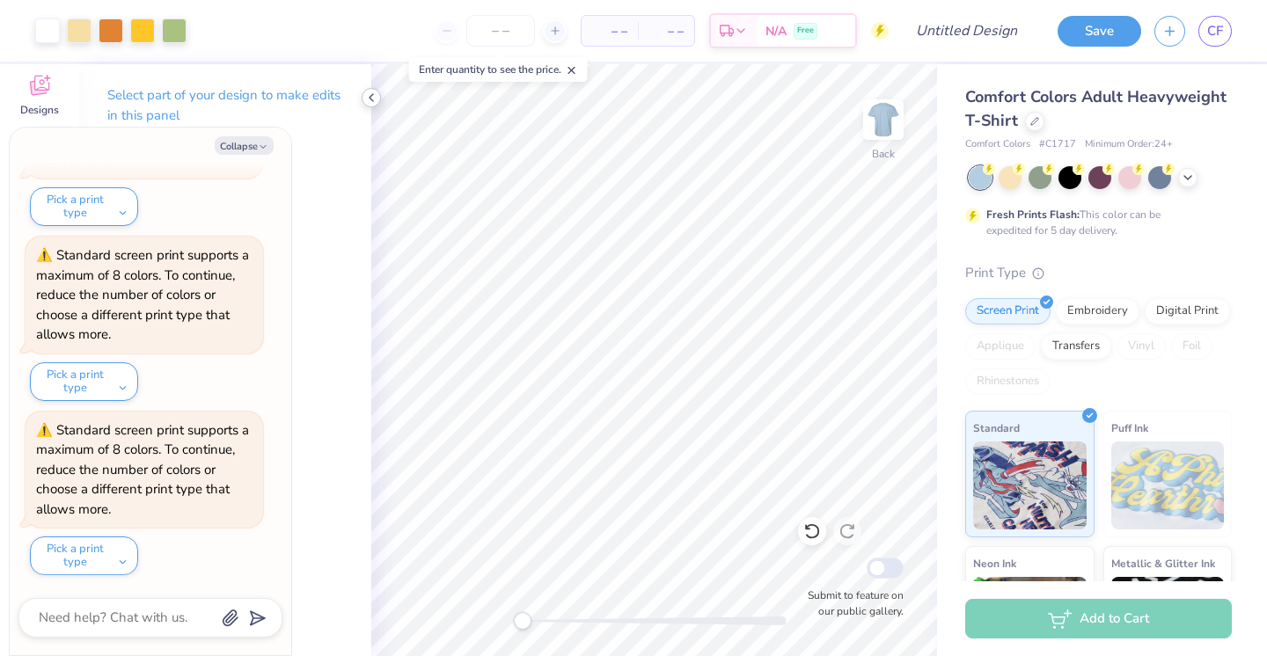
click at [374, 99] on icon at bounding box center [371, 98] width 14 height 14
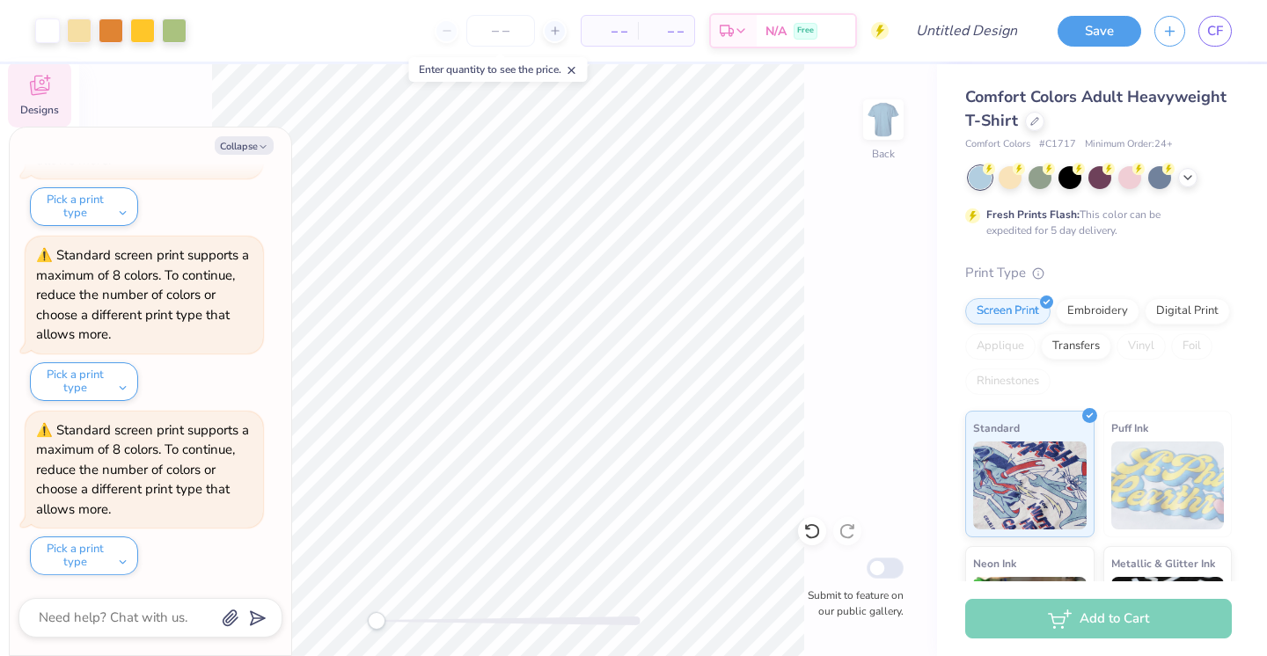
click at [26, 96] on icon at bounding box center [39, 85] width 26 height 26
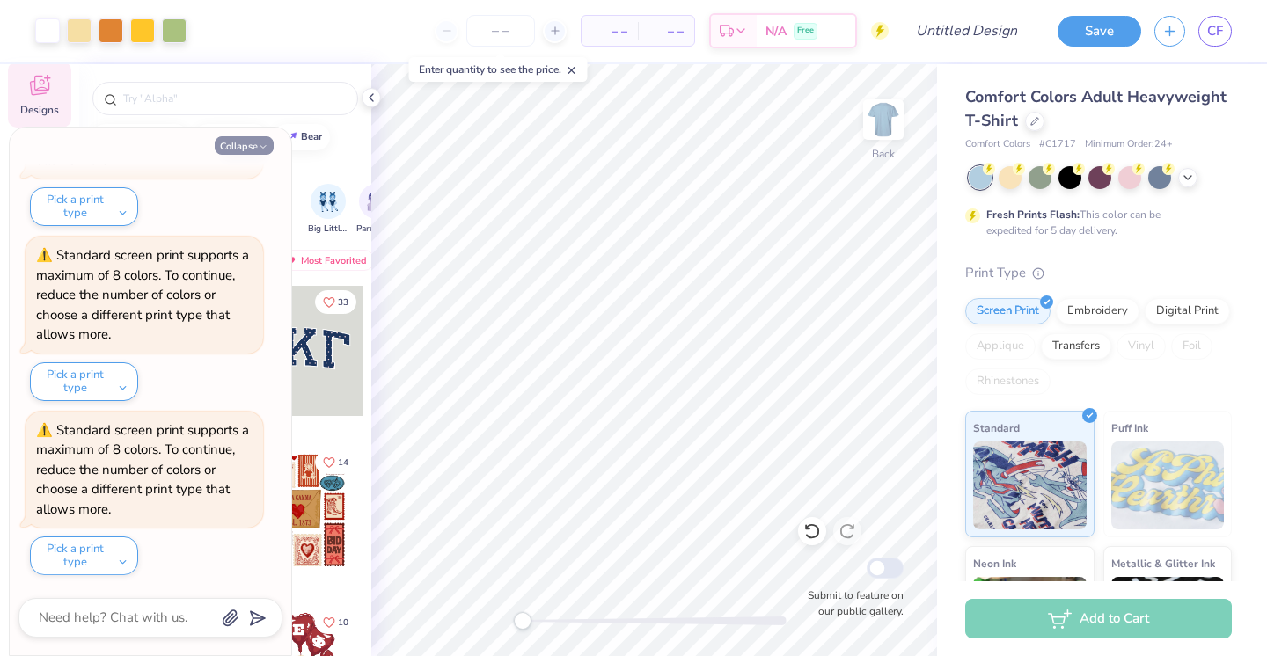
click at [269, 150] on button "Collapse" at bounding box center [244, 145] width 59 height 18
type textarea "x"
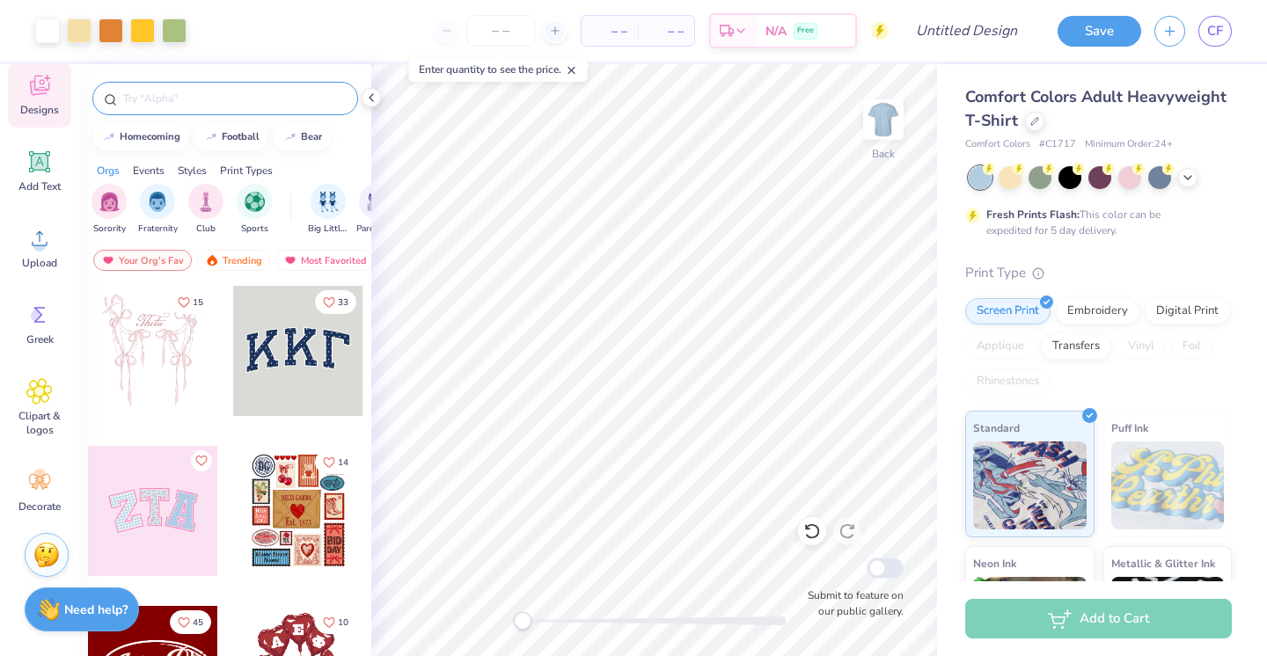
click at [212, 93] on input "text" at bounding box center [233, 99] width 225 height 18
type input "tri delt"
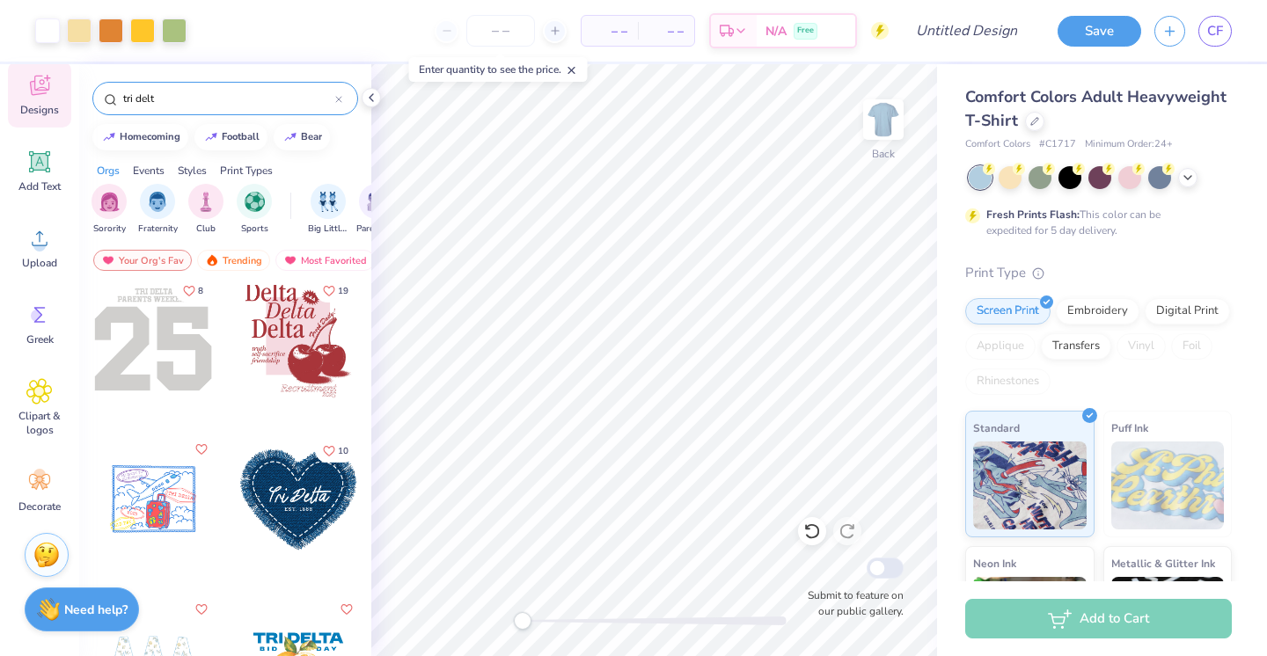
scroll to position [0, 0]
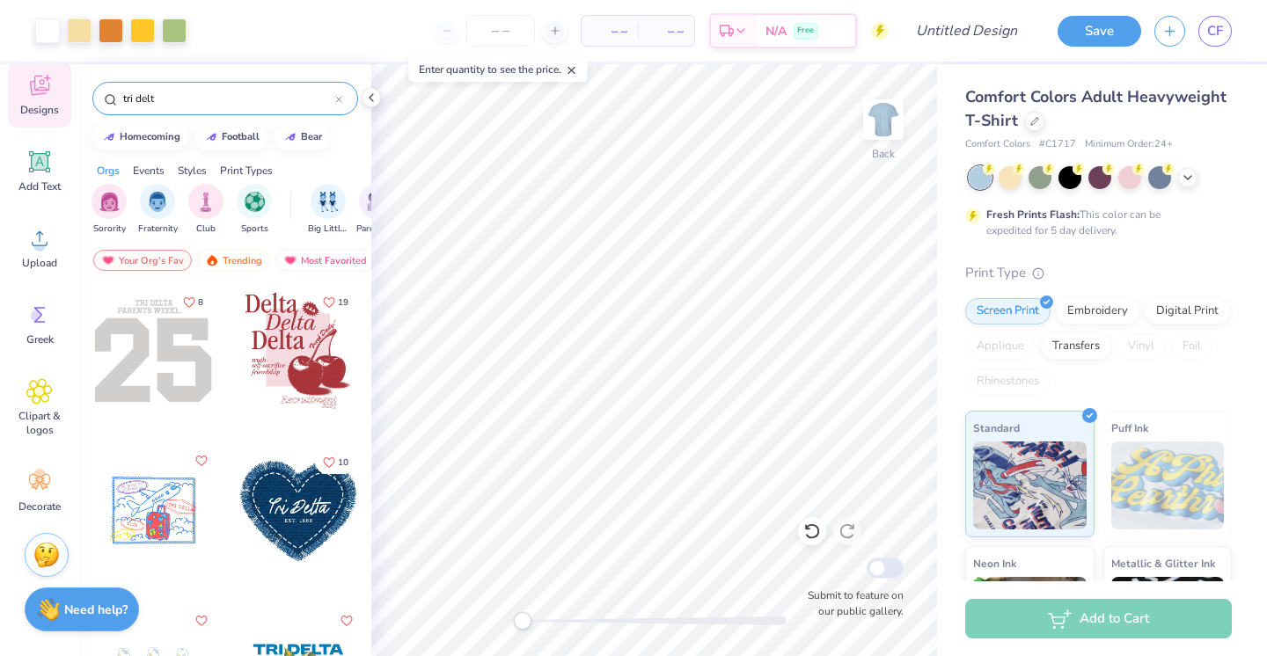
click at [305, 359] on div at bounding box center [298, 351] width 130 height 130
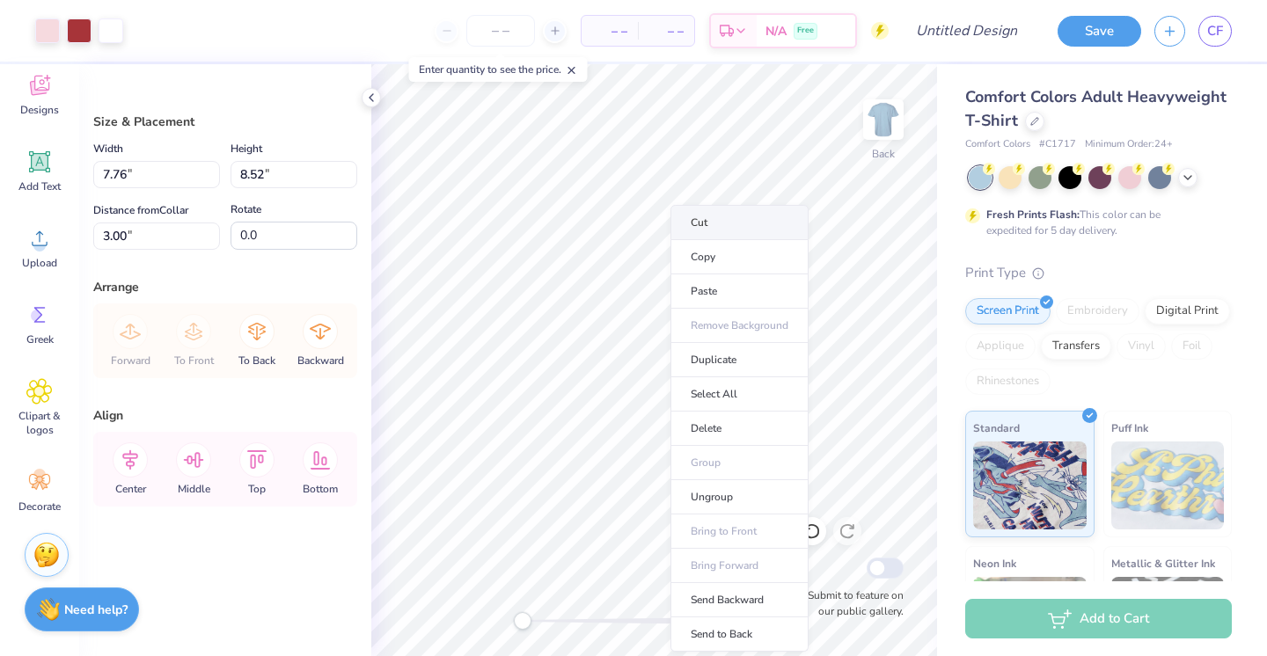
click at [703, 228] on li "Cut" at bounding box center [739, 222] width 138 height 35
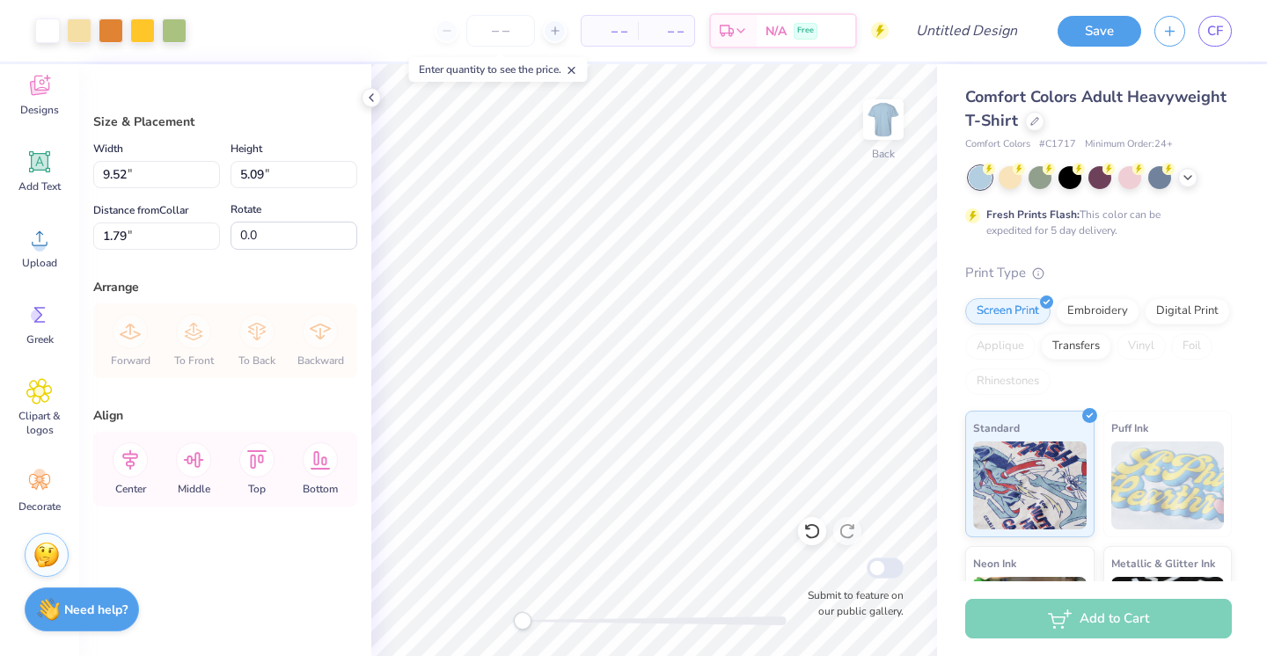
type input "3.00"
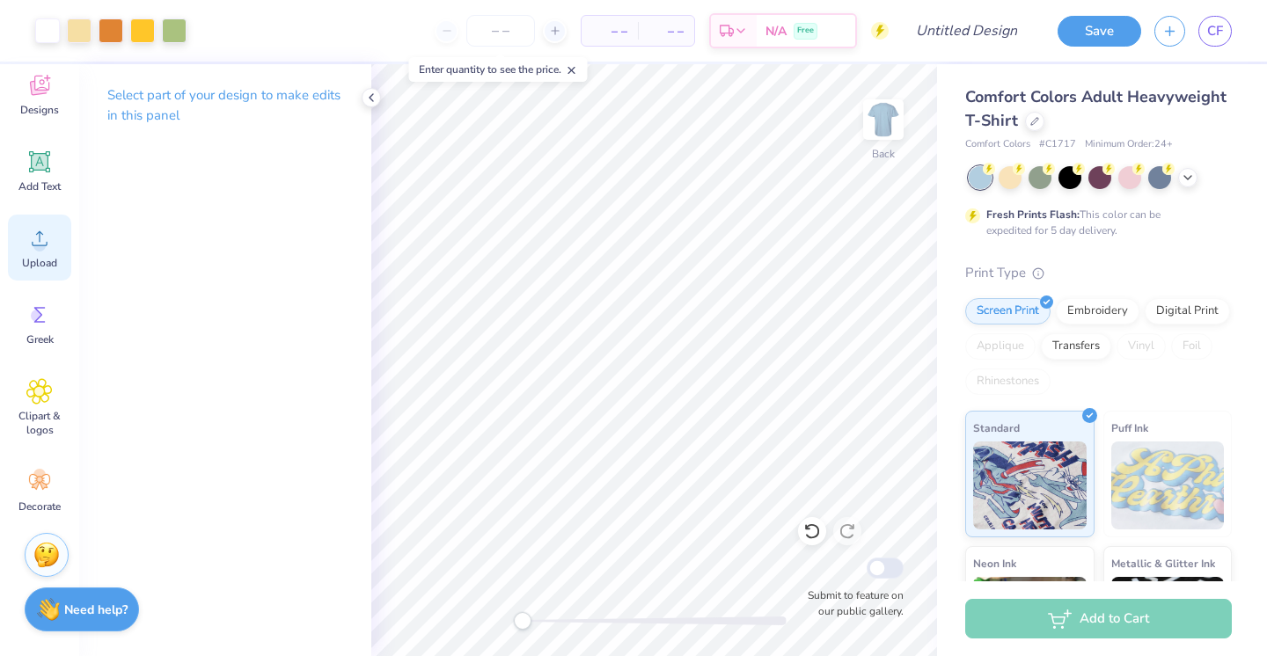
click at [42, 240] on circle at bounding box center [39, 245] width 12 height 12
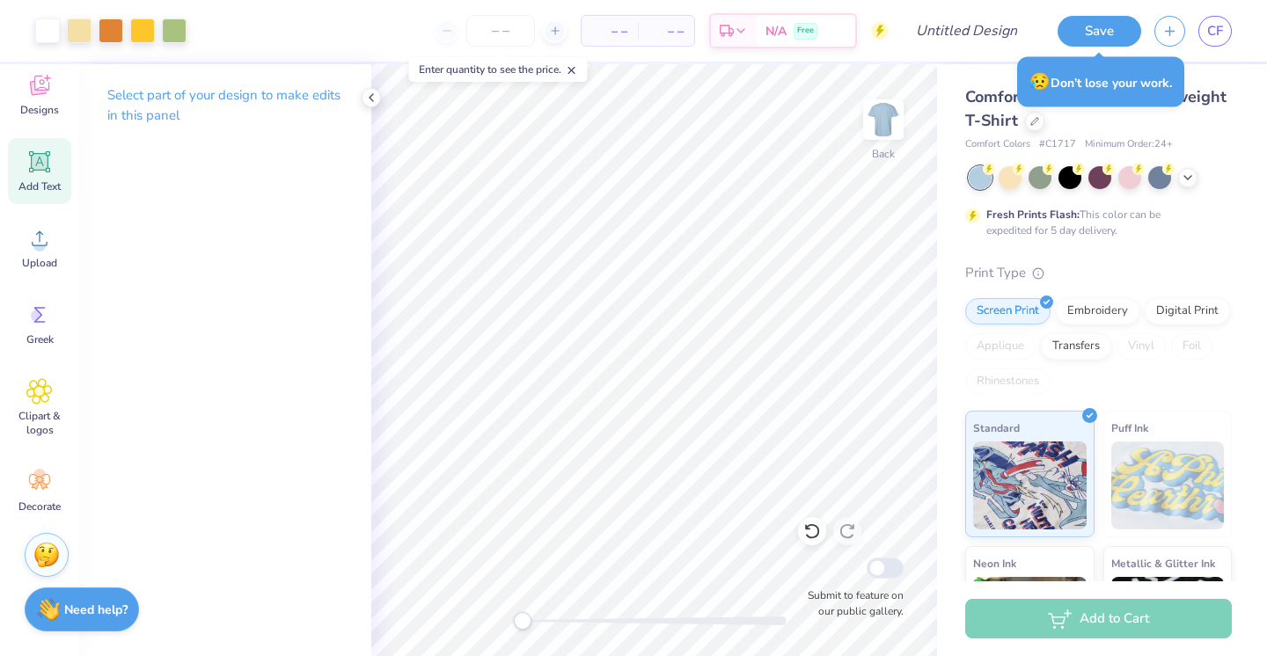
click at [55, 168] on div "Add Text" at bounding box center [39, 171] width 63 height 66
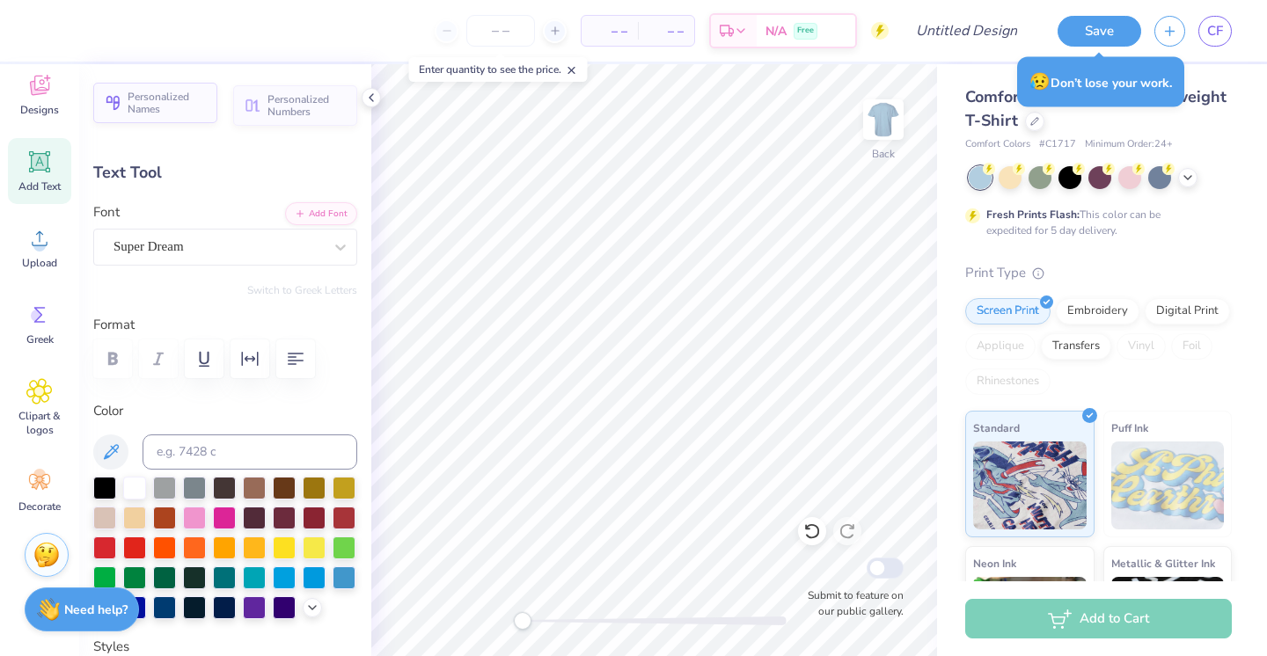
click at [174, 99] on span "Personalized Names" at bounding box center [167, 103] width 79 height 25
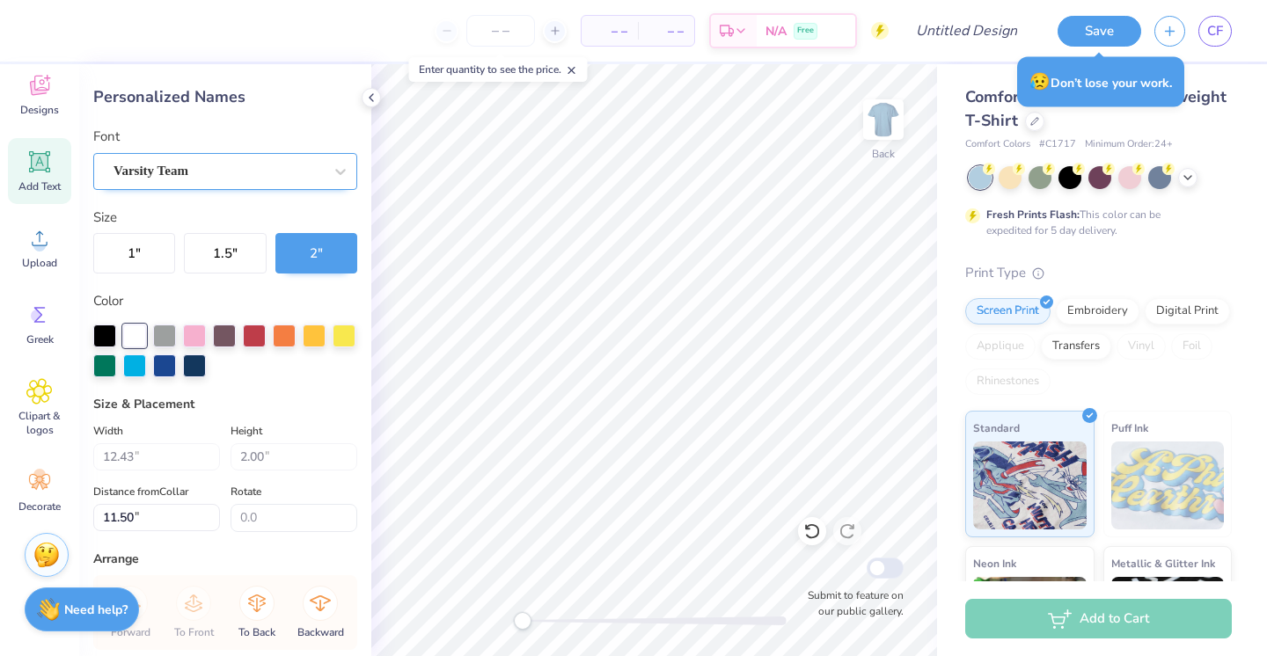
click at [321, 171] on div "Varsity Team" at bounding box center [218, 170] width 213 height 27
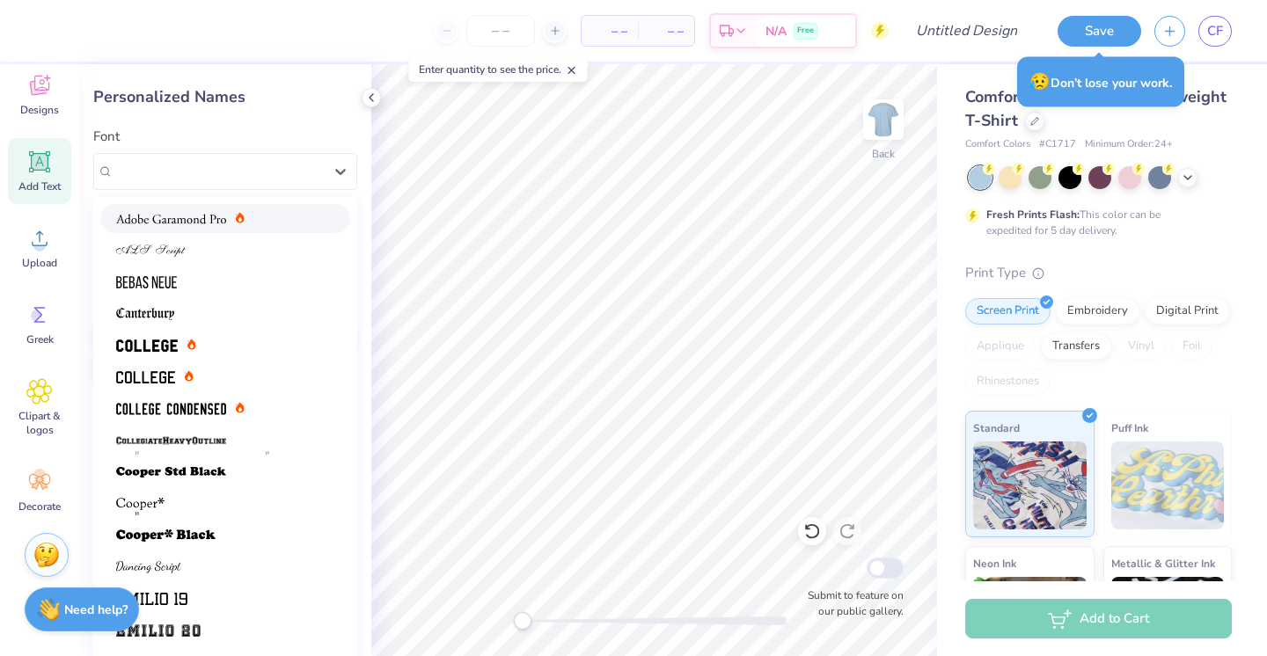
click at [248, 191] on div "Personalized Names Font option Adobe Garamond Pro focused, 1 of 21. 21 results …" at bounding box center [225, 360] width 292 height 592
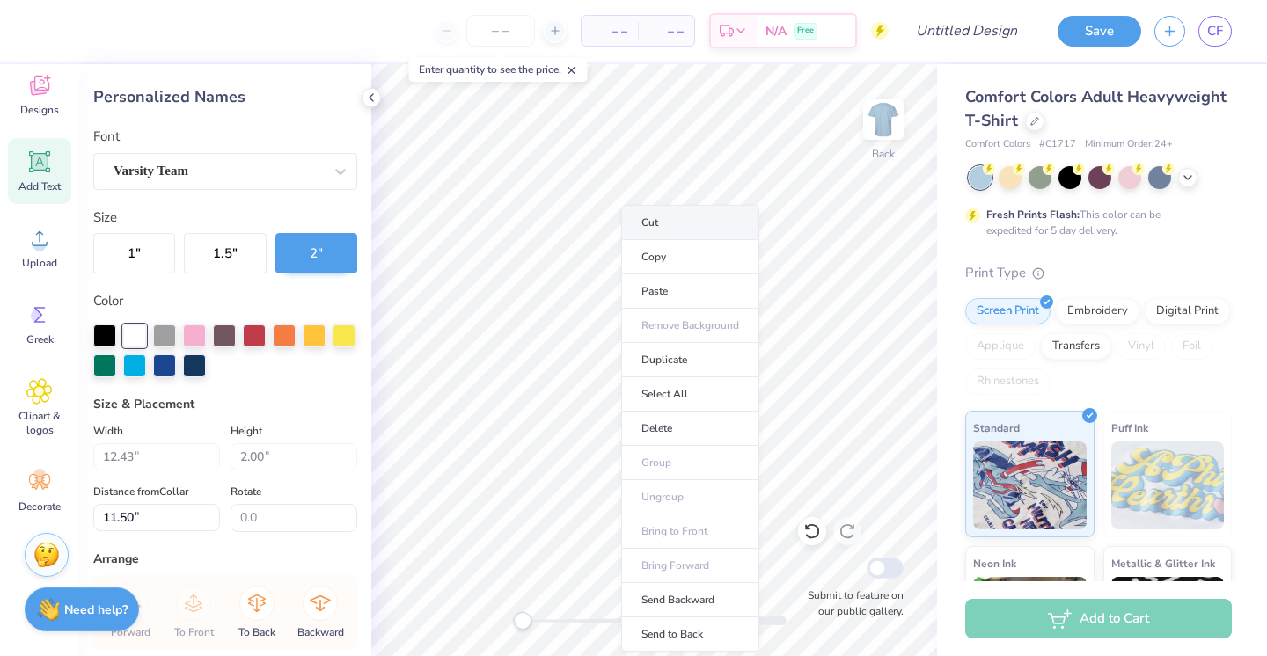
click at [673, 230] on li "Cut" at bounding box center [690, 222] width 138 height 35
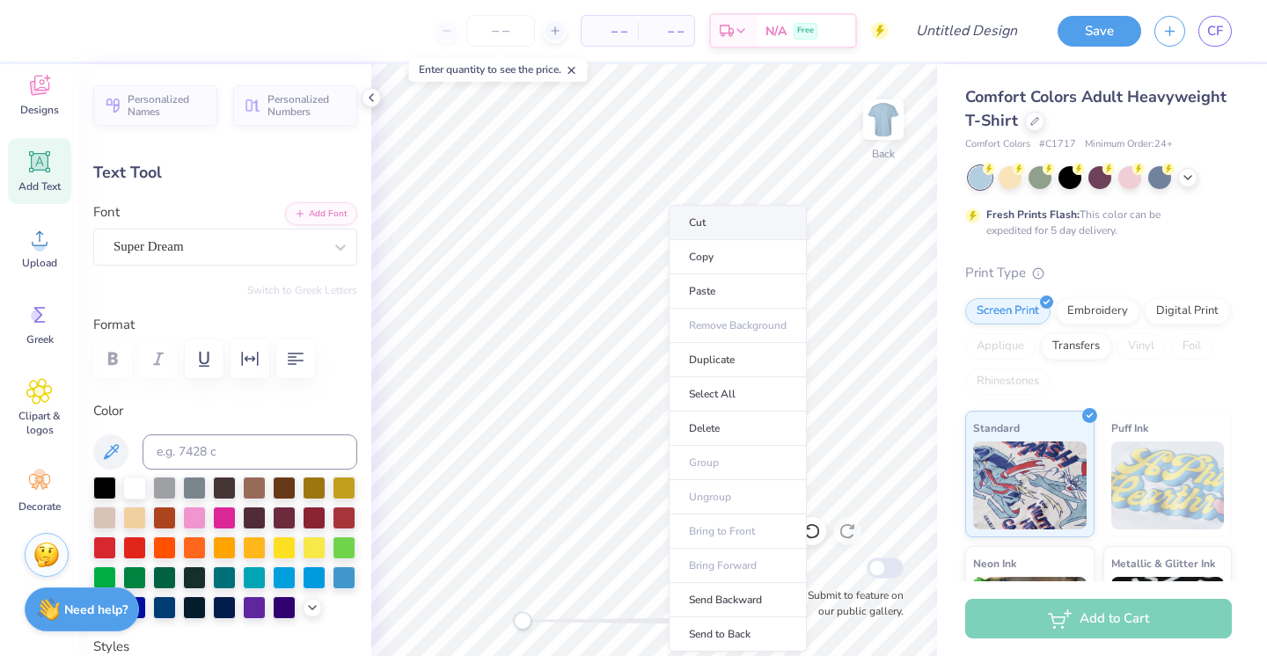
click at [728, 222] on li "Cut" at bounding box center [738, 222] width 138 height 35
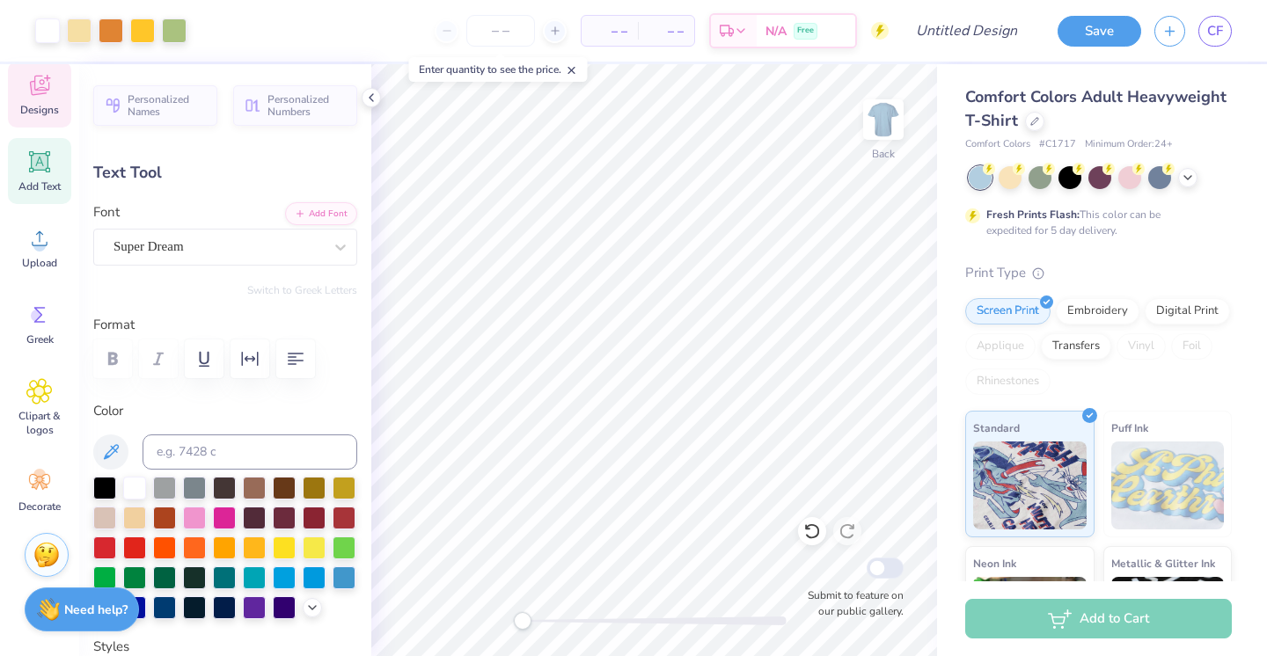
click at [35, 93] on icon at bounding box center [39, 88] width 17 height 14
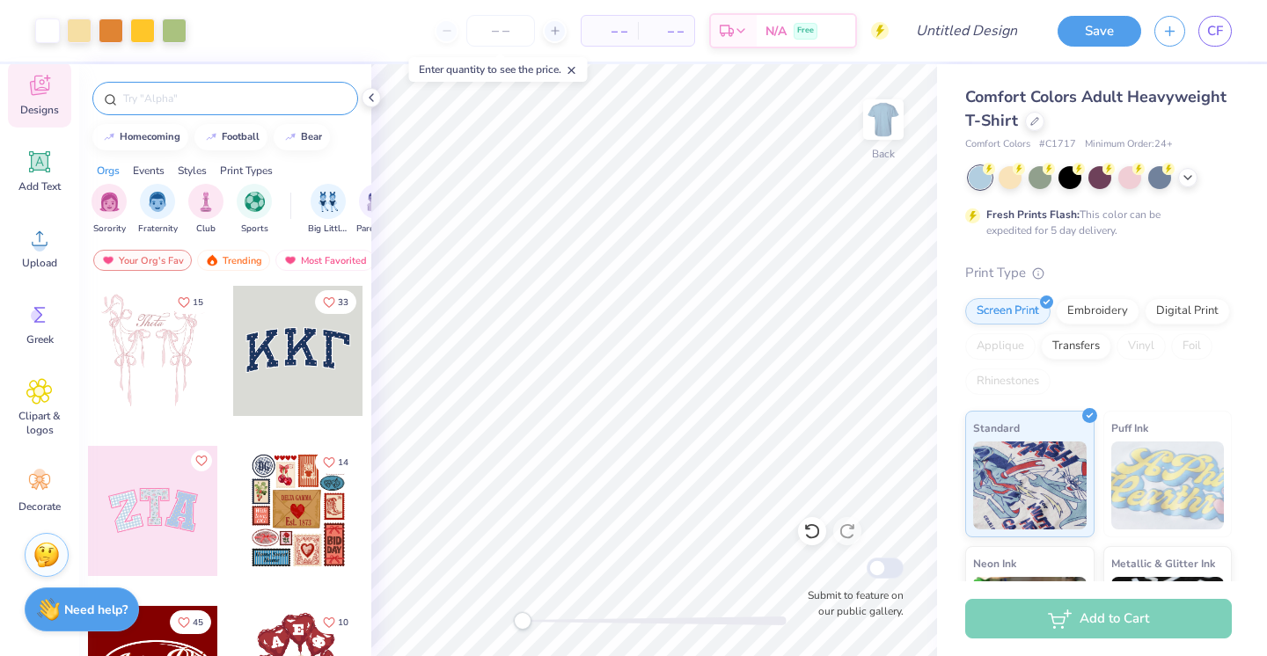
click at [219, 102] on input "text" at bounding box center [233, 99] width 225 height 18
type input "t"
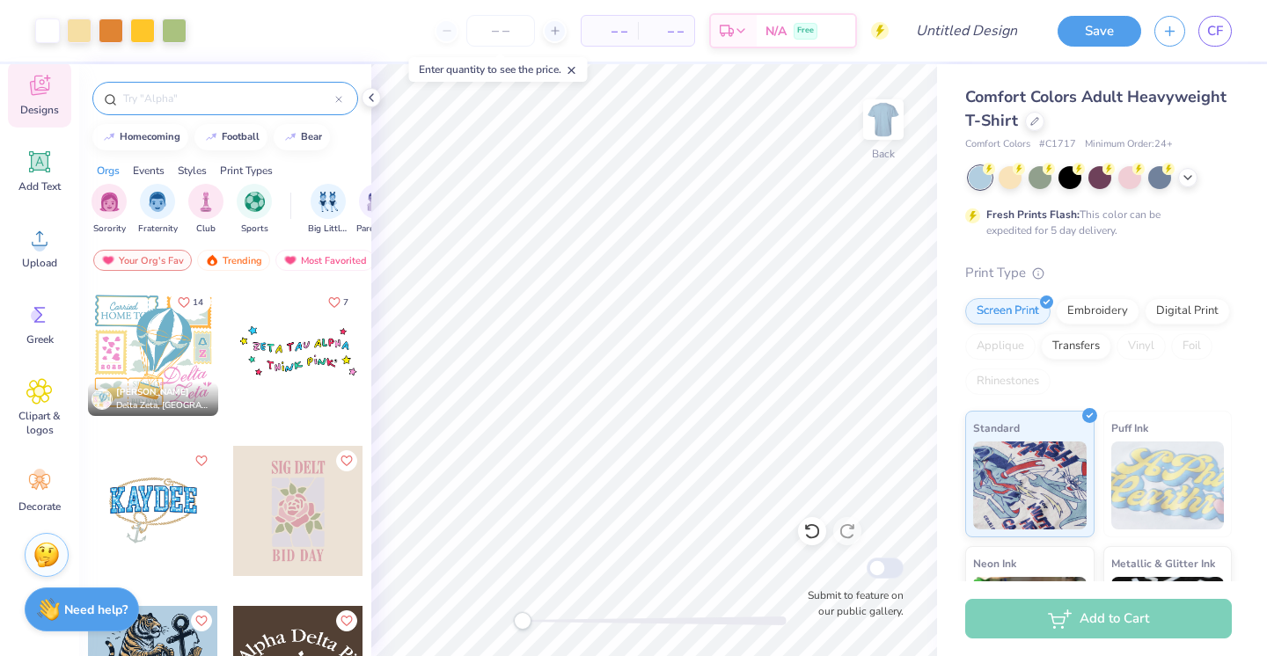
type input "r"
type input "tri delt"
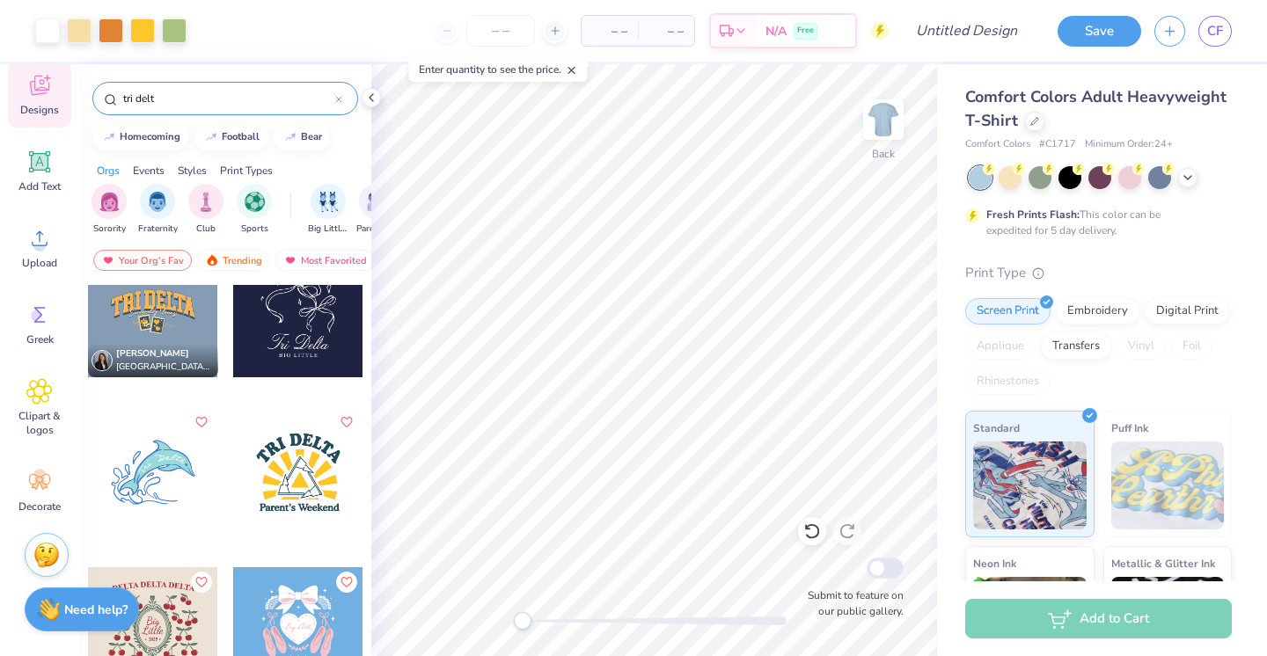
scroll to position [1321, 0]
click at [176, 321] on div at bounding box center [22, 311] width 391 height 130
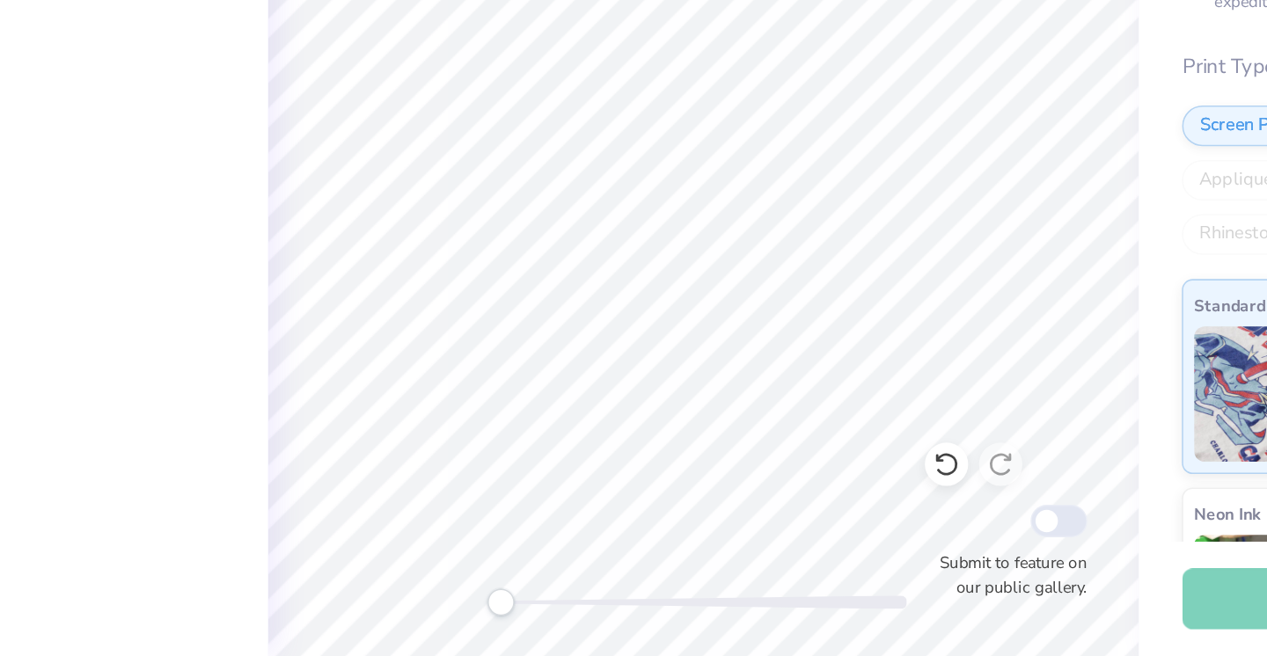
scroll to position [0, 0]
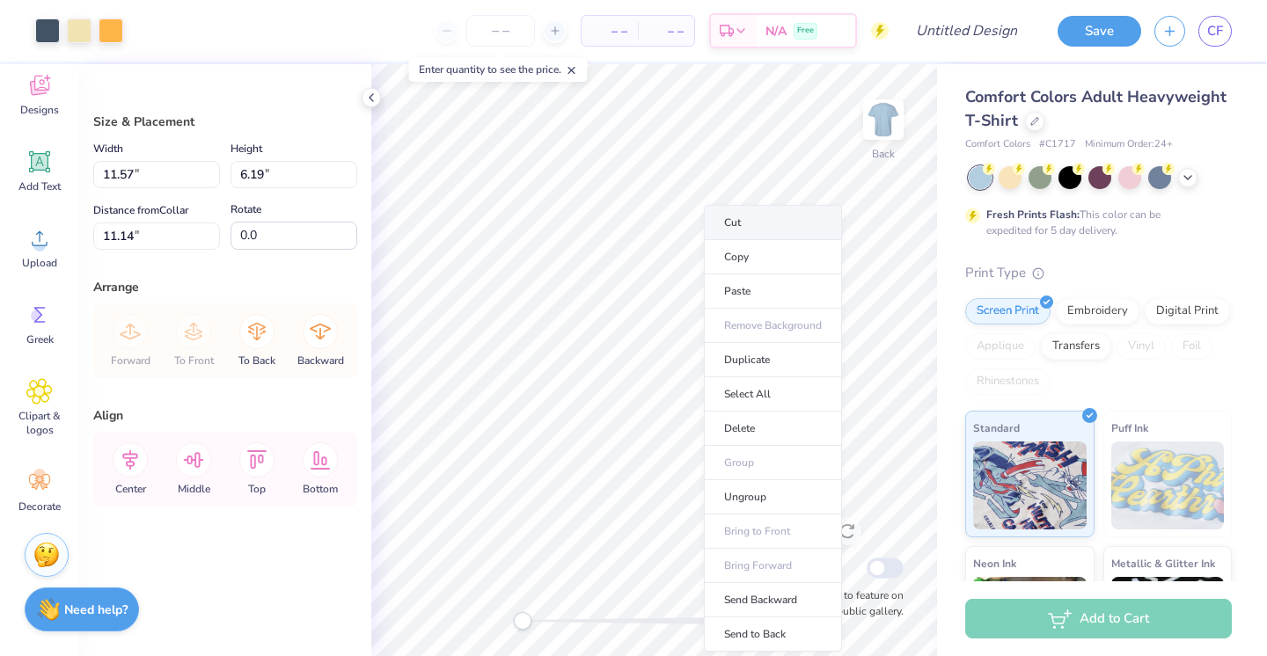
click at [757, 220] on li "Cut" at bounding box center [773, 222] width 138 height 35
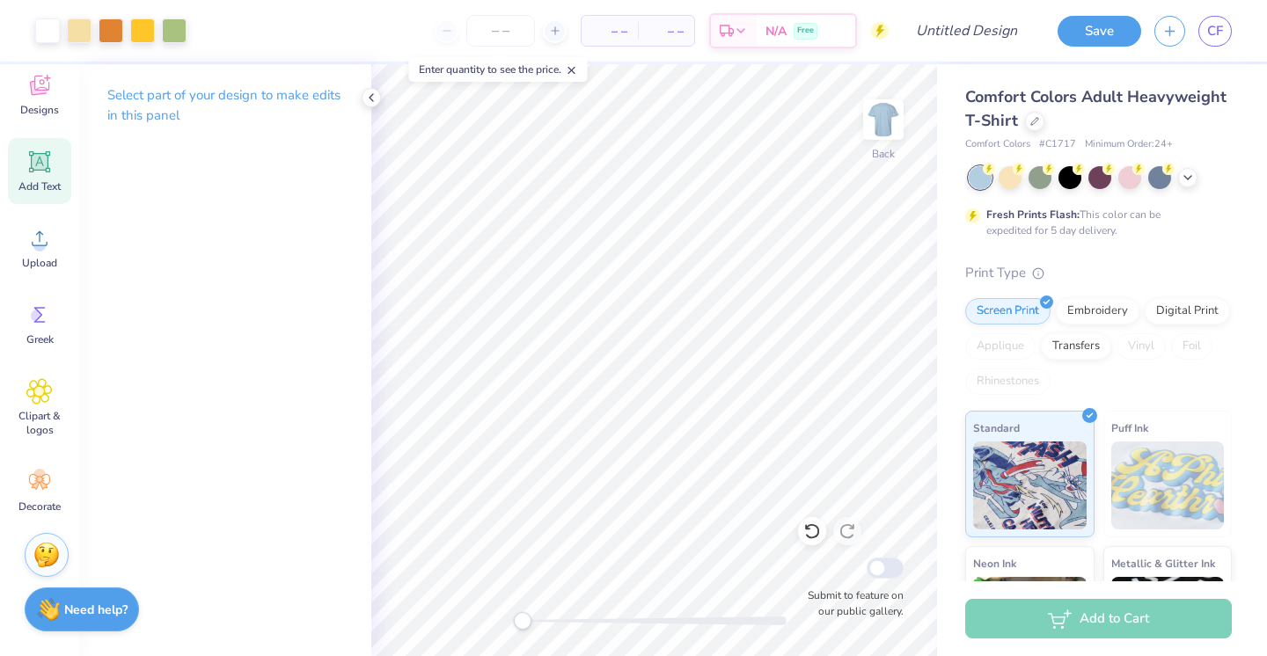
click at [48, 165] on icon at bounding box center [39, 161] width 21 height 21
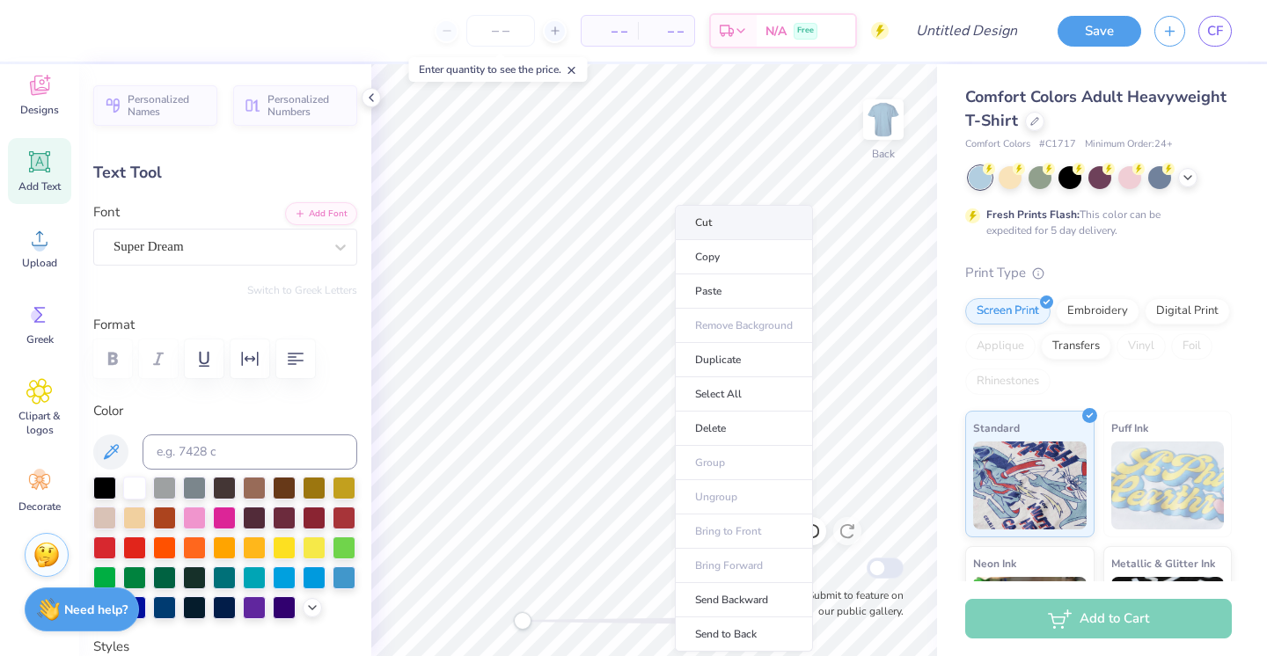
click at [741, 227] on li "Cut" at bounding box center [744, 222] width 138 height 35
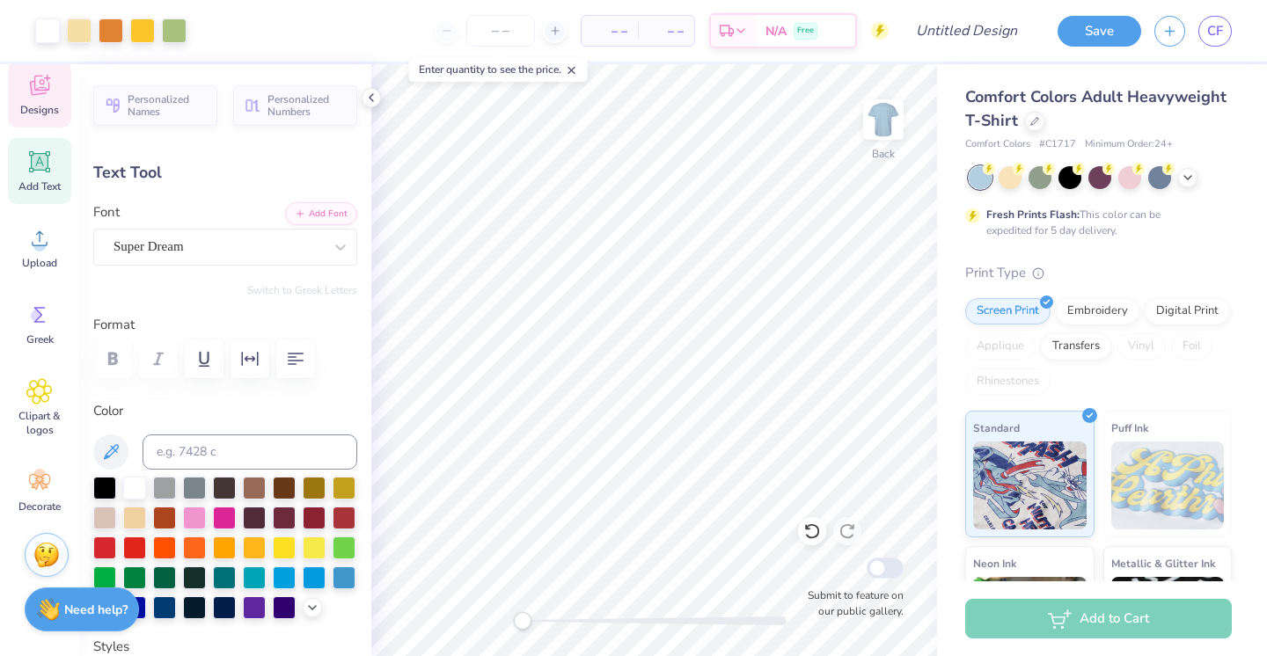
click at [55, 104] on span "Designs" at bounding box center [39, 110] width 39 height 14
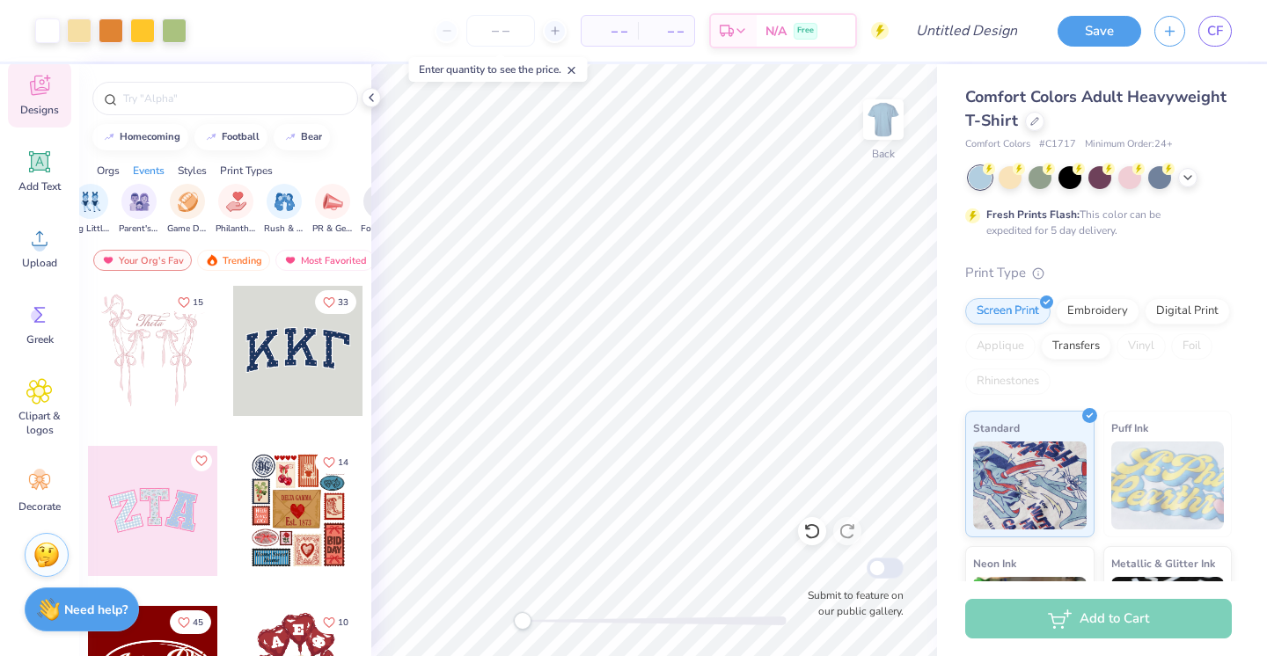
scroll to position [0, 271]
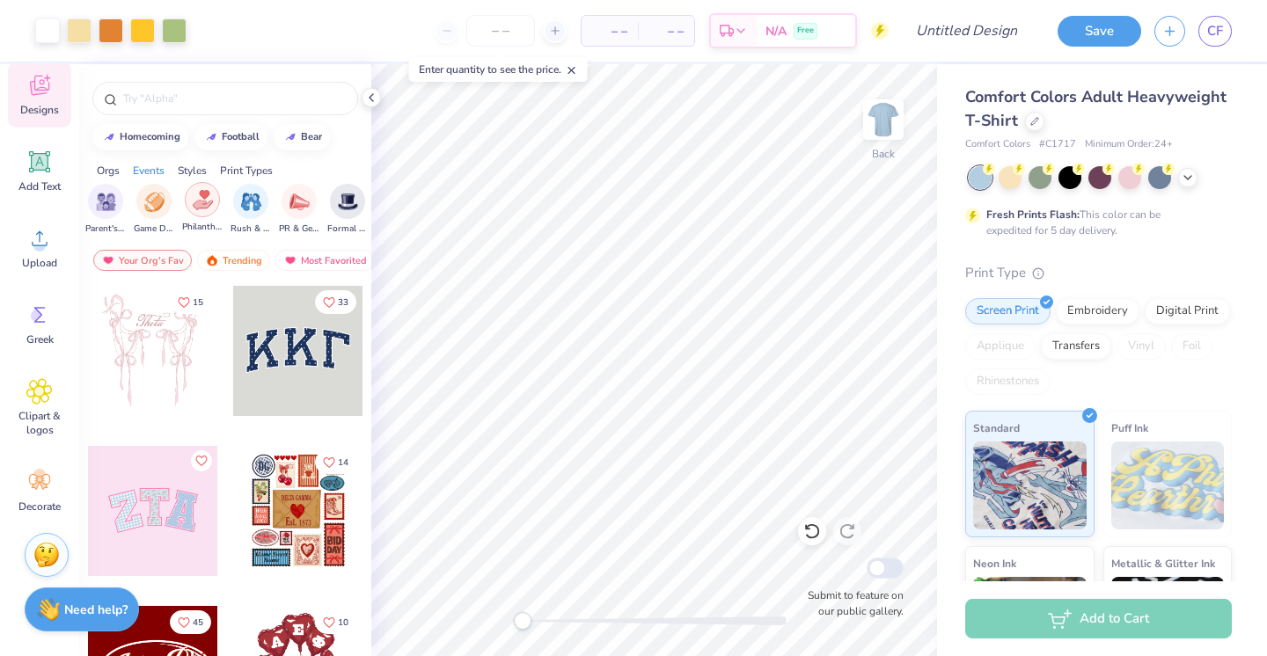
click at [212, 199] on img "filter for Philanthropy" at bounding box center [203, 200] width 20 height 20
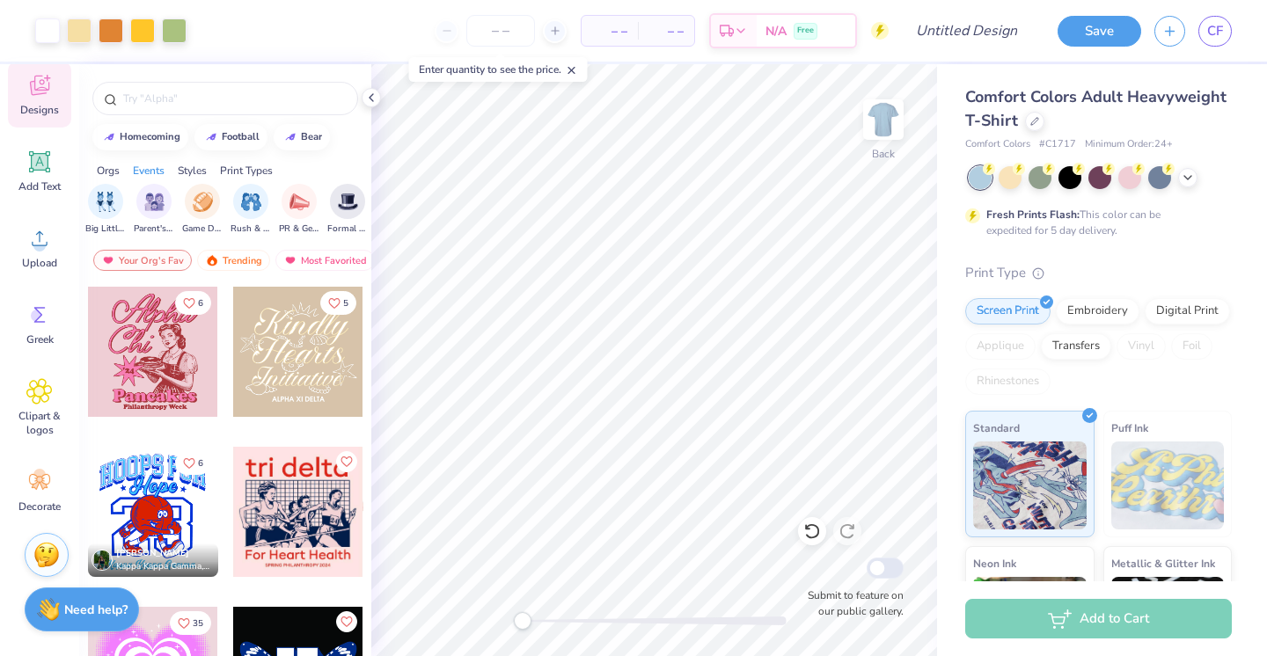
scroll to position [3314, 0]
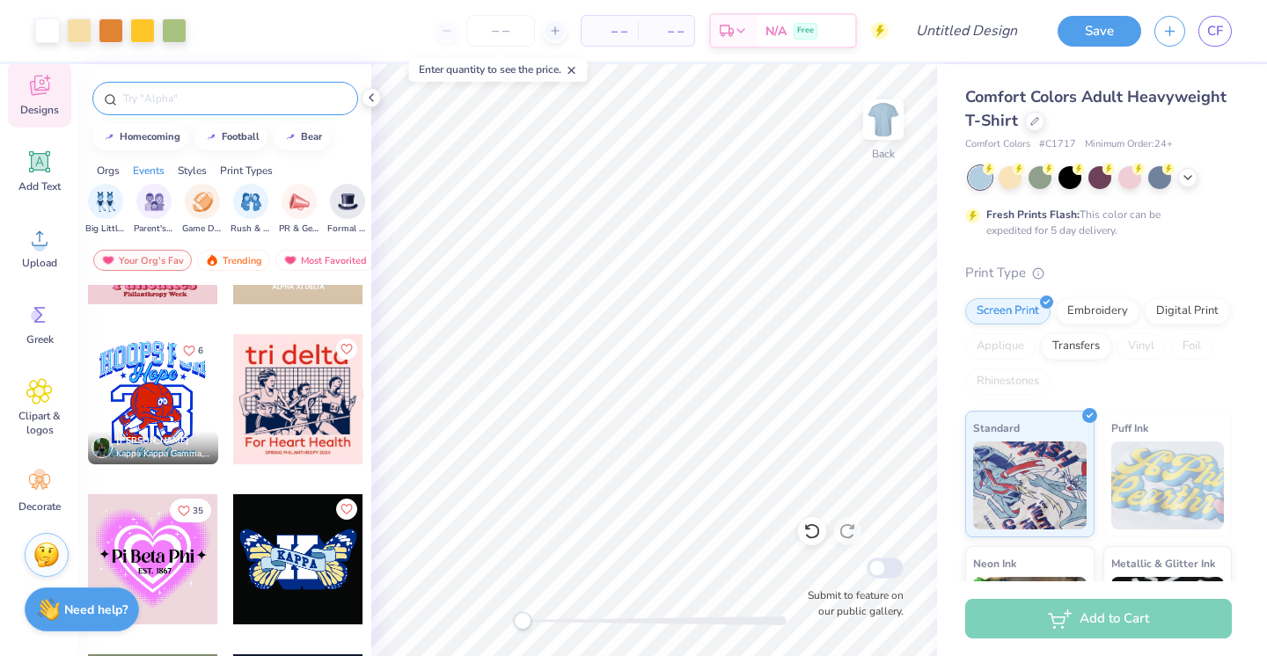
click at [189, 106] on input "text" at bounding box center [233, 99] width 225 height 18
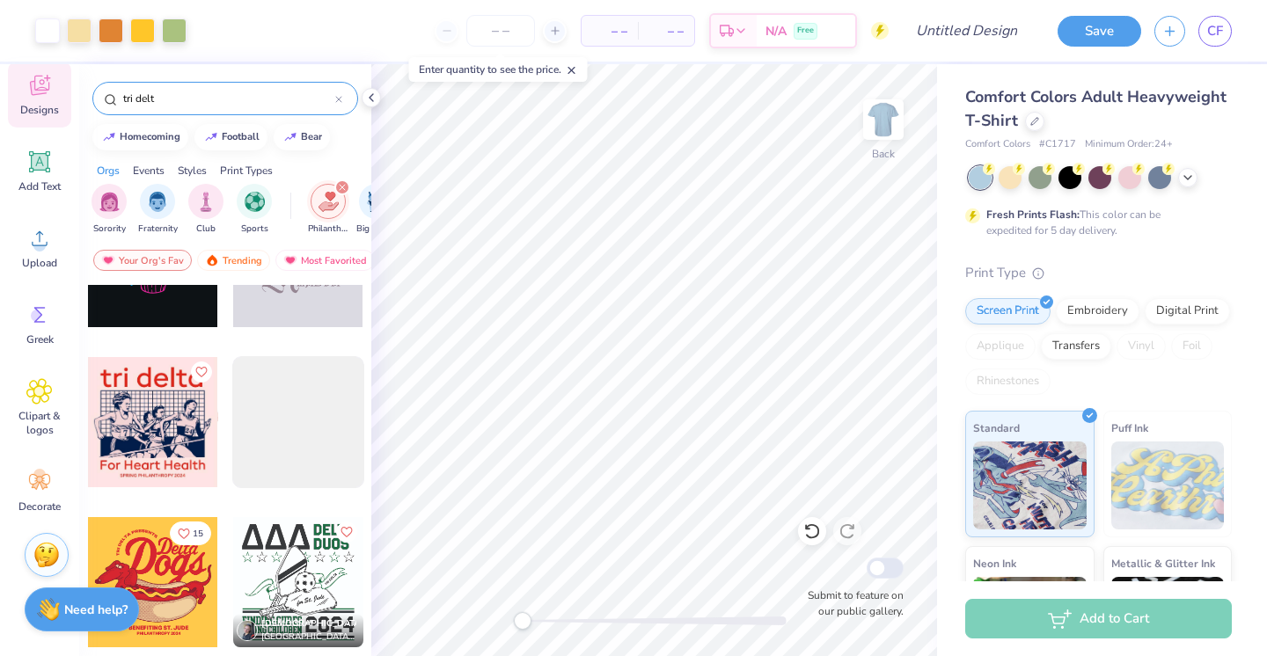
scroll to position [650, 0]
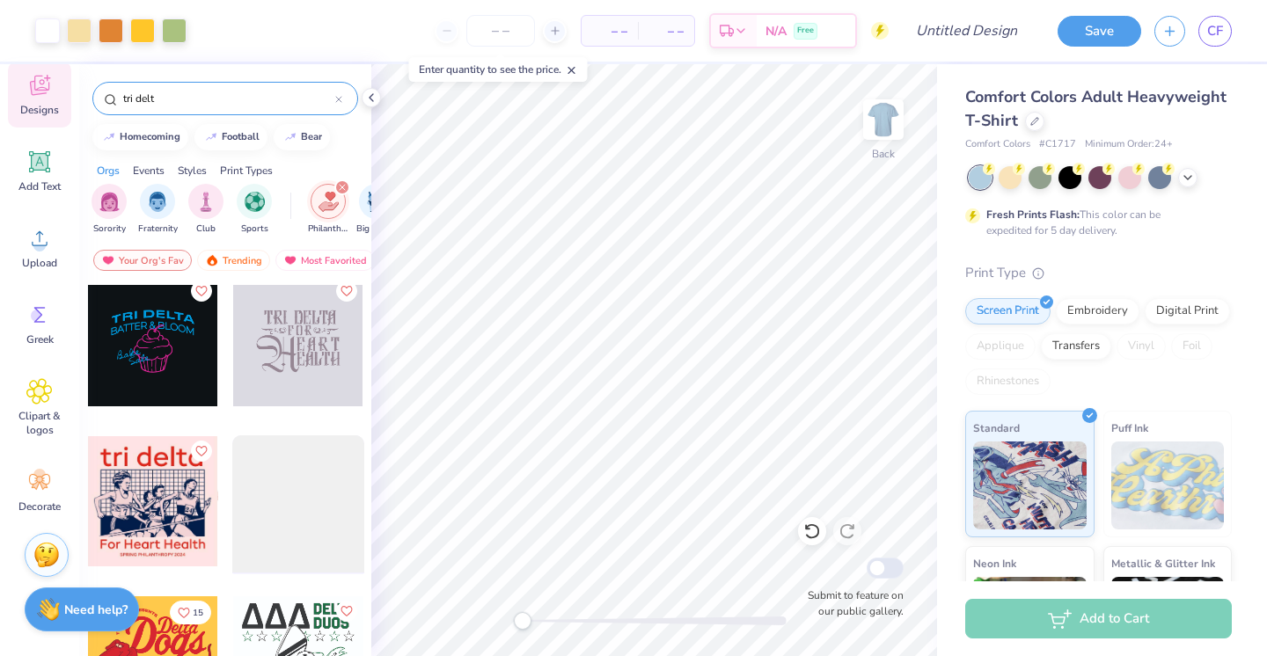
type input "tri delt"
click at [311, 492] on div at bounding box center [297, 501] width 145 height 145
click at [368, 95] on icon at bounding box center [371, 98] width 14 height 14
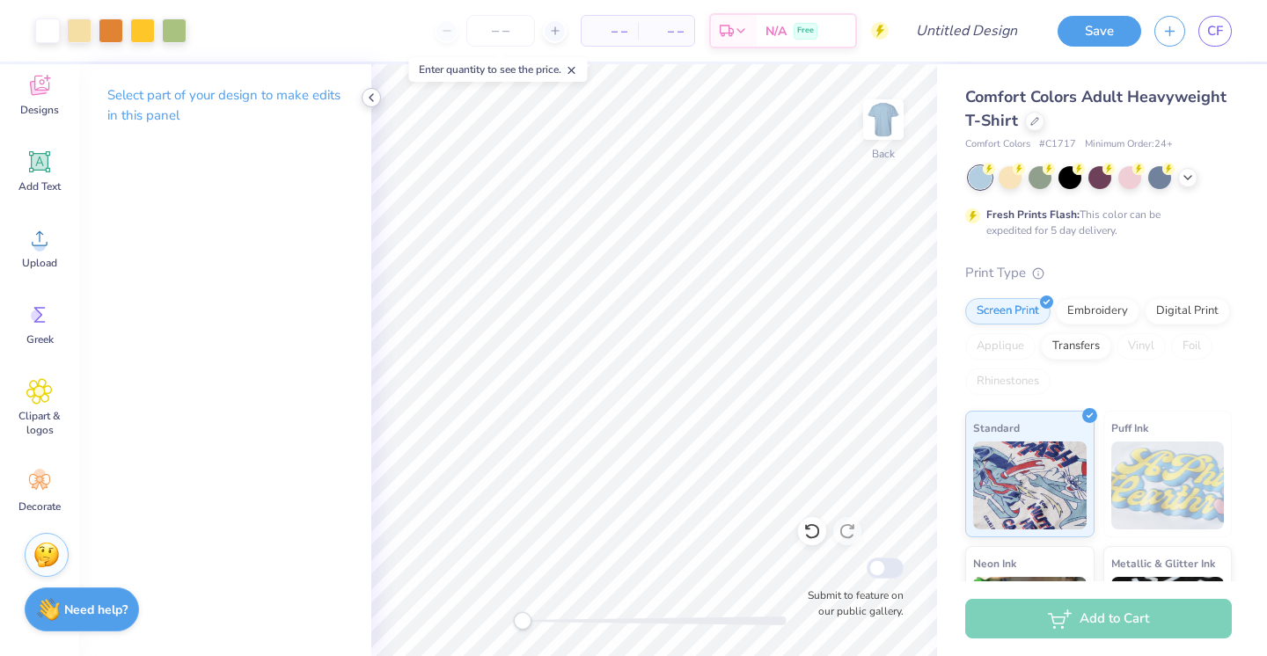
click at [370, 99] on polyline at bounding box center [372, 97] width 4 height 7
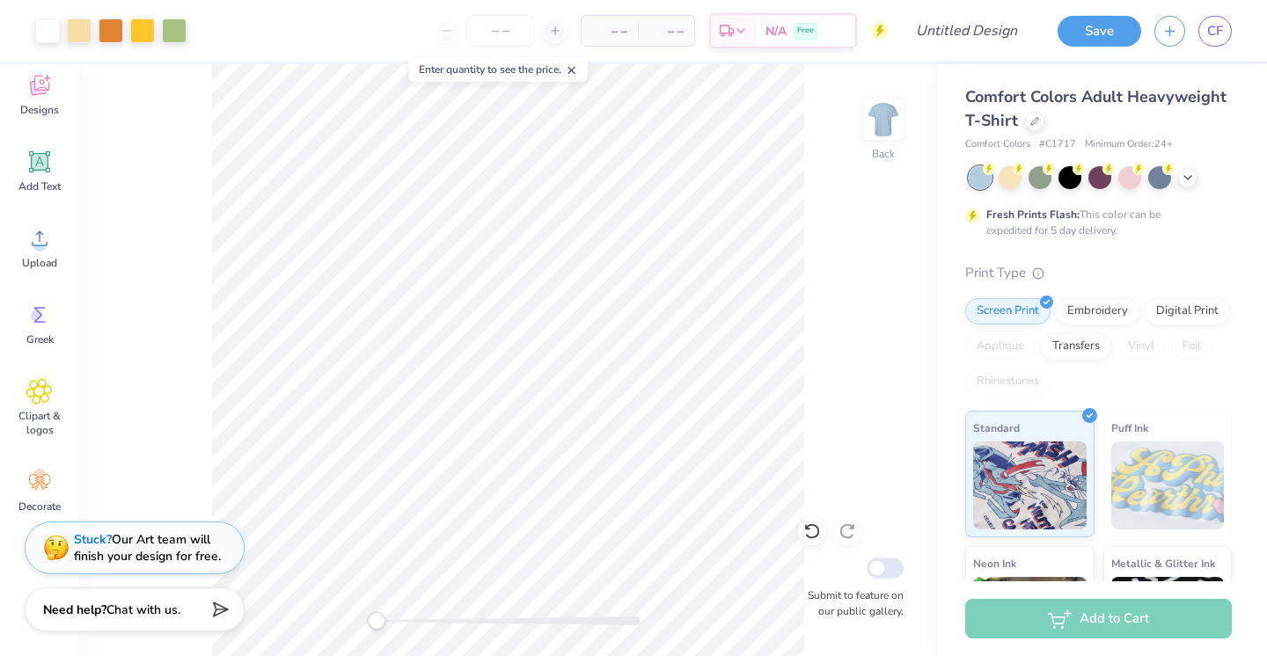
click at [194, 542] on div "Stuck? Our Art team will finish your design for free." at bounding box center [147, 547] width 147 height 33
click at [578, 72] on icon at bounding box center [572, 70] width 12 height 12
click at [506, 28] on input "number" at bounding box center [500, 31] width 69 height 32
type input "20"
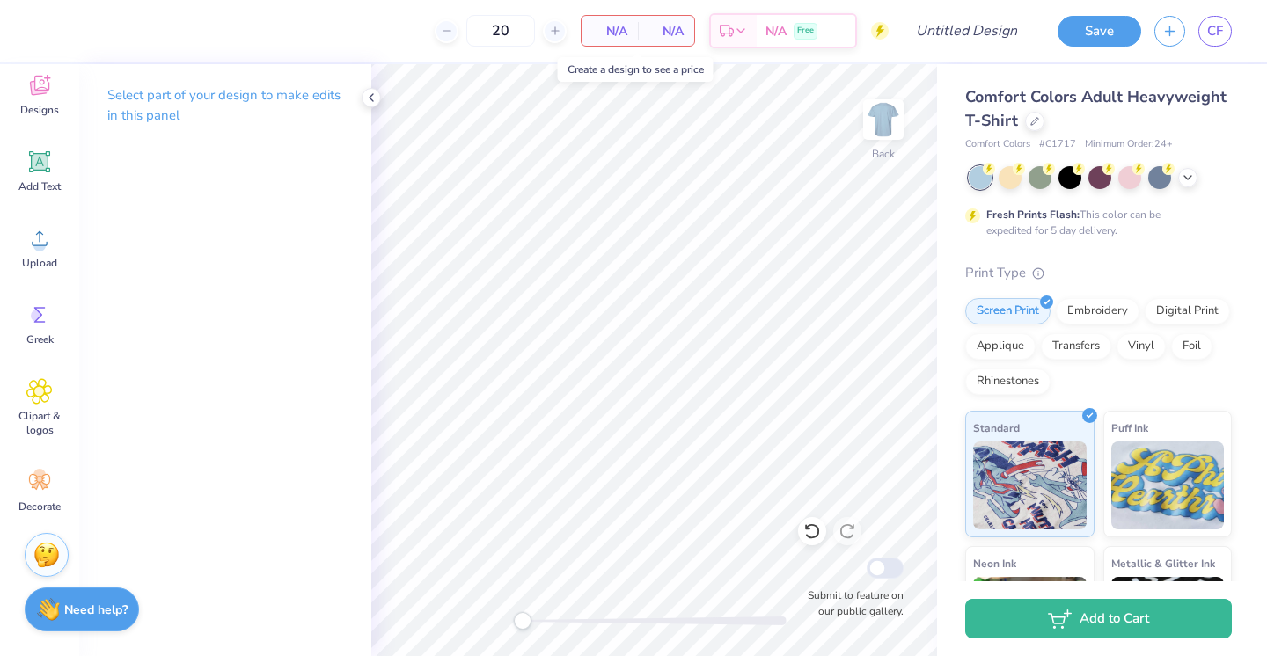
click at [595, 35] on span "N/A" at bounding box center [609, 31] width 35 height 18
click at [37, 113] on span "Designs" at bounding box center [39, 110] width 39 height 14
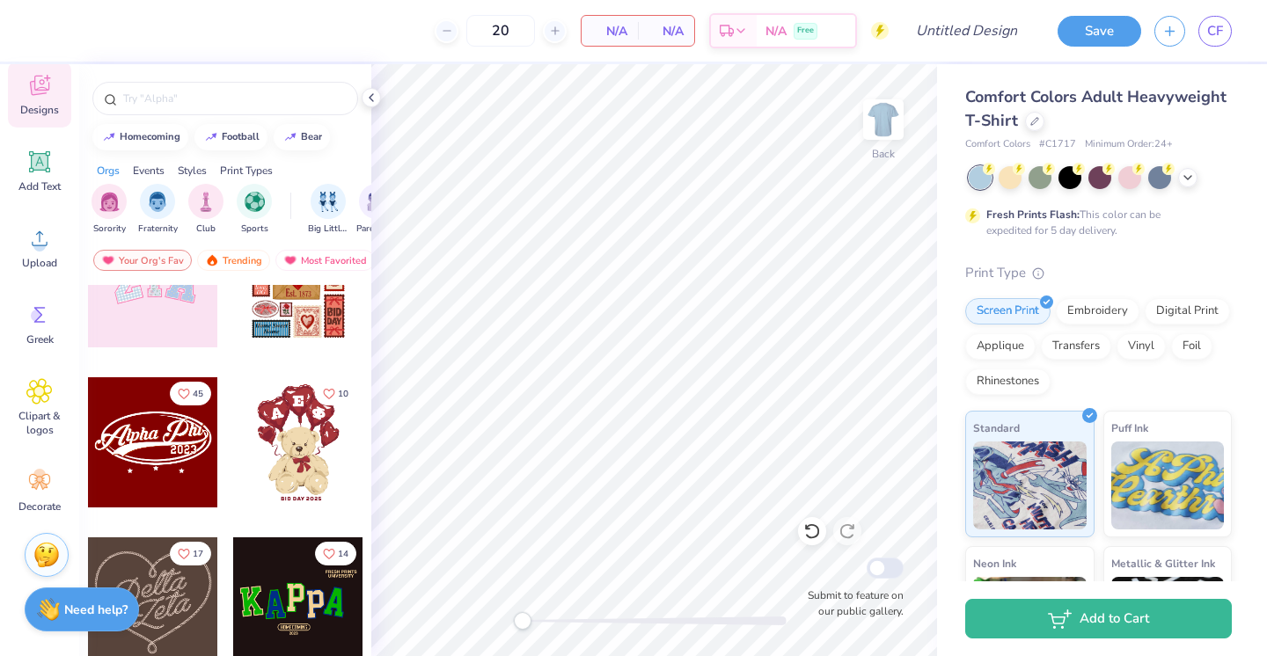
scroll to position [522, 0]
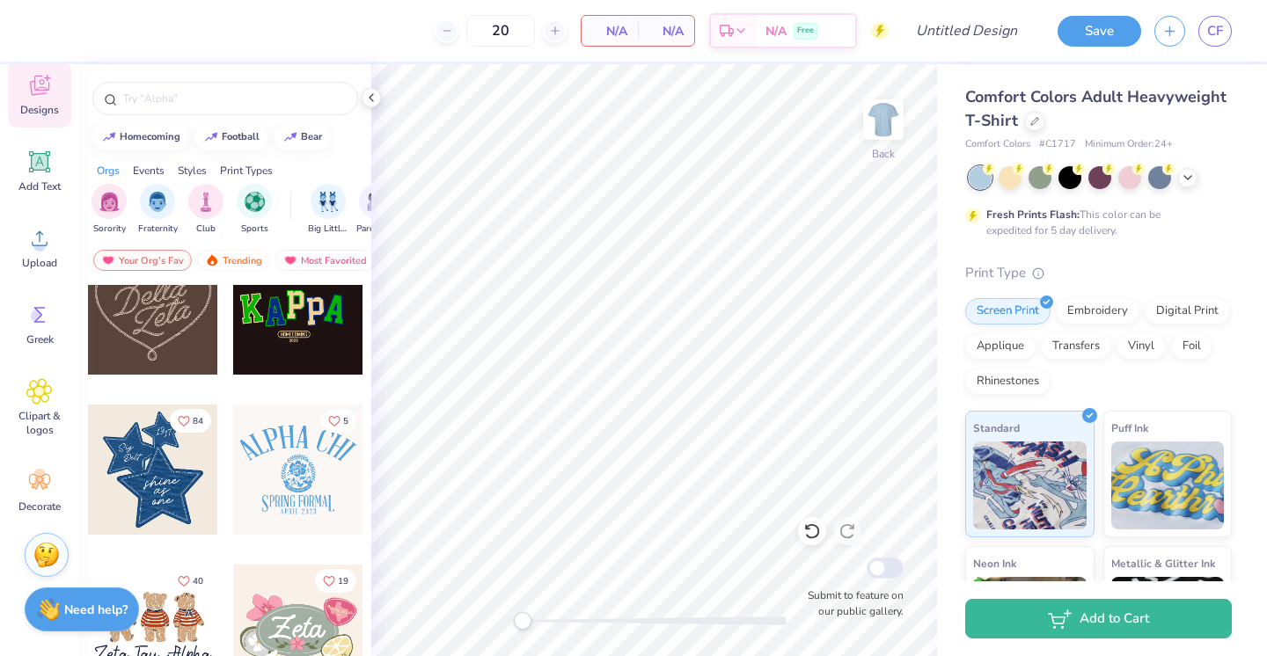
click at [159, 443] on div at bounding box center [153, 470] width 130 height 130
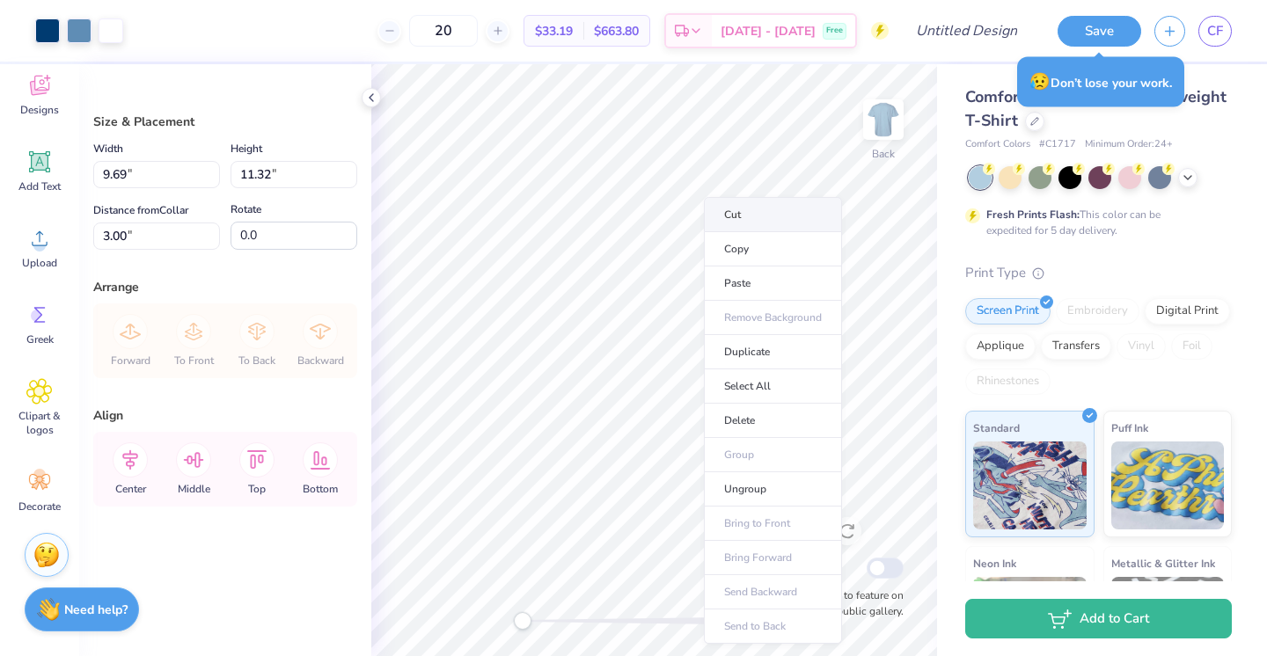
click at [733, 215] on li "Cut" at bounding box center [773, 214] width 138 height 35
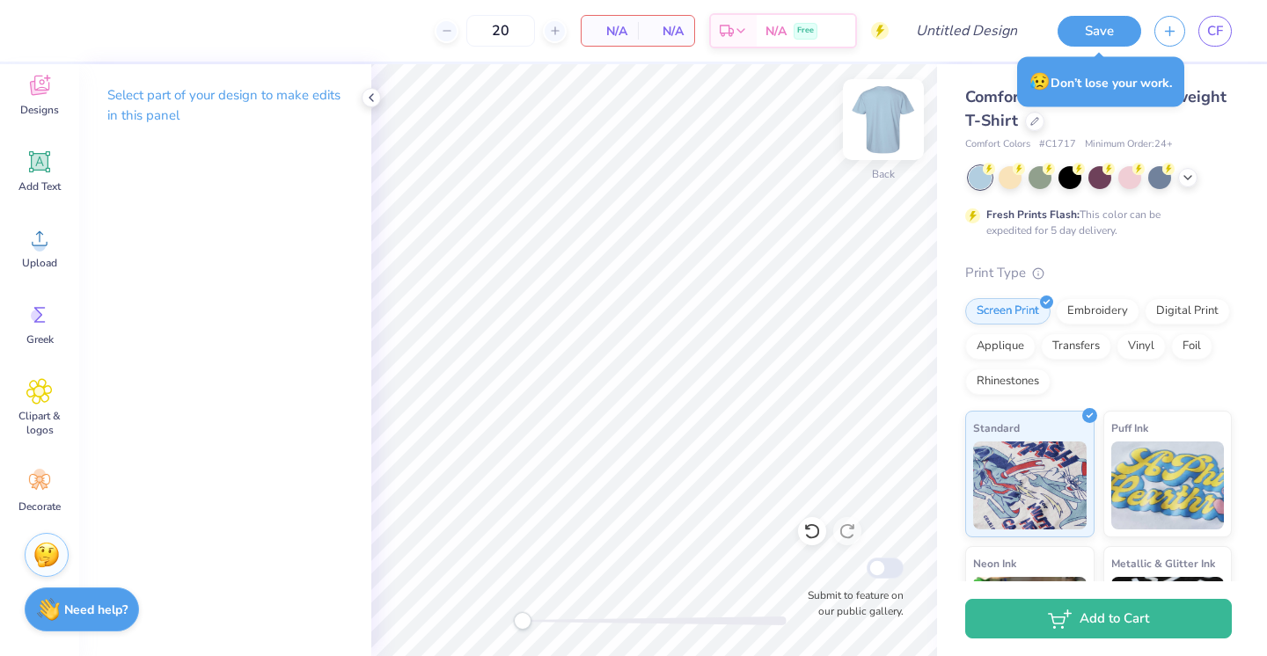
click at [896, 113] on img at bounding box center [883, 119] width 70 height 70
click at [48, 177] on div "Add Text" at bounding box center [39, 171] width 63 height 66
click at [48, 109] on span "Designs" at bounding box center [39, 110] width 39 height 14
click at [45, 95] on icon at bounding box center [39, 85] width 26 height 26
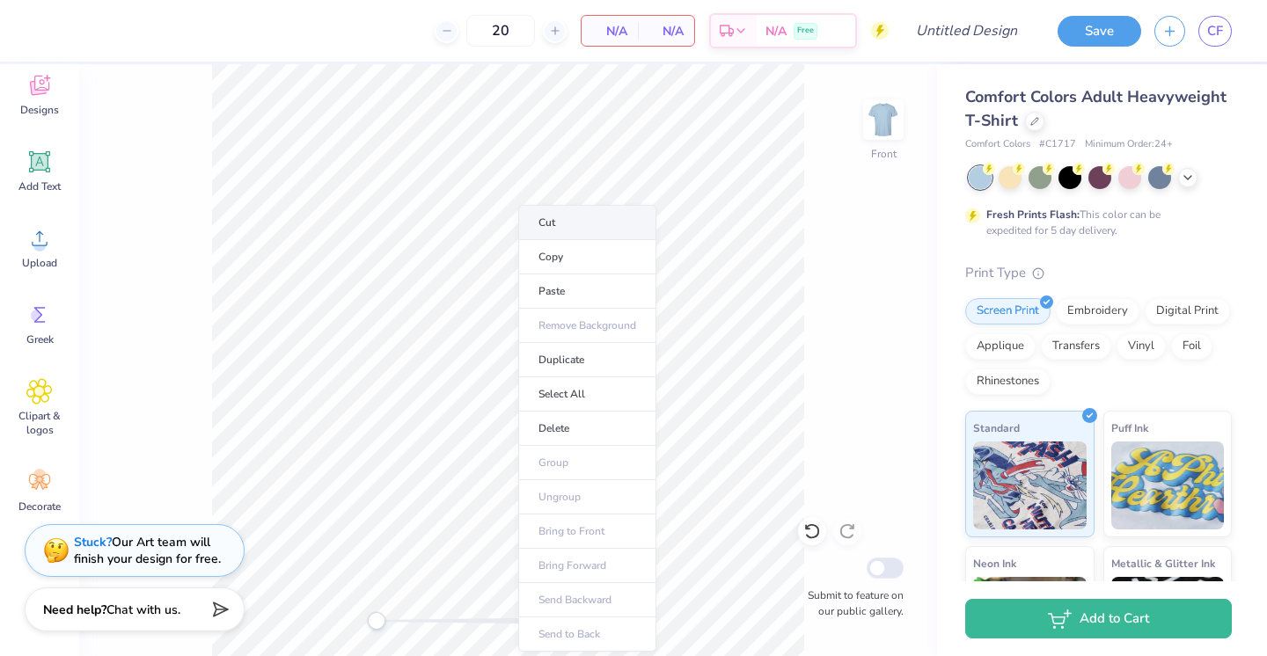
click at [596, 226] on li "Cut" at bounding box center [587, 222] width 138 height 35
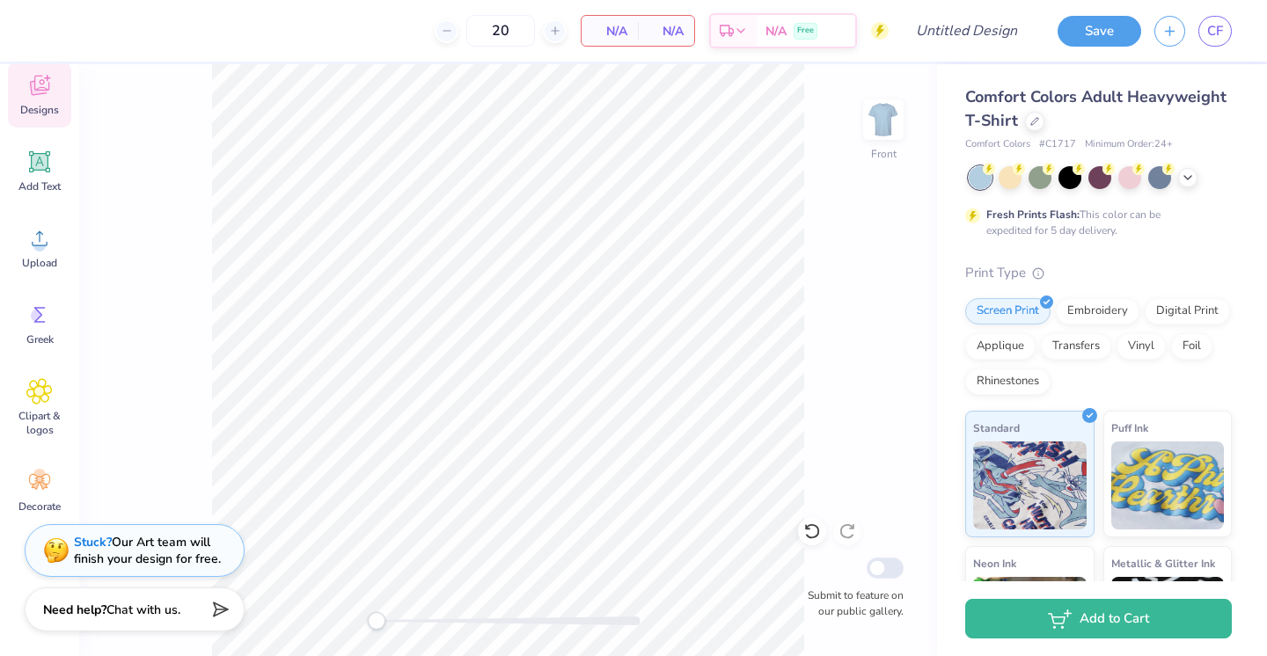
click at [40, 91] on icon at bounding box center [39, 88] width 17 height 14
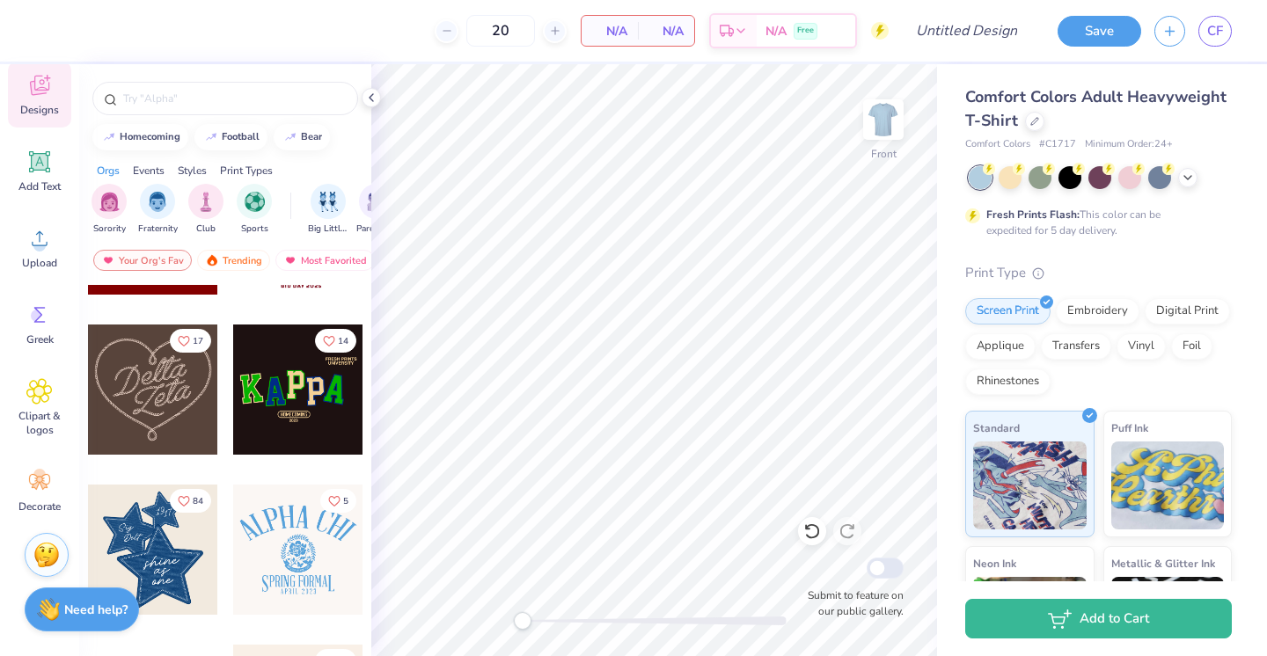
scroll to position [475, 0]
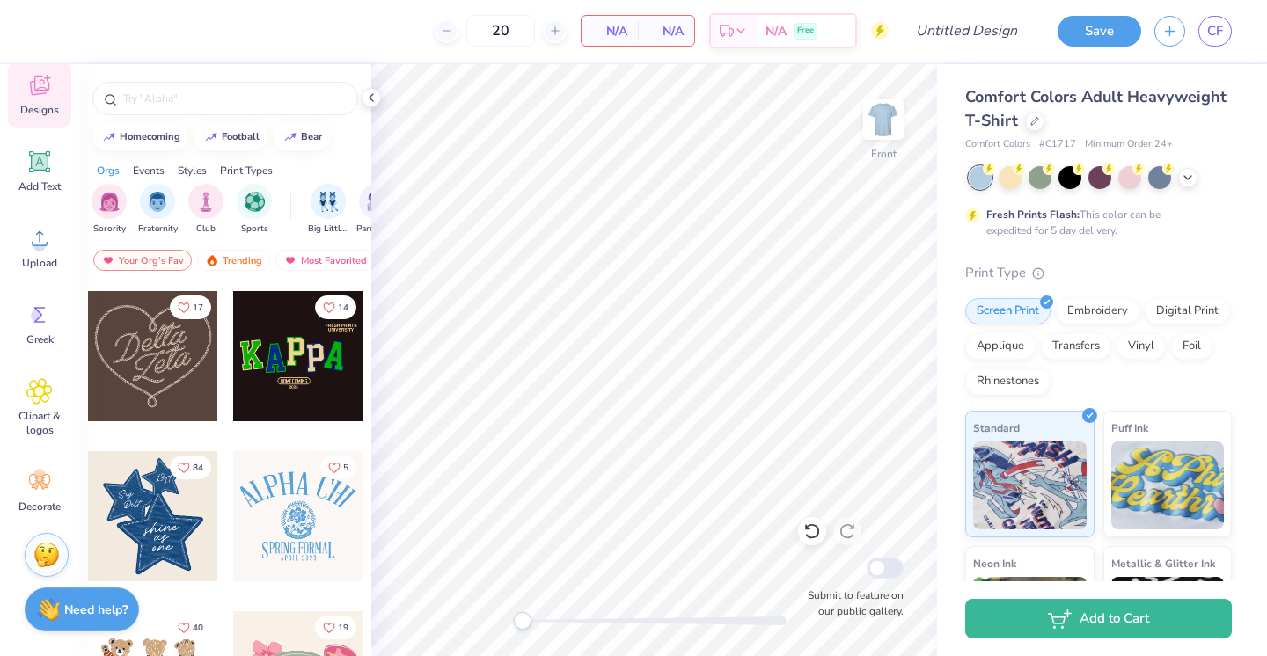
click at [170, 544] on div at bounding box center [153, 516] width 130 height 130
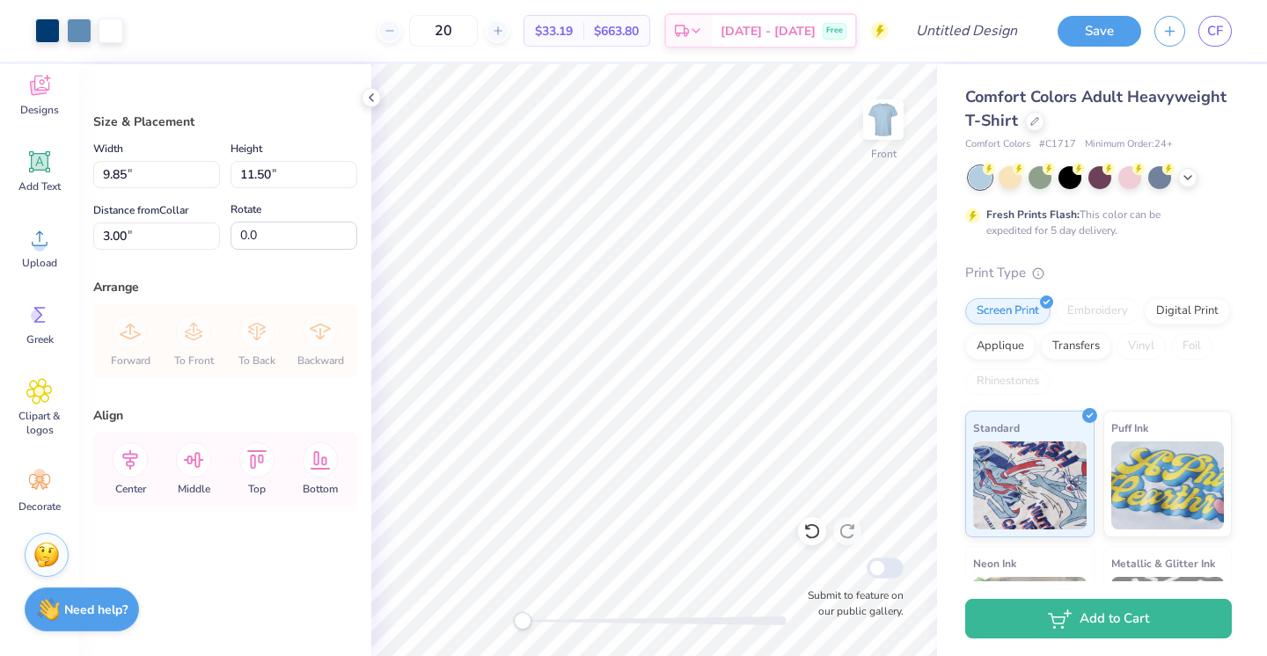
type input "11.17"
type input "13.05"
type input "4.03"
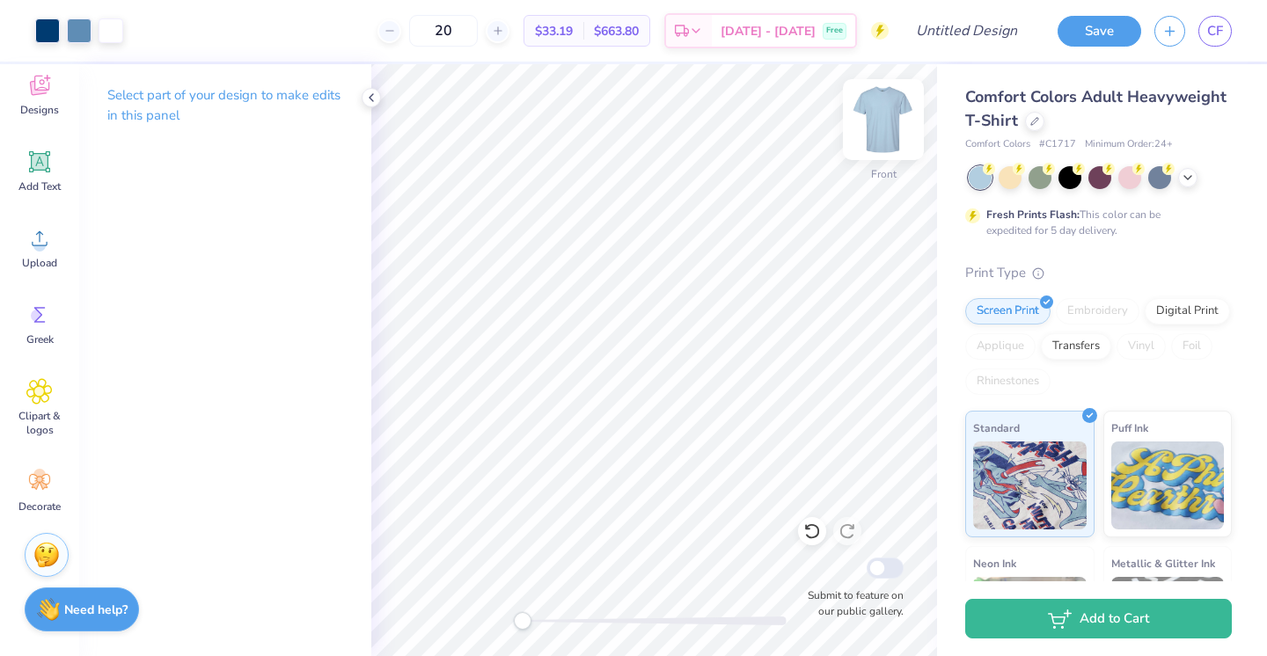
click at [873, 120] on img at bounding box center [883, 119] width 70 height 70
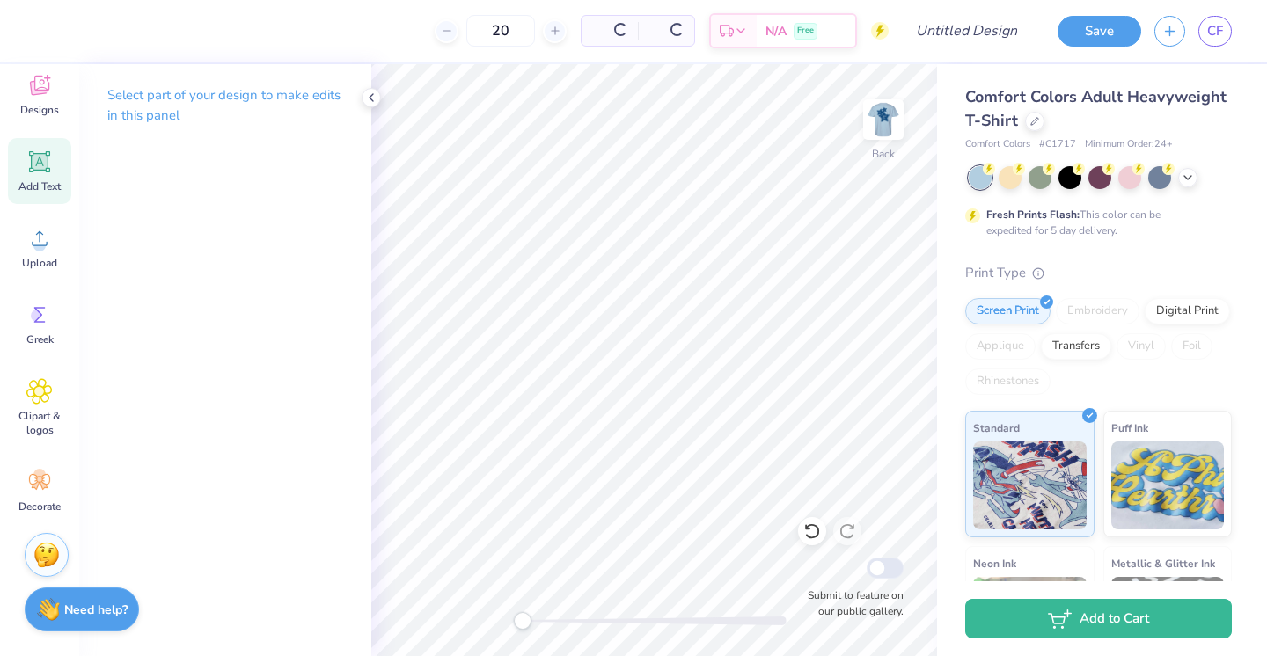
click at [50, 158] on icon at bounding box center [39, 162] width 26 height 26
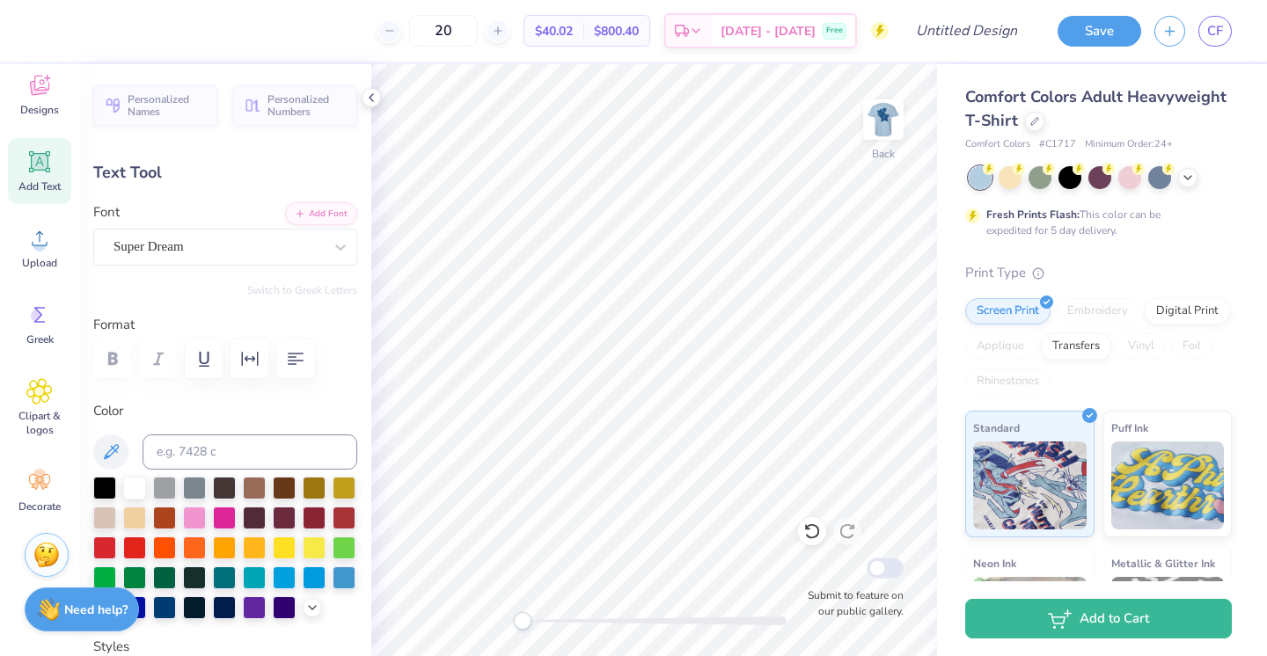
scroll to position [1, 2]
type textarea "DELTA DELTA DELTA"
type input "6.24"
type input "7.17"
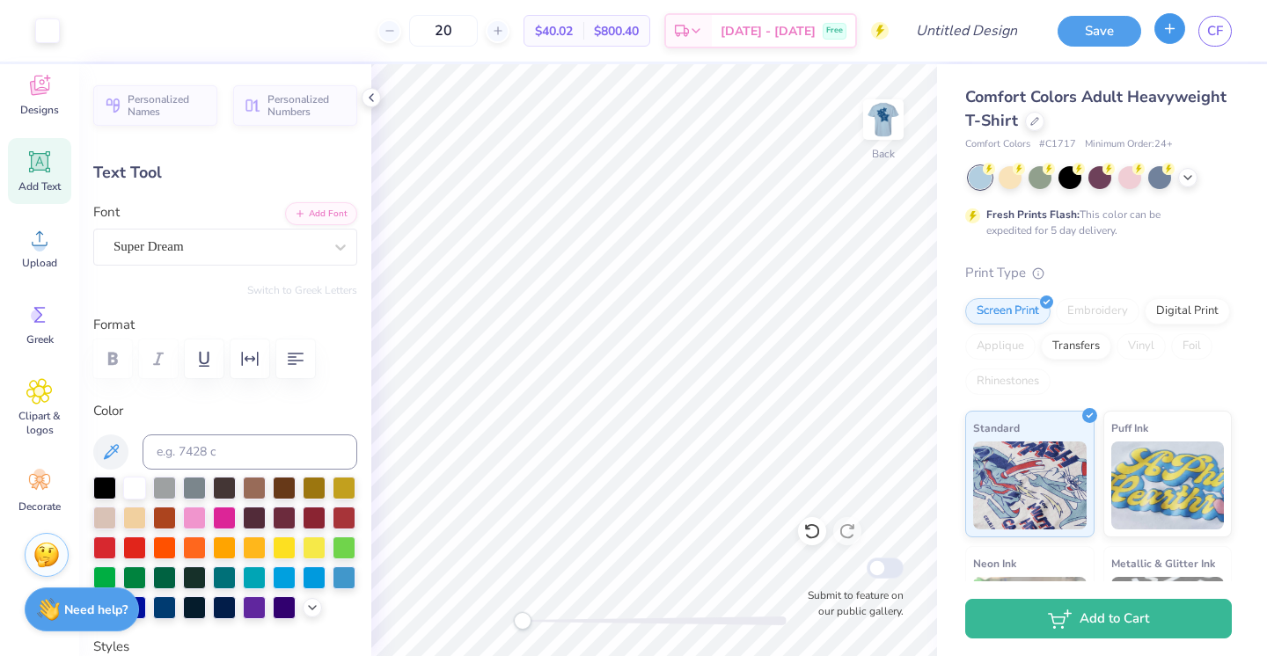
click at [1175, 33] on icon "button" at bounding box center [1169, 28] width 15 height 15
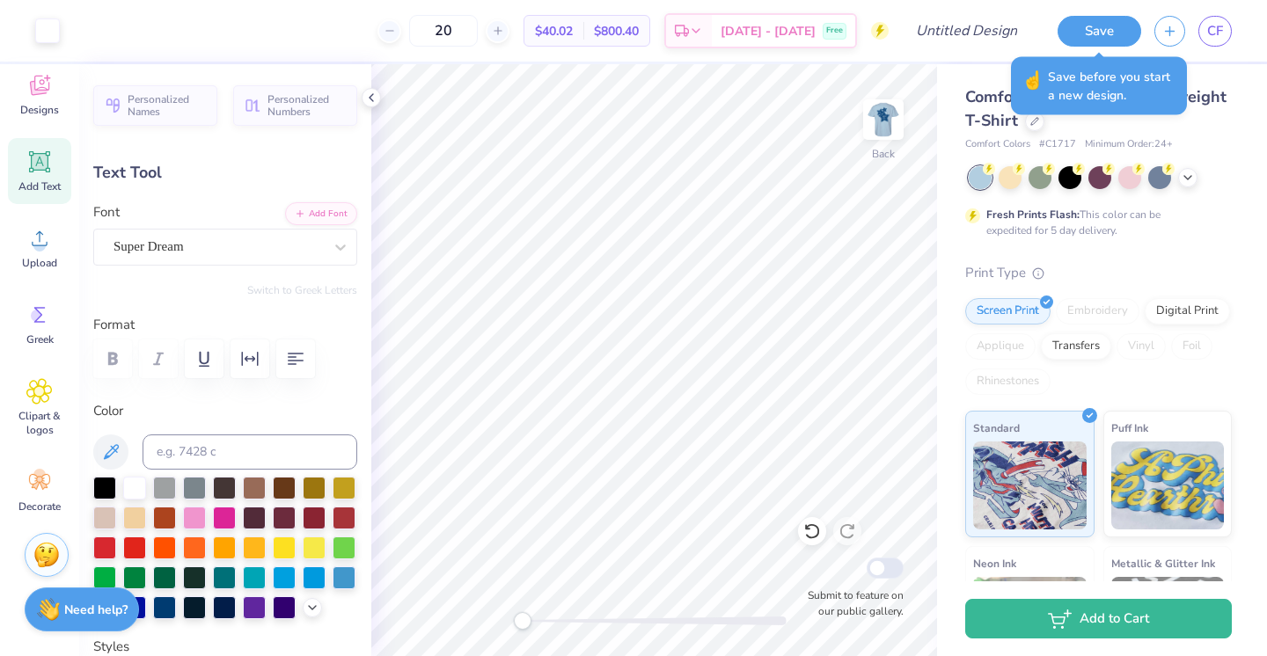
type input "6.51"
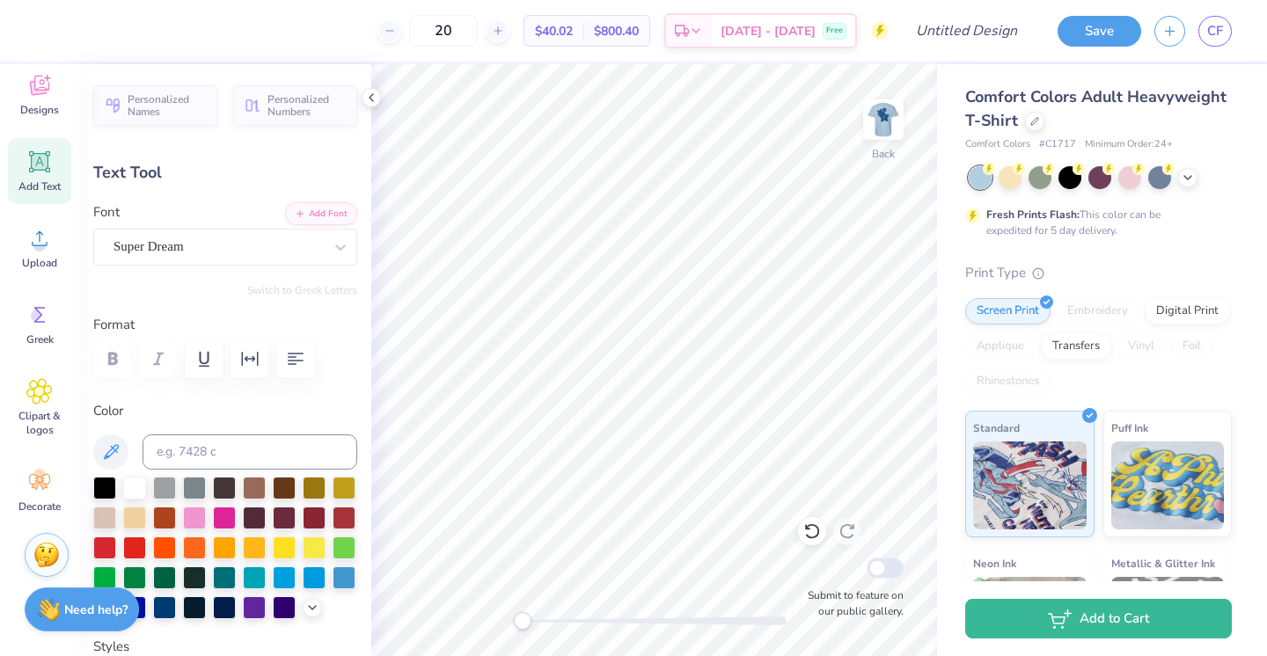
click at [881, 114] on img at bounding box center [883, 119] width 35 height 35
click at [43, 475] on icon at bounding box center [39, 482] width 21 height 16
click at [61, 416] on span "Clipart & logos" at bounding box center [40, 423] width 58 height 28
click at [365, 101] on icon at bounding box center [371, 98] width 14 height 14
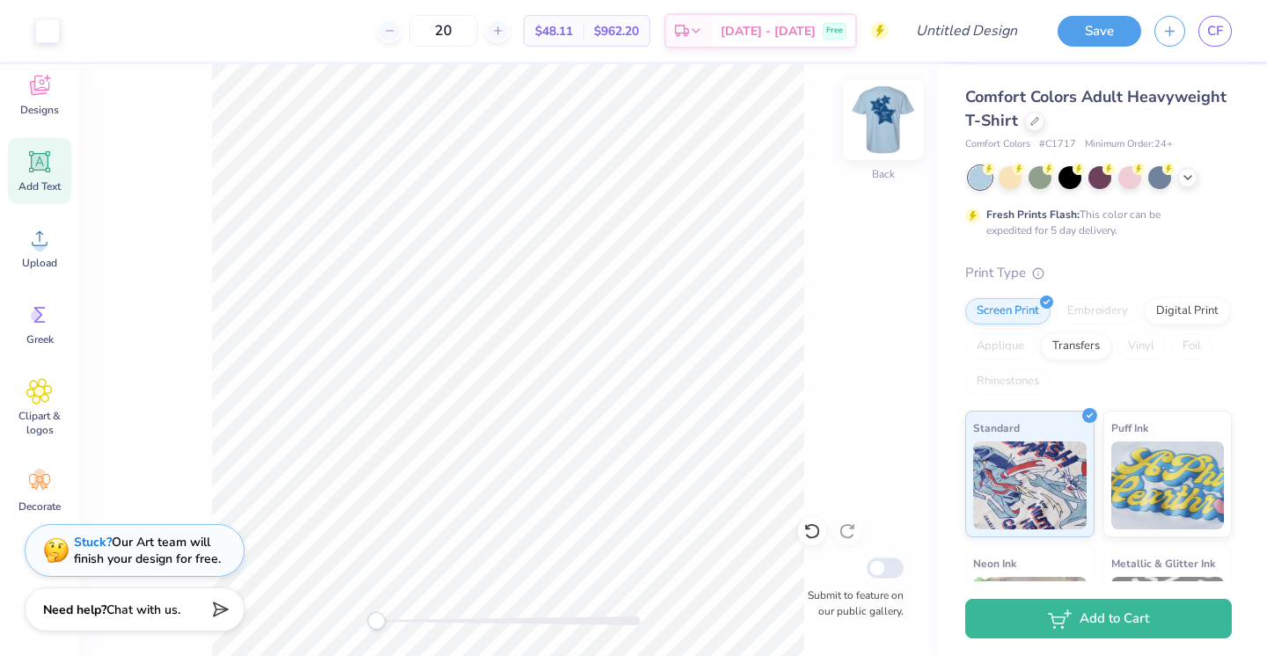
click at [879, 111] on img at bounding box center [883, 119] width 70 height 70
click at [906, 121] on div "Back Submit to feature on our public gallery." at bounding box center [508, 360] width 858 height 592
click at [897, 122] on img at bounding box center [883, 119] width 70 height 70
click at [883, 121] on img at bounding box center [883, 119] width 70 height 70
